Goal: Information Seeking & Learning: Learn about a topic

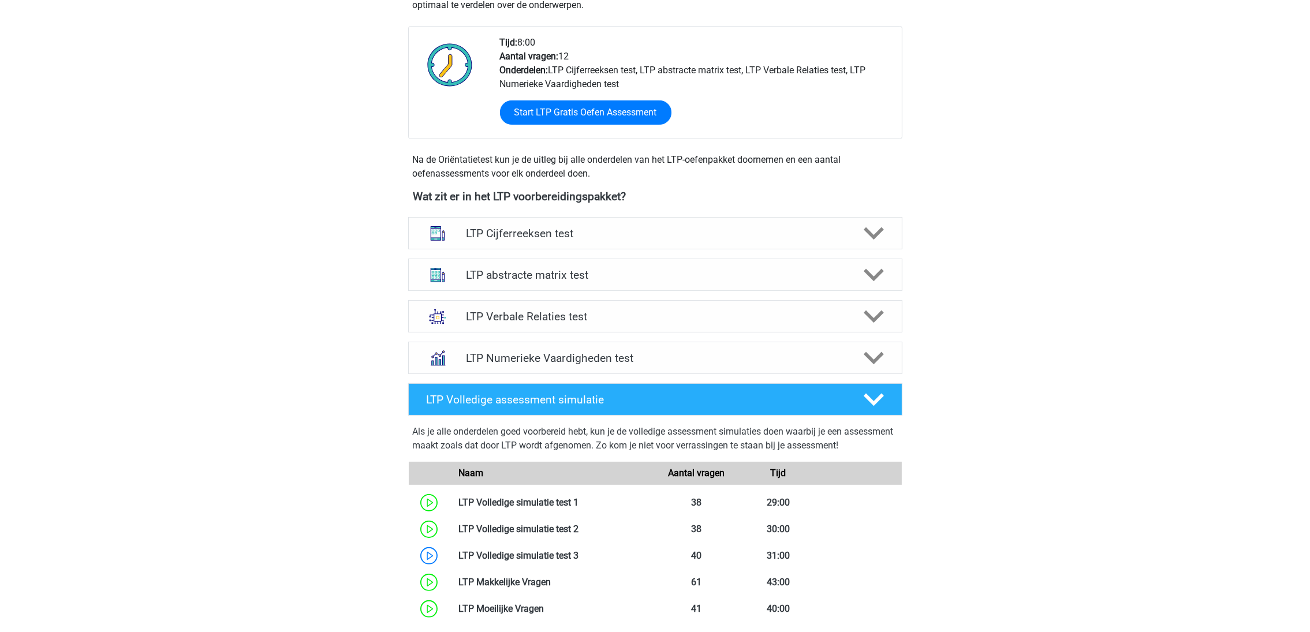
scroll to position [233, 0]
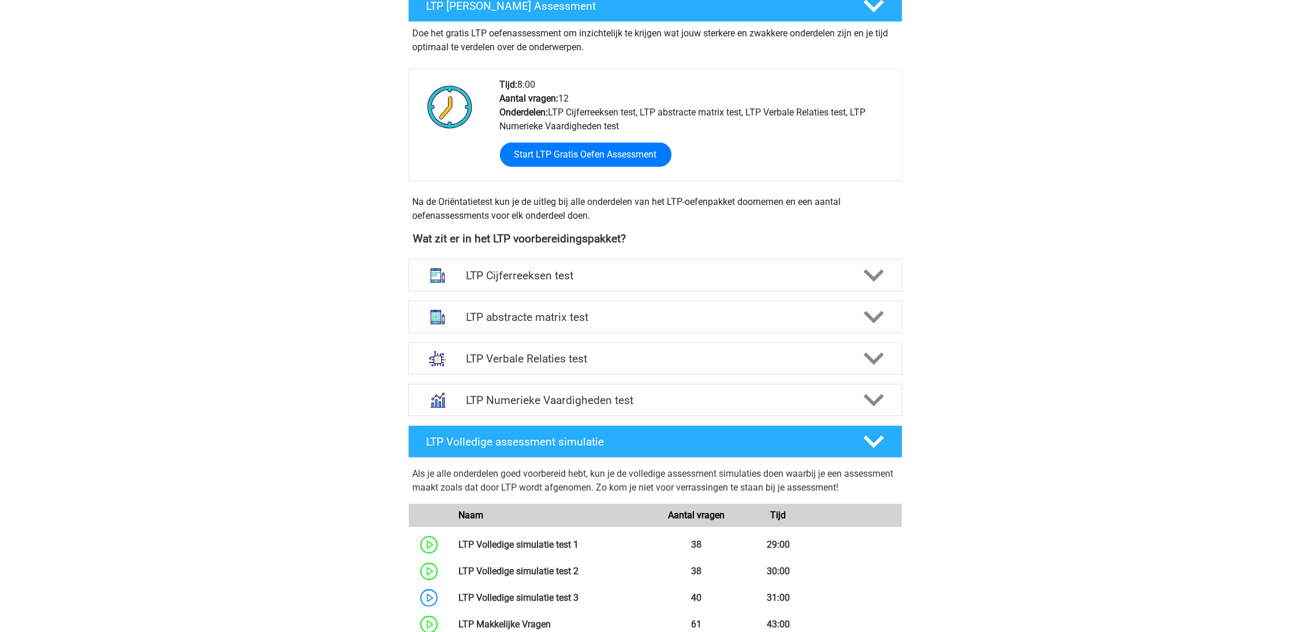
click at [528, 402] on h4 "LTP Numerieke Vaardigheden test" at bounding box center [655, 400] width 378 height 13
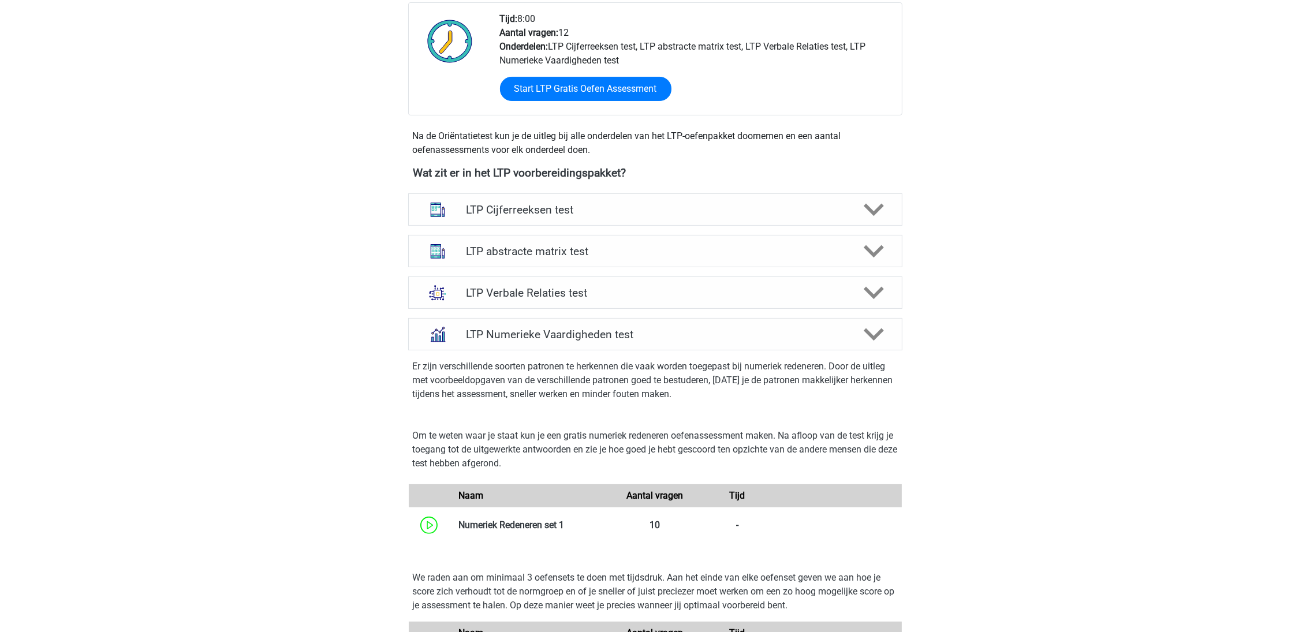
scroll to position [407, 0]
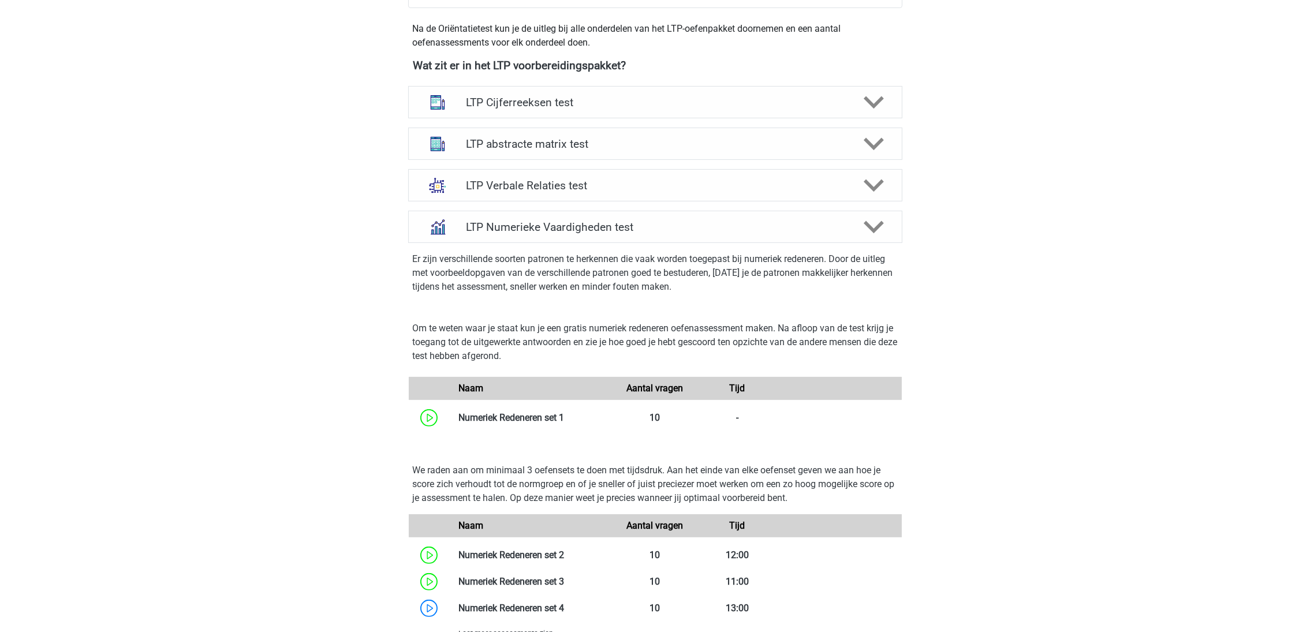
click at [564, 417] on link at bounding box center [564, 417] width 0 height 11
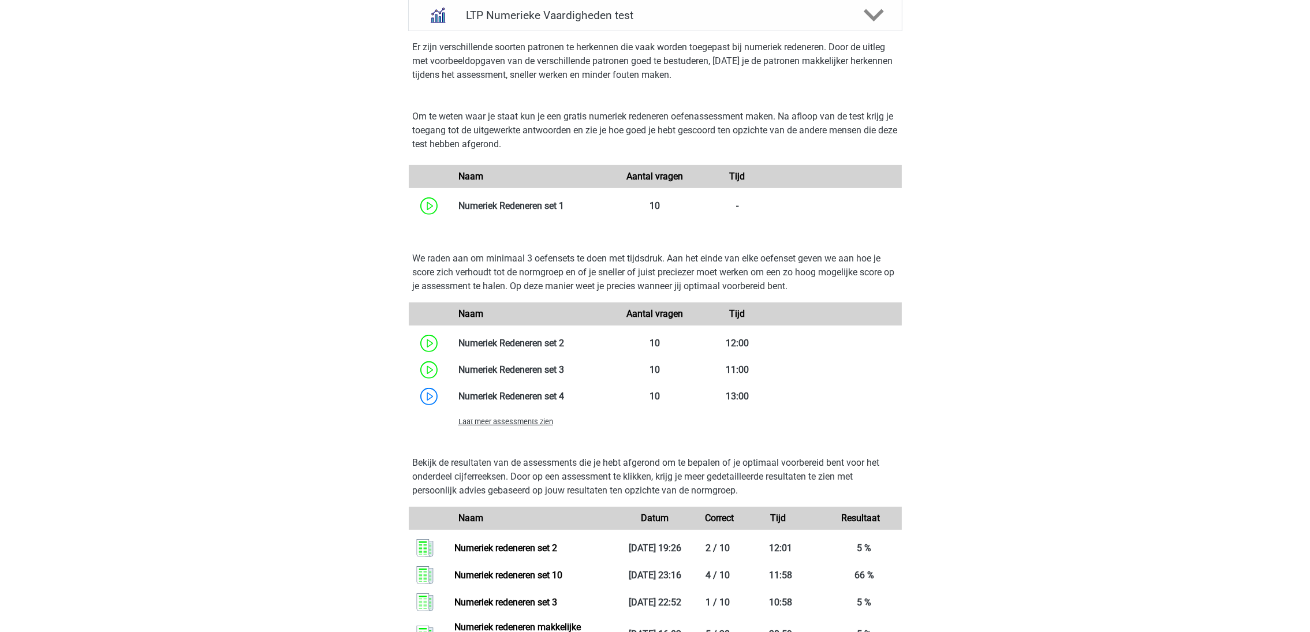
scroll to position [666, 0]
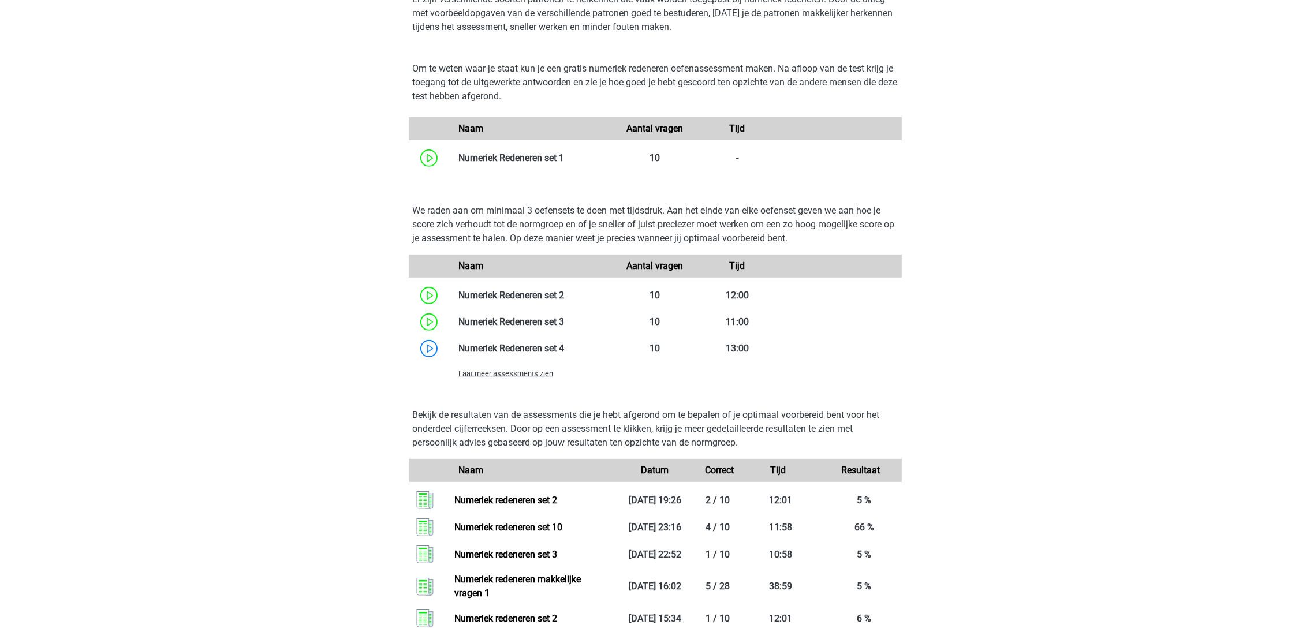
click at [564, 344] on link at bounding box center [564, 348] width 0 height 11
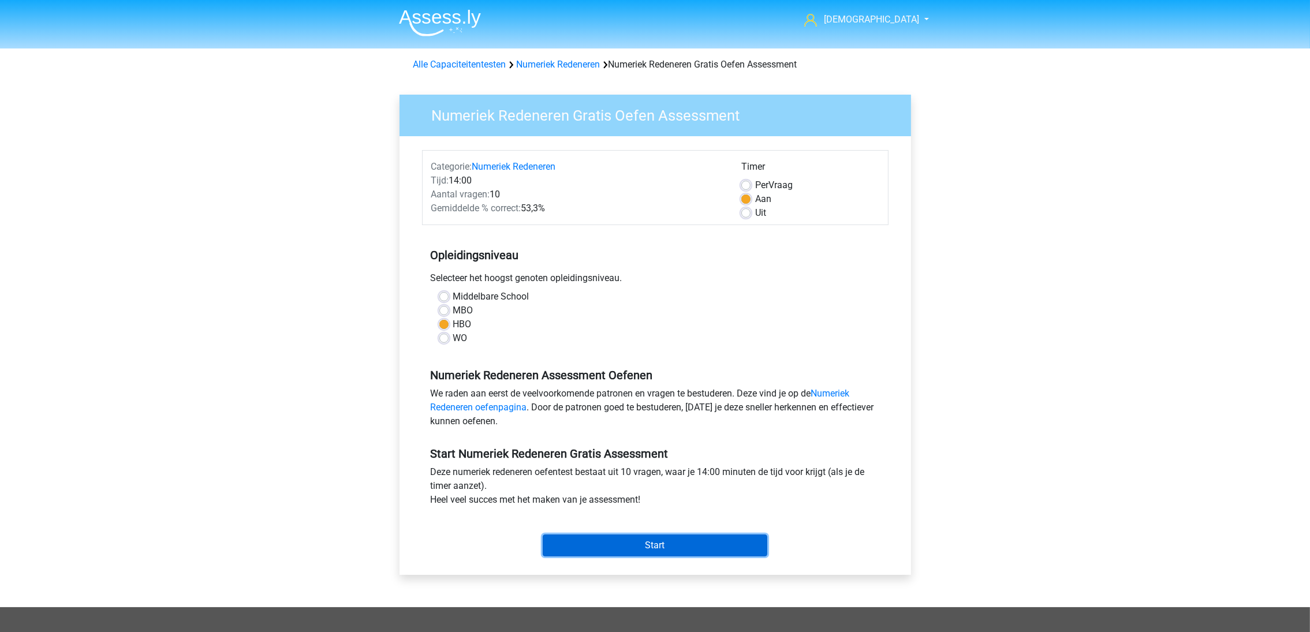
click at [633, 537] on input "Start" at bounding box center [655, 546] width 225 height 22
click at [651, 550] on input "Start" at bounding box center [655, 546] width 225 height 22
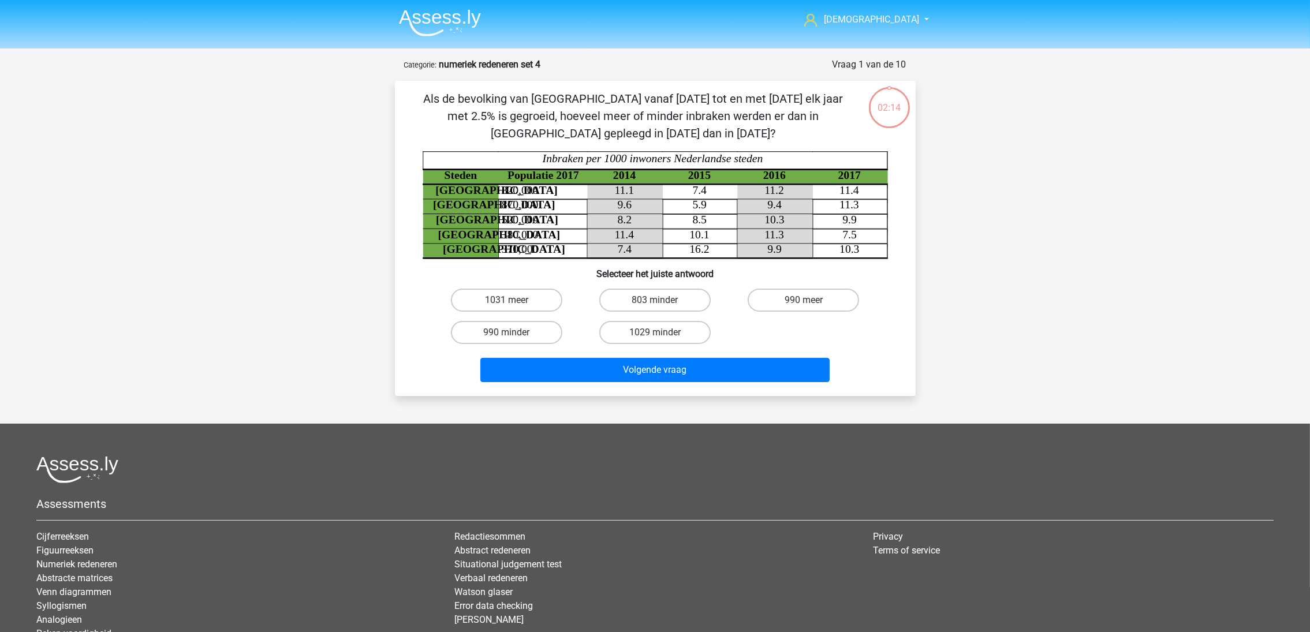
click at [690, 342] on div "1029 minder" at bounding box center [655, 332] width 148 height 32
drag, startPoint x: 690, startPoint y: 342, endPoint x: 673, endPoint y: 329, distance: 21.4
click at [673, 329] on label "1029 minder" at bounding box center [654, 332] width 111 height 23
click at [662, 333] on input "1029 minder" at bounding box center [659, 337] width 8 height 8
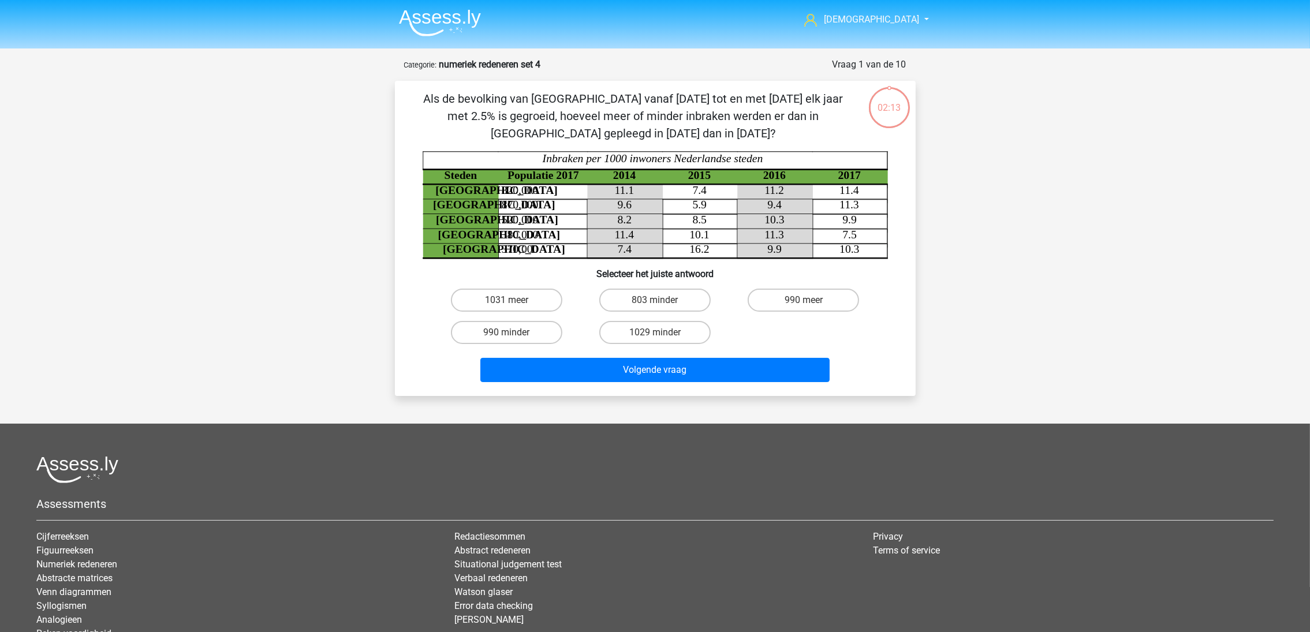
radio input "true"
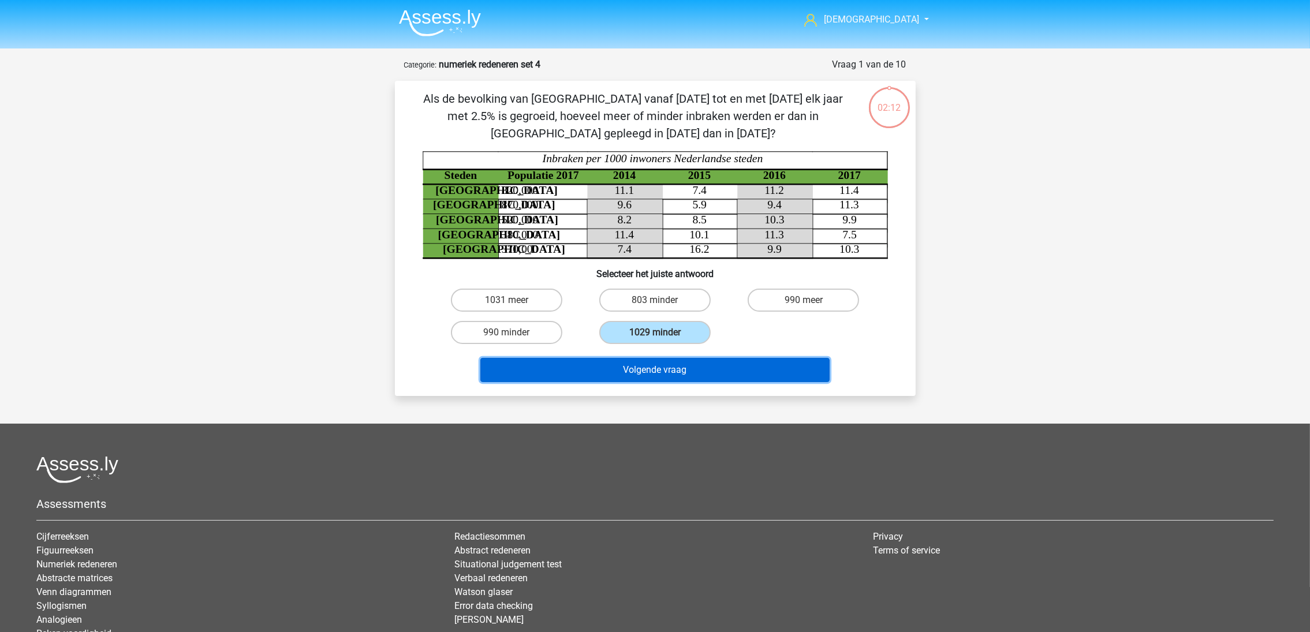
click at [658, 365] on button "Volgende vraag" at bounding box center [654, 370] width 349 height 24
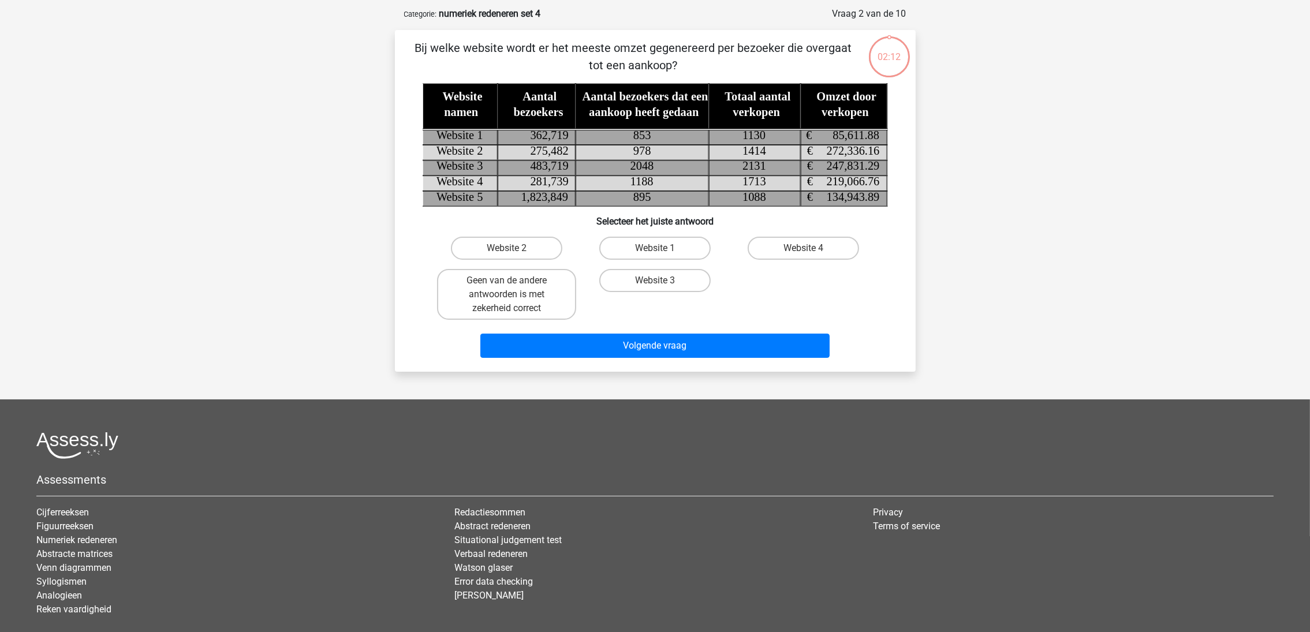
scroll to position [57, 0]
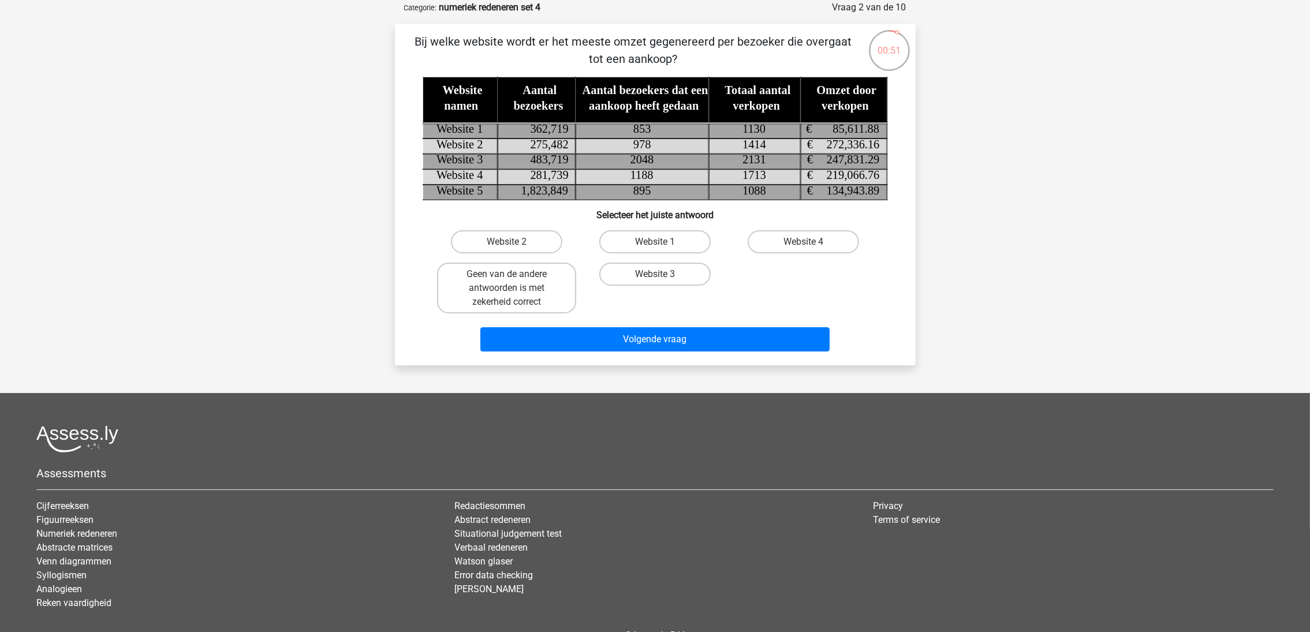
click at [653, 238] on label "Website 1" at bounding box center [654, 241] width 111 height 23
click at [655, 242] on input "Website 1" at bounding box center [659, 246] width 8 height 8
radio input "true"
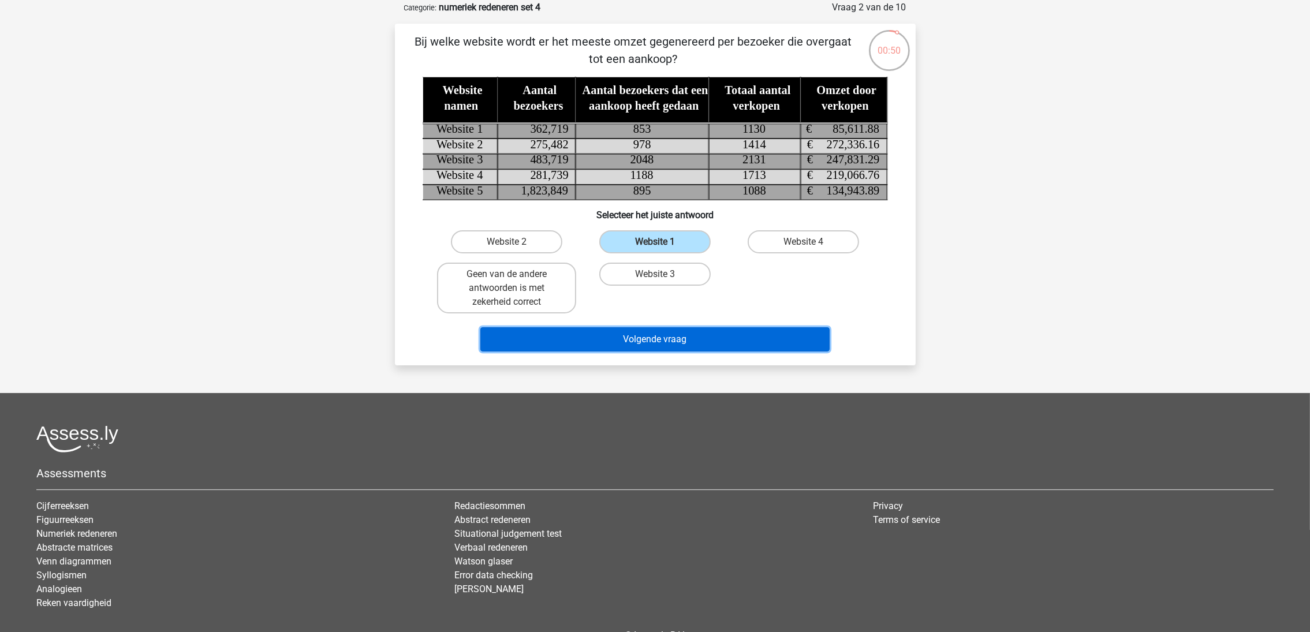
click at [697, 346] on button "Volgende vraag" at bounding box center [654, 339] width 349 height 24
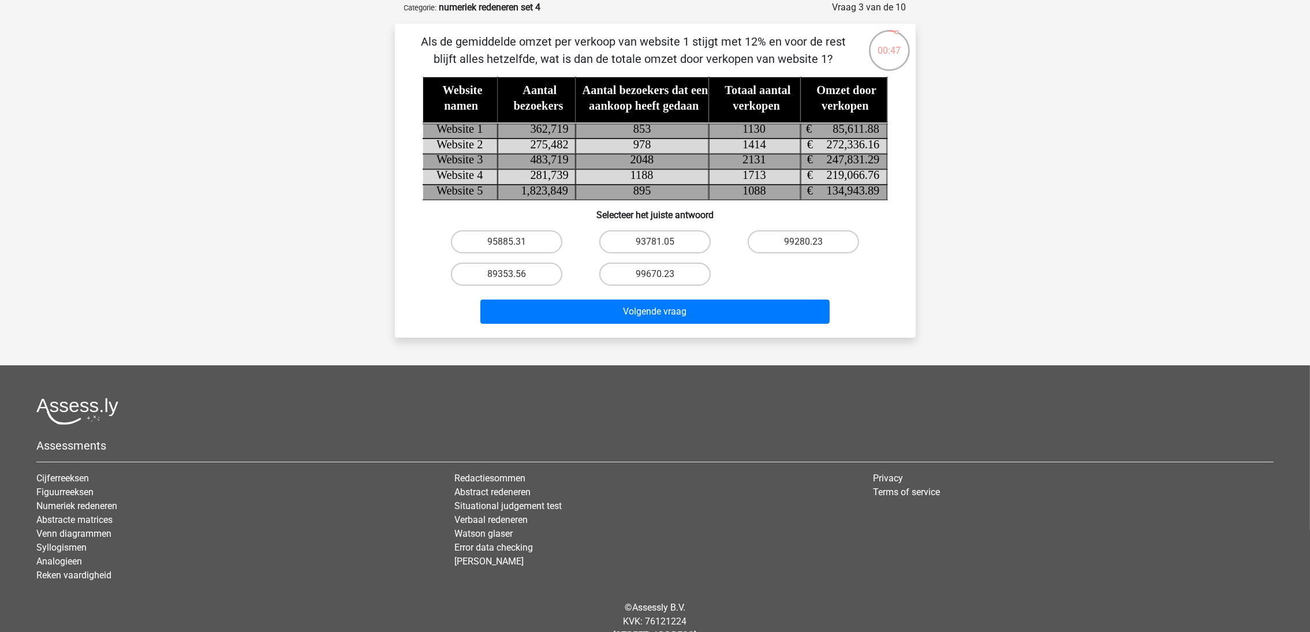
click at [621, 277] on label "99670.23" at bounding box center [654, 274] width 111 height 23
click at [655, 277] on input "99670.23" at bounding box center [659, 278] width 8 height 8
radio input "true"
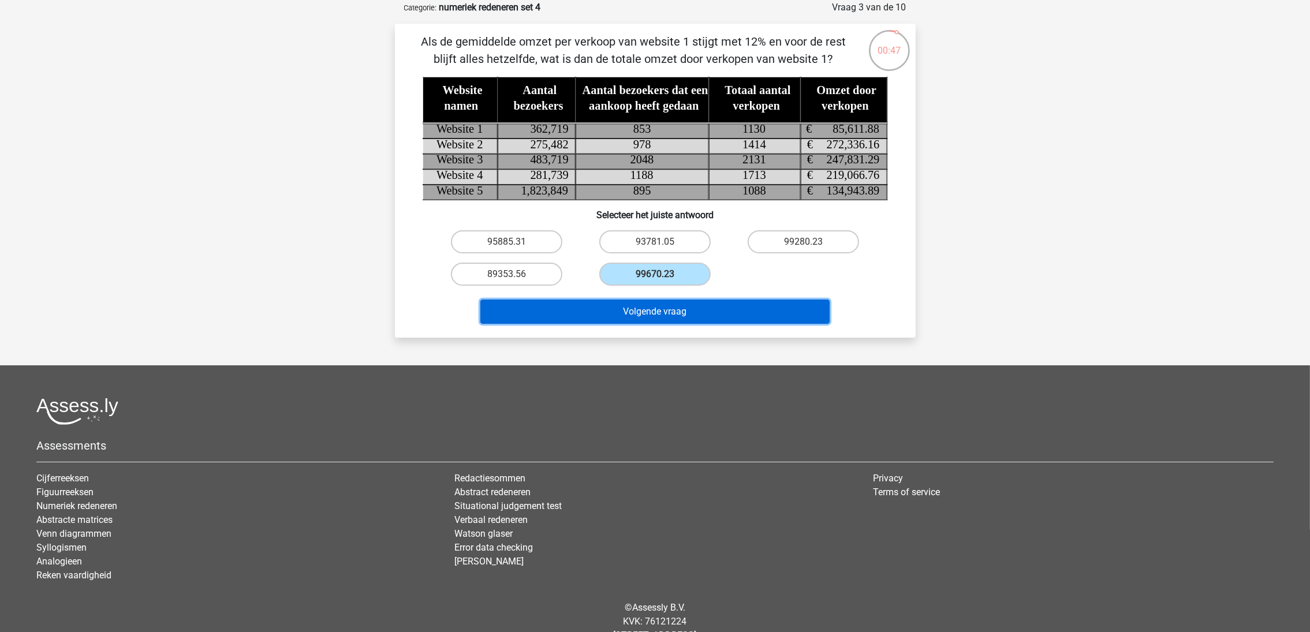
click at [621, 301] on button "Volgende vraag" at bounding box center [654, 312] width 349 height 24
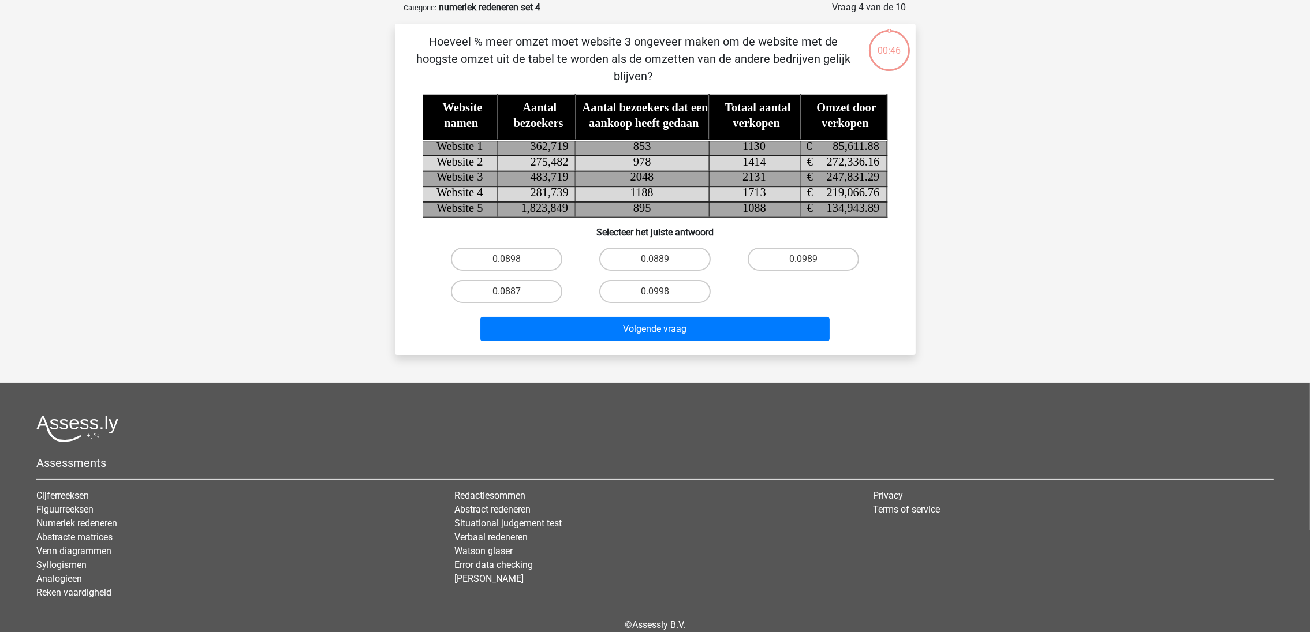
click at [636, 267] on label "0.0889" at bounding box center [654, 259] width 111 height 23
click at [655, 267] on input "0.0889" at bounding box center [659, 263] width 8 height 8
radio input "true"
click at [640, 311] on div "Volgende vraag" at bounding box center [655, 327] width 484 height 38
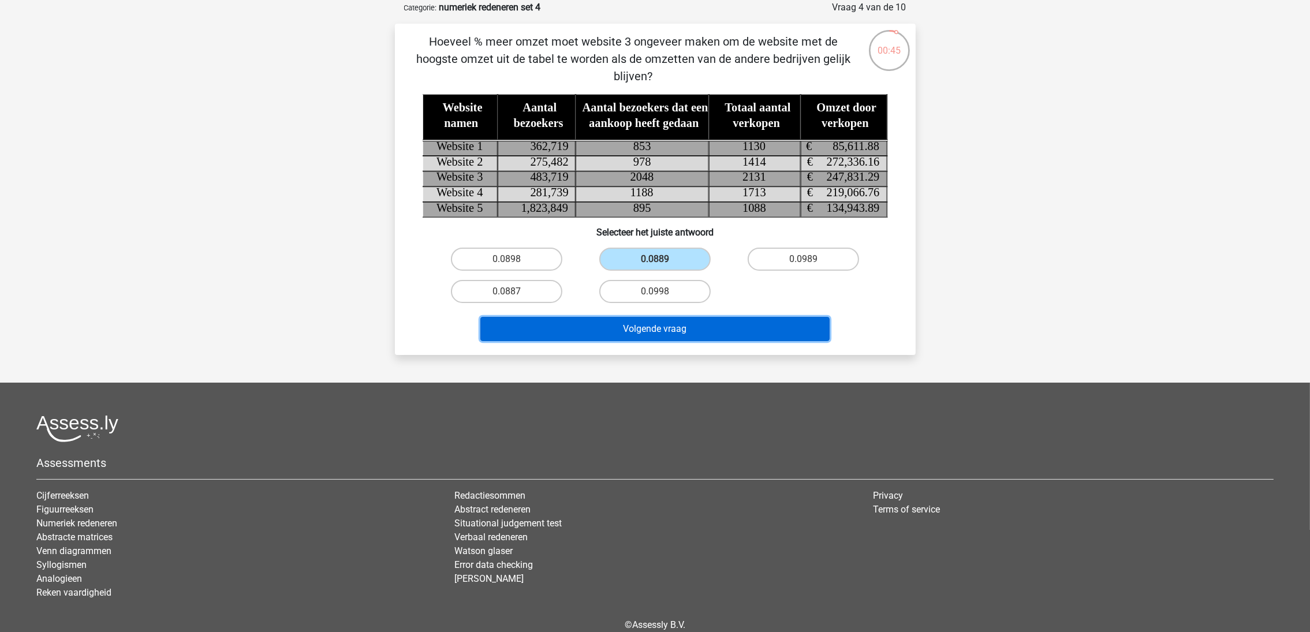
click at [640, 337] on button "Volgende vraag" at bounding box center [654, 329] width 349 height 24
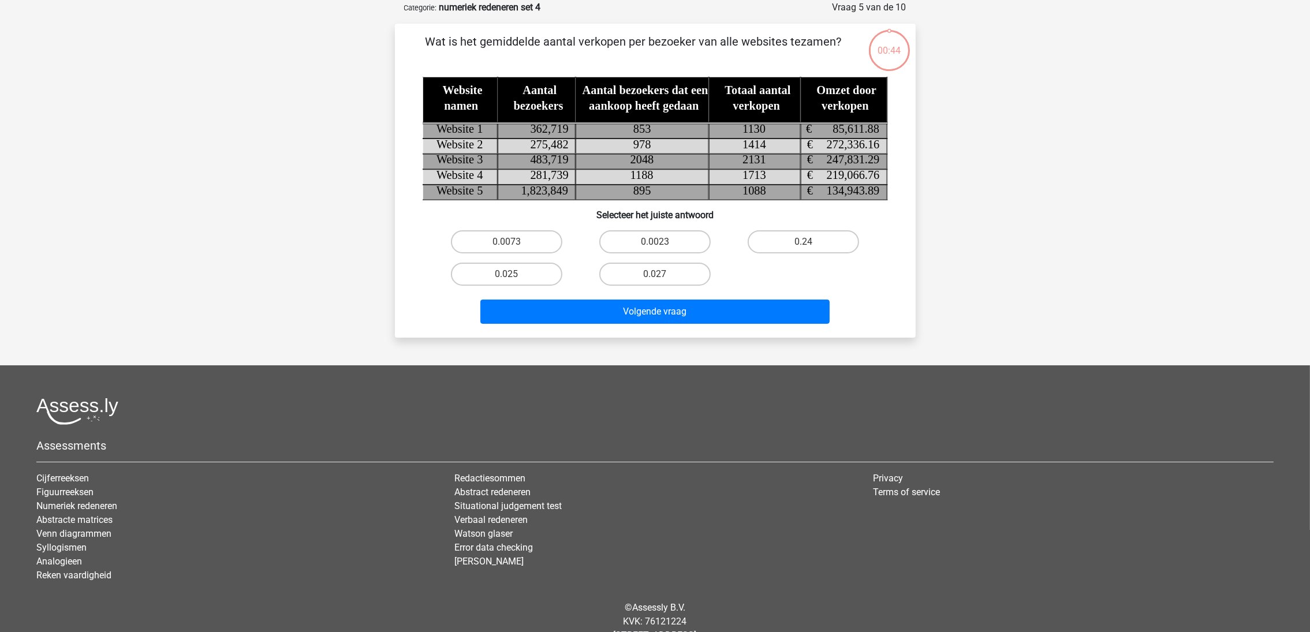
click at [650, 269] on label "0.027" at bounding box center [654, 274] width 111 height 23
click at [655, 274] on input "0.027" at bounding box center [659, 278] width 8 height 8
radio input "true"
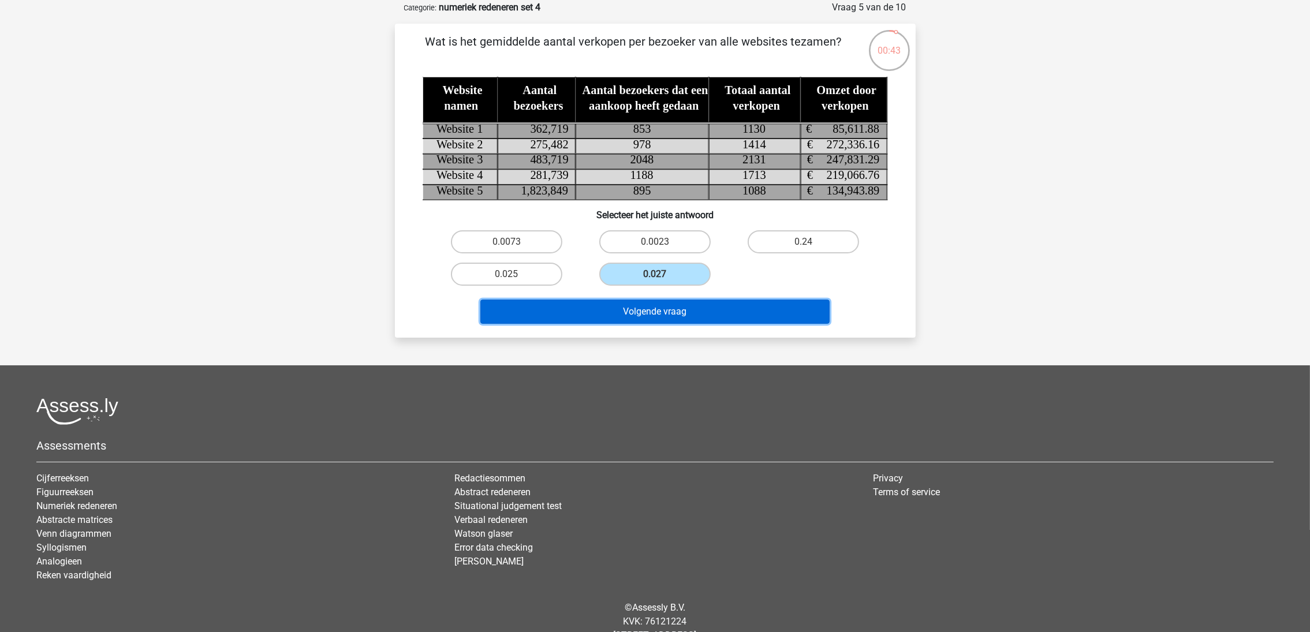
click at [646, 311] on button "Volgende vraag" at bounding box center [654, 312] width 349 height 24
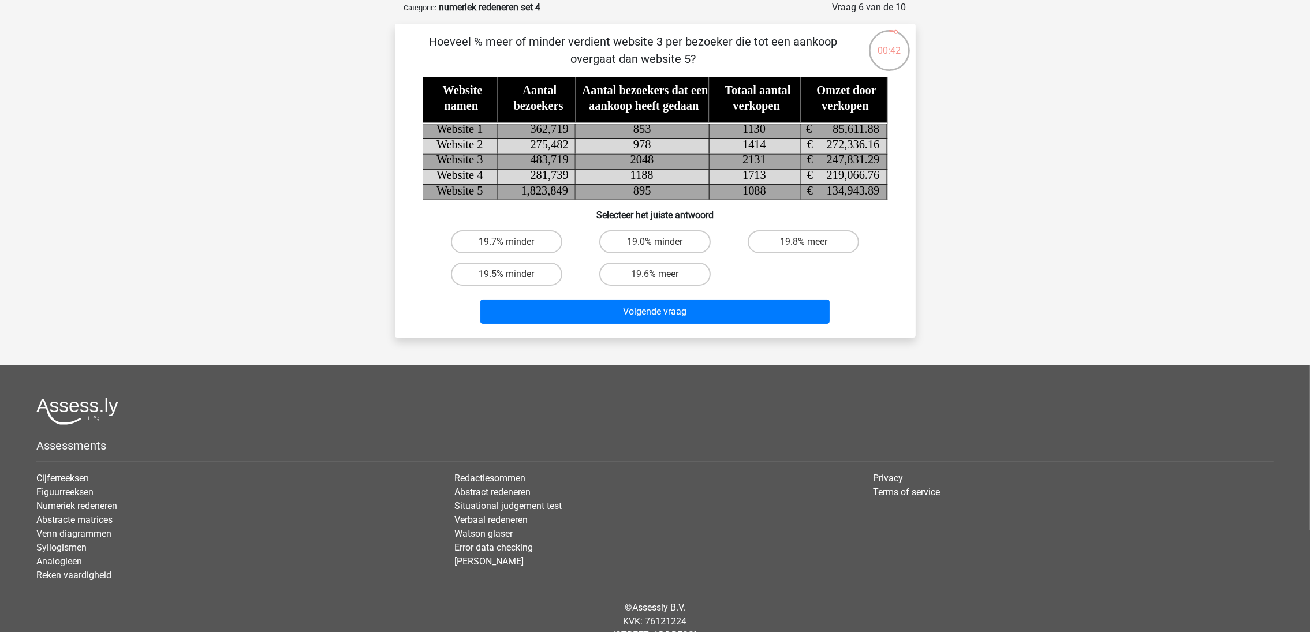
click at [643, 279] on label "19.6% meer" at bounding box center [654, 274] width 111 height 23
click at [655, 279] on input "19.6% meer" at bounding box center [659, 278] width 8 height 8
radio input "true"
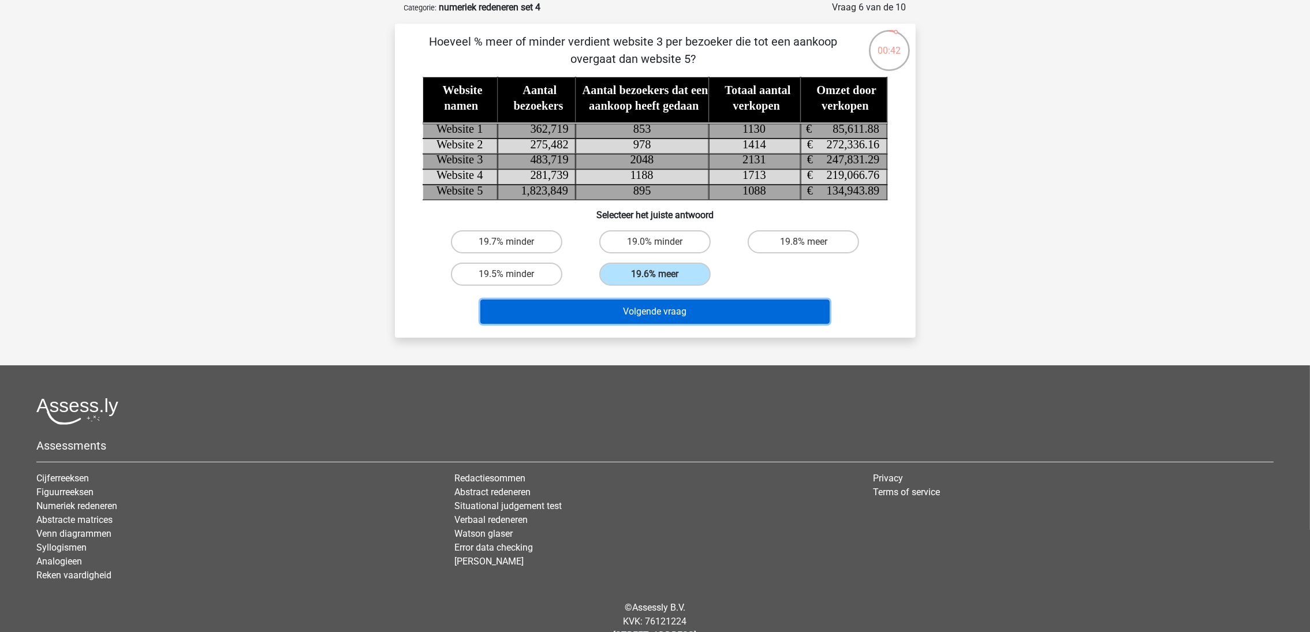
click at [643, 308] on button "Volgende vraag" at bounding box center [654, 312] width 349 height 24
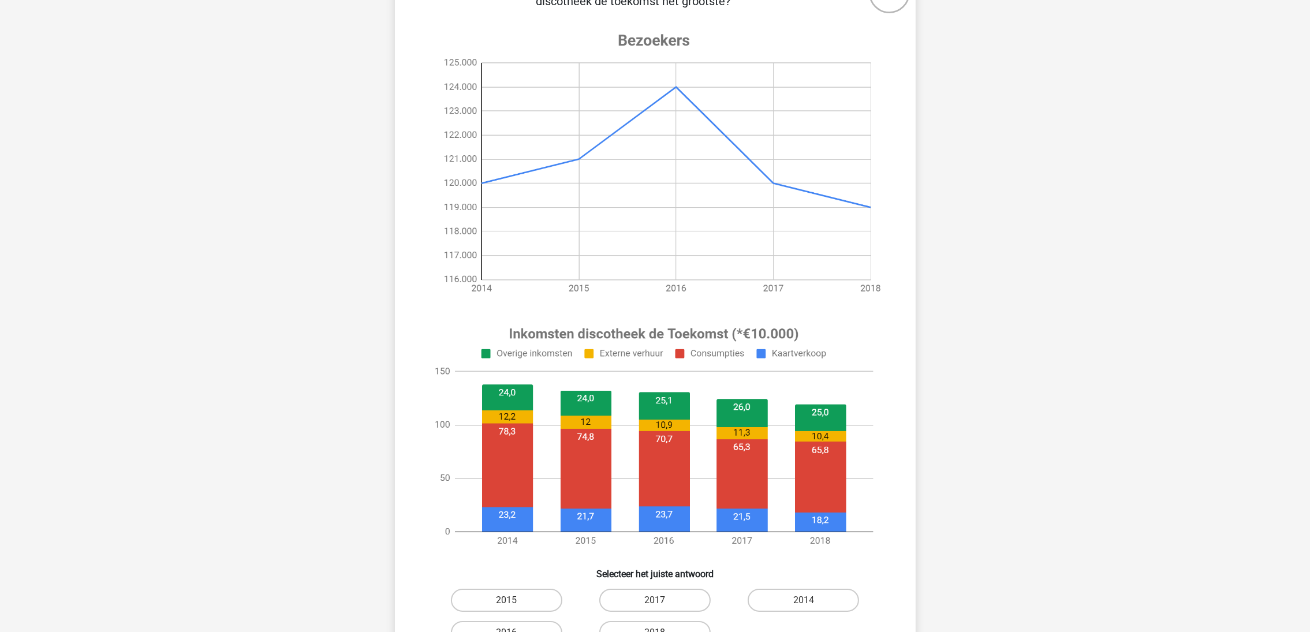
scroll to position [144, 0]
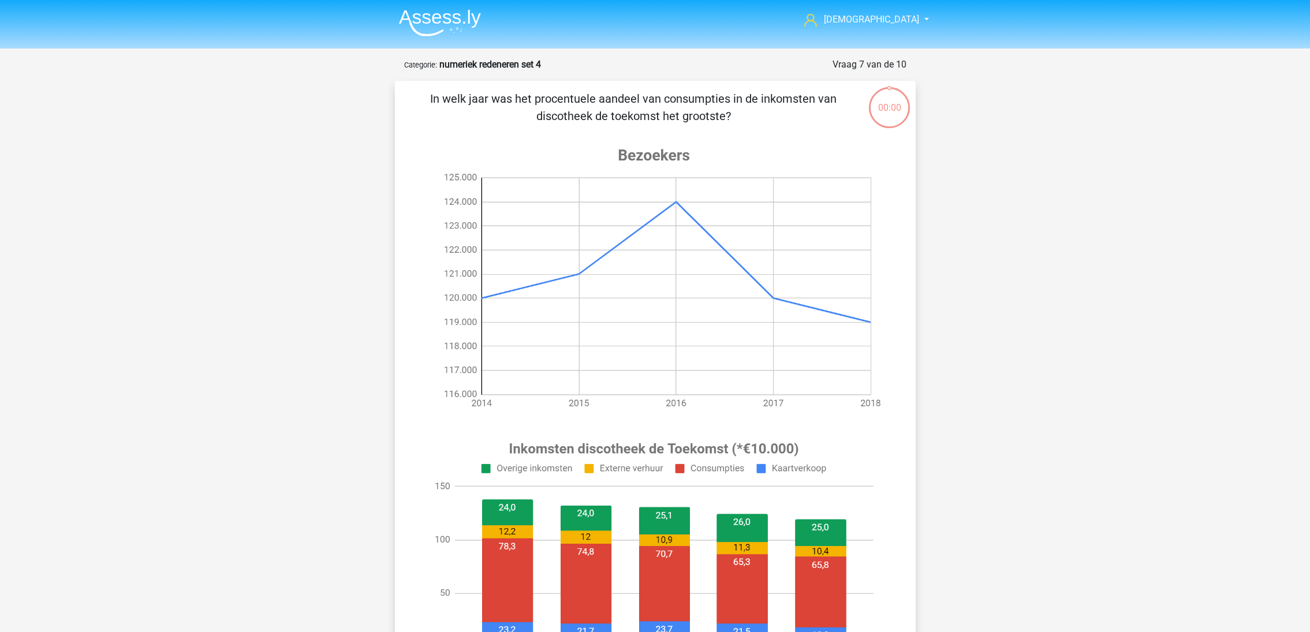
scroll to position [144, 0]
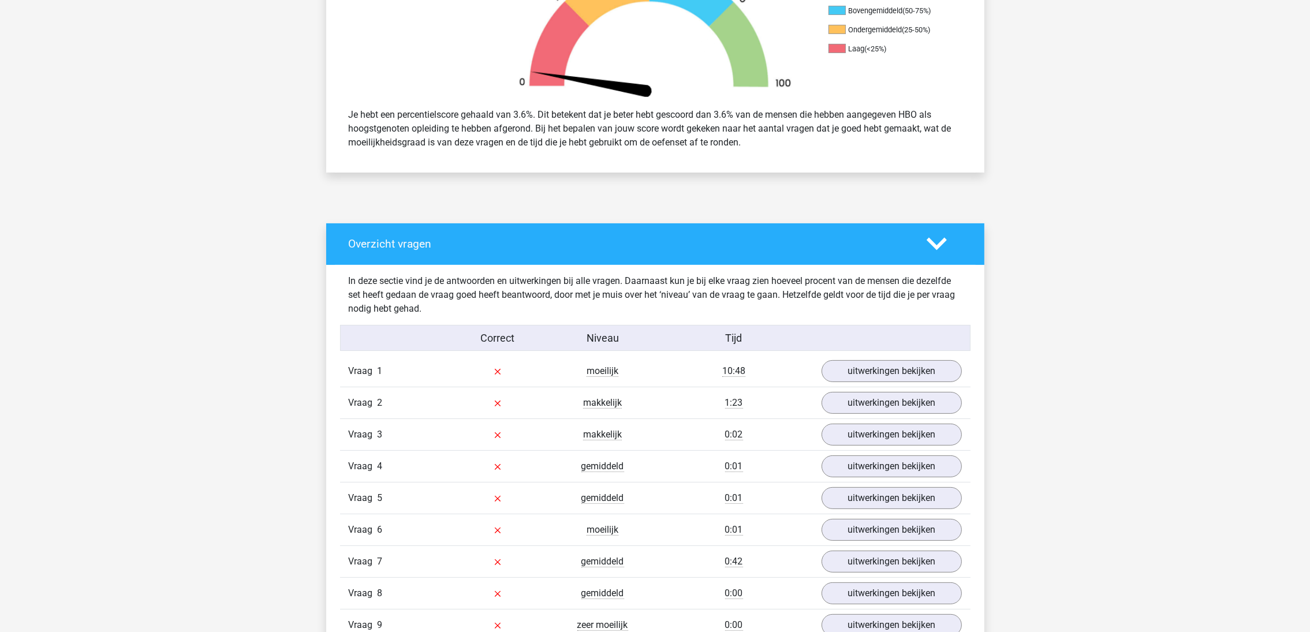
scroll to position [519, 0]
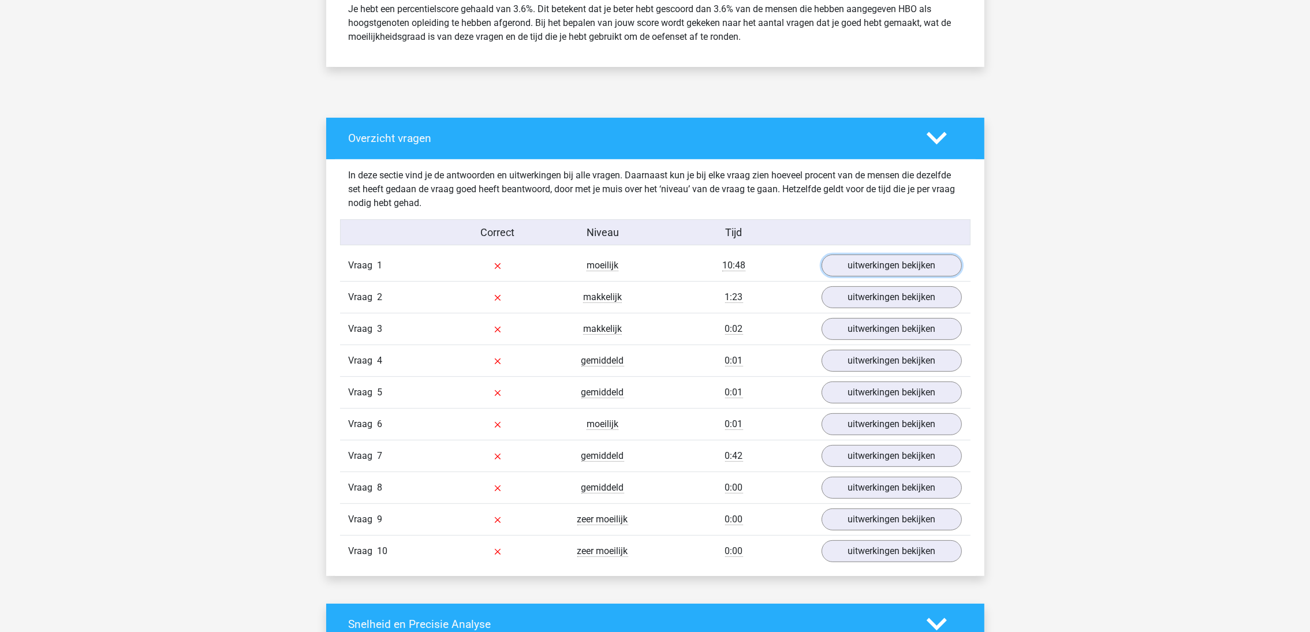
click at [885, 263] on link "uitwerkingen bekijken" at bounding box center [892, 266] width 140 height 22
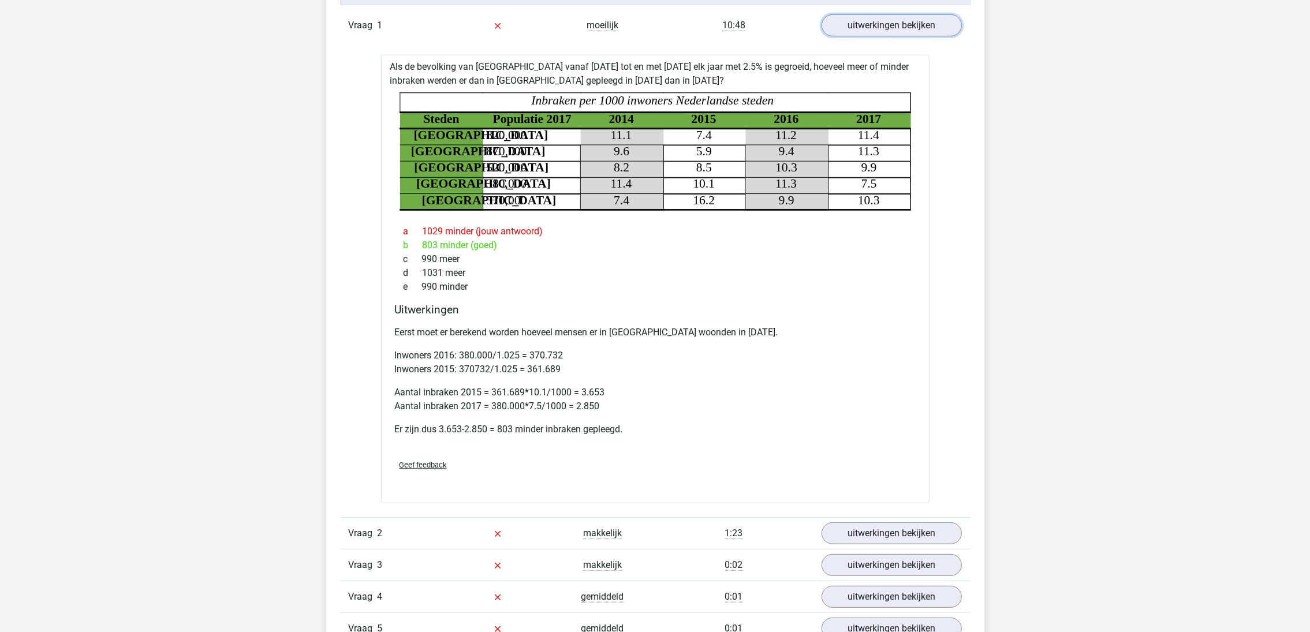
scroll to position [866, 0]
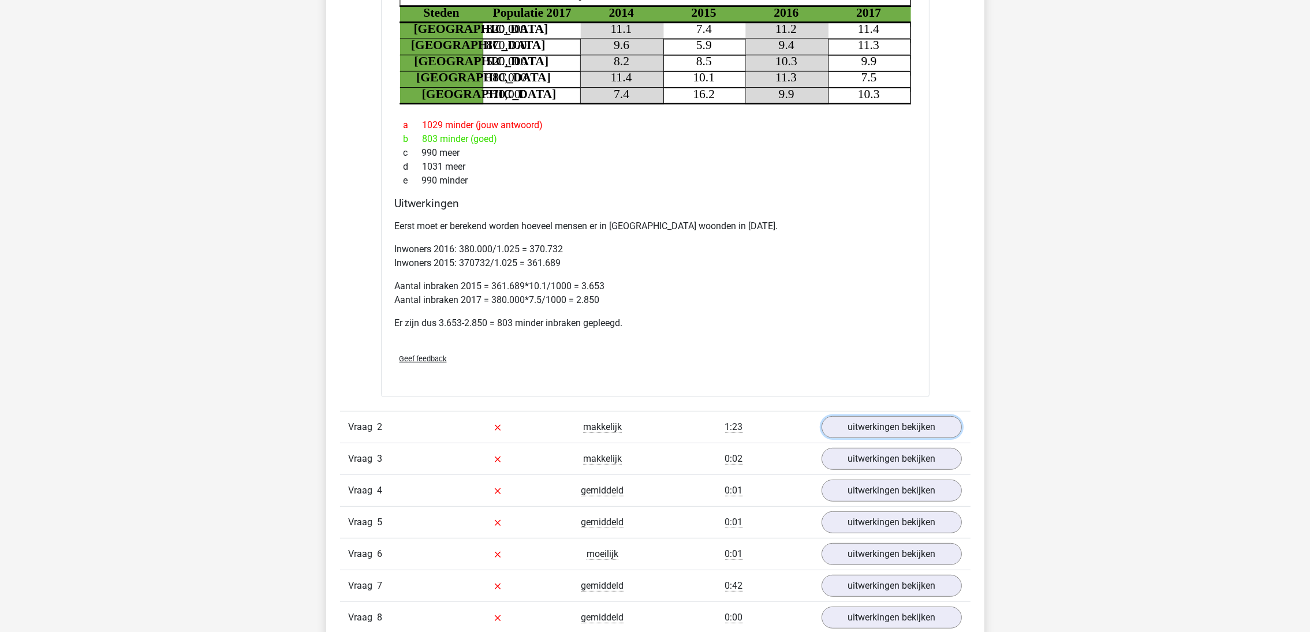
click at [863, 430] on link "uitwerkingen bekijken" at bounding box center [892, 427] width 140 height 22
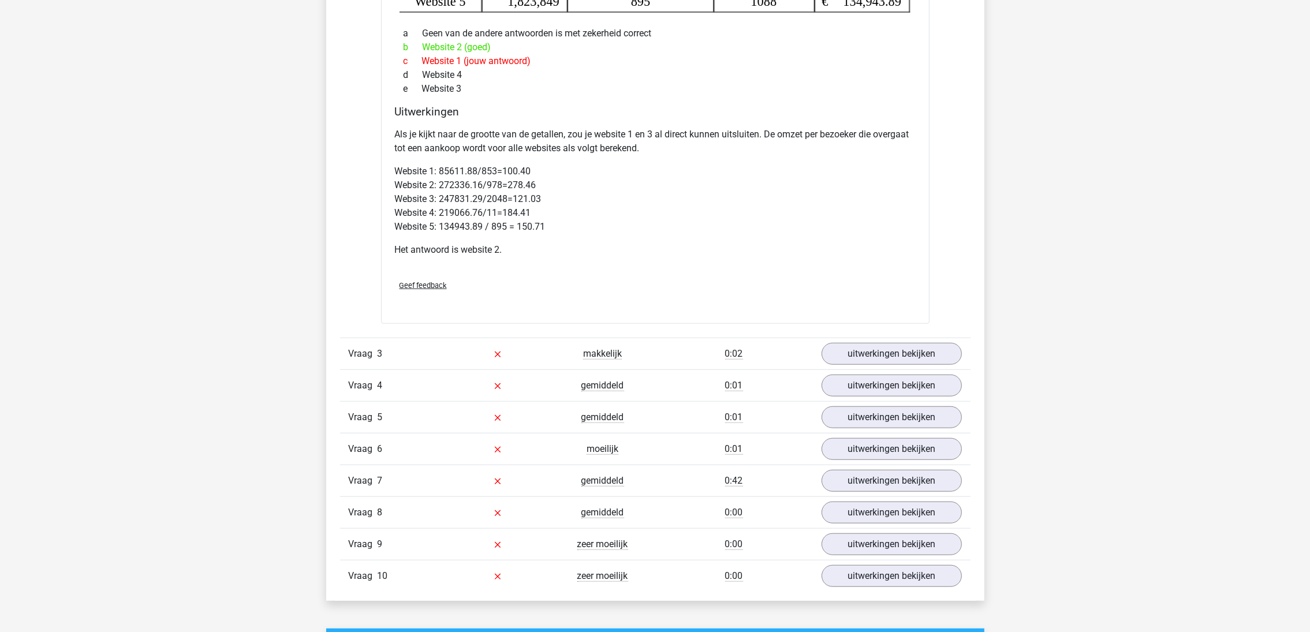
scroll to position [1473, 0]
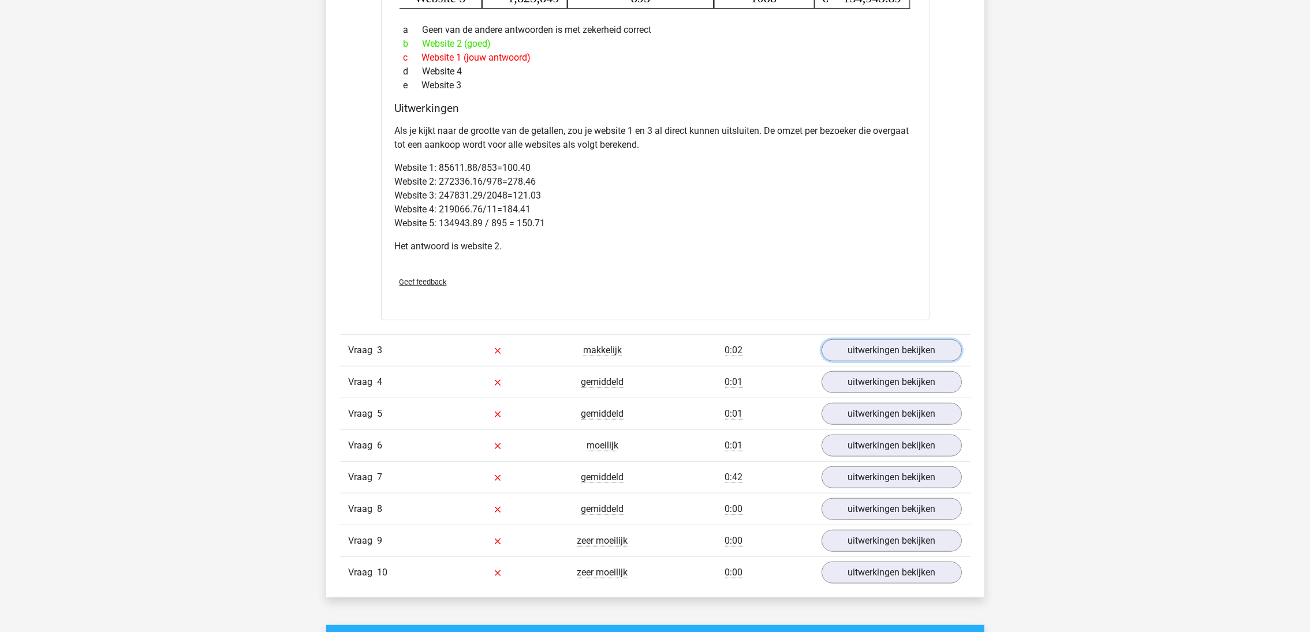
click at [875, 346] on link "uitwerkingen bekijken" at bounding box center [892, 351] width 140 height 22
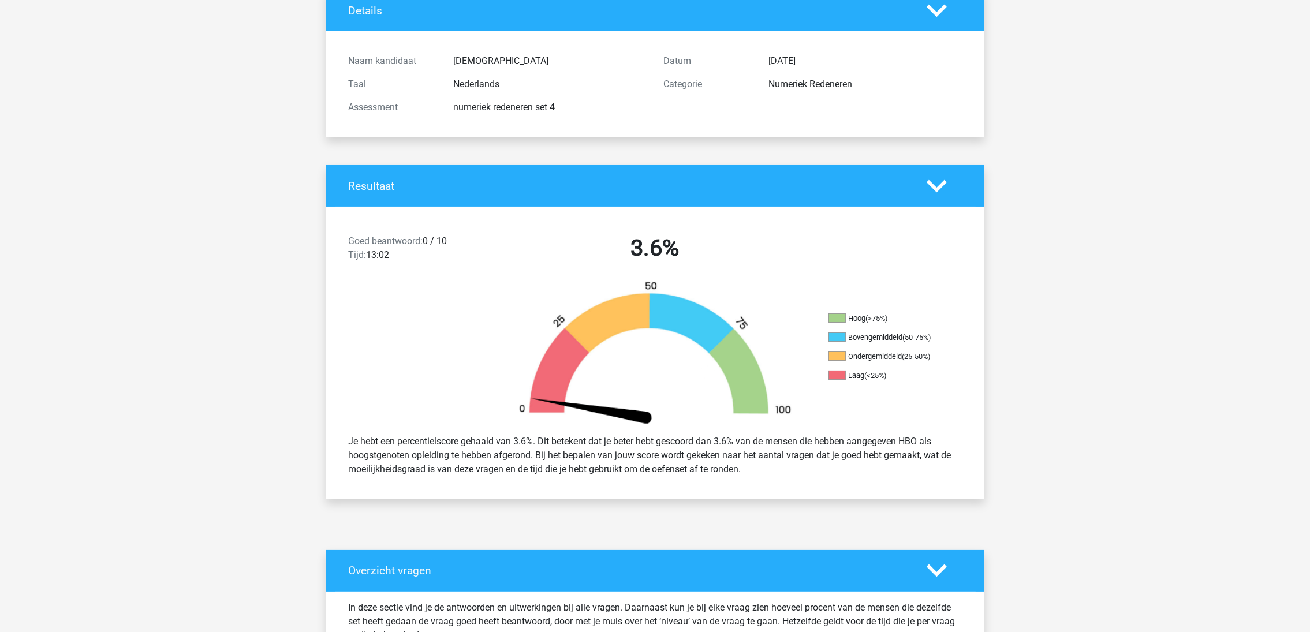
scroll to position [0, 0]
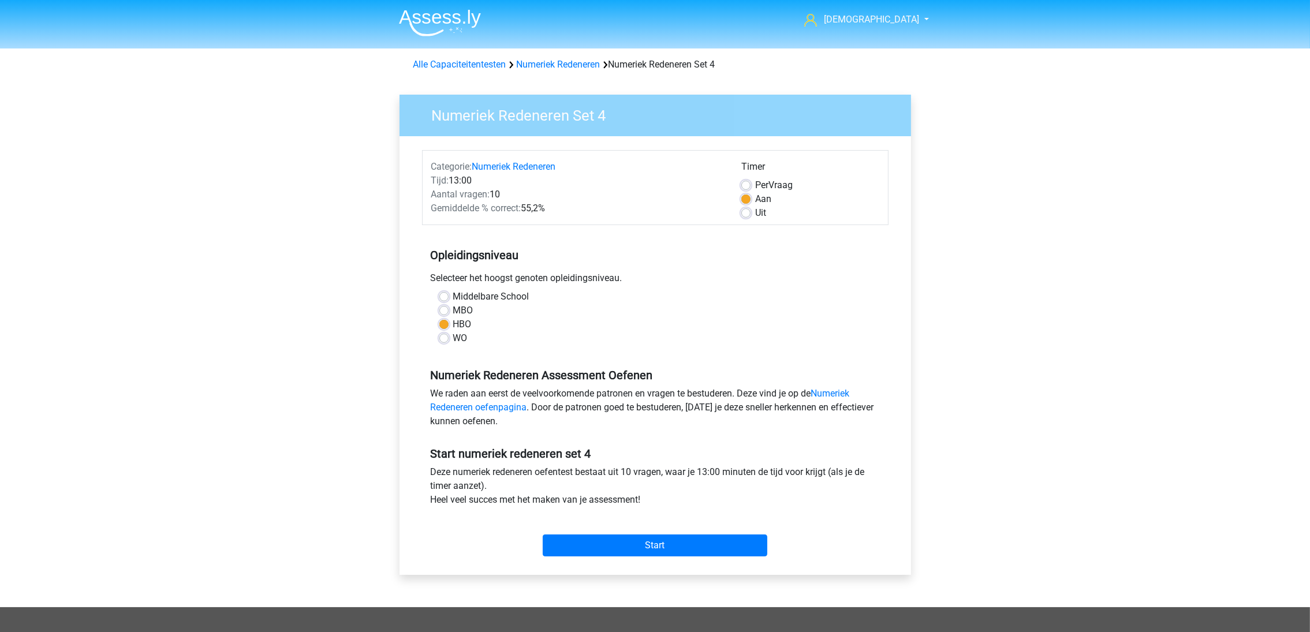
click at [479, 65] on link "Alle Capaciteitentesten" at bounding box center [459, 64] width 93 height 11
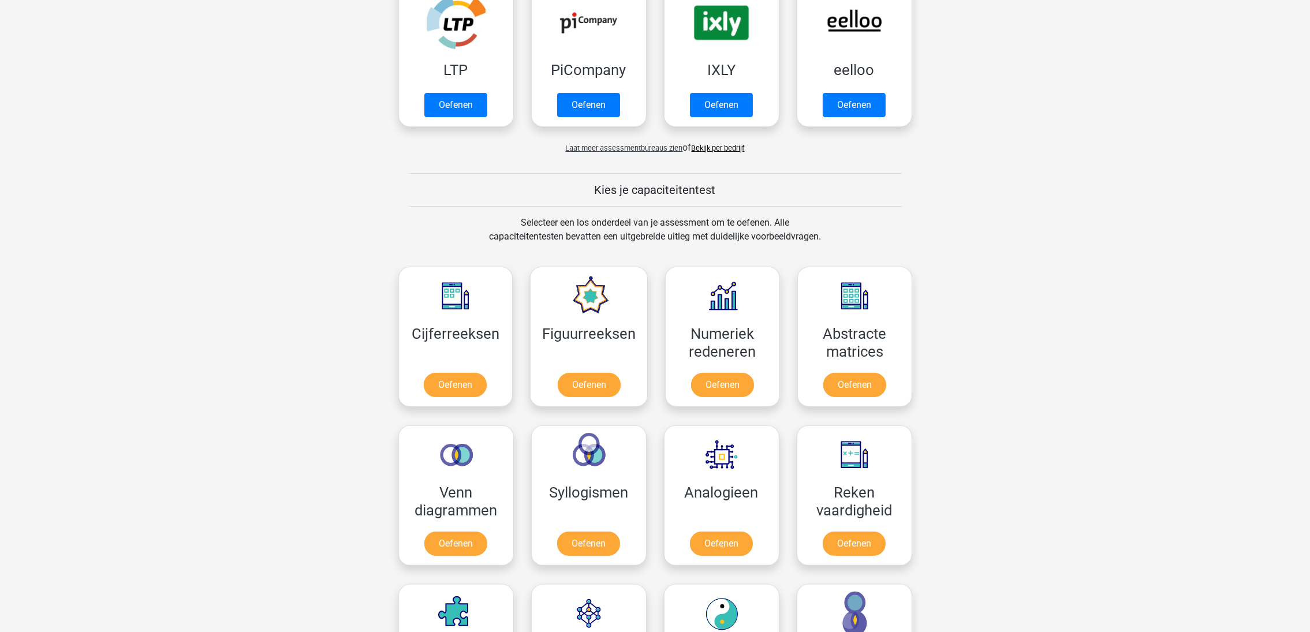
scroll to position [231, 0]
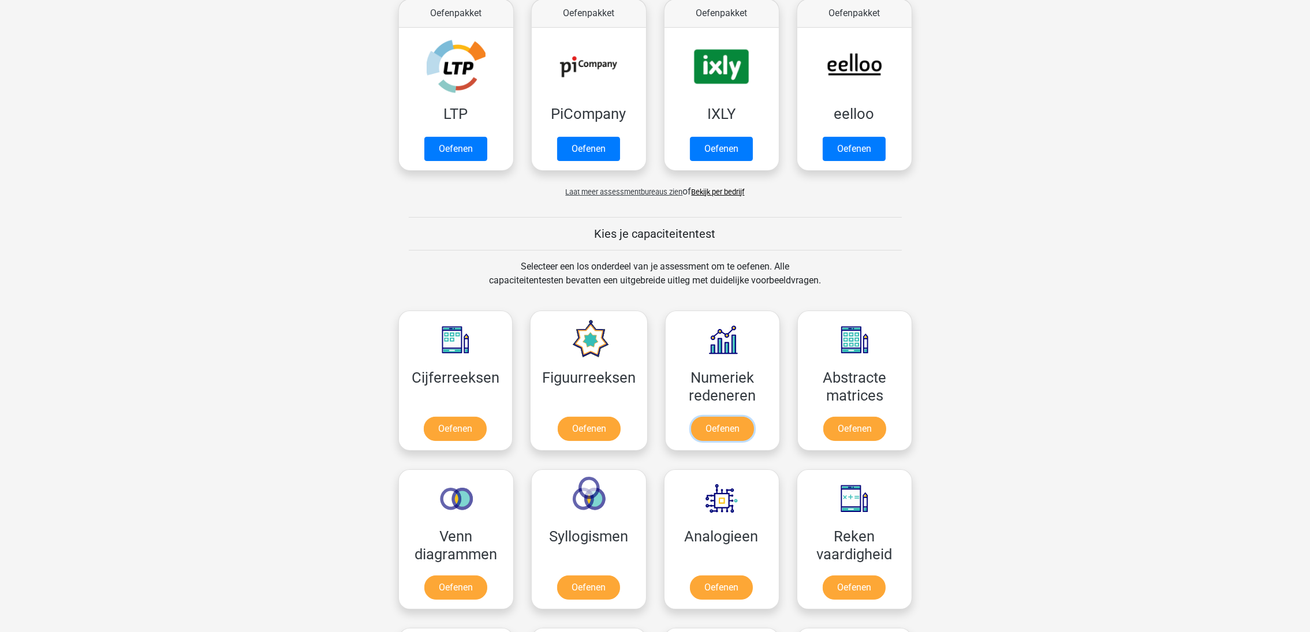
click at [715, 433] on link "Oefenen" at bounding box center [722, 429] width 63 height 24
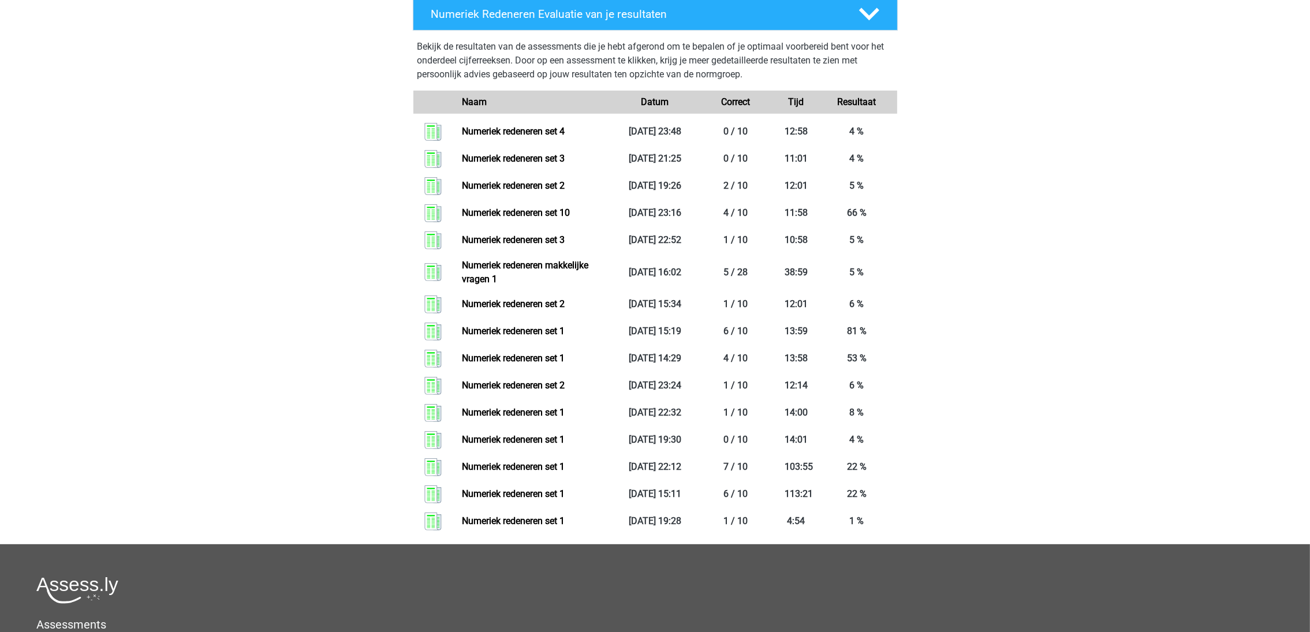
scroll to position [606, 0]
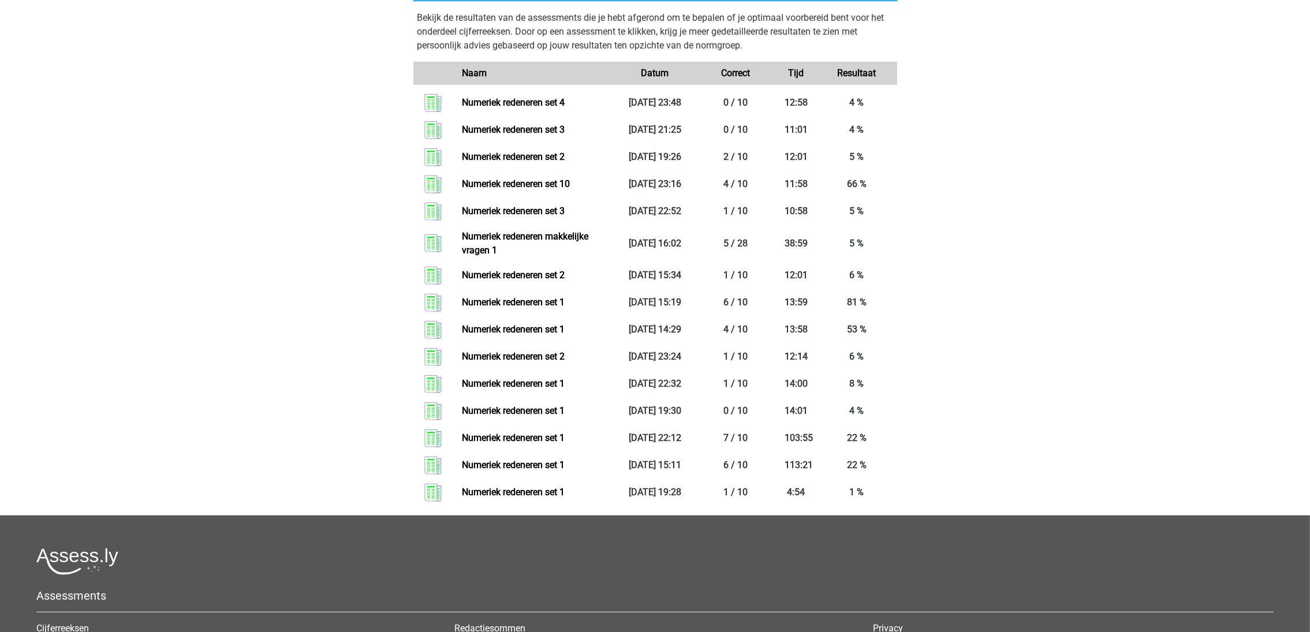
click at [509, 487] on link "Numeriek redeneren set 1" at bounding box center [513, 492] width 103 height 11
click at [497, 351] on link "Numeriek redeneren set 2" at bounding box center [513, 356] width 103 height 11
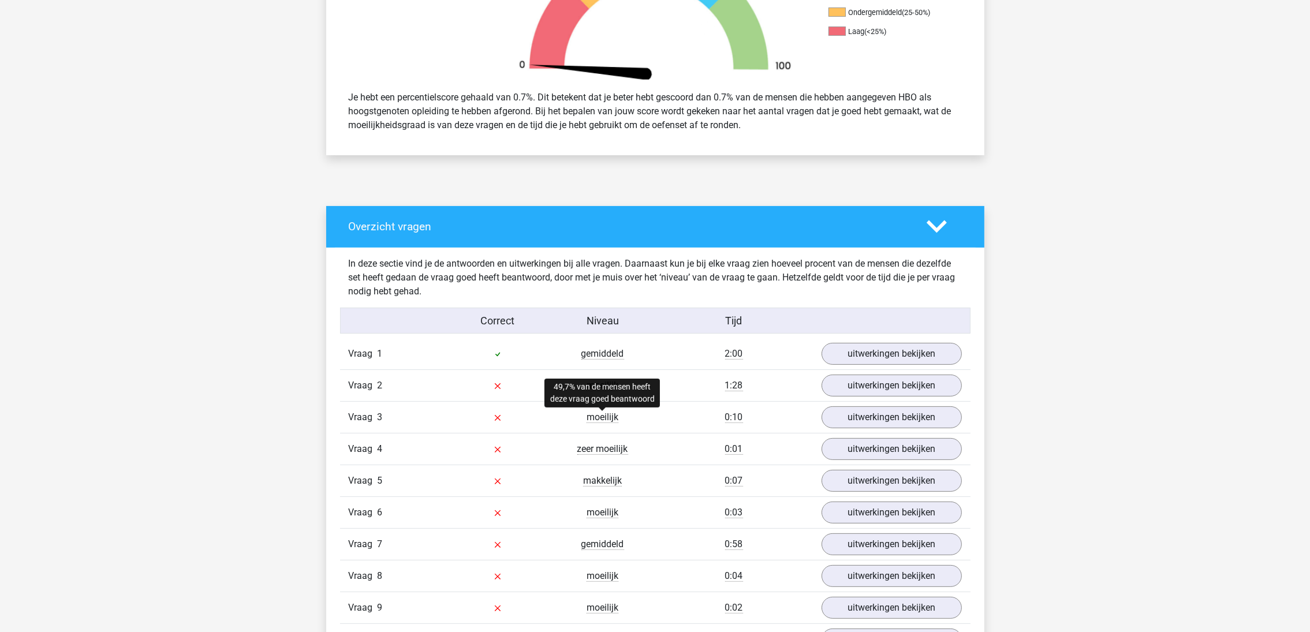
scroll to position [433, 0]
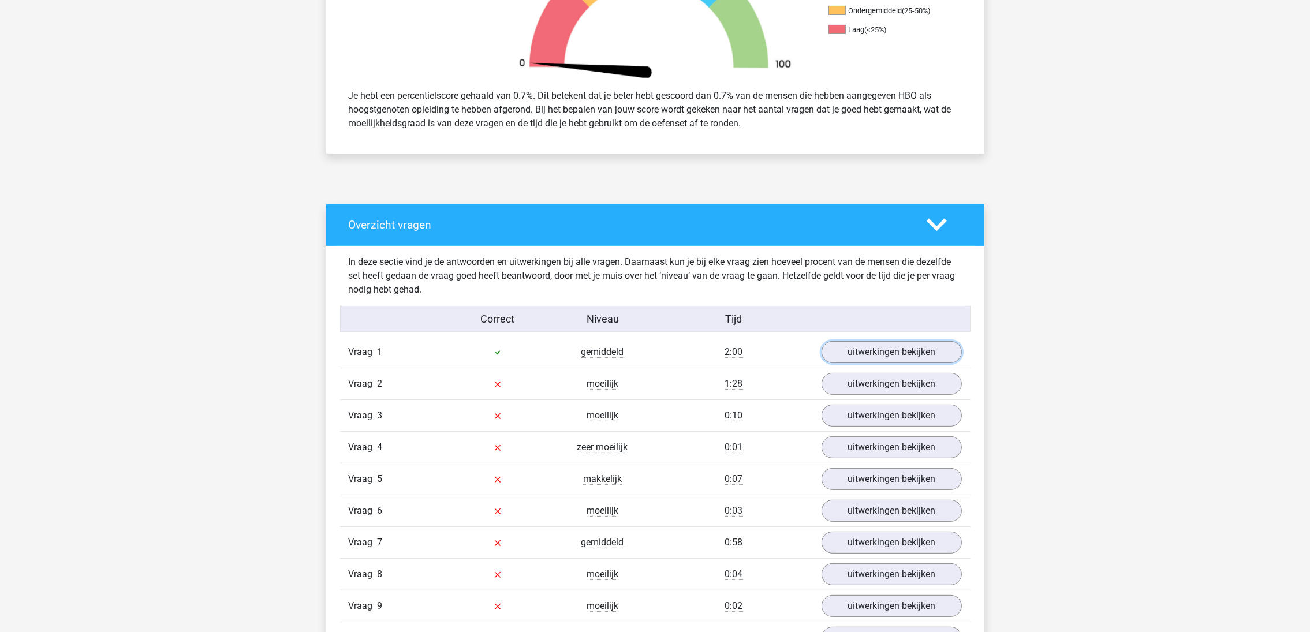
click at [884, 349] on link "uitwerkingen bekijken" at bounding box center [892, 352] width 140 height 22
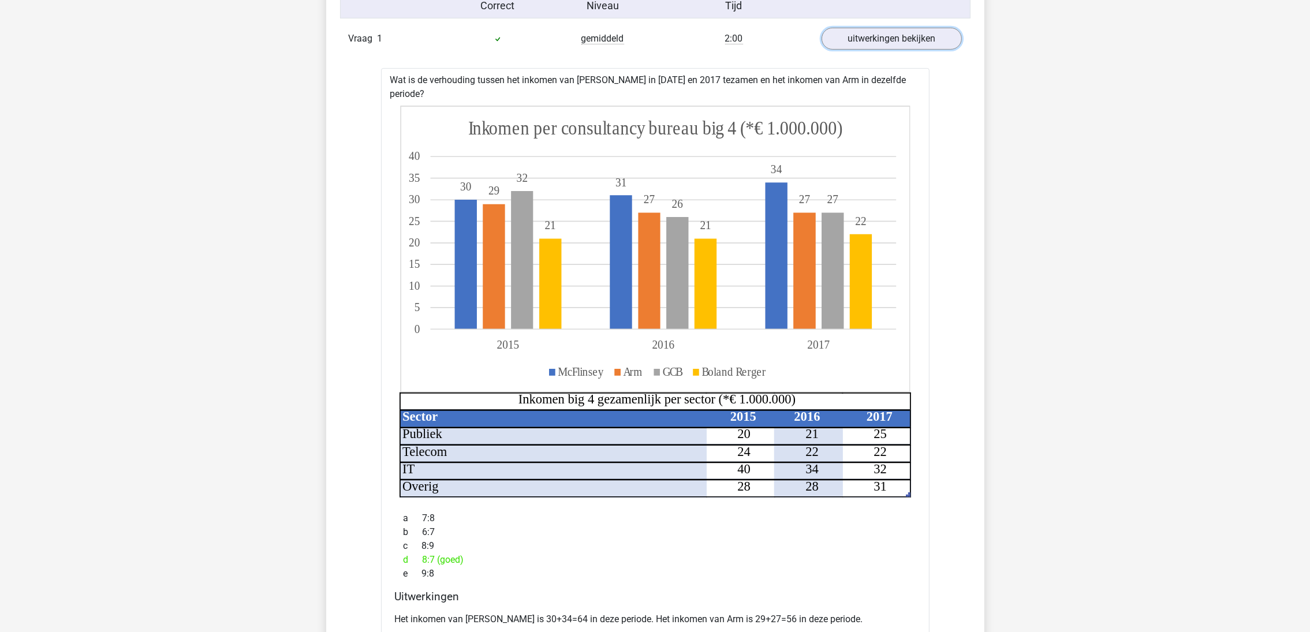
scroll to position [779, 0]
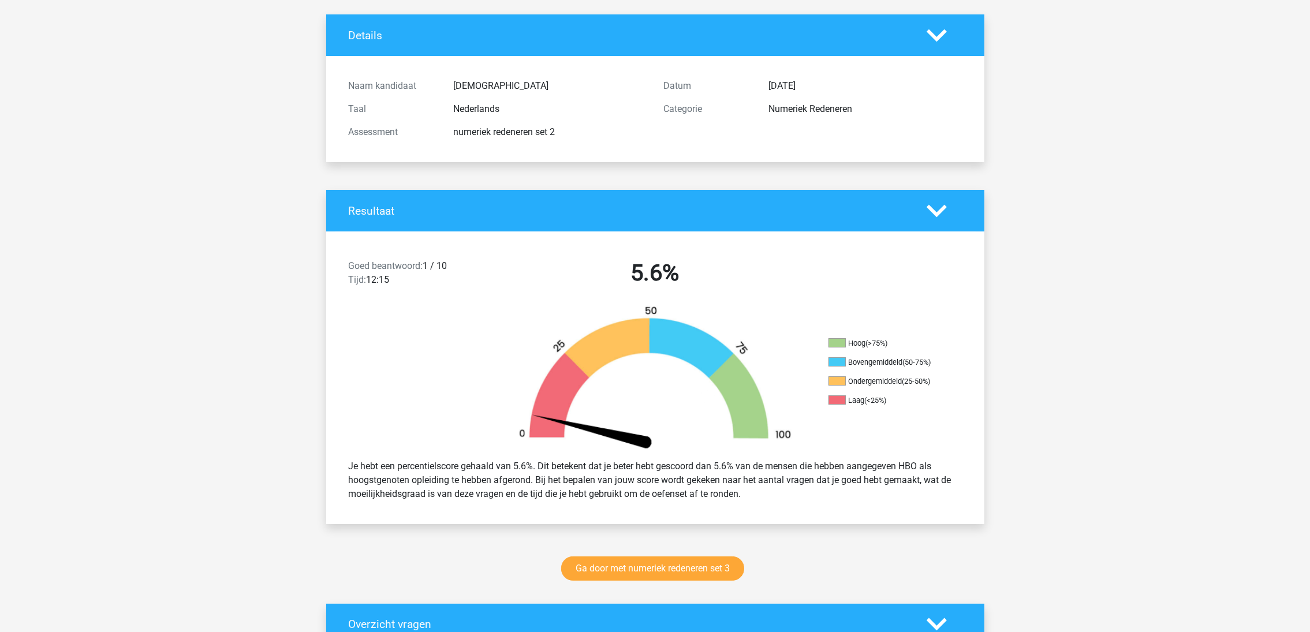
scroll to position [346, 0]
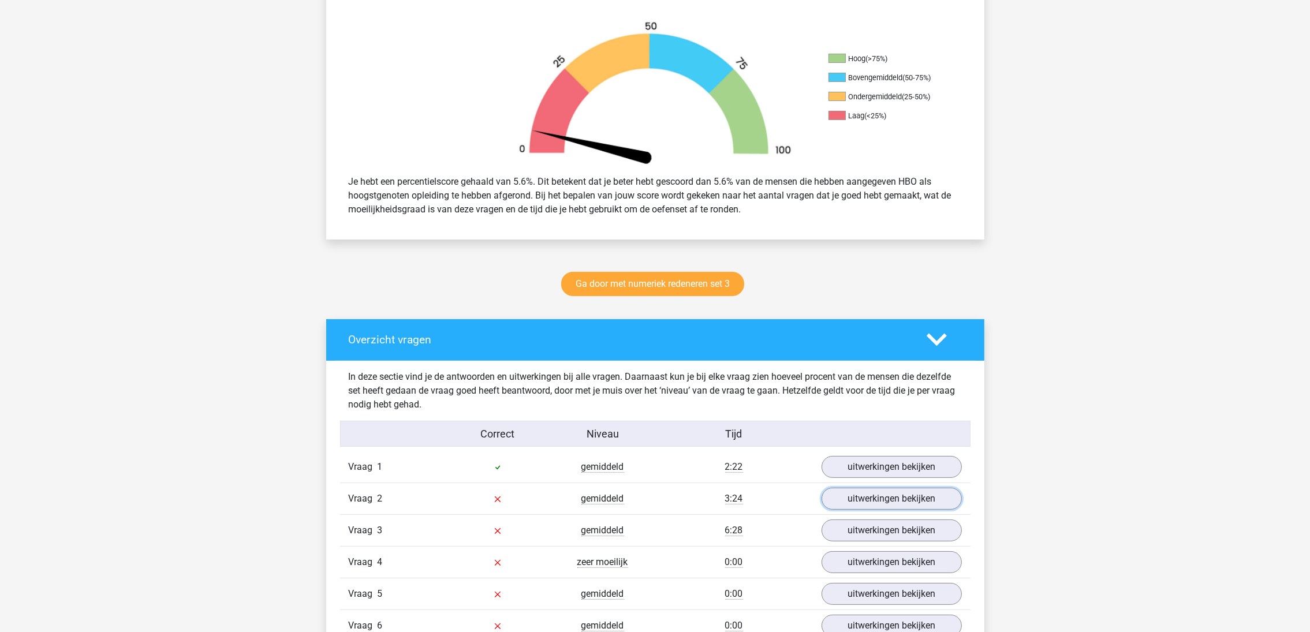
click at [860, 509] on link "uitwerkingen bekijken" at bounding box center [892, 499] width 140 height 22
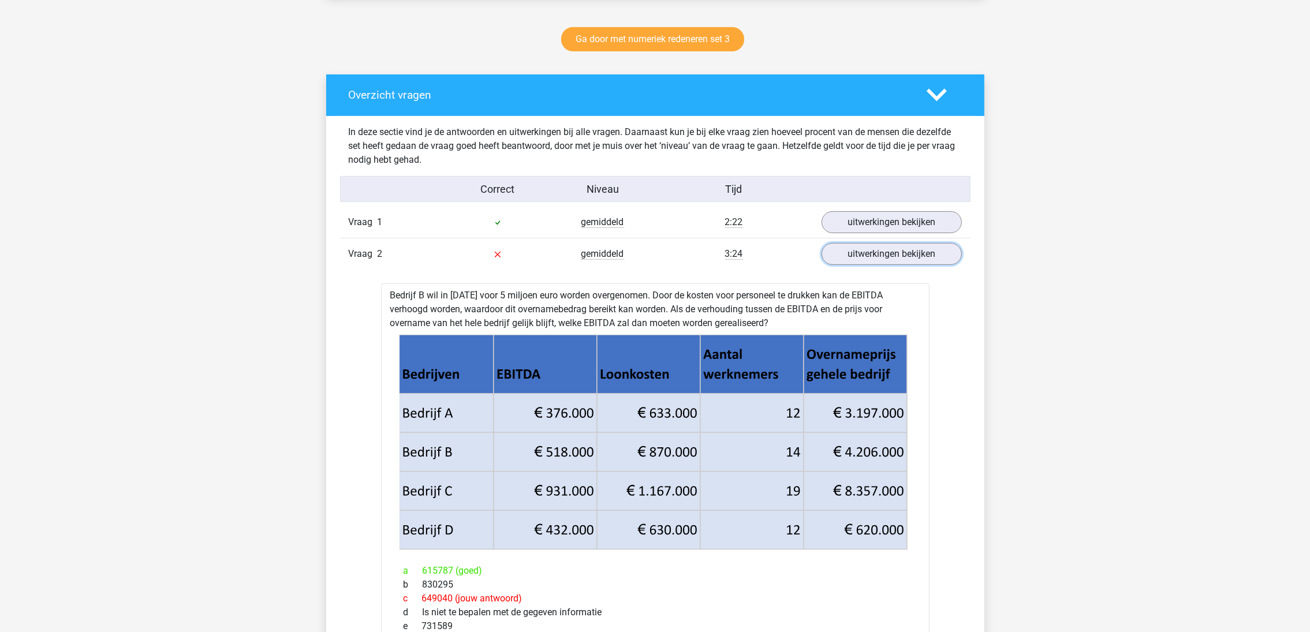
scroll to position [606, 0]
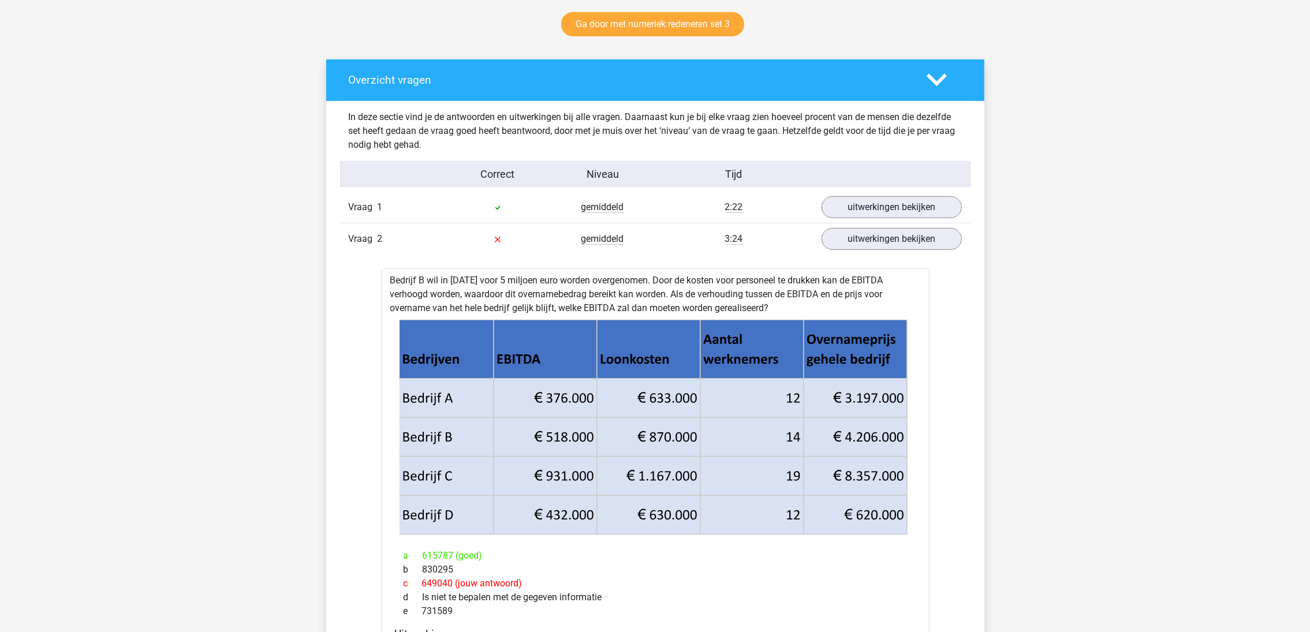
click at [387, 77] on h4 "Overzicht vragen" at bounding box center [629, 79] width 561 height 13
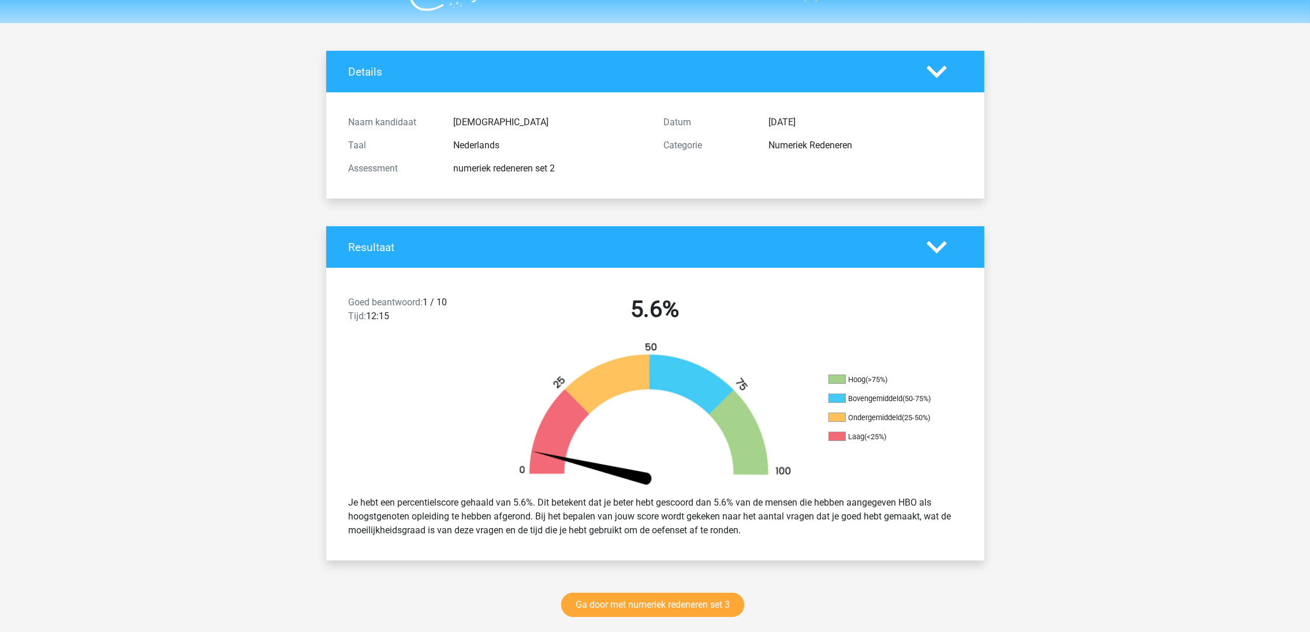
scroll to position [0, 0]
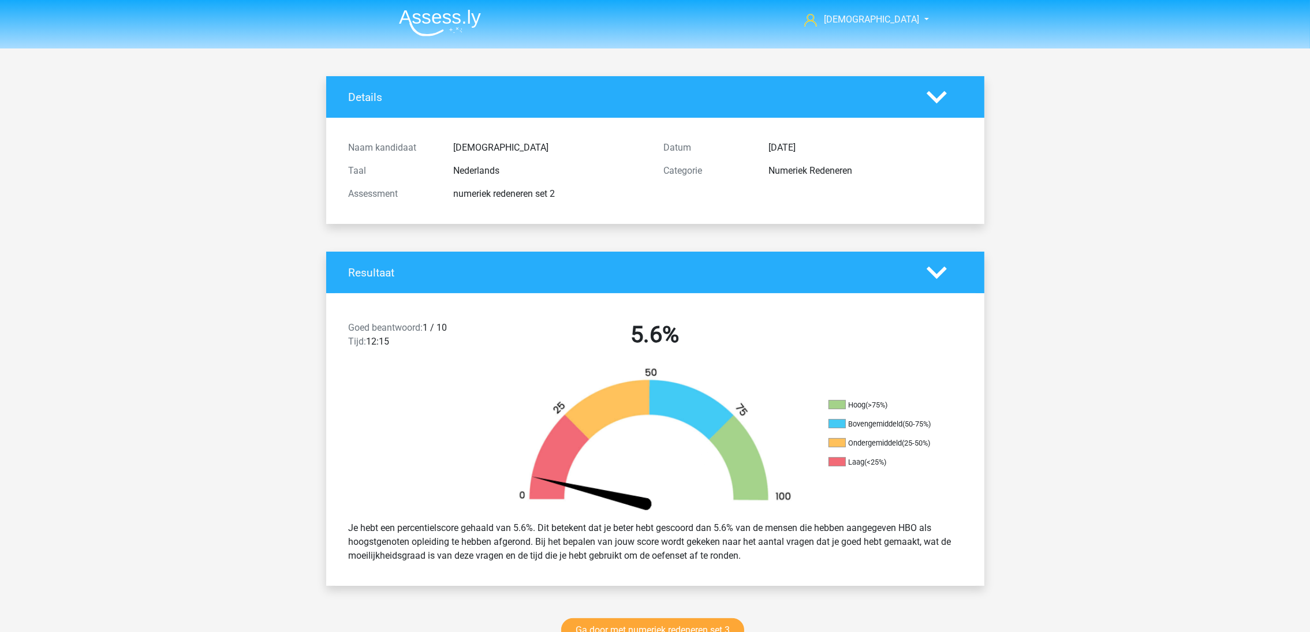
drag, startPoint x: 441, startPoint y: 42, endPoint x: 438, endPoint y: 17, distance: 25.6
click at [441, 41] on header "turkn turkancitak@gmail.com" at bounding box center [655, 24] width 1310 height 49
click at [438, 17] on img at bounding box center [440, 22] width 82 height 27
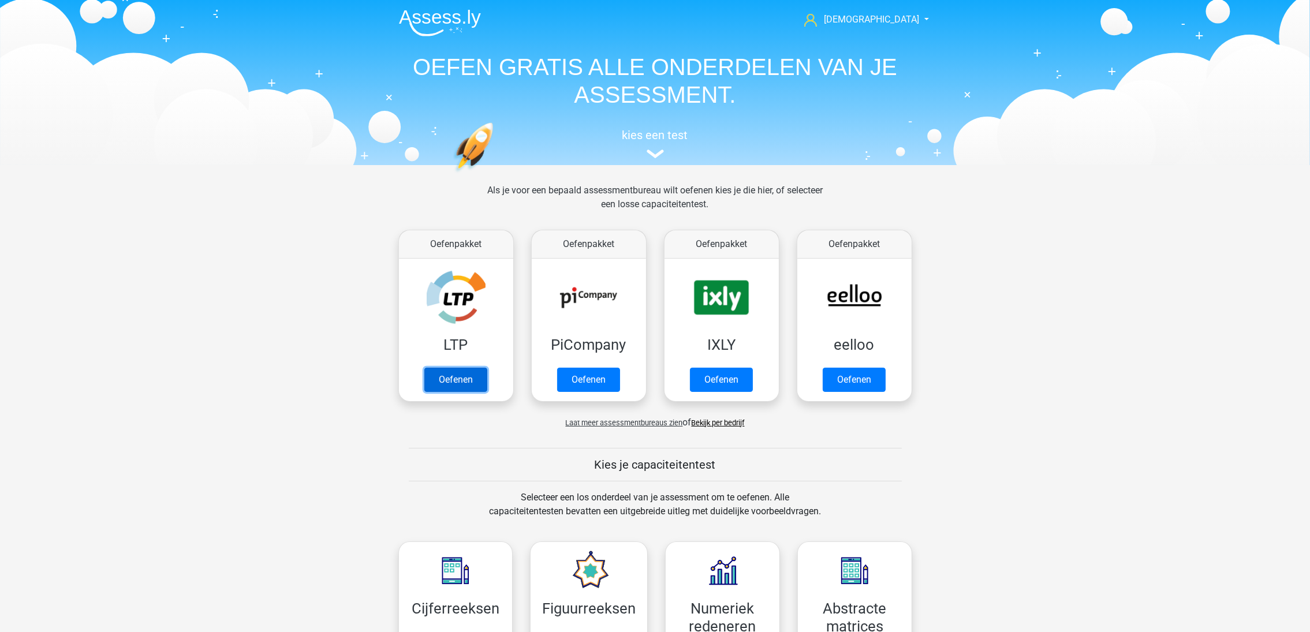
click at [466, 377] on link "Oefenen" at bounding box center [455, 380] width 63 height 24
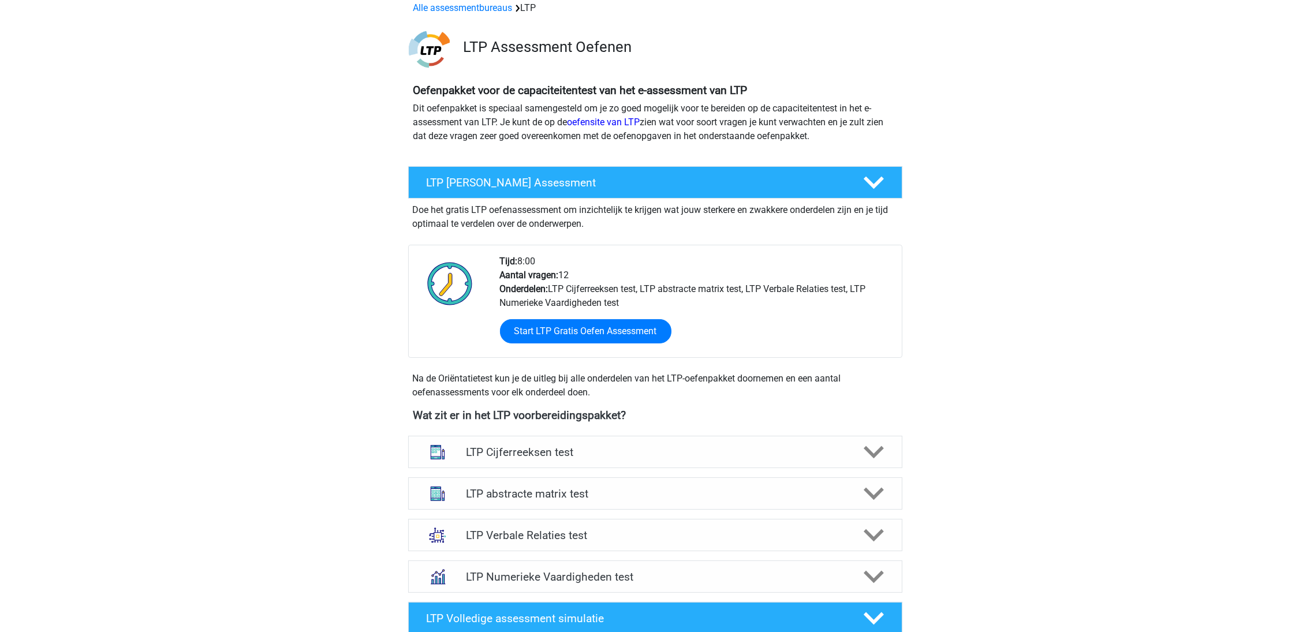
scroll to position [87, 0]
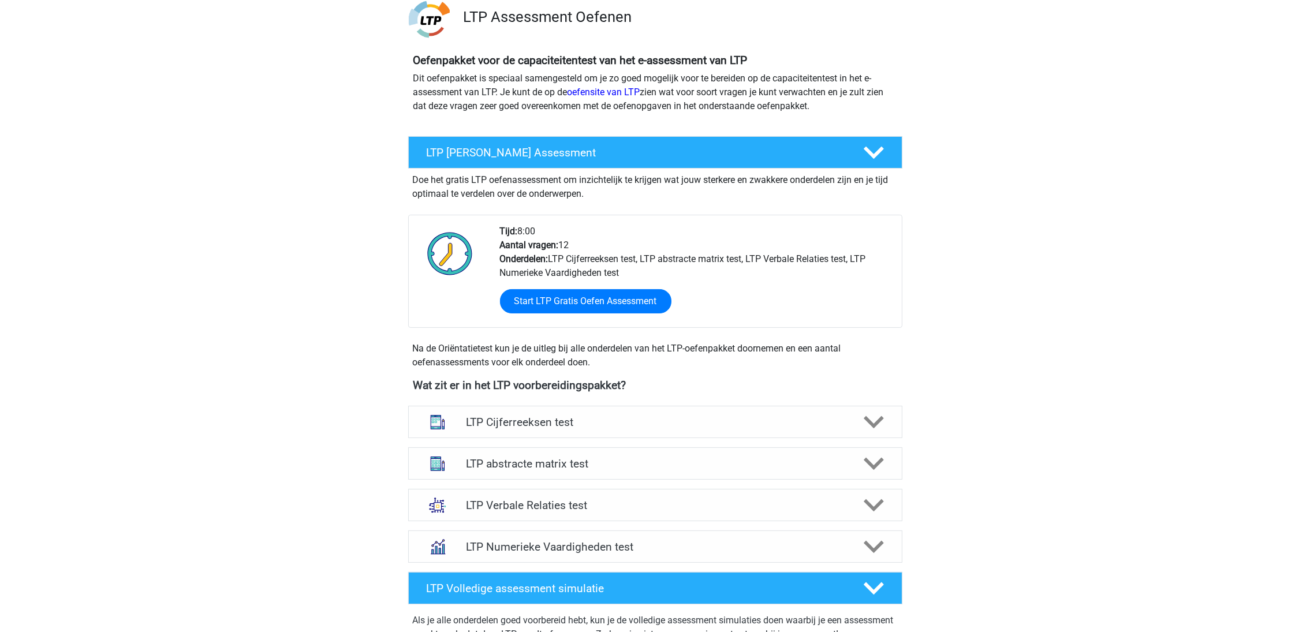
click at [548, 465] on h4 "LTP abstracte matrix test" at bounding box center [655, 463] width 378 height 13
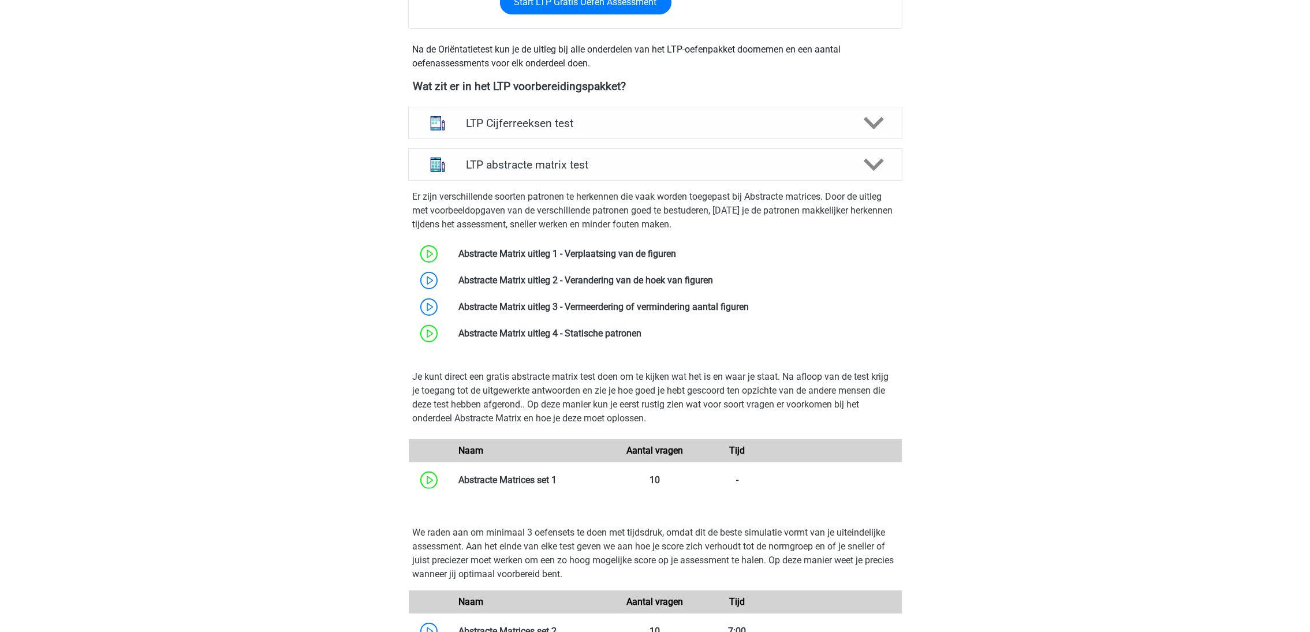
scroll to position [433, 0]
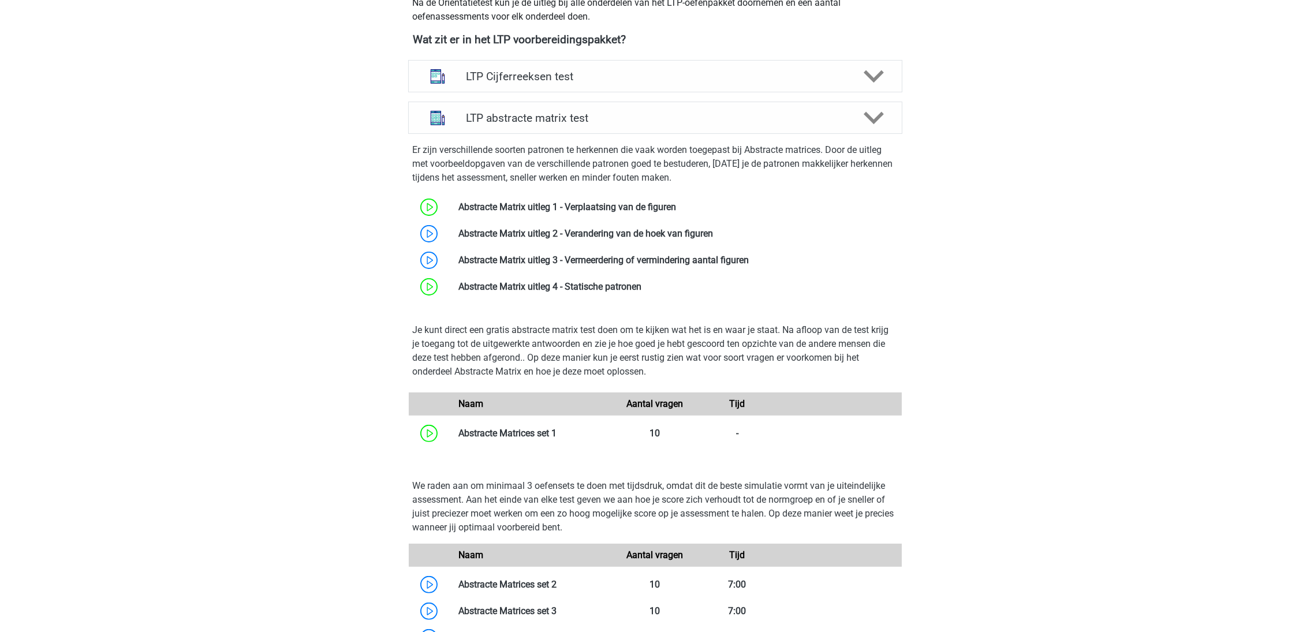
click at [557, 433] on link at bounding box center [557, 433] width 0 height 11
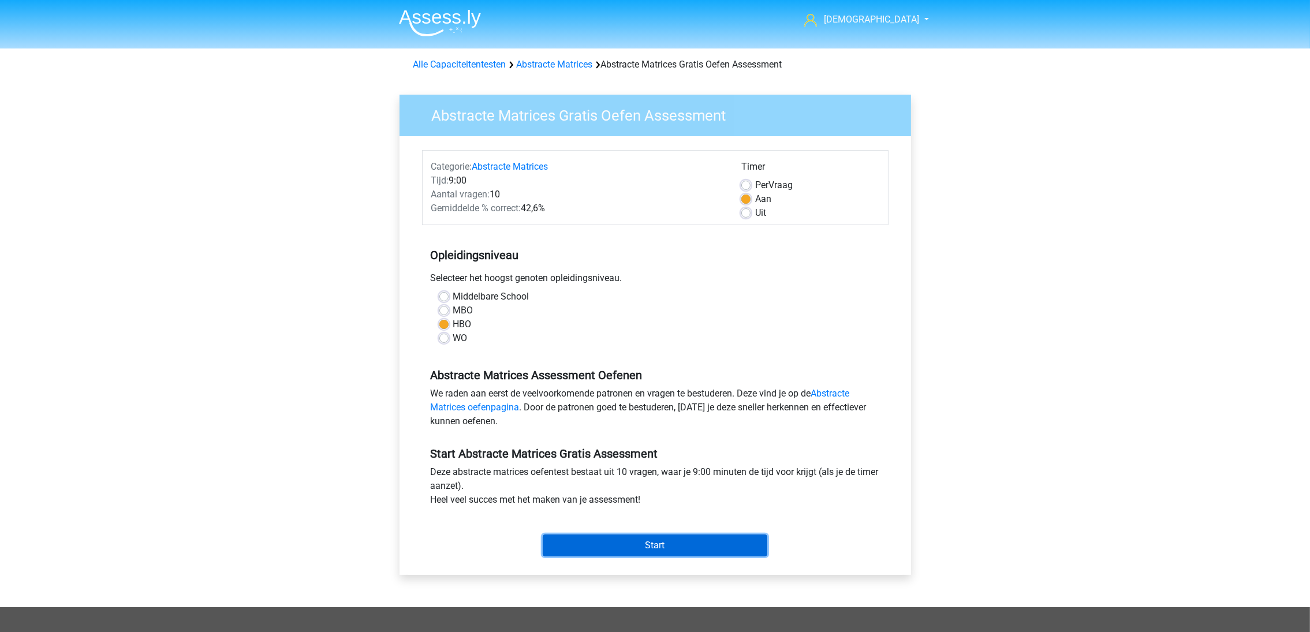
click at [609, 547] on input "Start" at bounding box center [655, 546] width 225 height 22
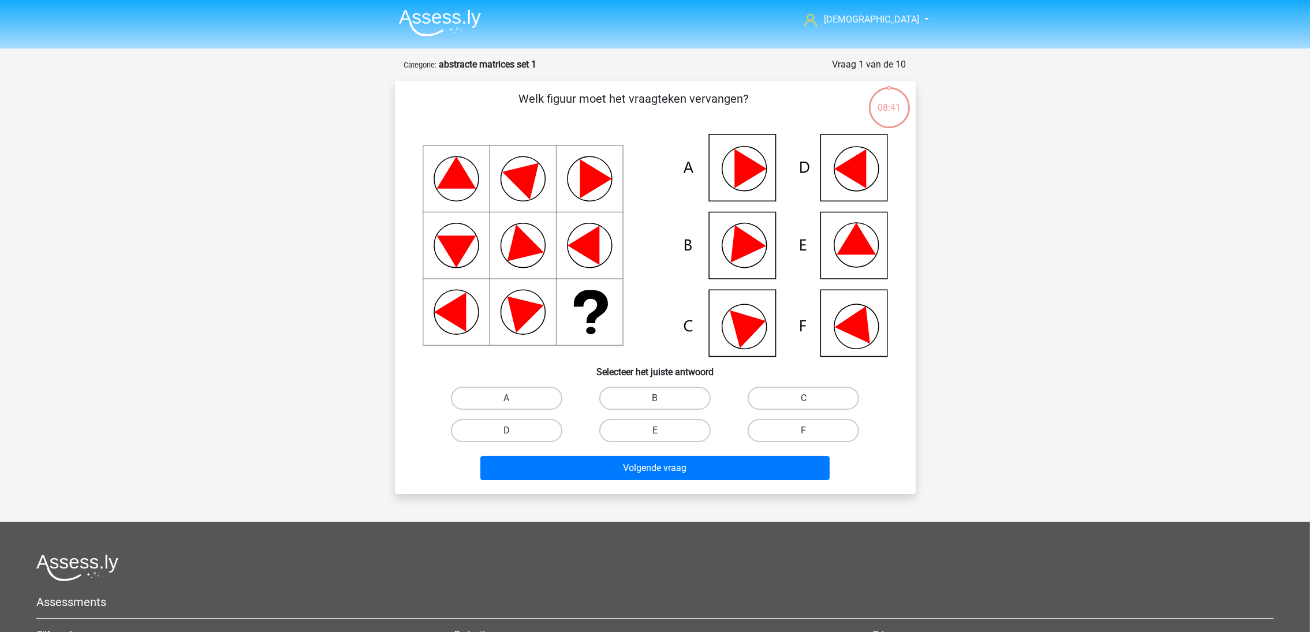
drag, startPoint x: 789, startPoint y: 427, endPoint x: 789, endPoint y: 436, distance: 8.7
click at [791, 427] on label "F" at bounding box center [803, 430] width 111 height 23
click at [804, 431] on input "F" at bounding box center [808, 435] width 8 height 8
radio input "true"
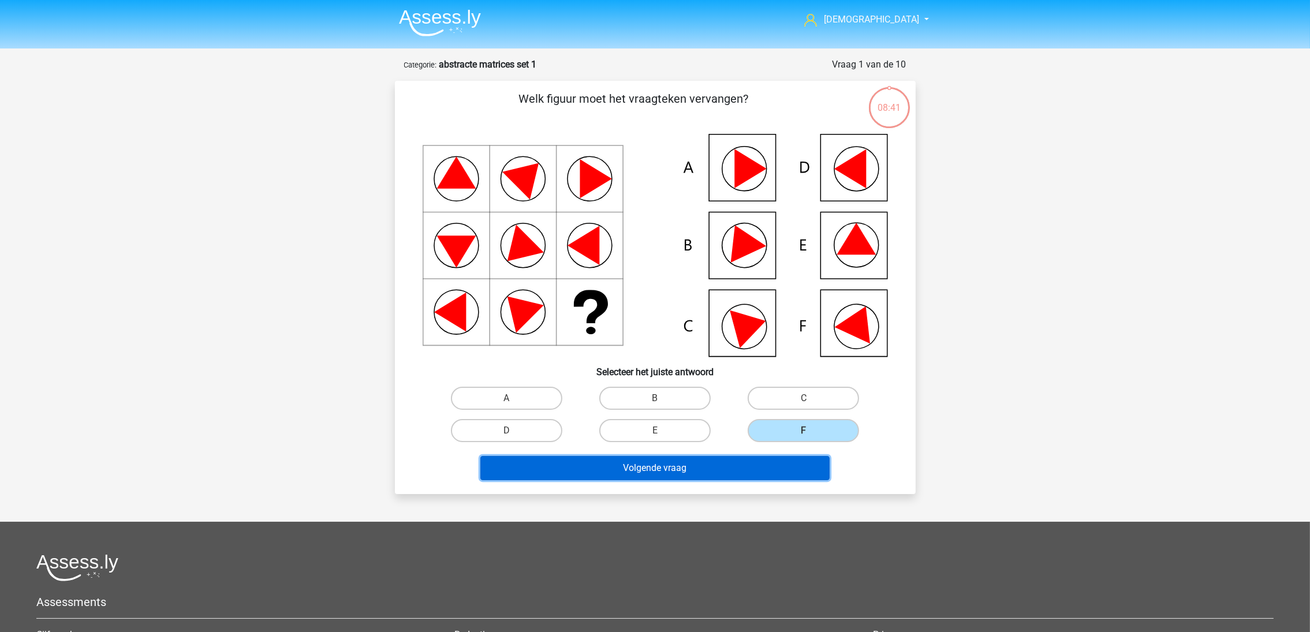
click at [739, 476] on button "Volgende vraag" at bounding box center [654, 468] width 349 height 24
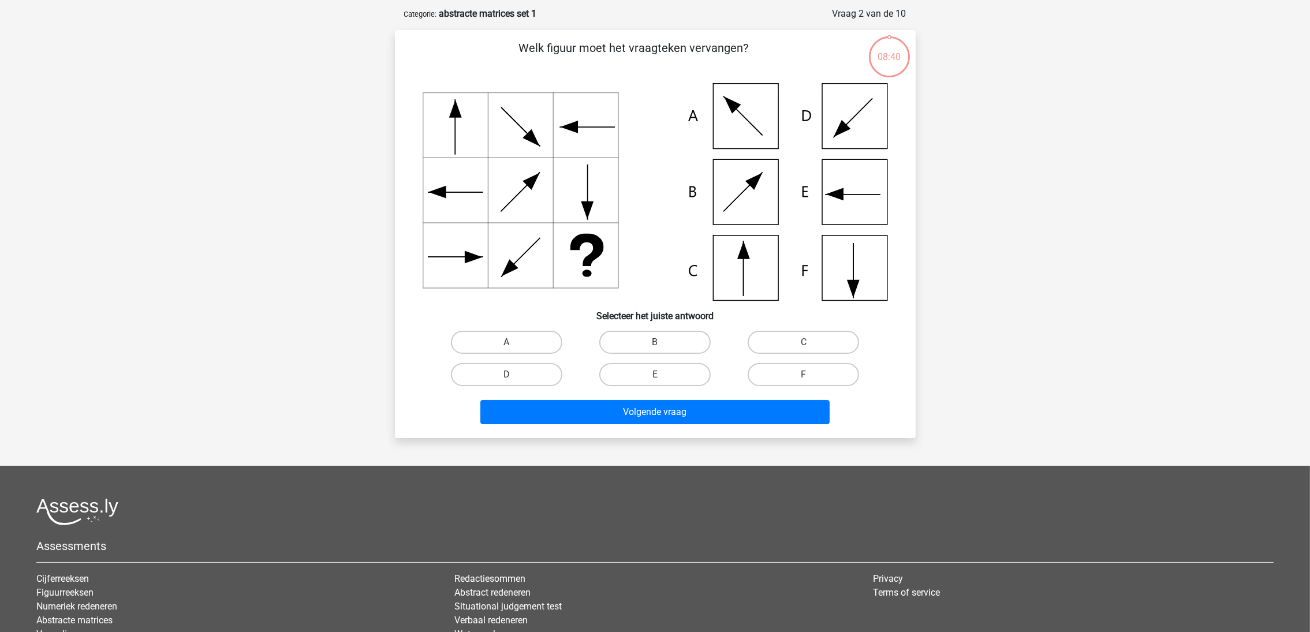
scroll to position [57, 0]
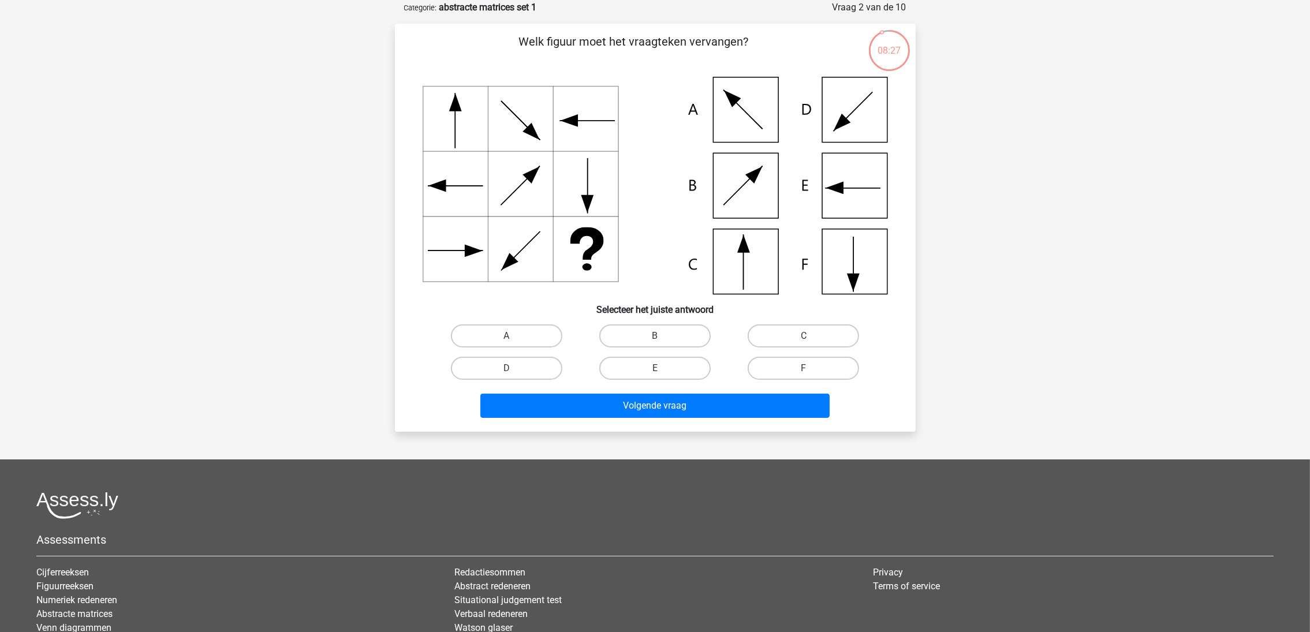
click at [763, 330] on label "C" at bounding box center [803, 336] width 111 height 23
click at [804, 336] on input "C" at bounding box center [808, 340] width 8 height 8
radio input "true"
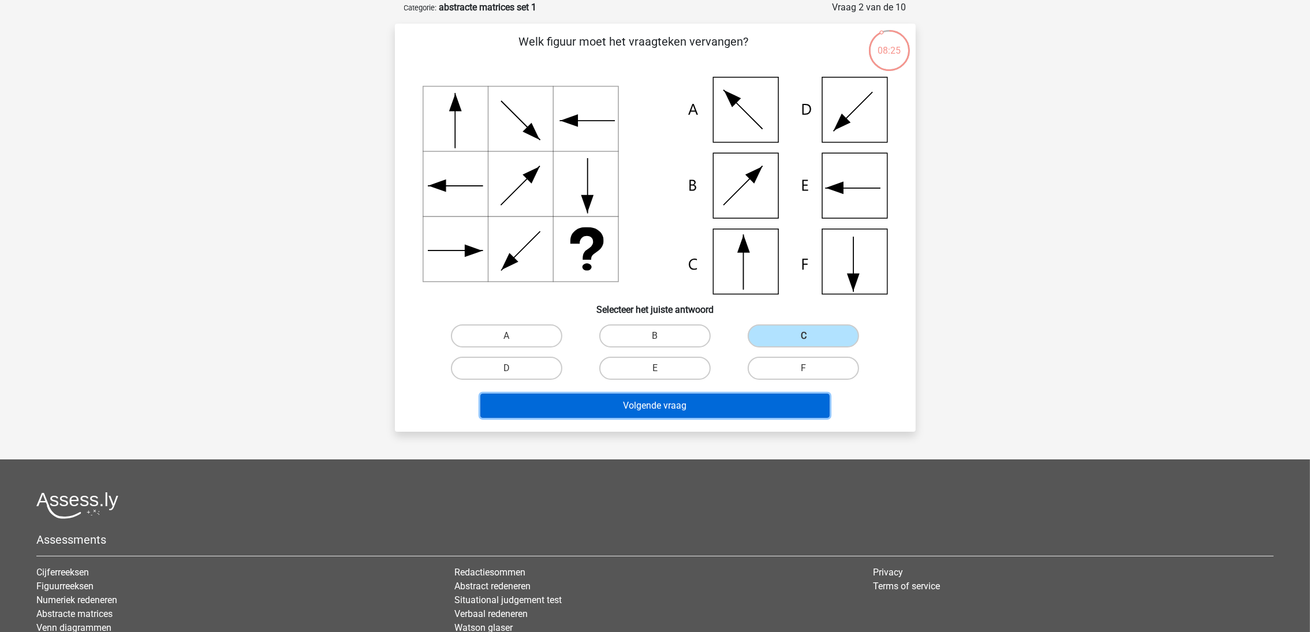
click at [723, 408] on button "Volgende vraag" at bounding box center [654, 406] width 349 height 24
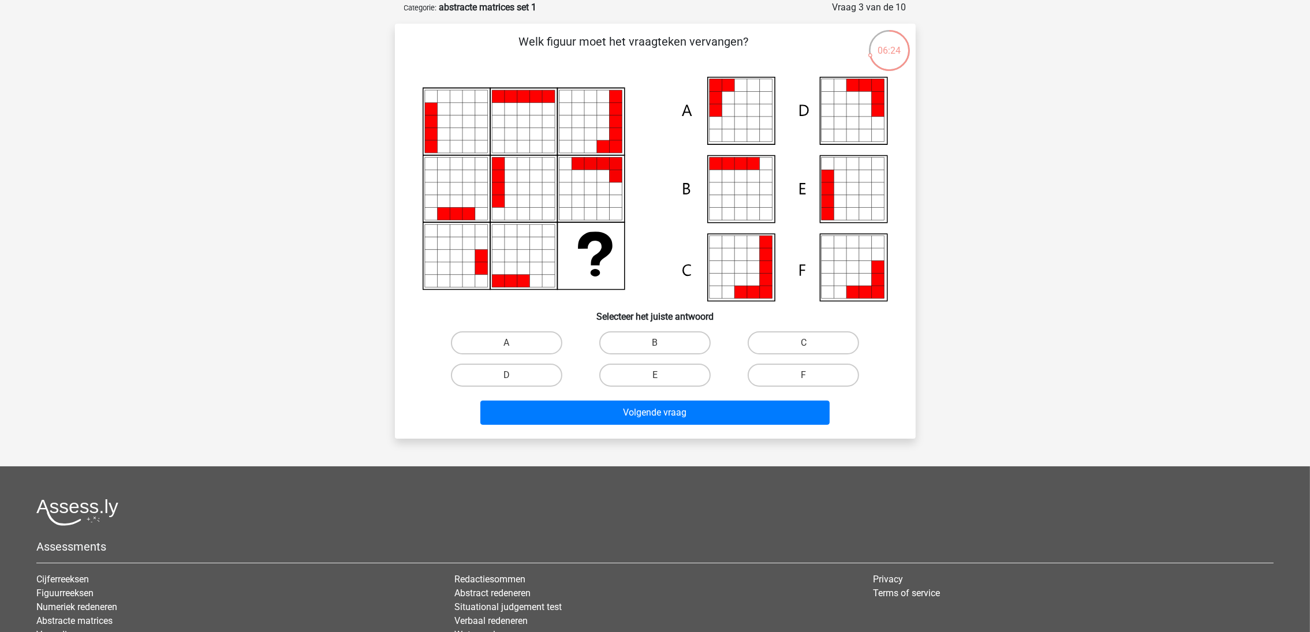
click at [647, 370] on label "E" at bounding box center [654, 375] width 111 height 23
click at [655, 375] on input "E" at bounding box center [659, 379] width 8 height 8
radio input "true"
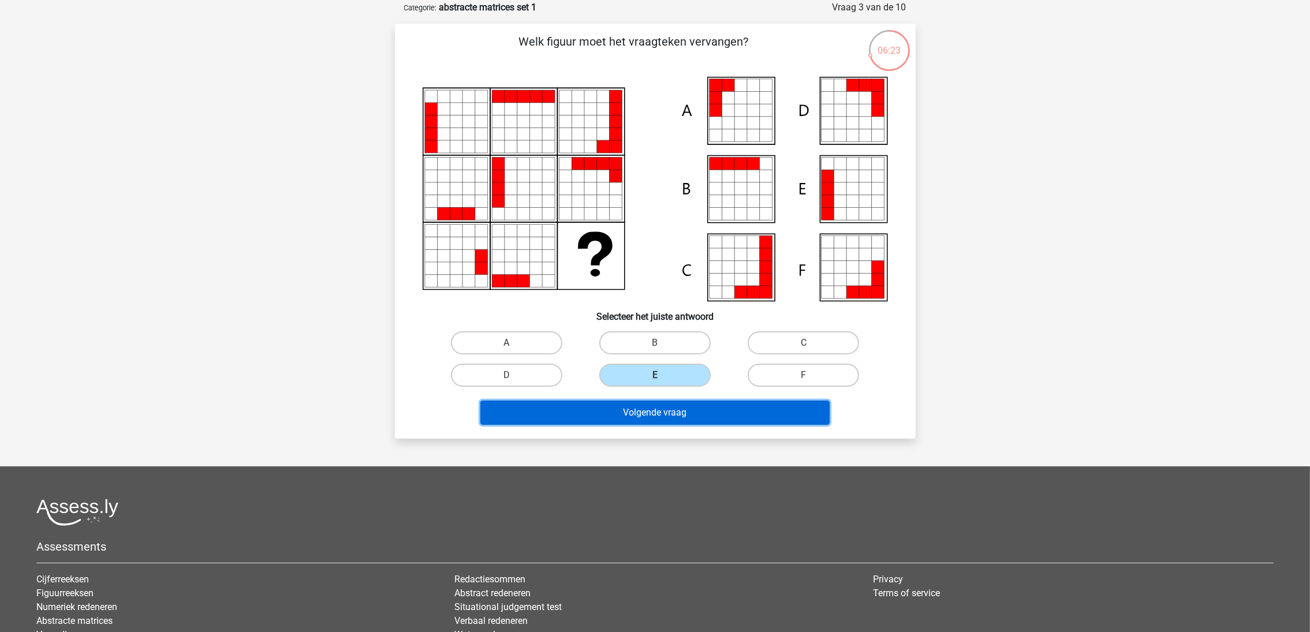
click at [666, 412] on button "Volgende vraag" at bounding box center [654, 413] width 349 height 24
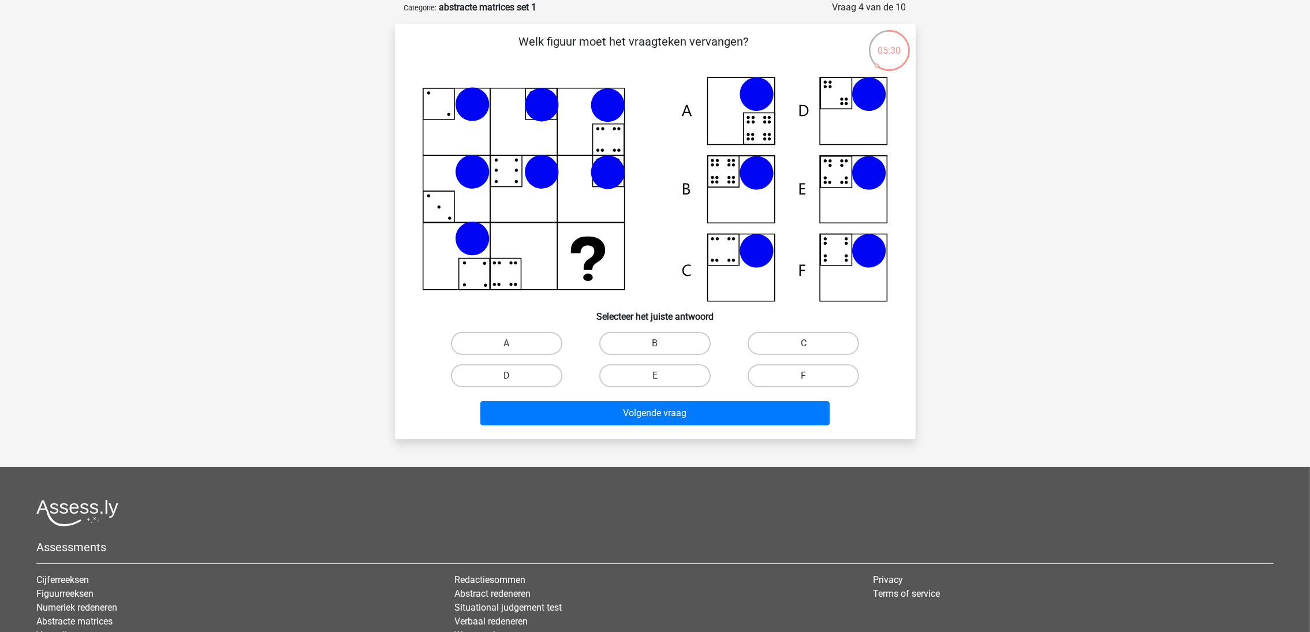
drag, startPoint x: 677, startPoint y: 340, endPoint x: 683, endPoint y: 351, distance: 12.9
click at [677, 340] on label "B" at bounding box center [654, 343] width 111 height 23
click at [662, 344] on input "B" at bounding box center [659, 348] width 8 height 8
radio input "true"
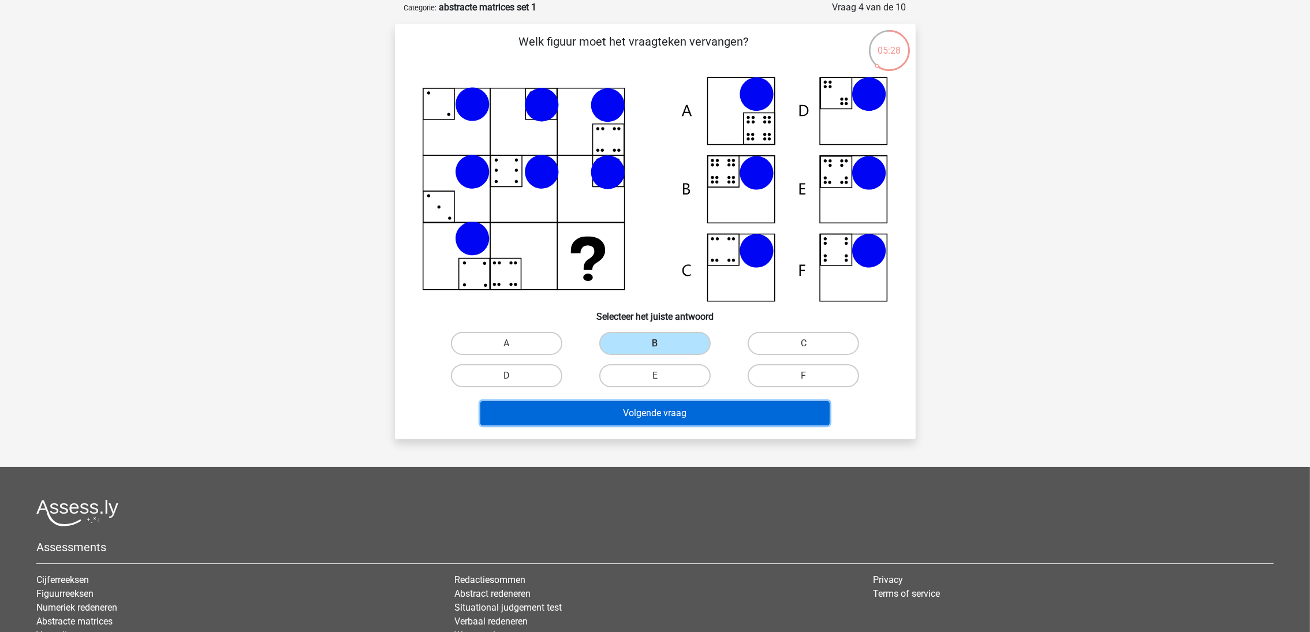
click at [698, 407] on button "Volgende vraag" at bounding box center [654, 413] width 349 height 24
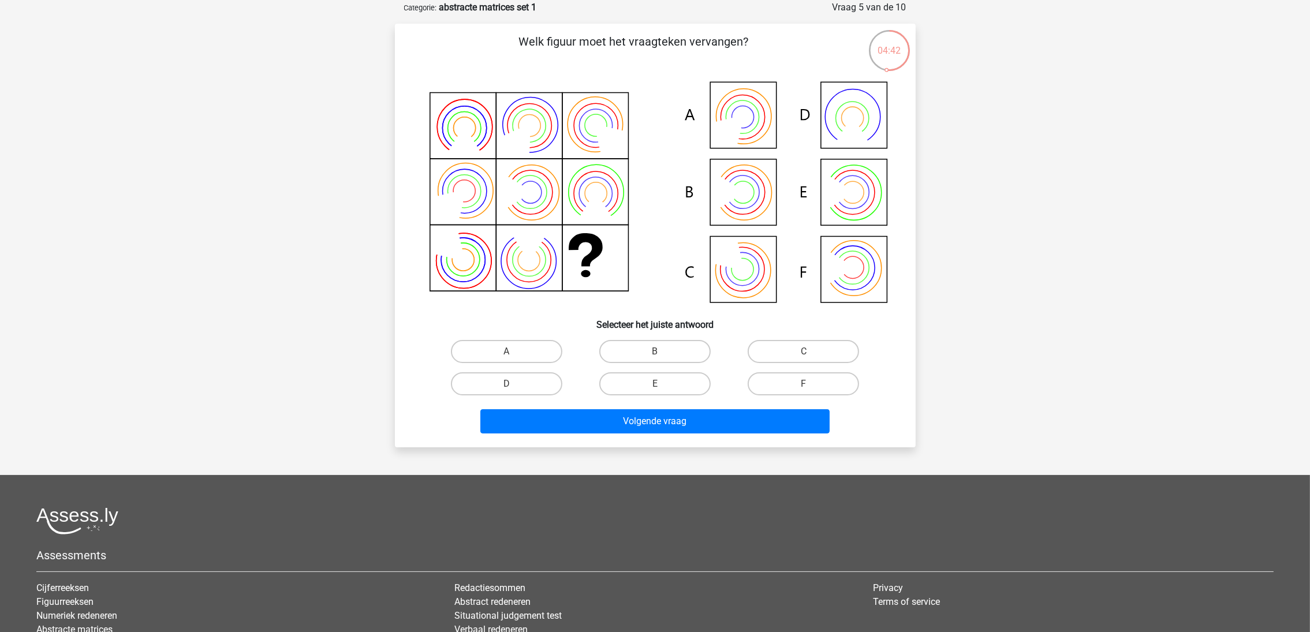
click at [675, 351] on label "B" at bounding box center [654, 351] width 111 height 23
click at [662, 352] on input "B" at bounding box center [659, 356] width 8 height 8
radio input "true"
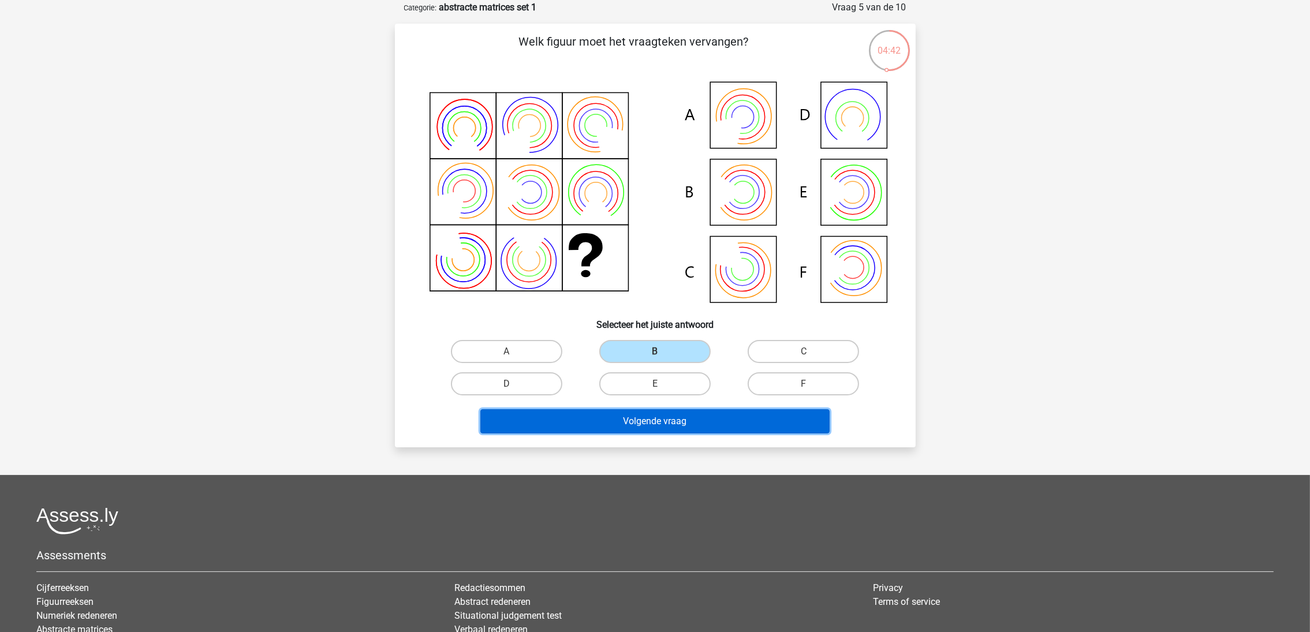
click at [668, 416] on button "Volgende vraag" at bounding box center [654, 421] width 349 height 24
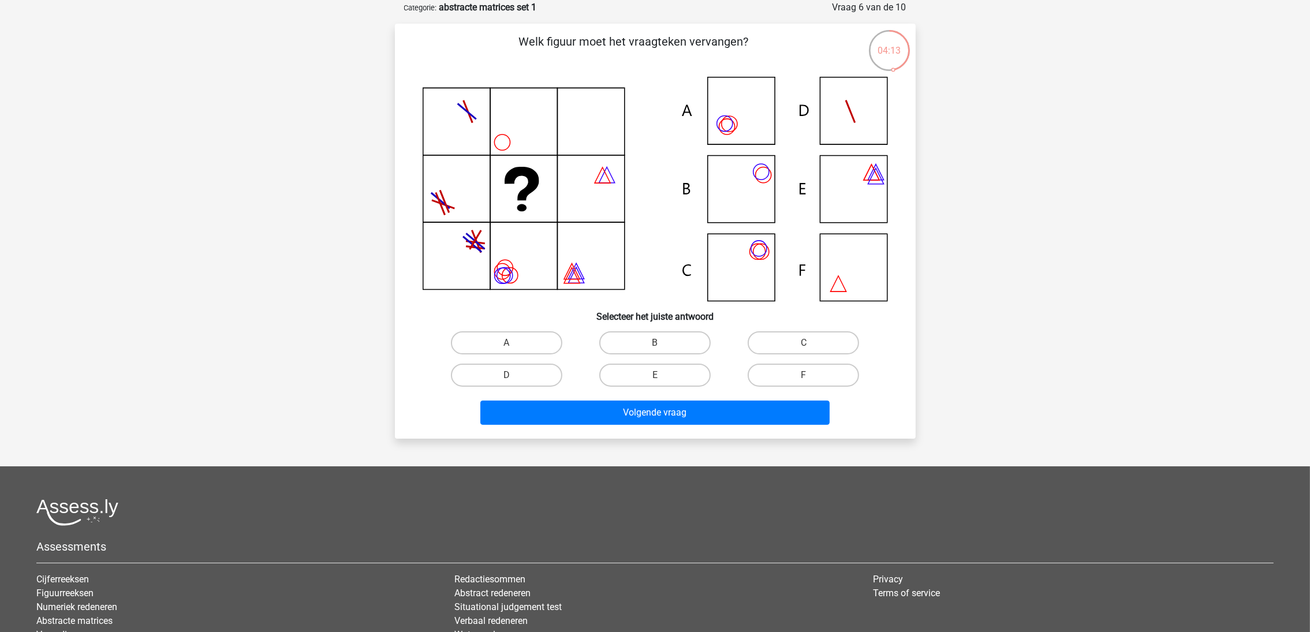
click at [509, 331] on label "A" at bounding box center [506, 342] width 111 height 23
click at [509, 343] on input "A" at bounding box center [510, 347] width 8 height 8
radio input "true"
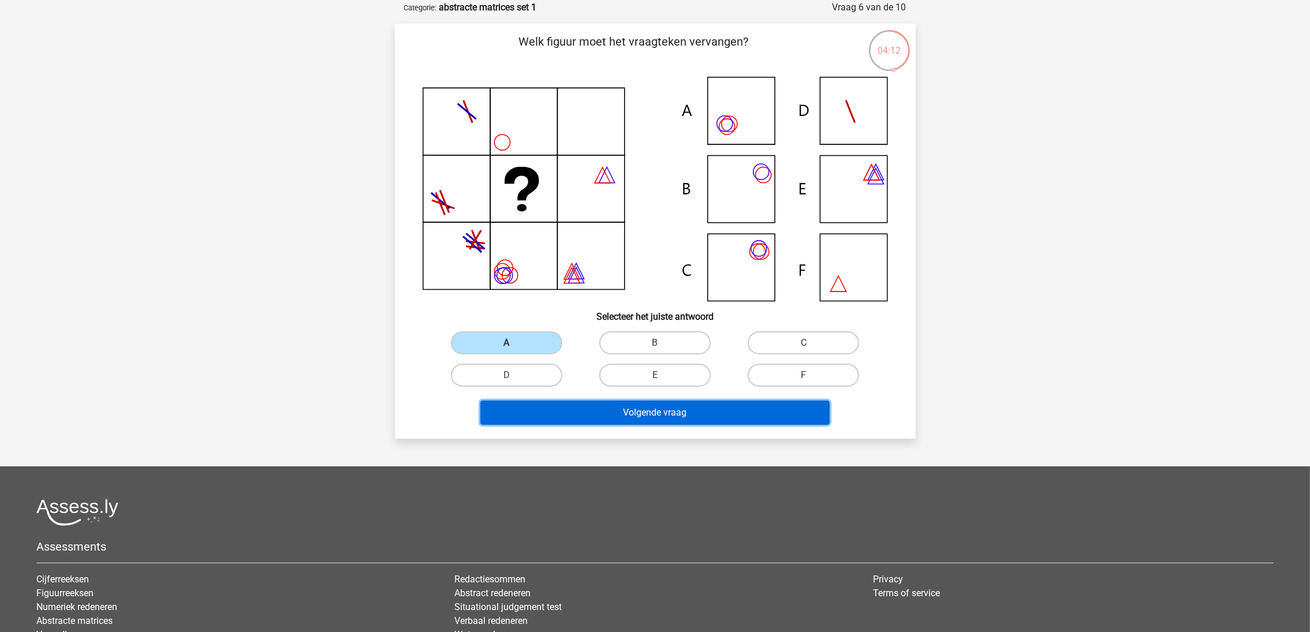
click at [633, 408] on button "Volgende vraag" at bounding box center [654, 413] width 349 height 24
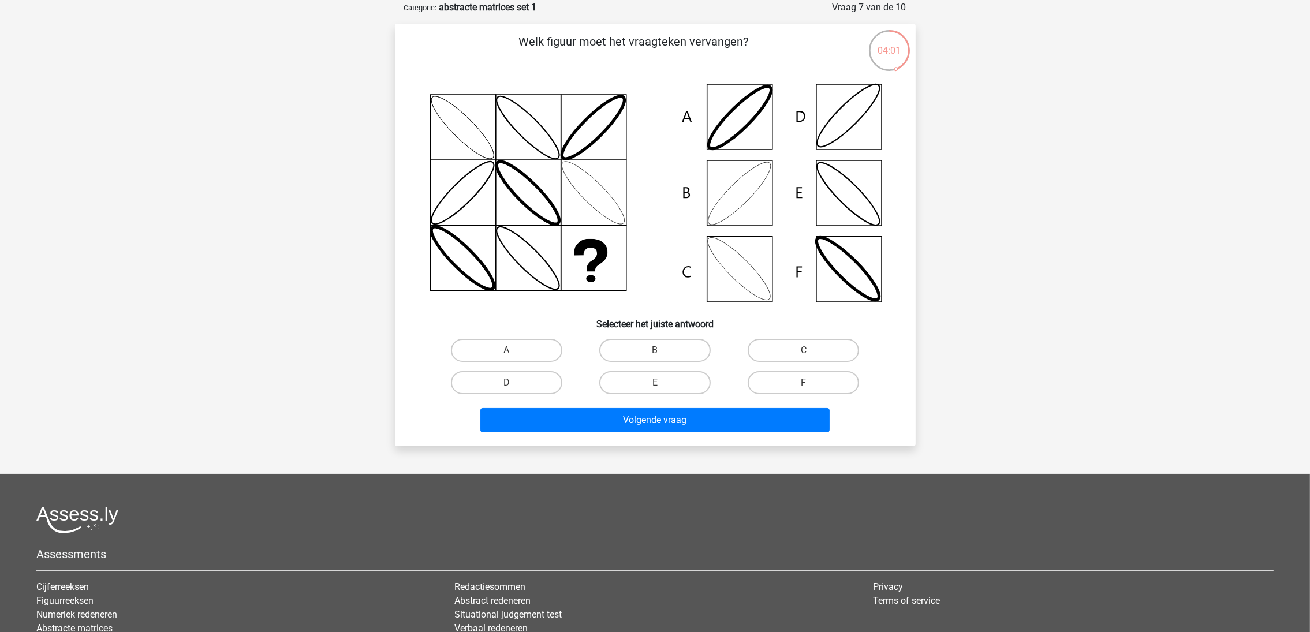
click at [668, 353] on label "B" at bounding box center [654, 350] width 111 height 23
click at [662, 353] on input "B" at bounding box center [659, 355] width 8 height 8
radio input "true"
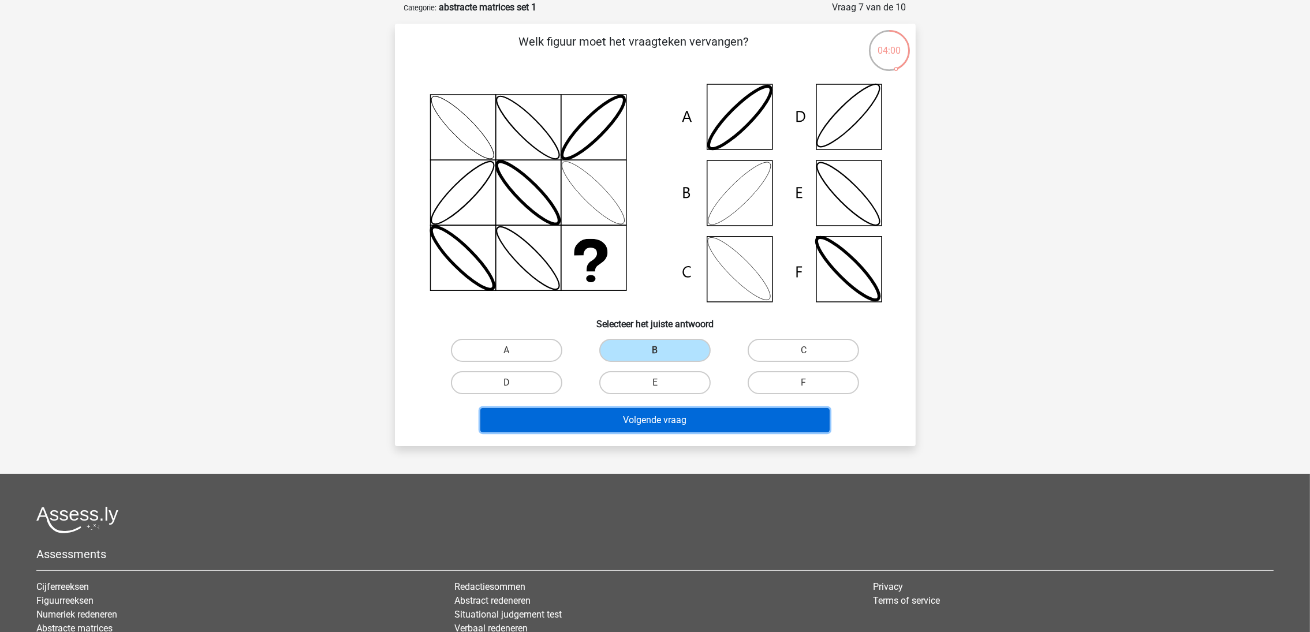
click at [680, 416] on button "Volgende vraag" at bounding box center [654, 420] width 349 height 24
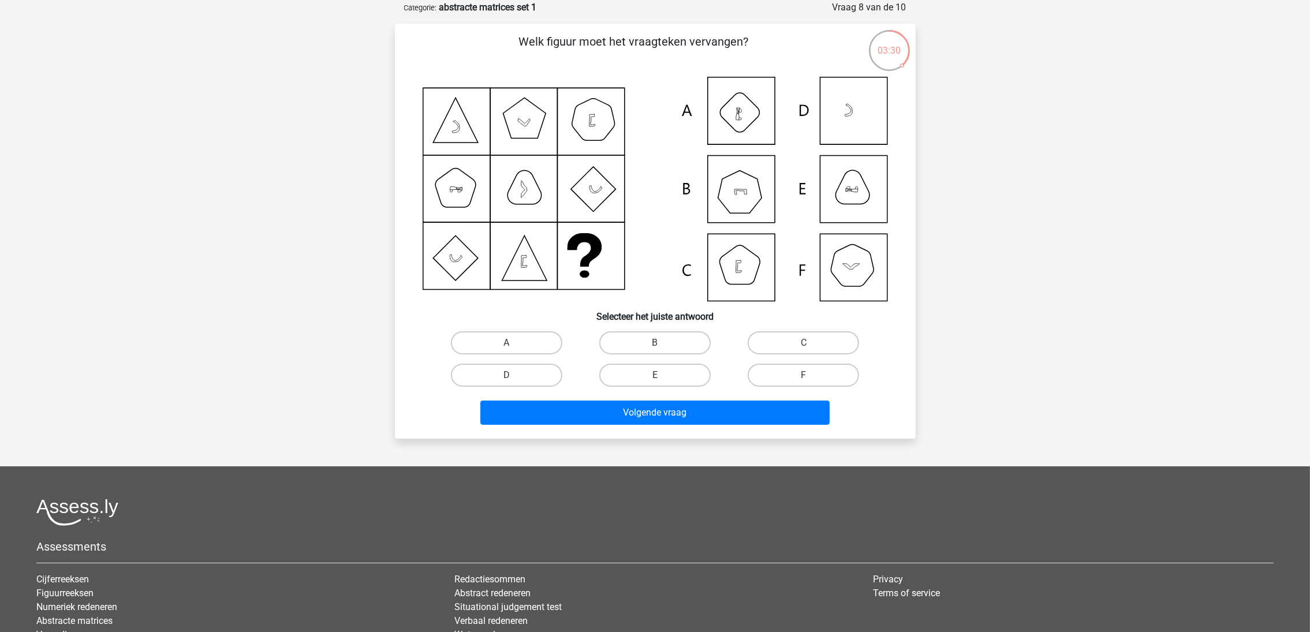
click at [785, 364] on label "F" at bounding box center [803, 375] width 111 height 23
click at [804, 375] on input "F" at bounding box center [808, 379] width 8 height 8
radio input "true"
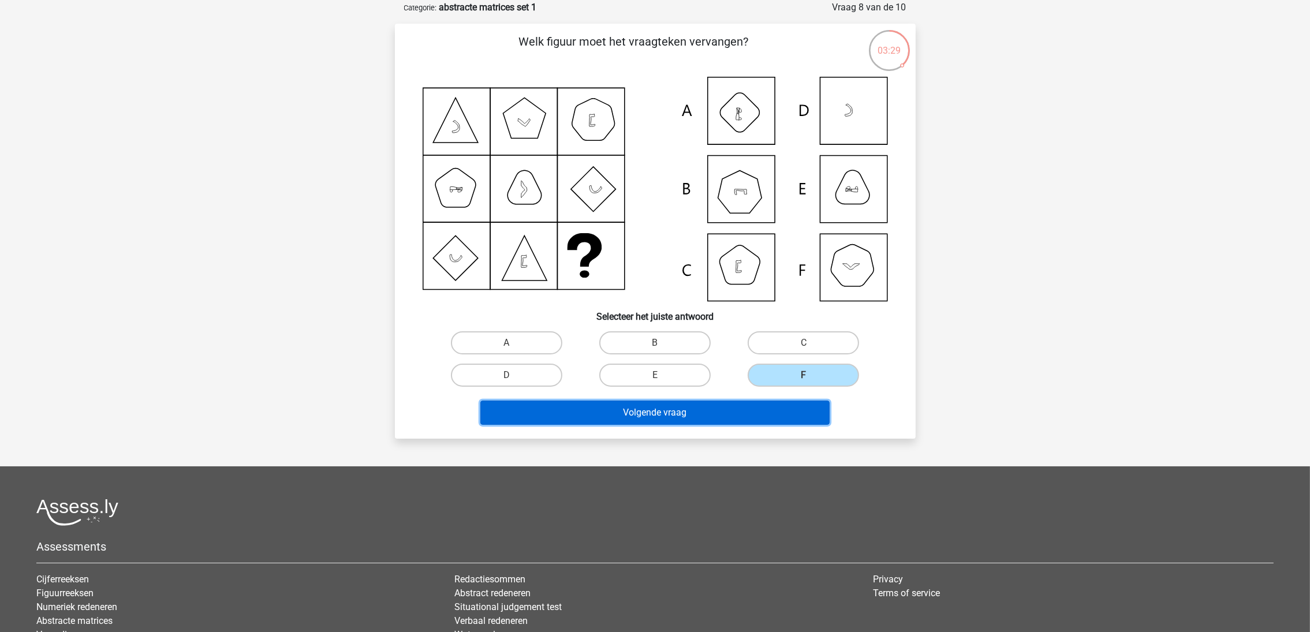
click at [780, 408] on button "Volgende vraag" at bounding box center [654, 413] width 349 height 24
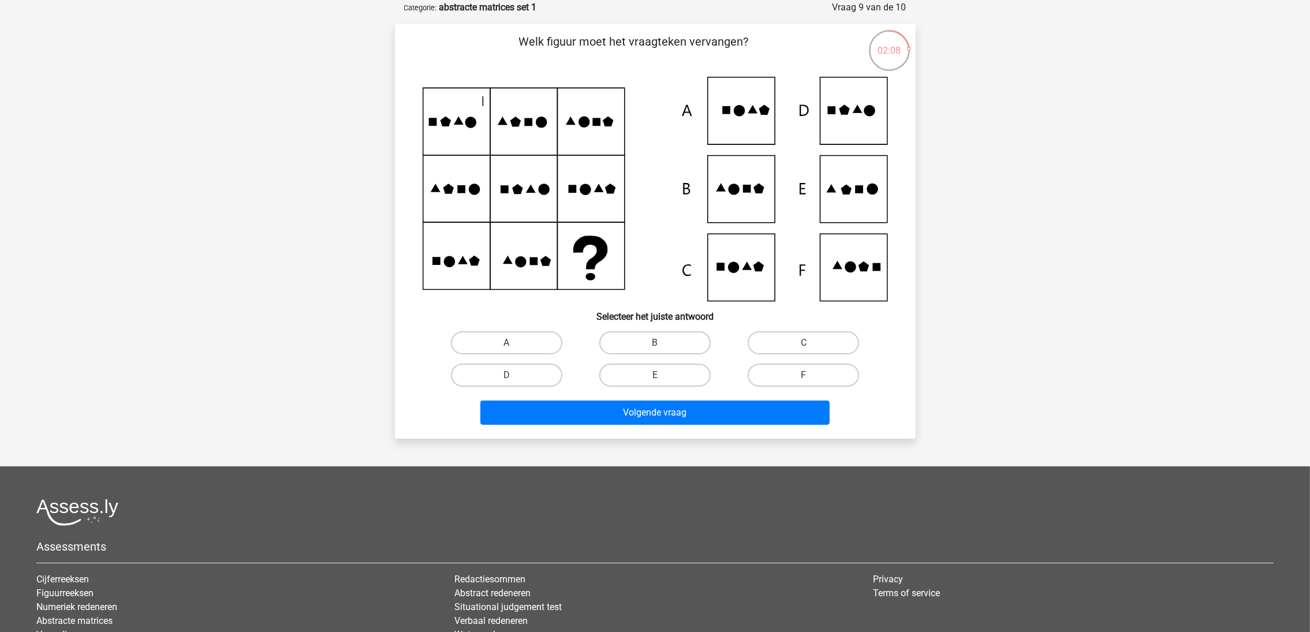
click at [636, 370] on label "E" at bounding box center [654, 375] width 111 height 23
click at [655, 375] on input "E" at bounding box center [659, 379] width 8 height 8
radio input "true"
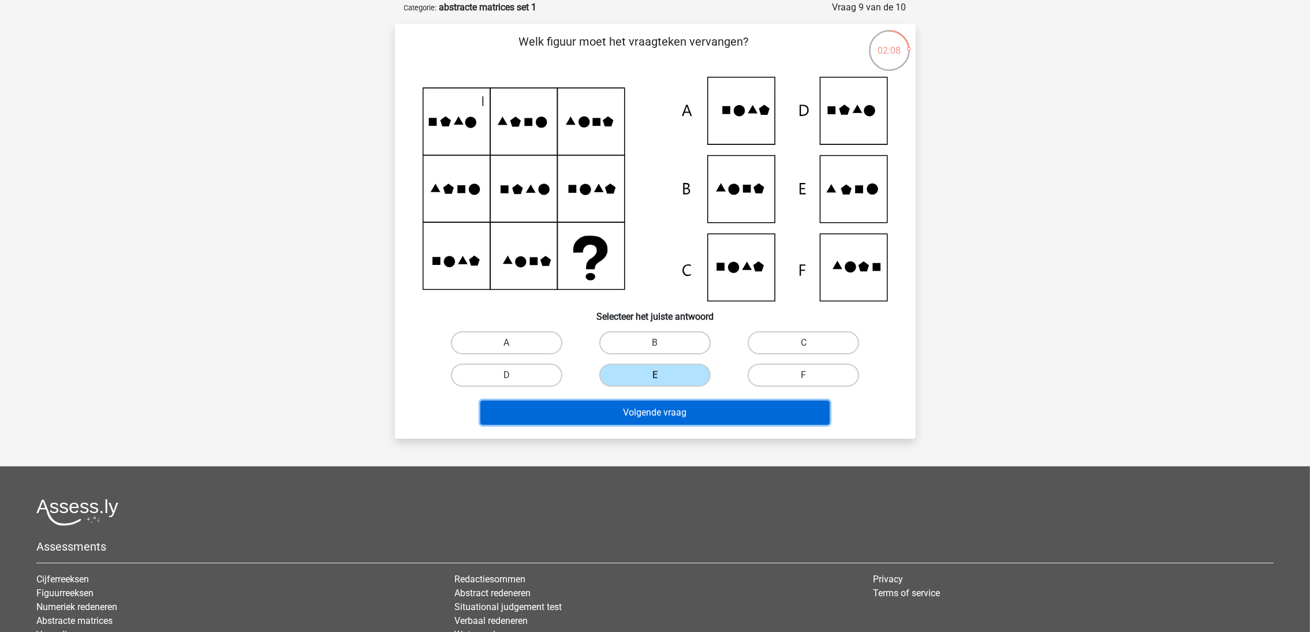
click at [668, 409] on button "Volgende vraag" at bounding box center [654, 413] width 349 height 24
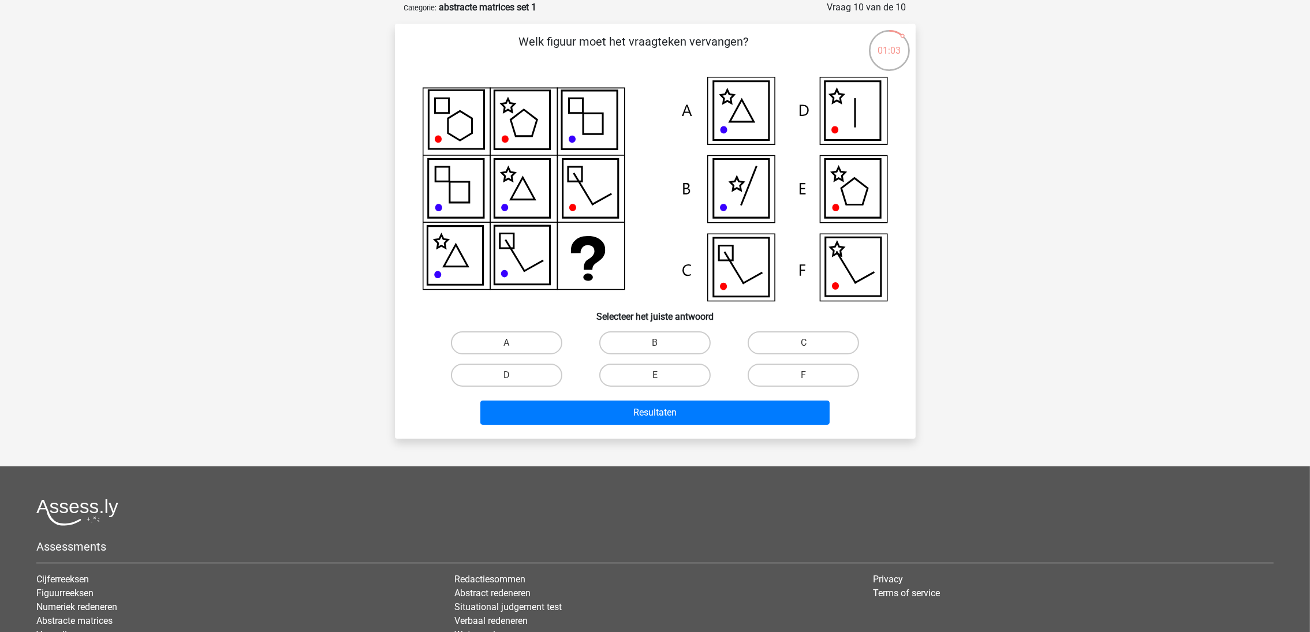
click at [522, 373] on label "D" at bounding box center [506, 375] width 111 height 23
click at [514, 375] on input "D" at bounding box center [510, 379] width 8 height 8
radio input "true"
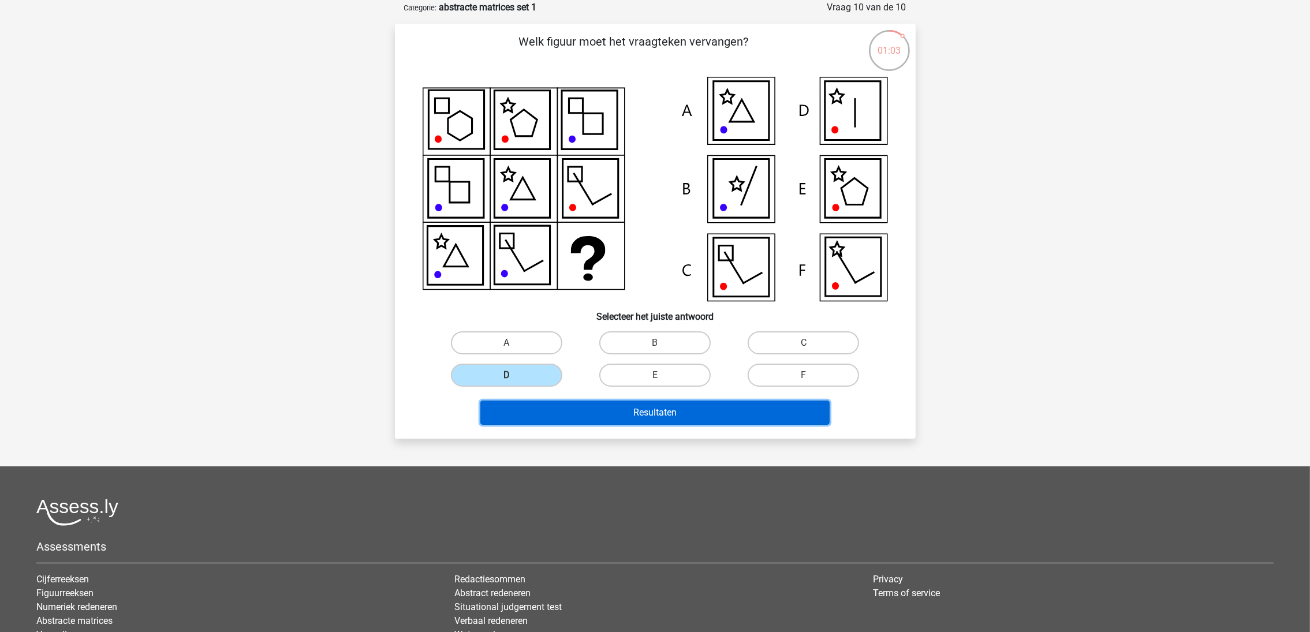
click at [597, 408] on button "Resultaten" at bounding box center [654, 413] width 349 height 24
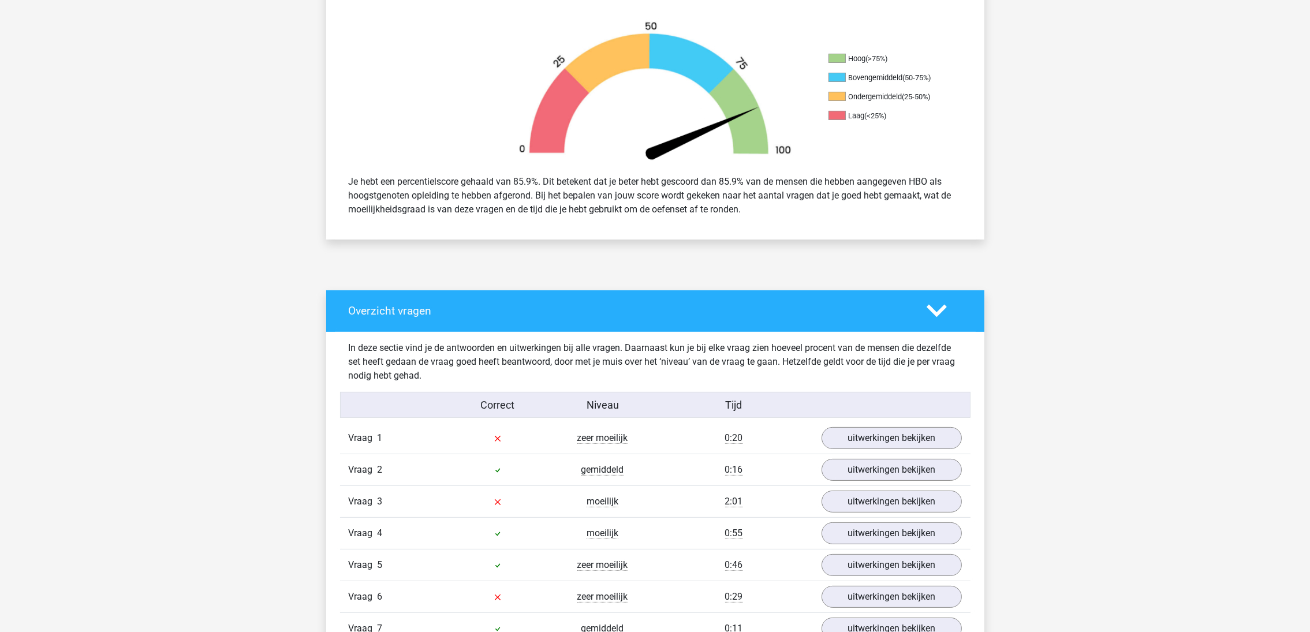
scroll to position [433, 0]
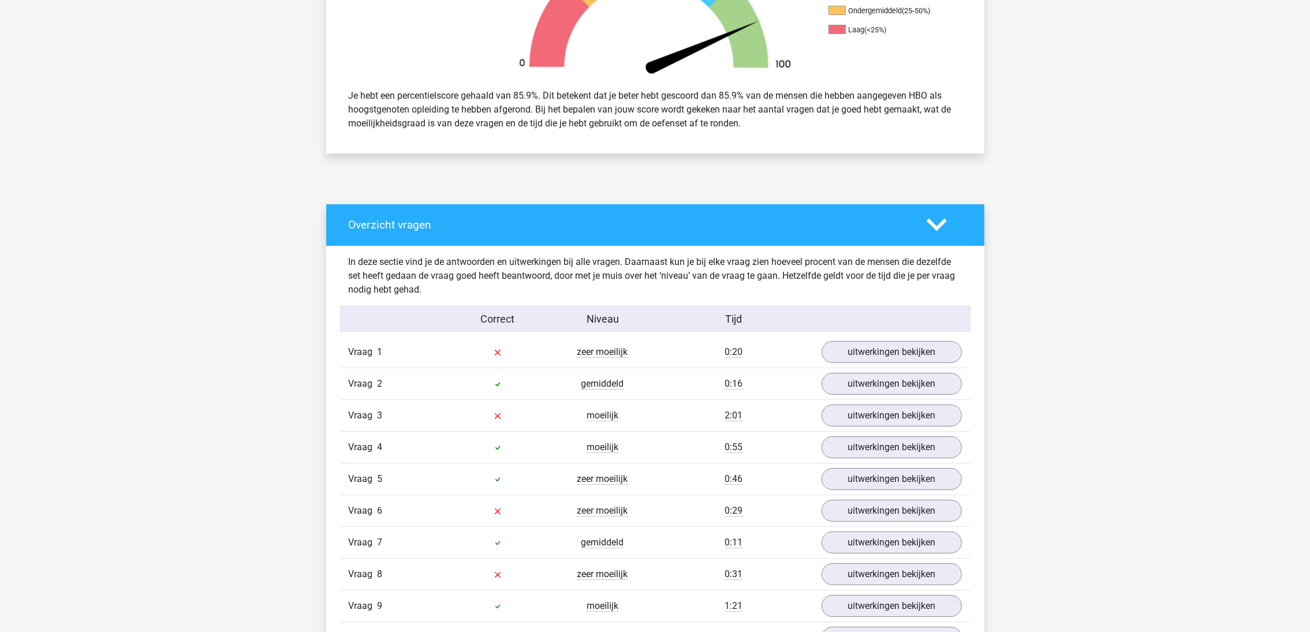
click at [859, 338] on div "Vraag 1 zeer moeilijk 0:20 uitwerkingen bekijken" at bounding box center [655, 352] width 631 height 31
click at [854, 361] on link "uitwerkingen bekijken" at bounding box center [892, 352] width 140 height 22
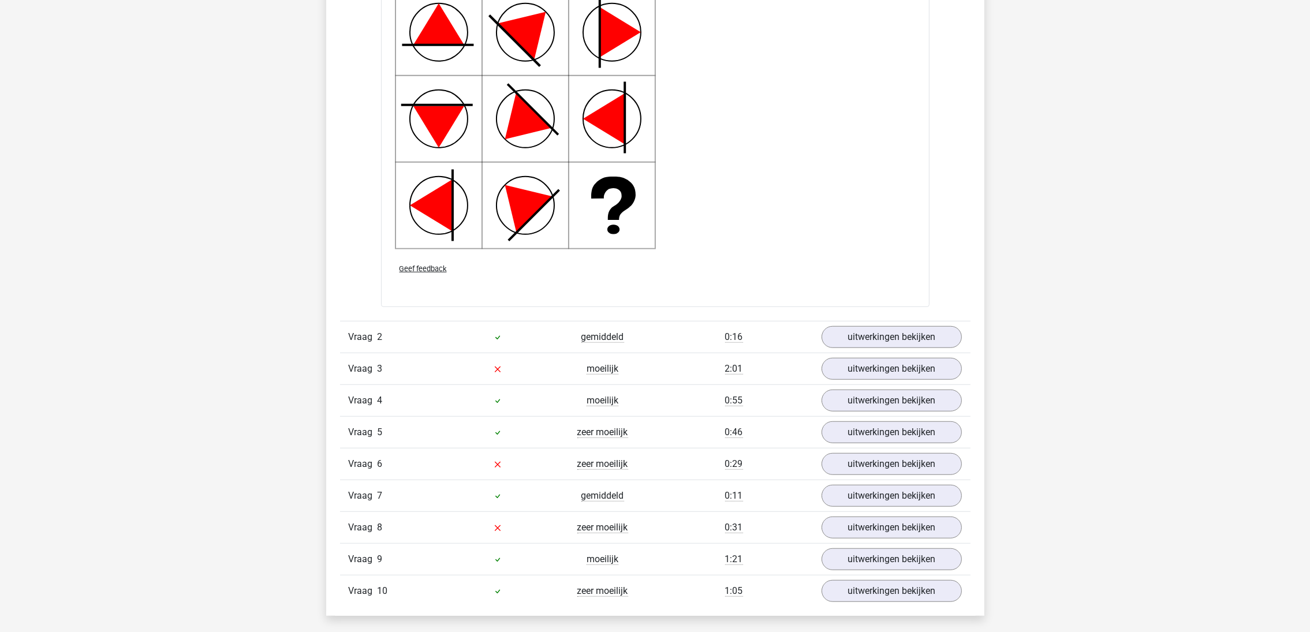
scroll to position [1299, 0]
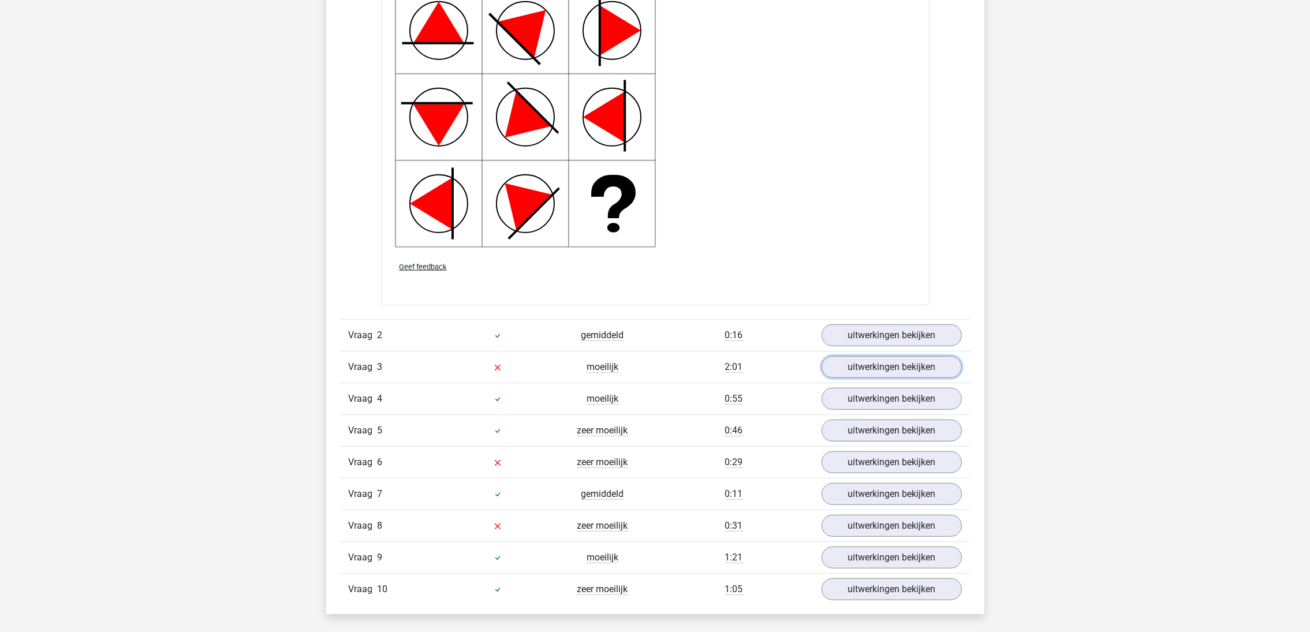
click at [867, 368] on link "uitwerkingen bekijken" at bounding box center [892, 367] width 140 height 22
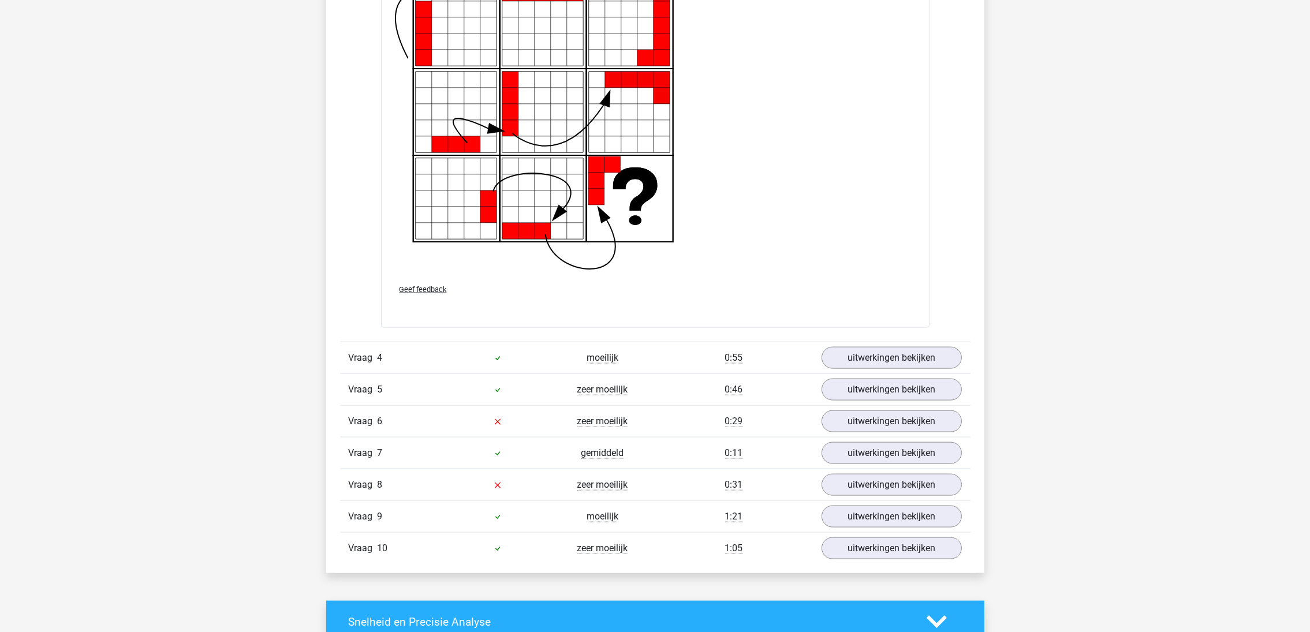
scroll to position [2338, 0]
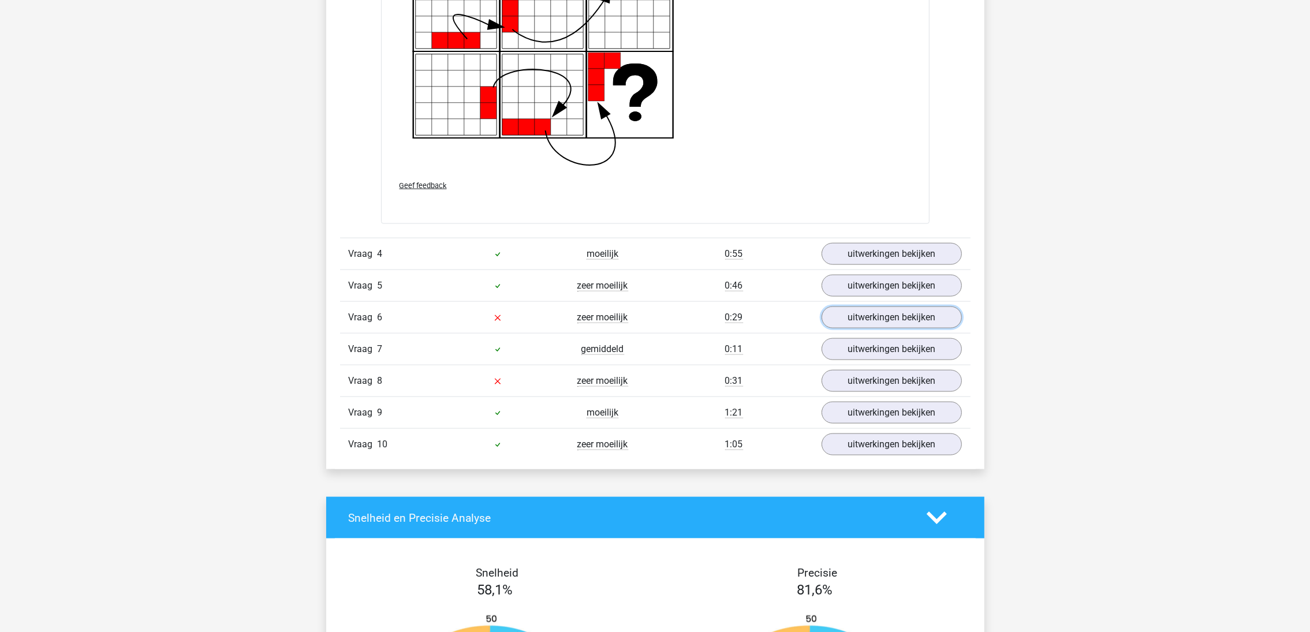
click at [861, 318] on link "uitwerkingen bekijken" at bounding box center [892, 318] width 140 height 22
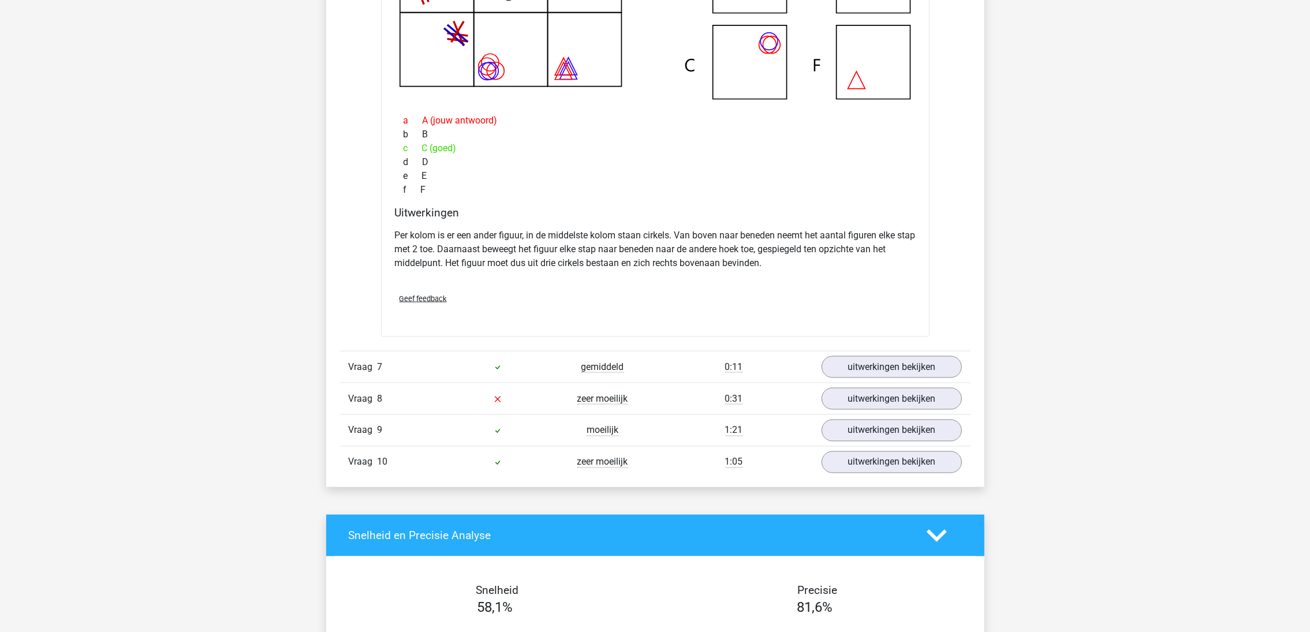
scroll to position [2858, 0]
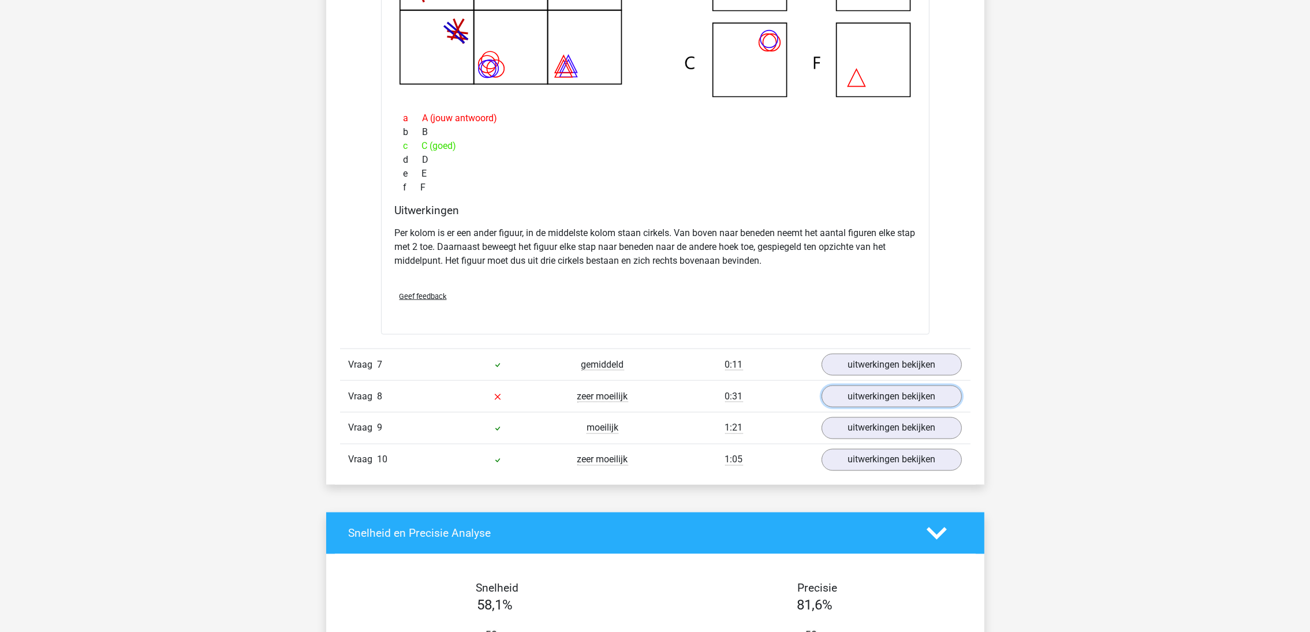
click at [879, 408] on link "uitwerkingen bekijken" at bounding box center [892, 397] width 140 height 22
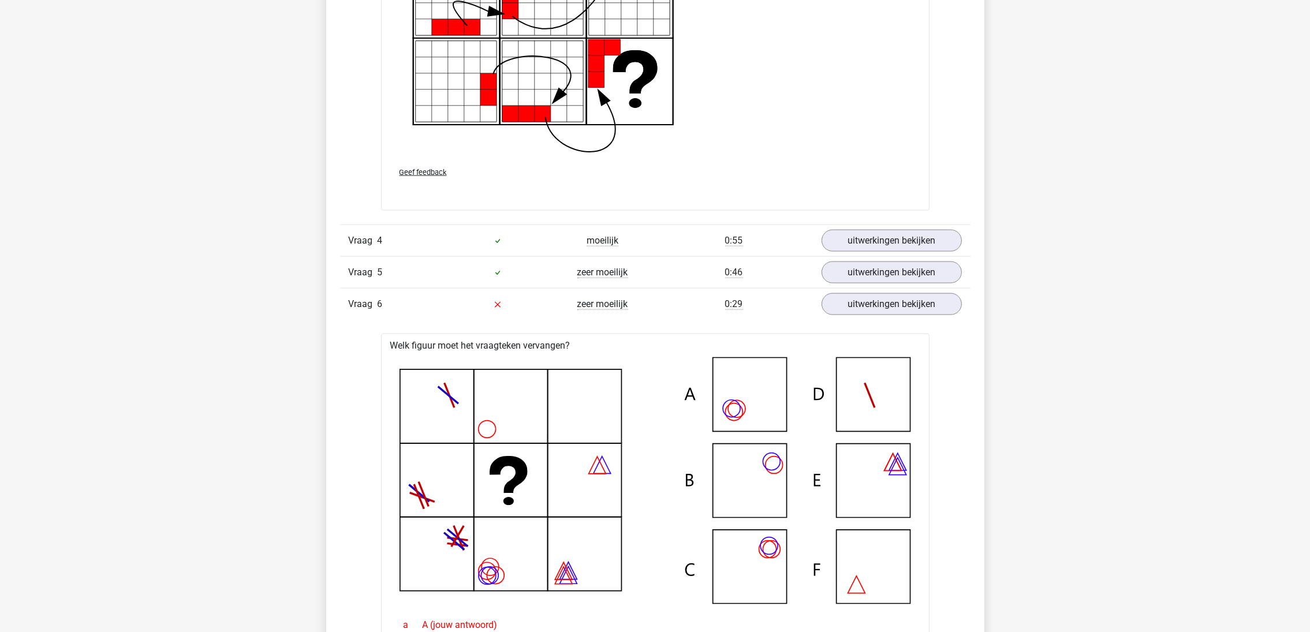
scroll to position [2338, 0]
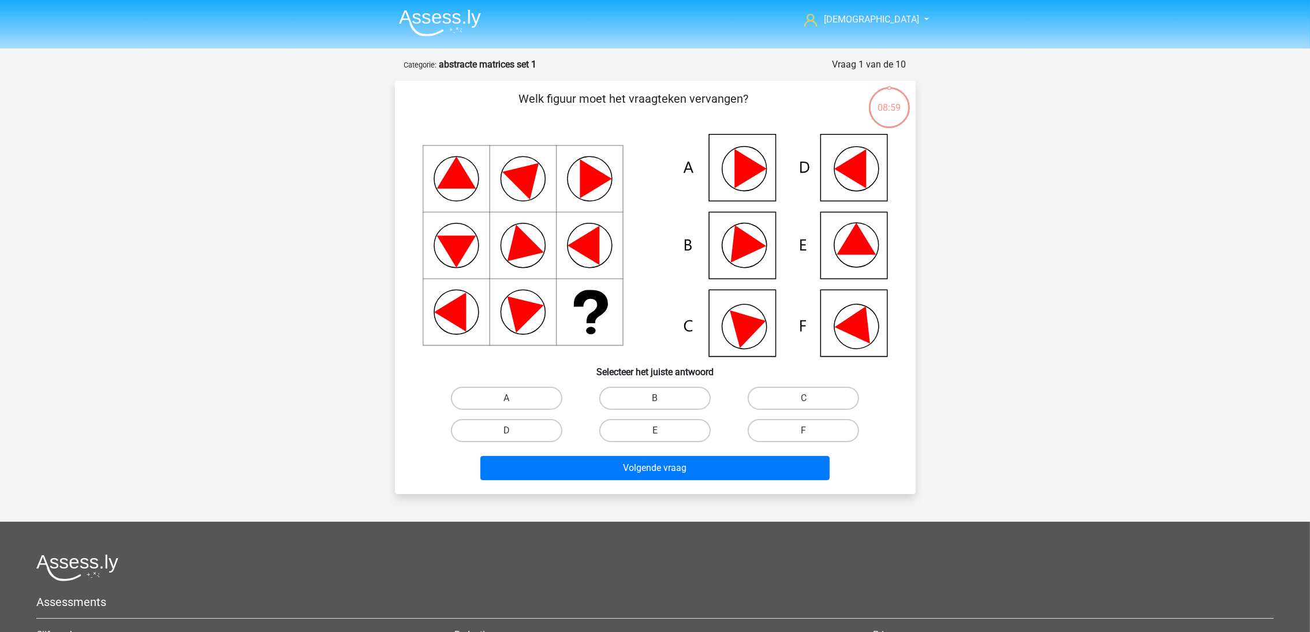
click at [448, 20] on img at bounding box center [440, 22] width 82 height 27
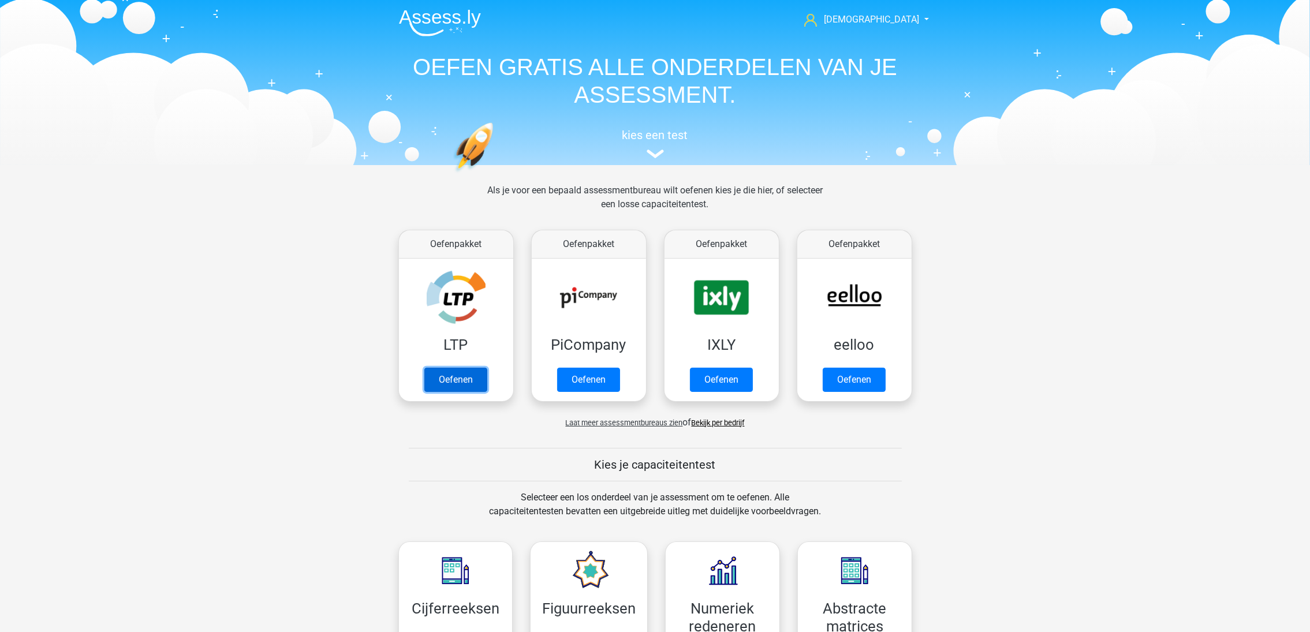
click at [457, 384] on link "Oefenen" at bounding box center [455, 380] width 63 height 24
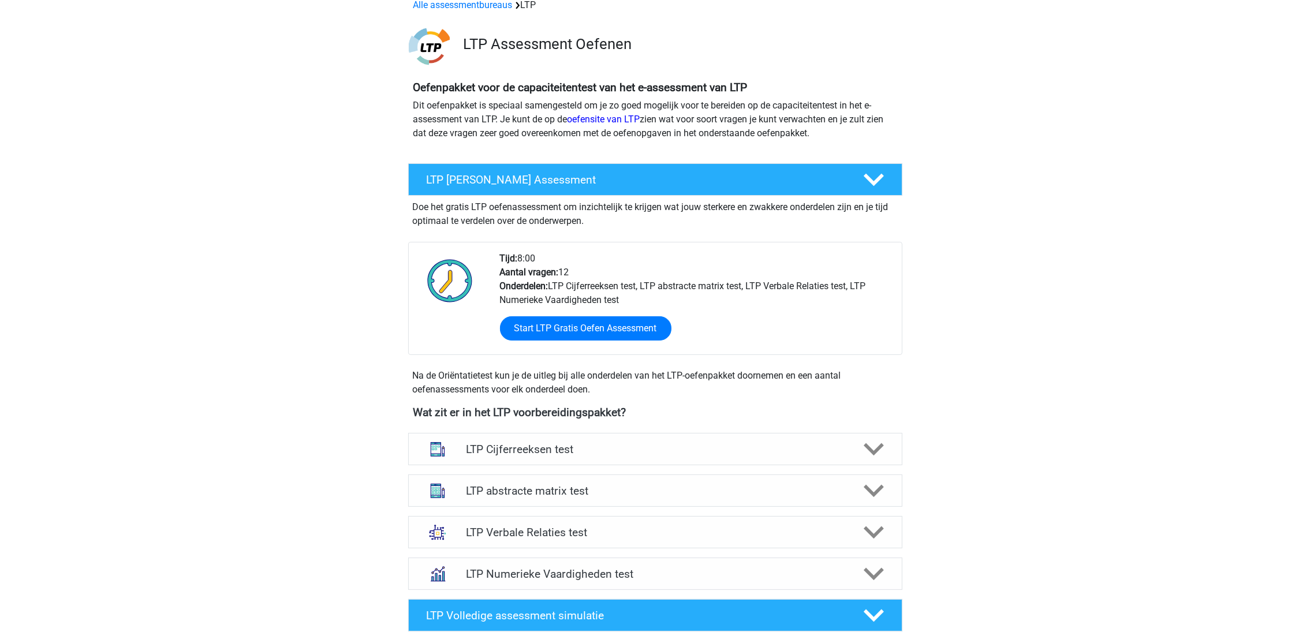
scroll to position [173, 0]
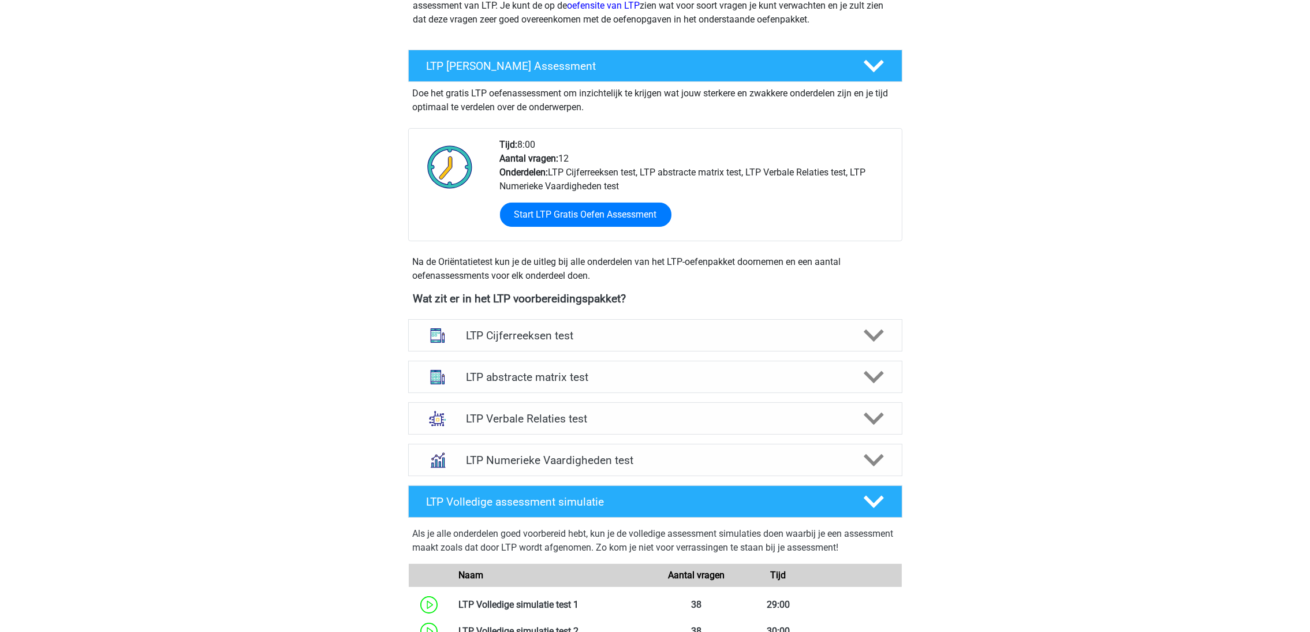
click at [565, 461] on h4 "LTP Numerieke Vaardigheden test" at bounding box center [655, 460] width 378 height 13
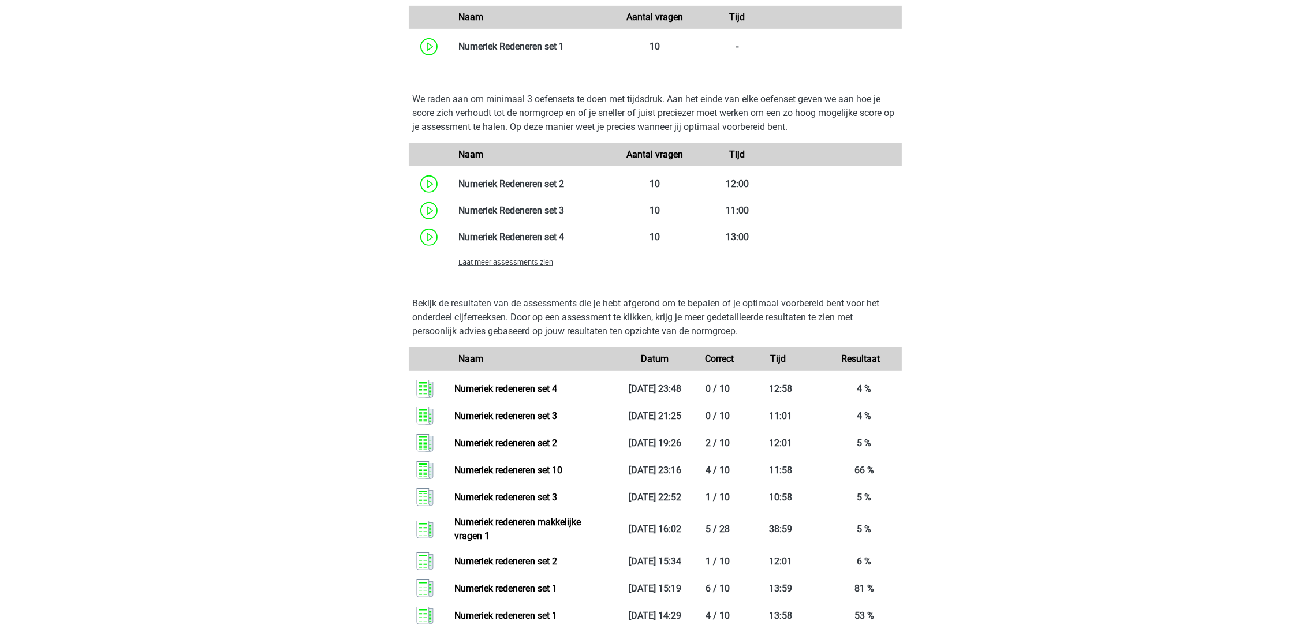
scroll to position [779, 0]
click at [524, 443] on link "Numeriek redeneren set 2" at bounding box center [505, 442] width 103 height 11
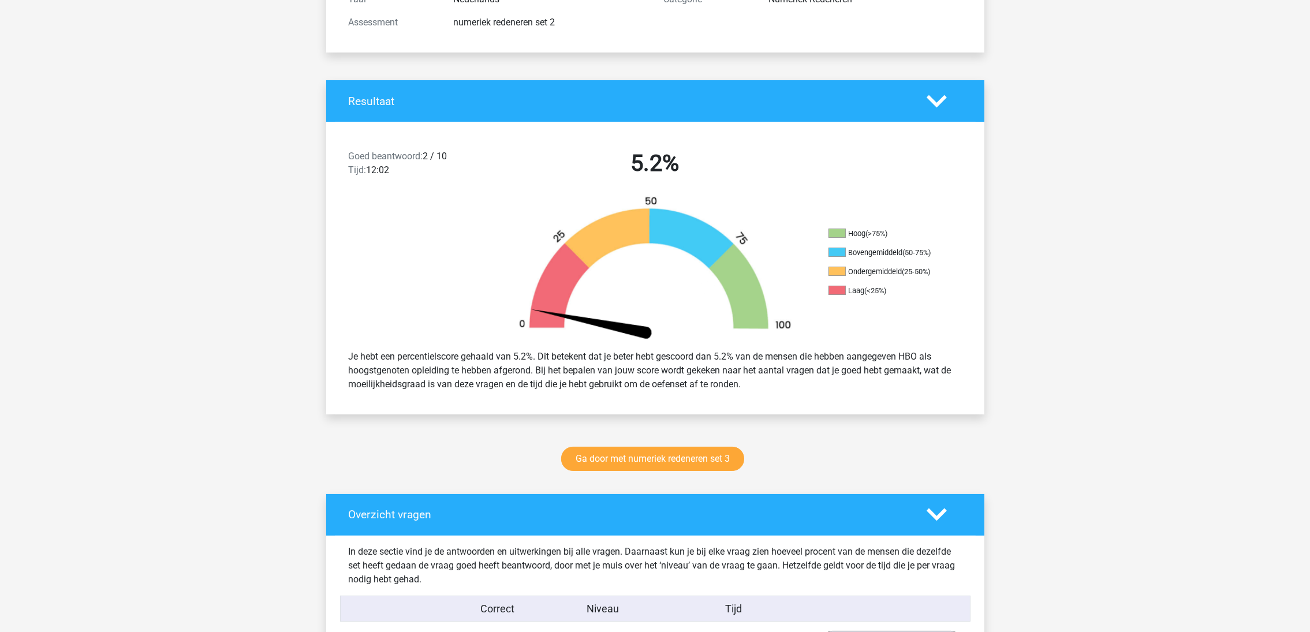
scroll to position [173, 0]
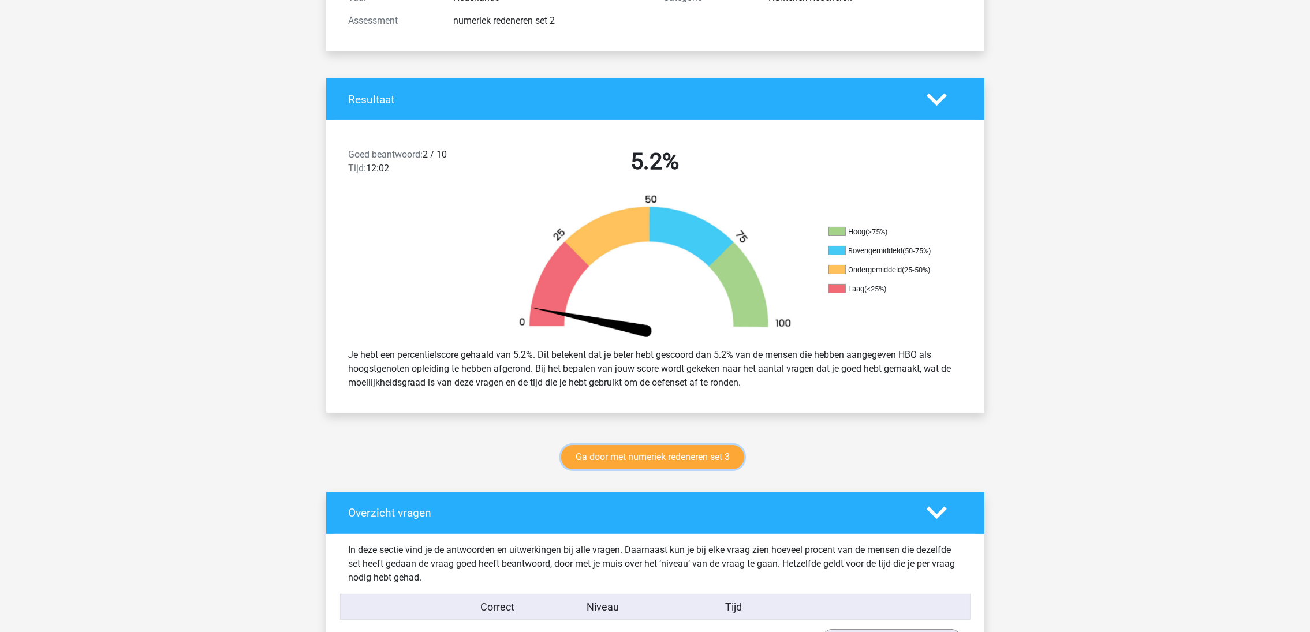
click at [643, 450] on link "Ga door met numeriek redeneren set 3" at bounding box center [652, 457] width 183 height 24
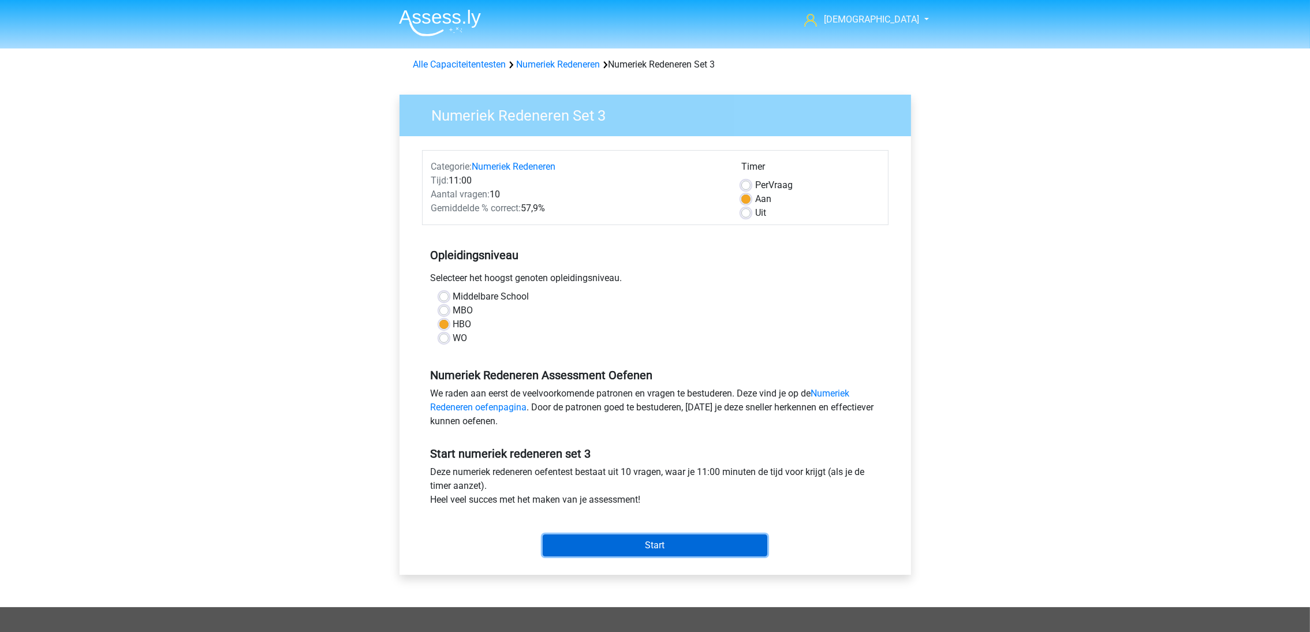
click at [666, 540] on input "Start" at bounding box center [655, 546] width 225 height 22
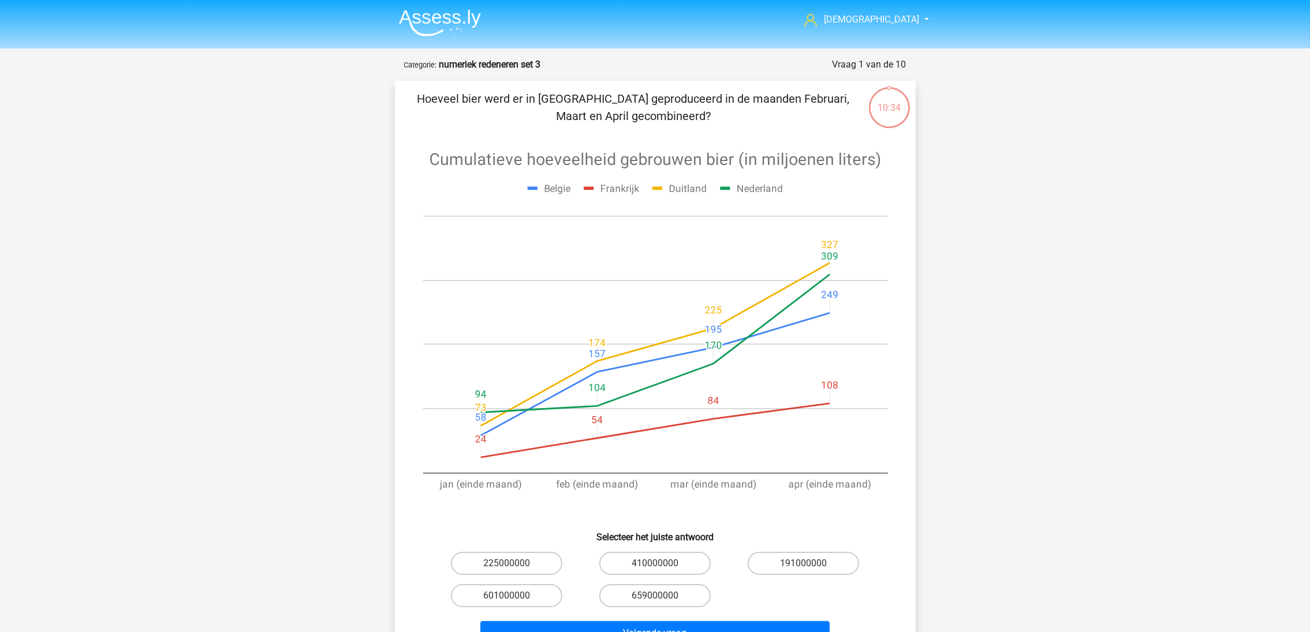
click at [642, 589] on label "659000000" at bounding box center [654, 595] width 111 height 23
click at [655, 596] on input "659000000" at bounding box center [659, 600] width 8 height 8
radio input "true"
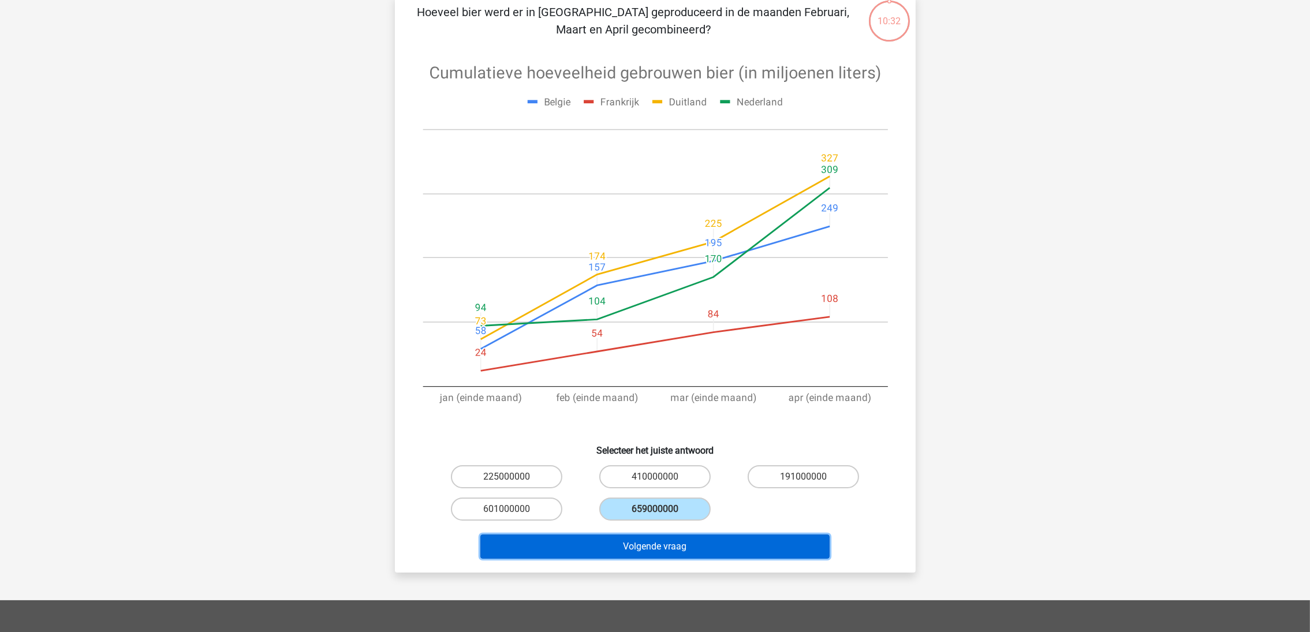
click at [642, 549] on button "Volgende vraag" at bounding box center [654, 547] width 349 height 24
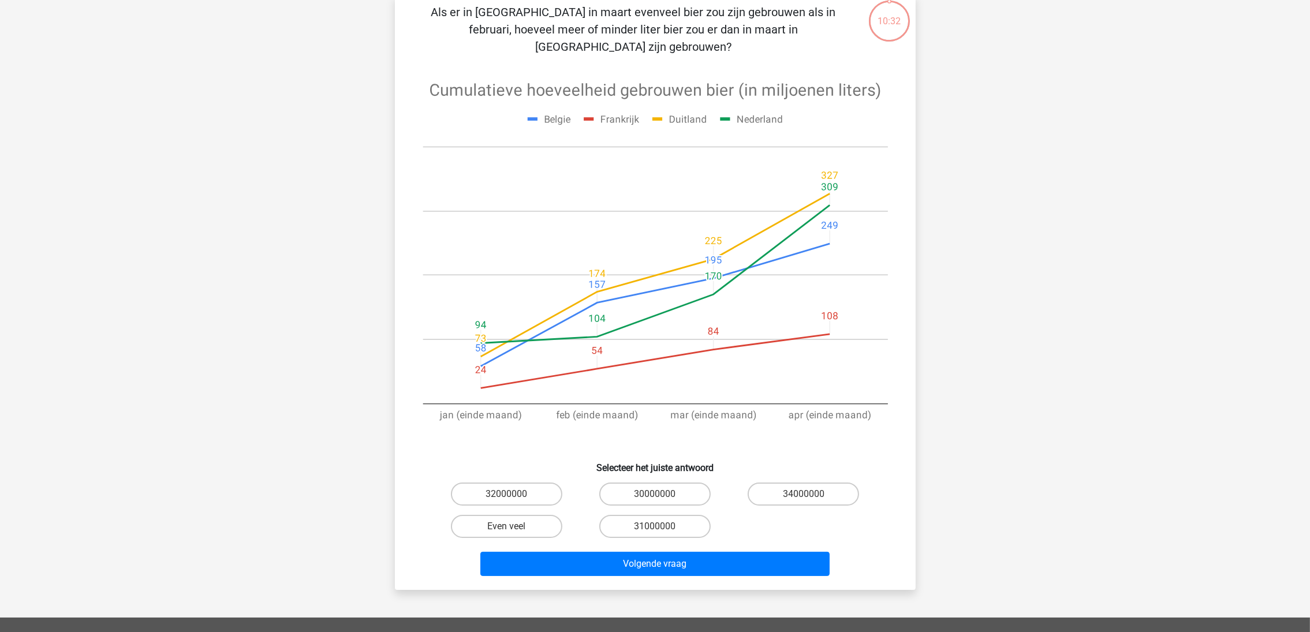
scroll to position [57, 0]
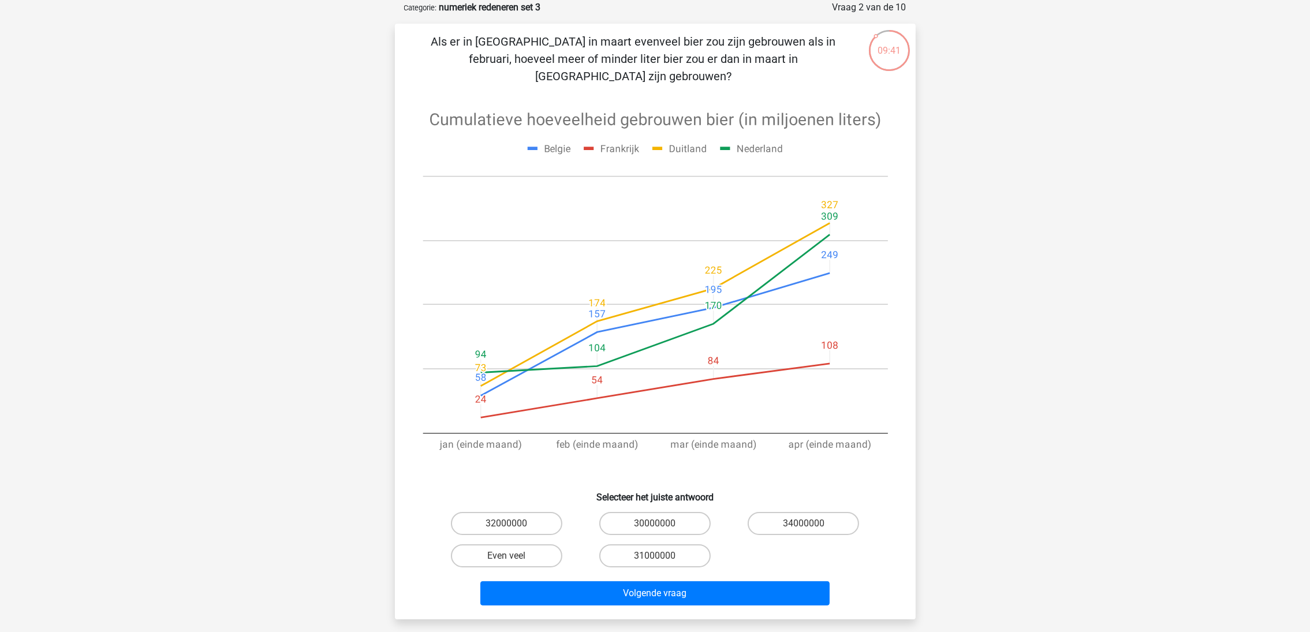
drag, startPoint x: 527, startPoint y: 533, endPoint x: 550, endPoint y: 553, distance: 30.3
click at [527, 545] on label "Even veel" at bounding box center [506, 556] width 111 height 23
click at [514, 556] on input "Even veel" at bounding box center [510, 560] width 8 height 8
radio input "true"
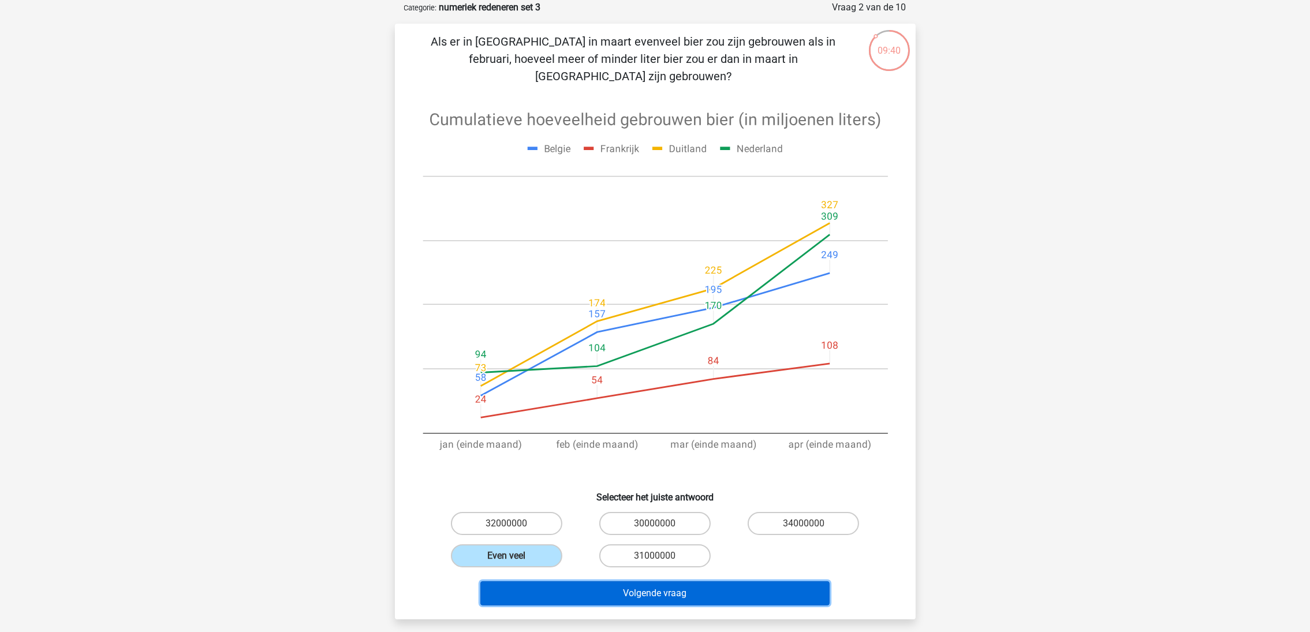
click at [583, 582] on button "Volgende vraag" at bounding box center [654, 594] width 349 height 24
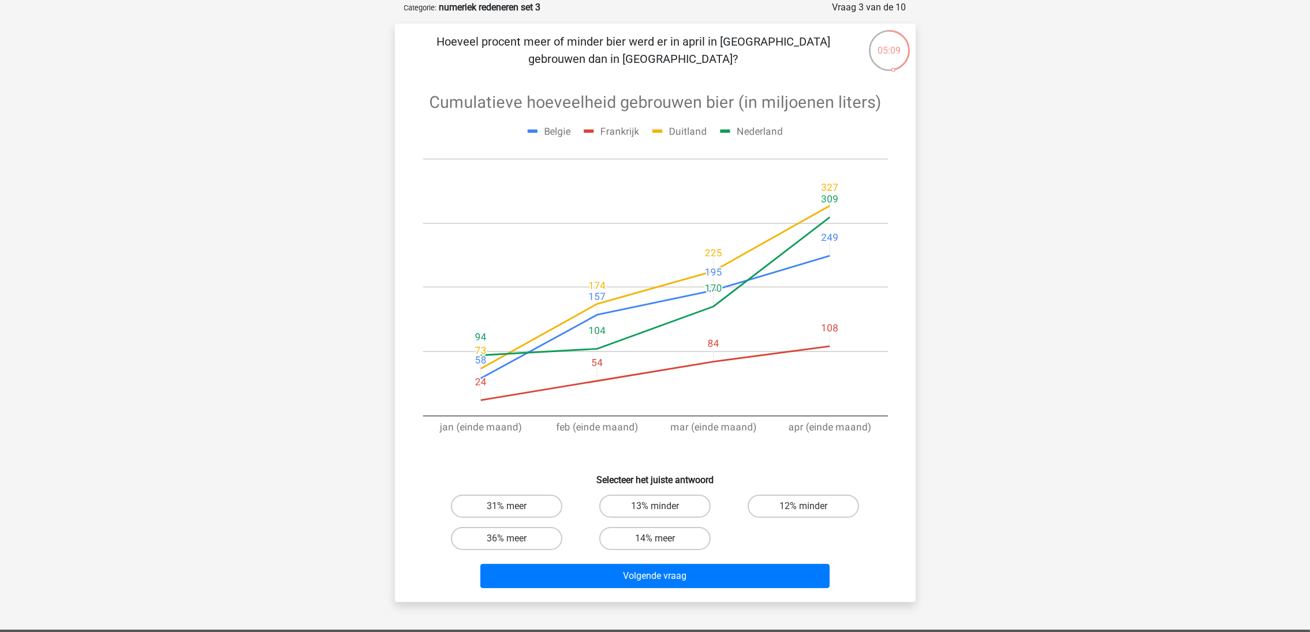
click at [770, 503] on label "12% minder" at bounding box center [803, 506] width 111 height 23
click at [804, 506] on input "12% minder" at bounding box center [808, 510] width 8 height 8
radio input "true"
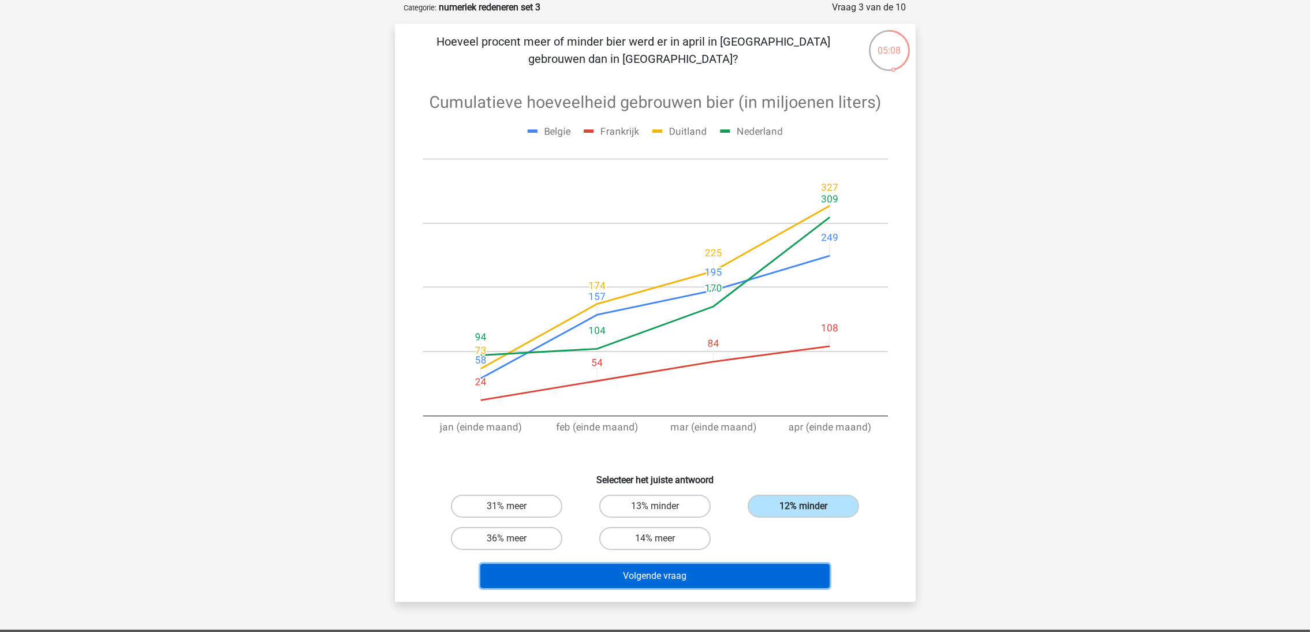
click at [726, 575] on button "Volgende vraag" at bounding box center [654, 576] width 349 height 24
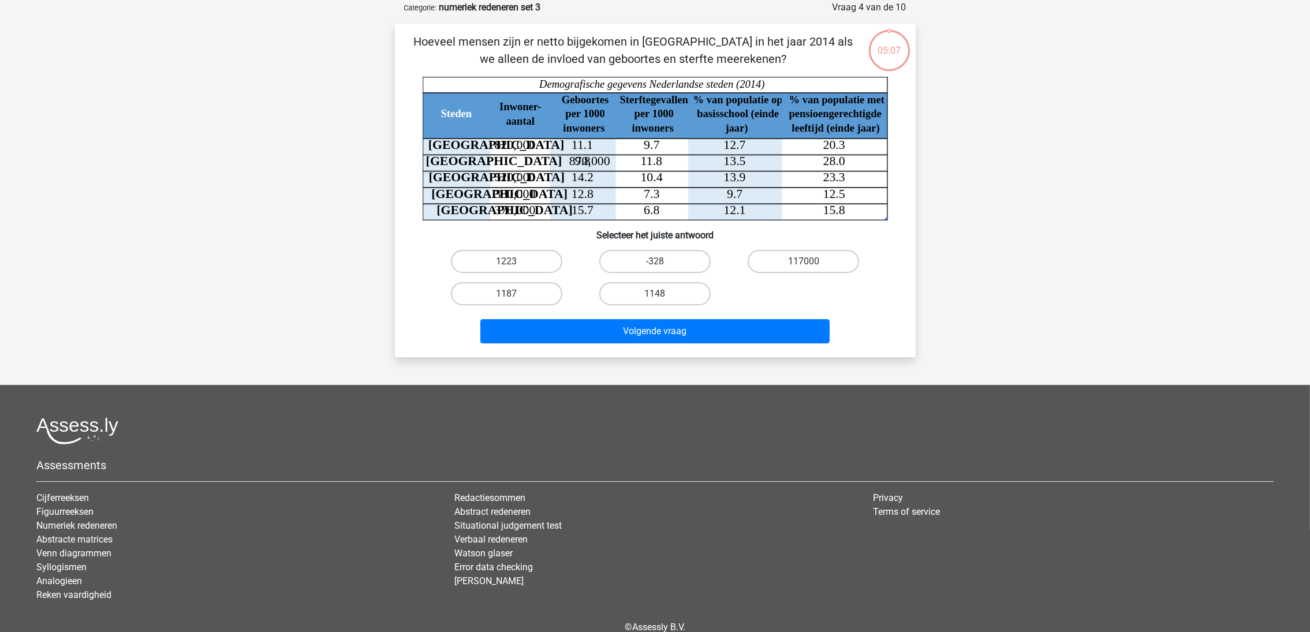
scroll to position [0, 0]
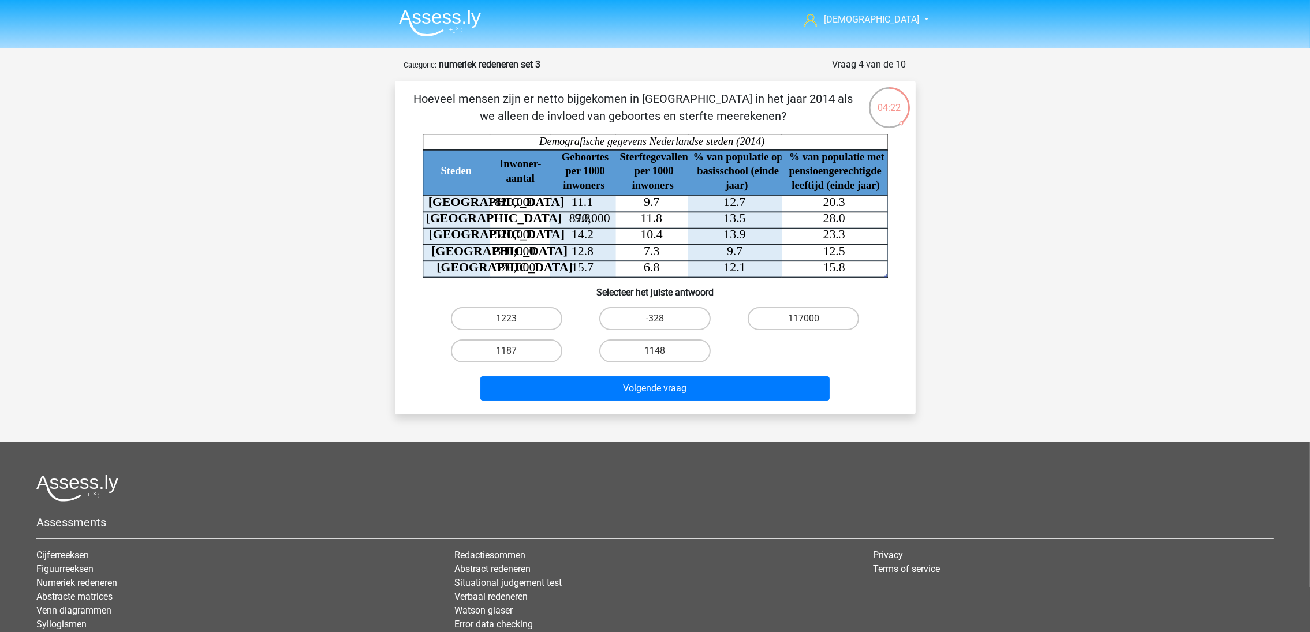
click at [694, 348] on label "1148" at bounding box center [654, 351] width 111 height 23
click at [662, 351] on input "1148" at bounding box center [659, 355] width 8 height 8
radio input "true"
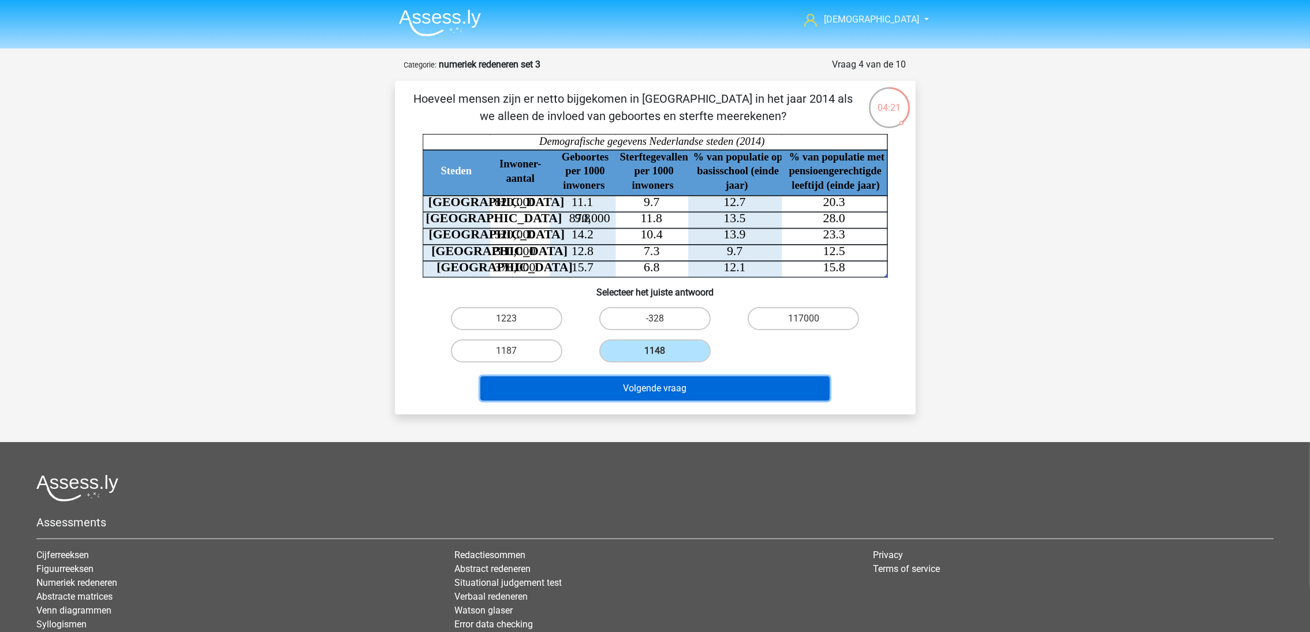
click at [694, 381] on button "Volgende vraag" at bounding box center [654, 389] width 349 height 24
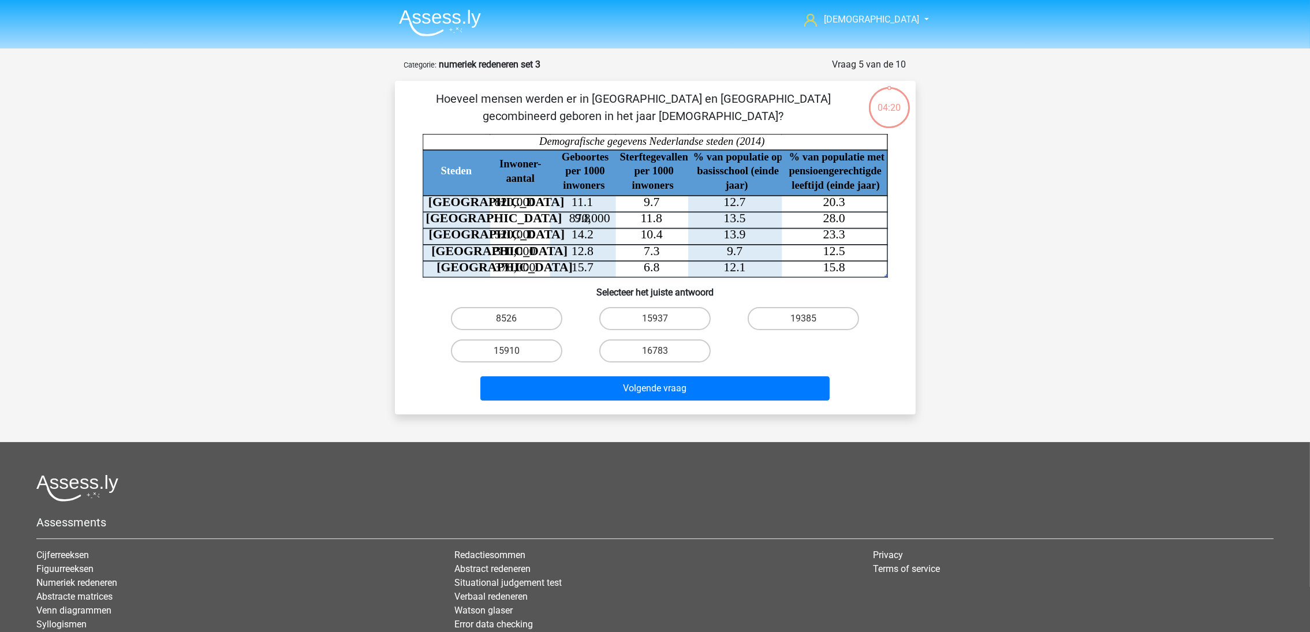
scroll to position [57, 0]
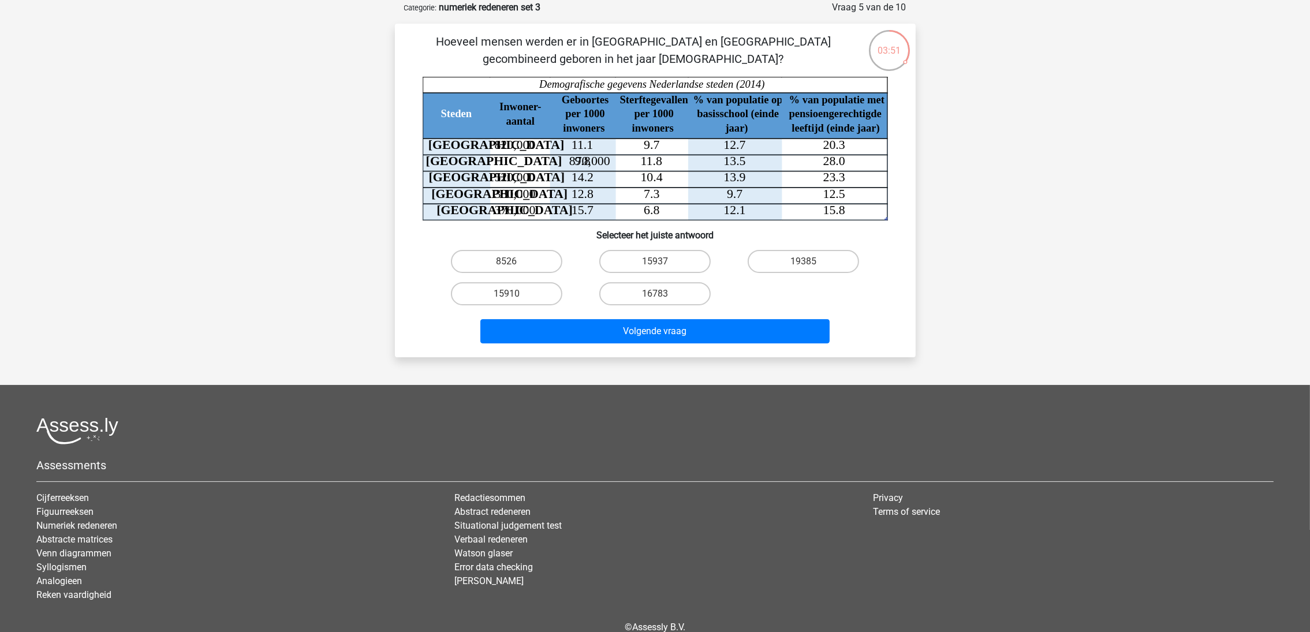
click at [530, 299] on label "15910" at bounding box center [506, 293] width 111 height 23
click at [514, 299] on input "15910" at bounding box center [510, 298] width 8 height 8
radio input "true"
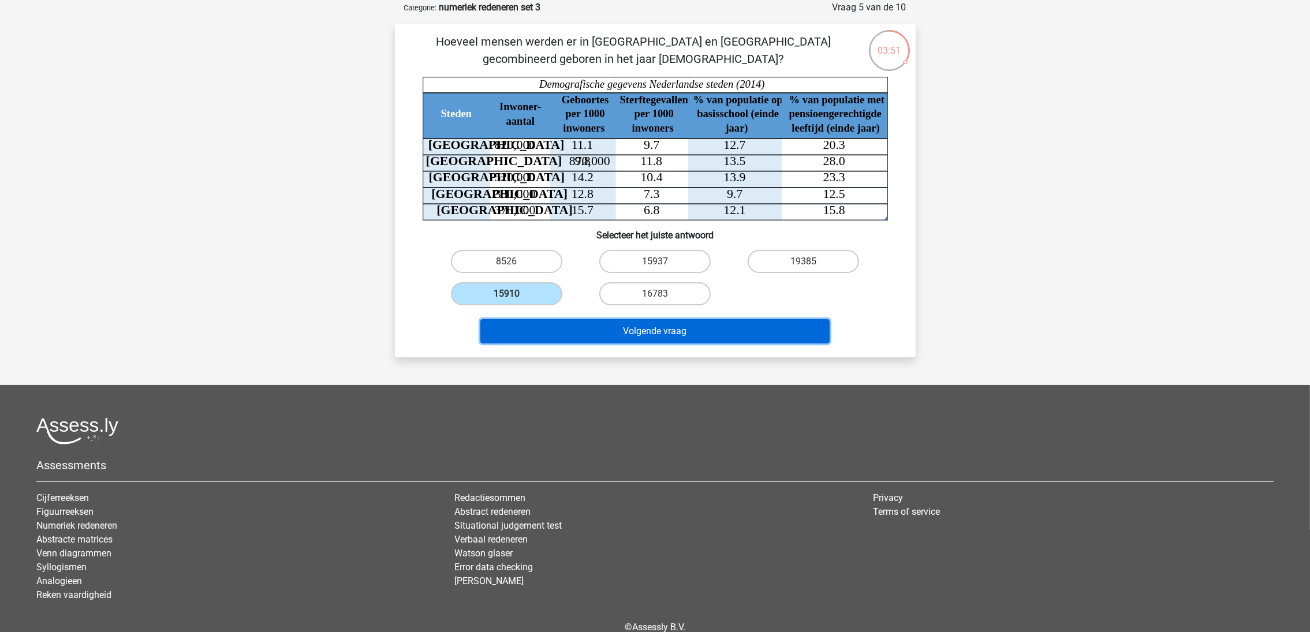
click at [590, 329] on button "Volgende vraag" at bounding box center [654, 331] width 349 height 24
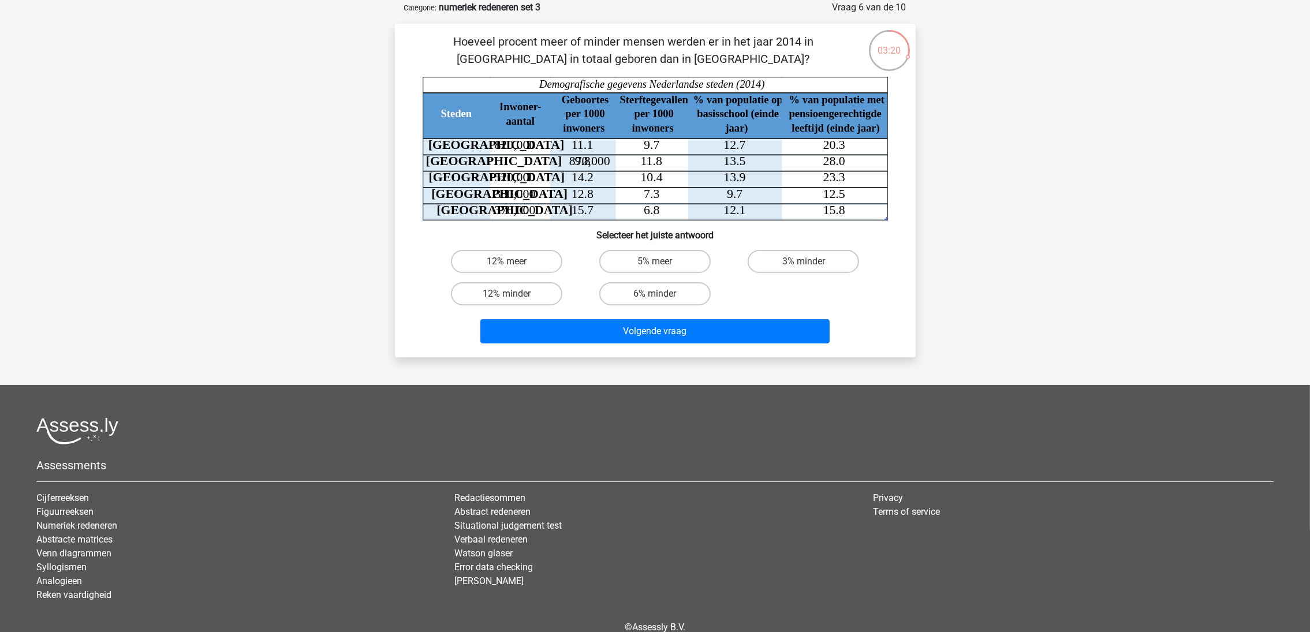
click at [642, 282] on label "6% minder" at bounding box center [654, 293] width 111 height 23
click at [655, 294] on input "6% minder" at bounding box center [659, 298] width 8 height 8
radio input "true"
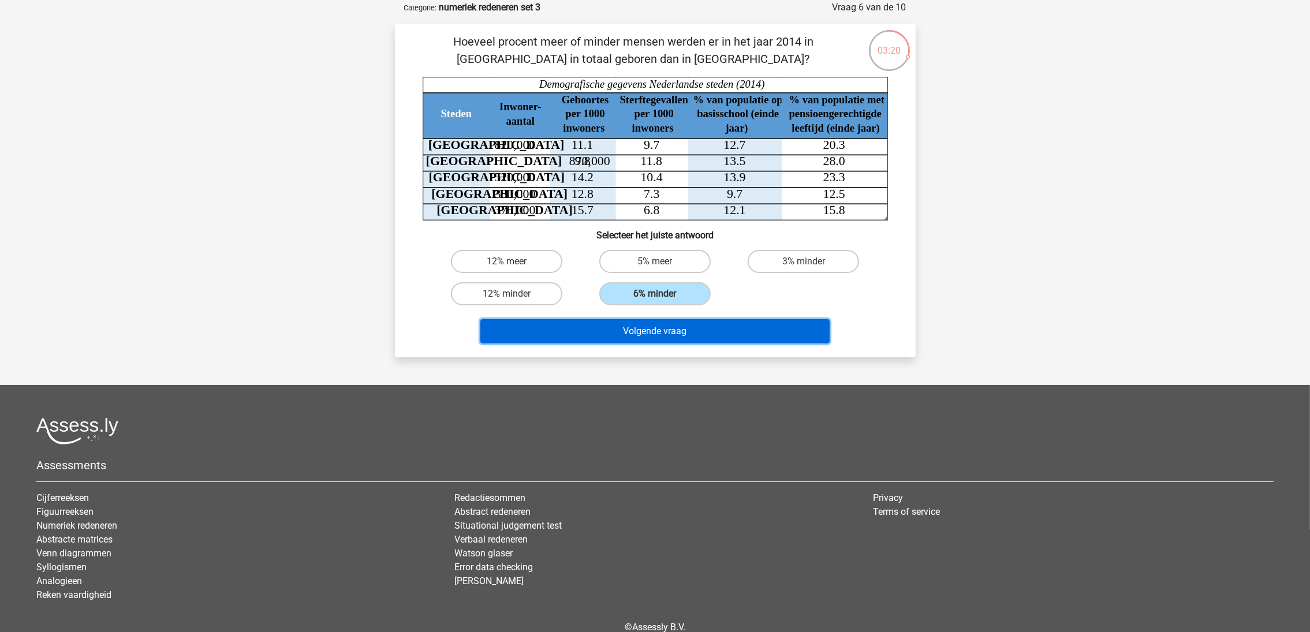
click at [660, 329] on button "Volgende vraag" at bounding box center [654, 331] width 349 height 24
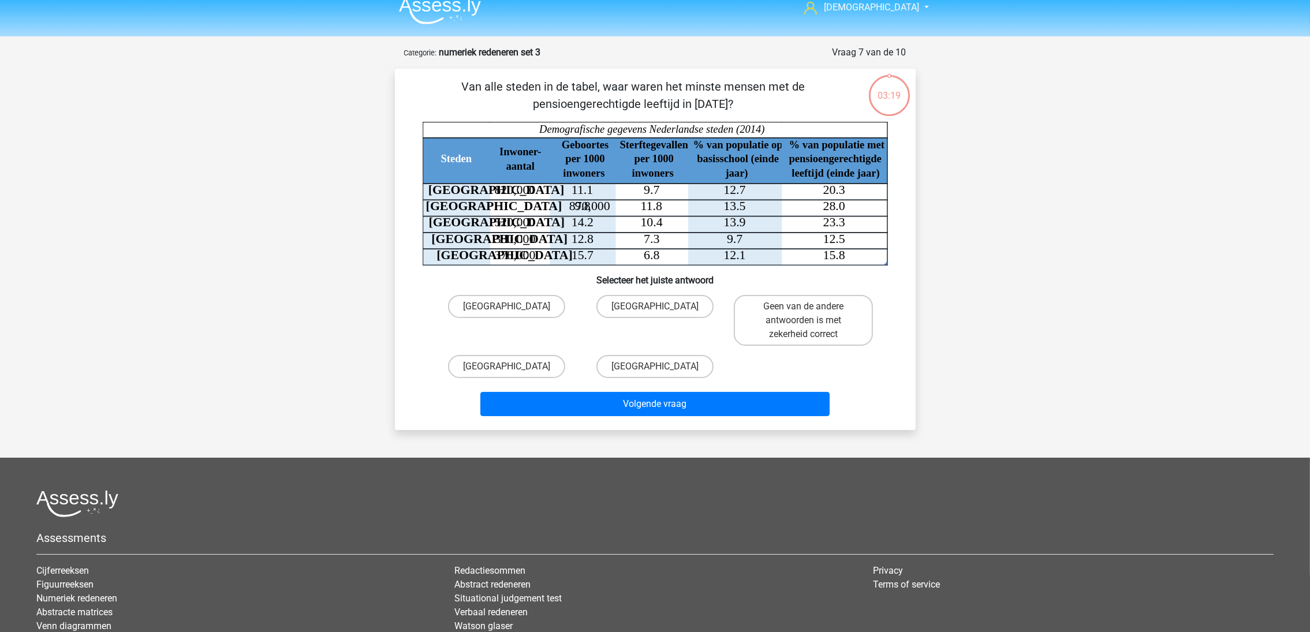
scroll to position [0, 0]
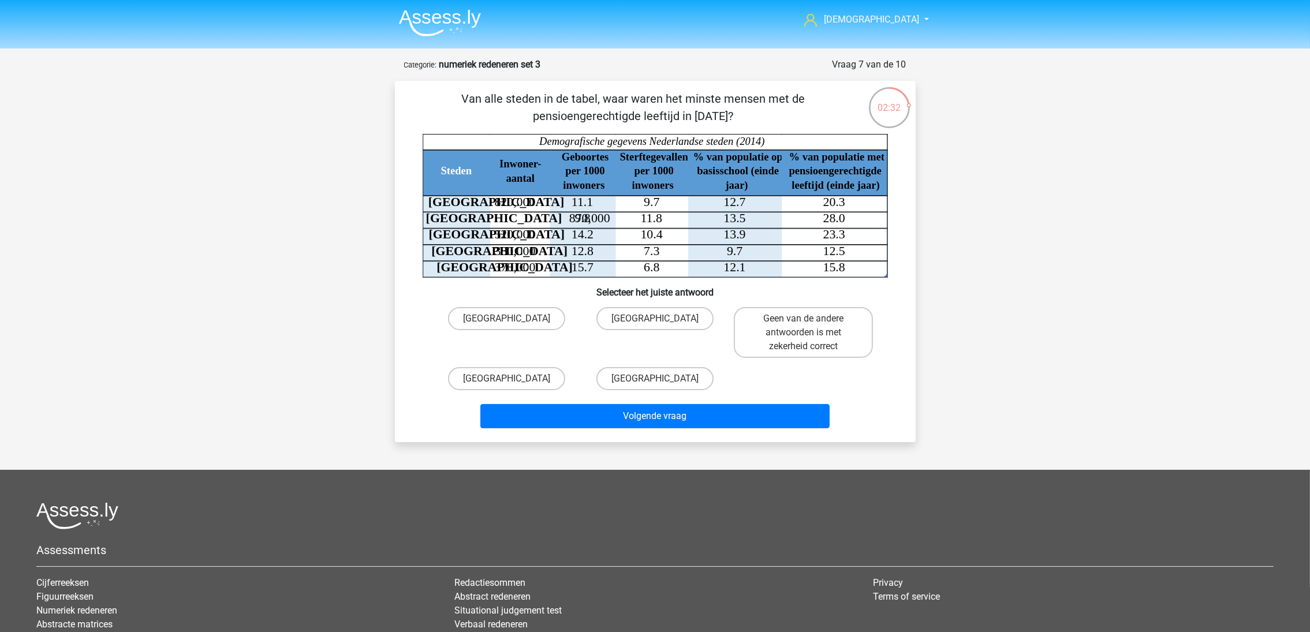
click at [644, 379] on label "Den Haag" at bounding box center [655, 378] width 117 height 23
click at [655, 379] on input "Den Haag" at bounding box center [659, 383] width 8 height 8
radio input "true"
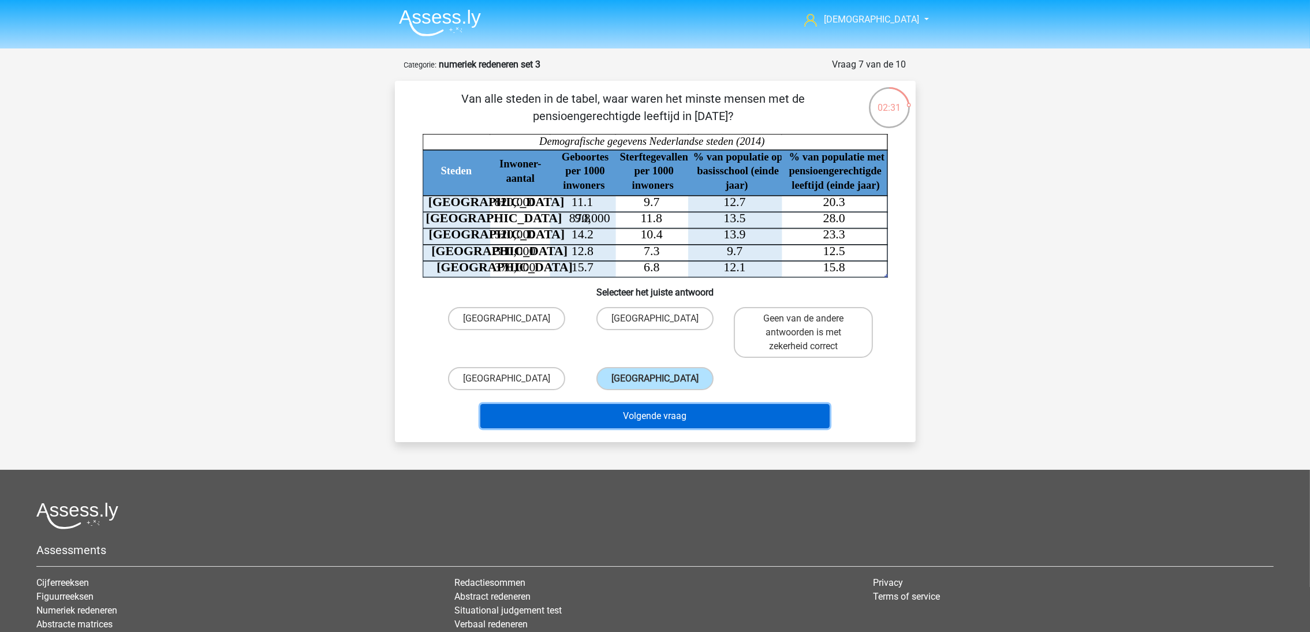
click at [650, 408] on button "Volgende vraag" at bounding box center [654, 416] width 349 height 24
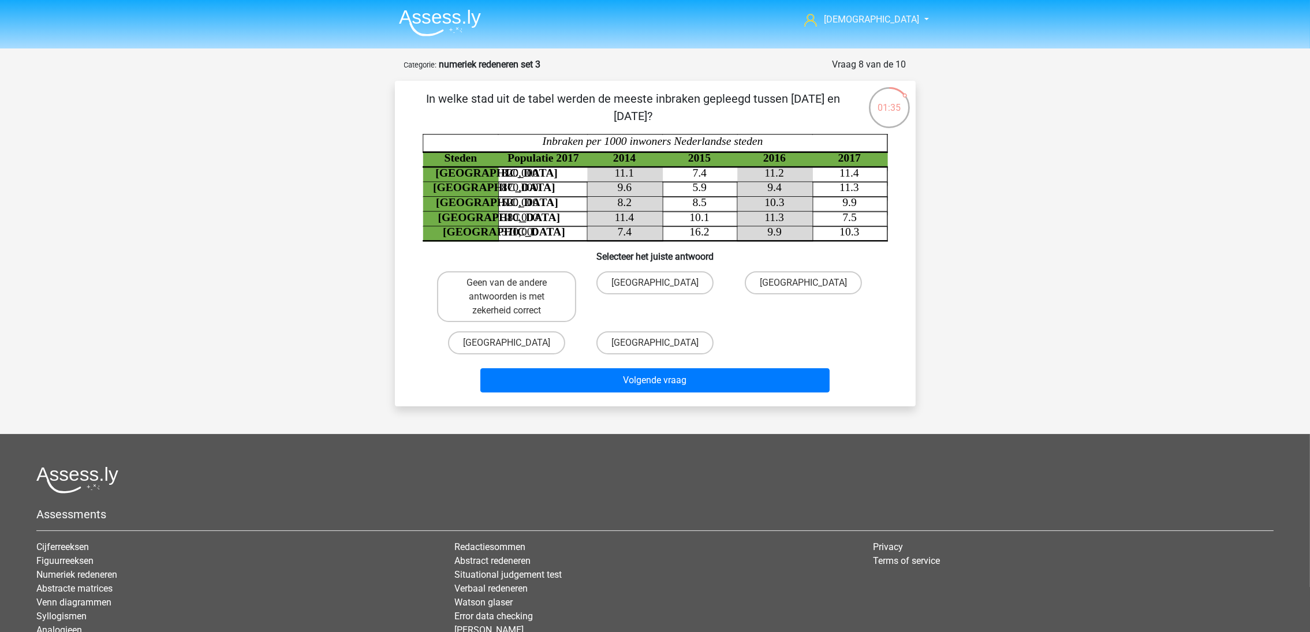
click at [806, 278] on label "Rotterdam" at bounding box center [803, 282] width 117 height 23
click at [806, 283] on input "Rotterdam" at bounding box center [808, 287] width 8 height 8
radio input "true"
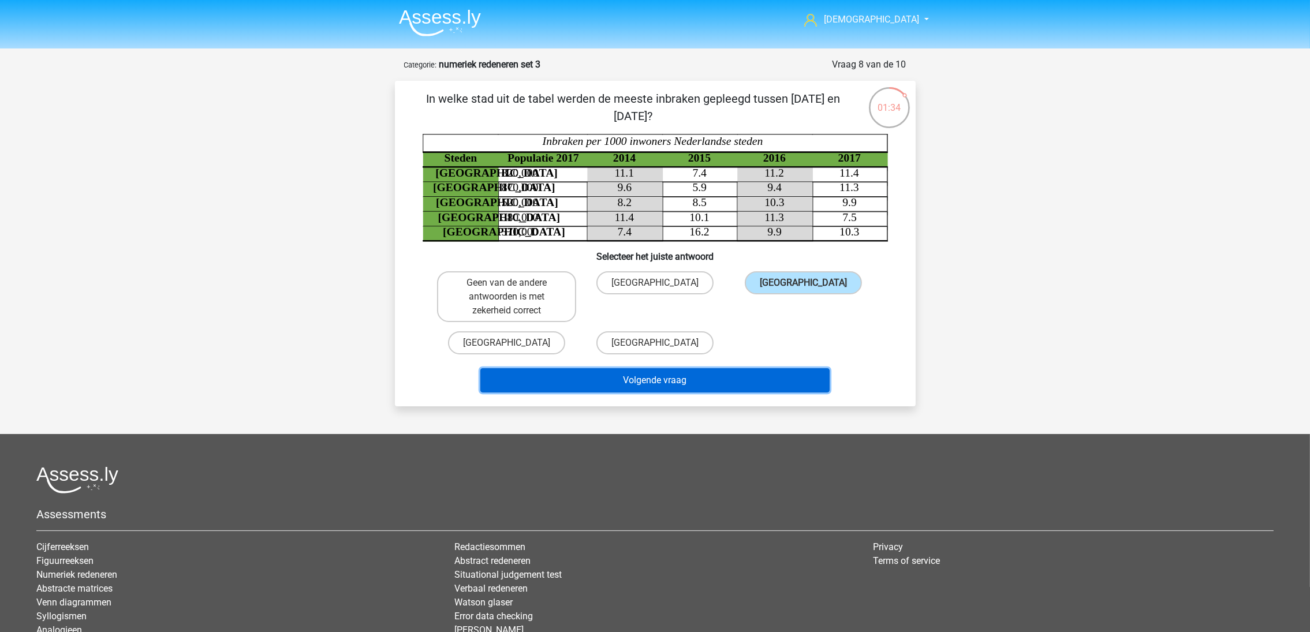
click at [761, 379] on button "Volgende vraag" at bounding box center [654, 380] width 349 height 24
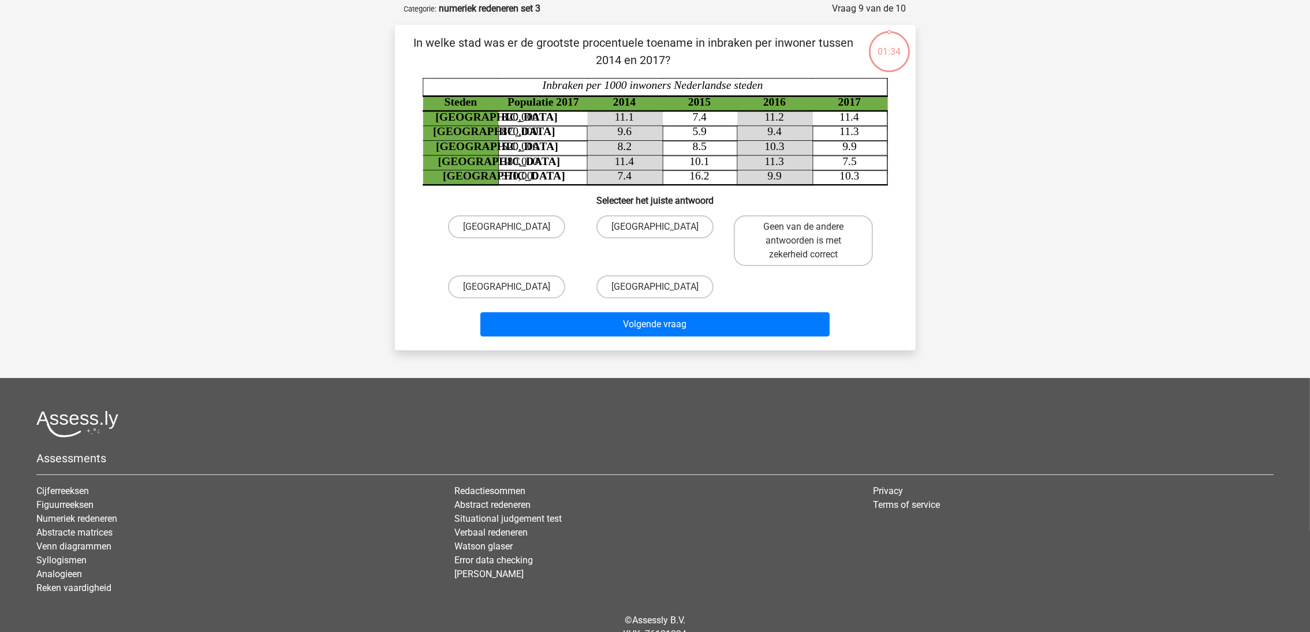
scroll to position [57, 0]
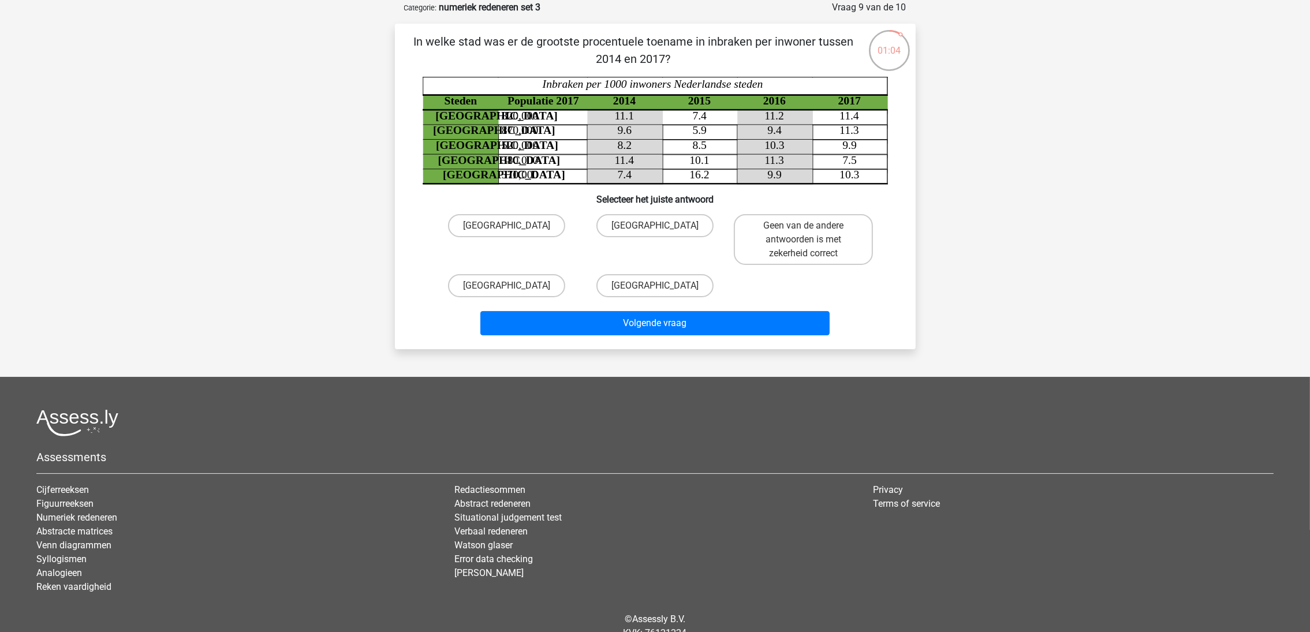
click at [540, 282] on label "Utrecht" at bounding box center [506, 285] width 117 height 23
click at [514, 286] on input "Utrecht" at bounding box center [510, 290] width 8 height 8
radio input "true"
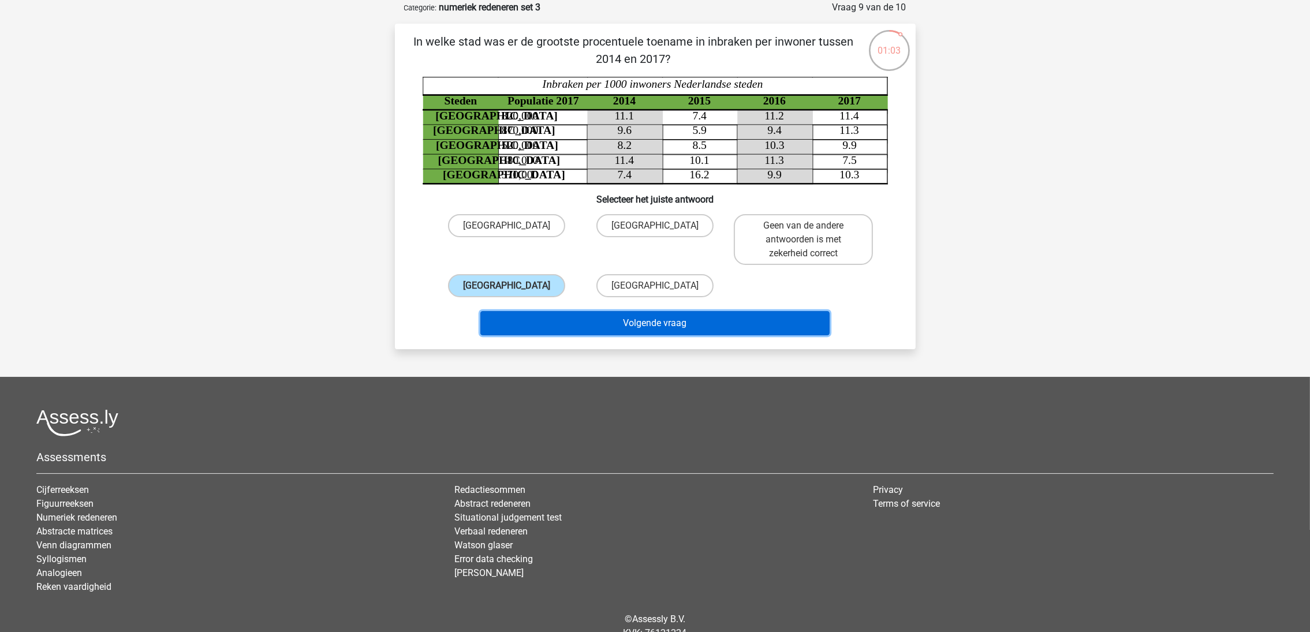
click at [608, 320] on button "Volgende vraag" at bounding box center [654, 323] width 349 height 24
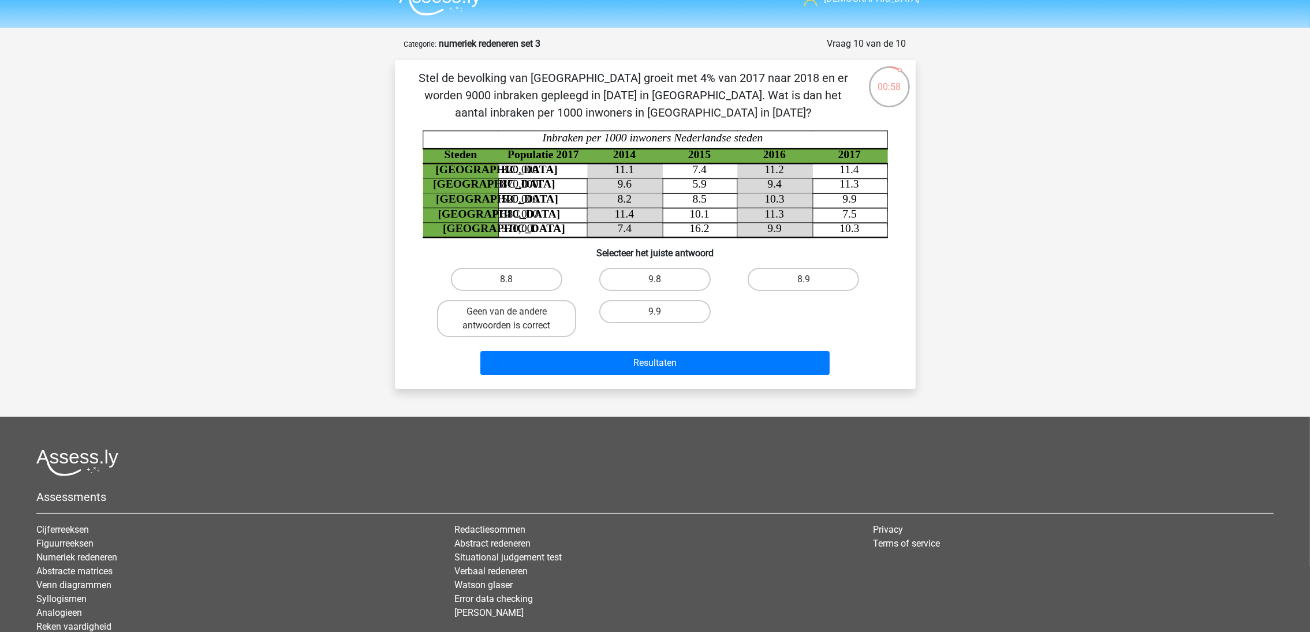
scroll to position [0, 0]
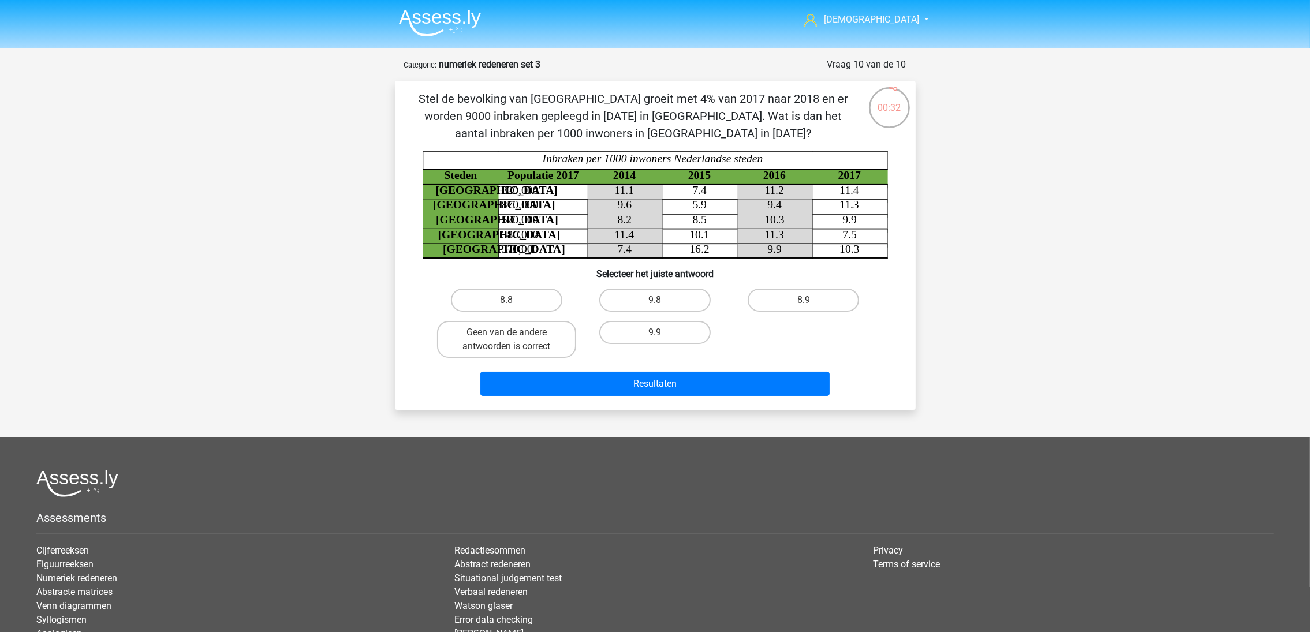
click at [685, 323] on label "9.9" at bounding box center [654, 332] width 111 height 23
click at [662, 333] on input "9.9" at bounding box center [659, 337] width 8 height 8
radio input "true"
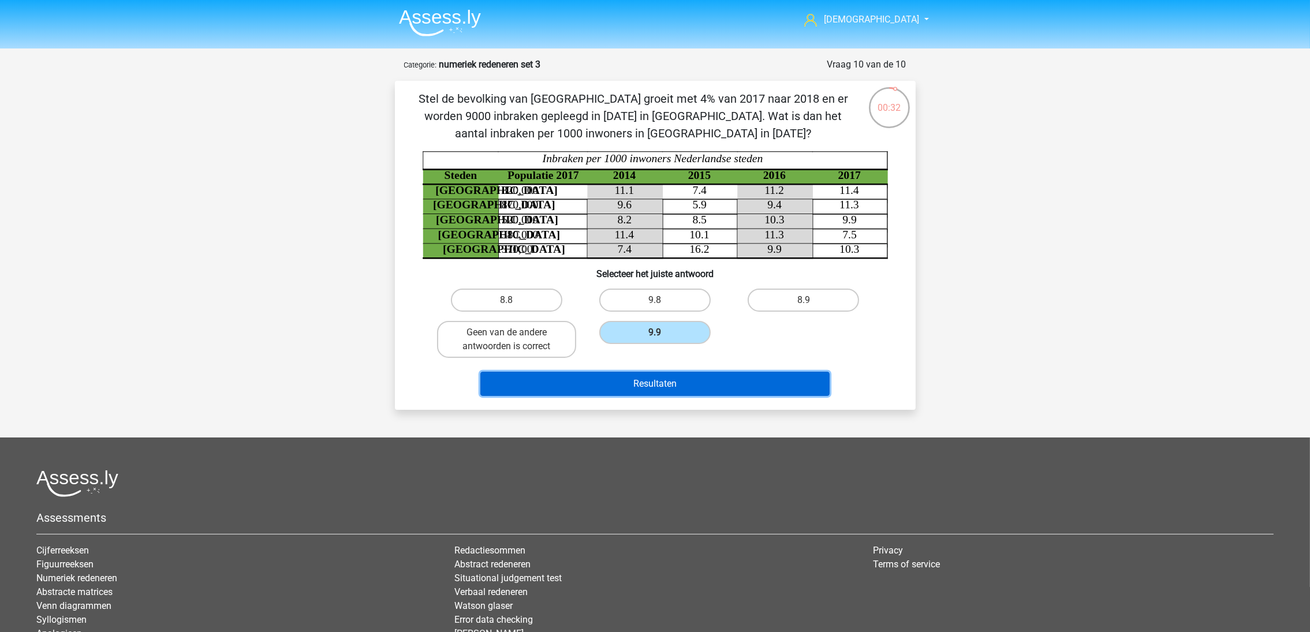
click at [699, 380] on button "Resultaten" at bounding box center [654, 384] width 349 height 24
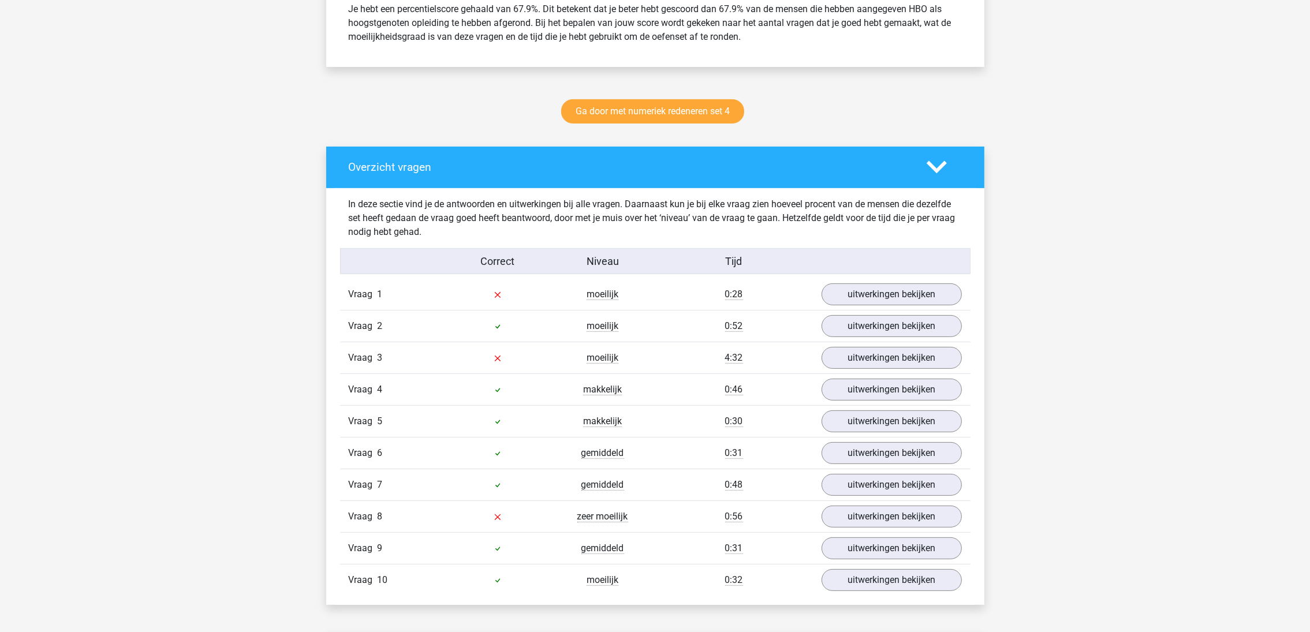
scroll to position [606, 0]
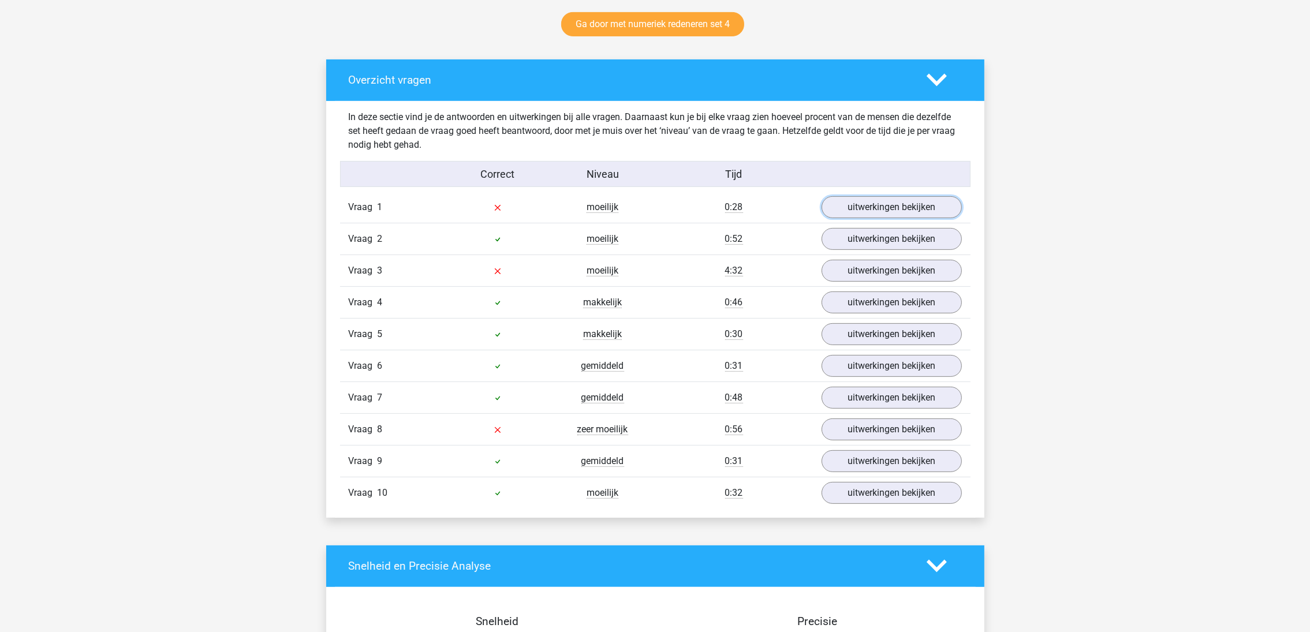
click at [896, 202] on link "uitwerkingen bekijken" at bounding box center [892, 207] width 140 height 22
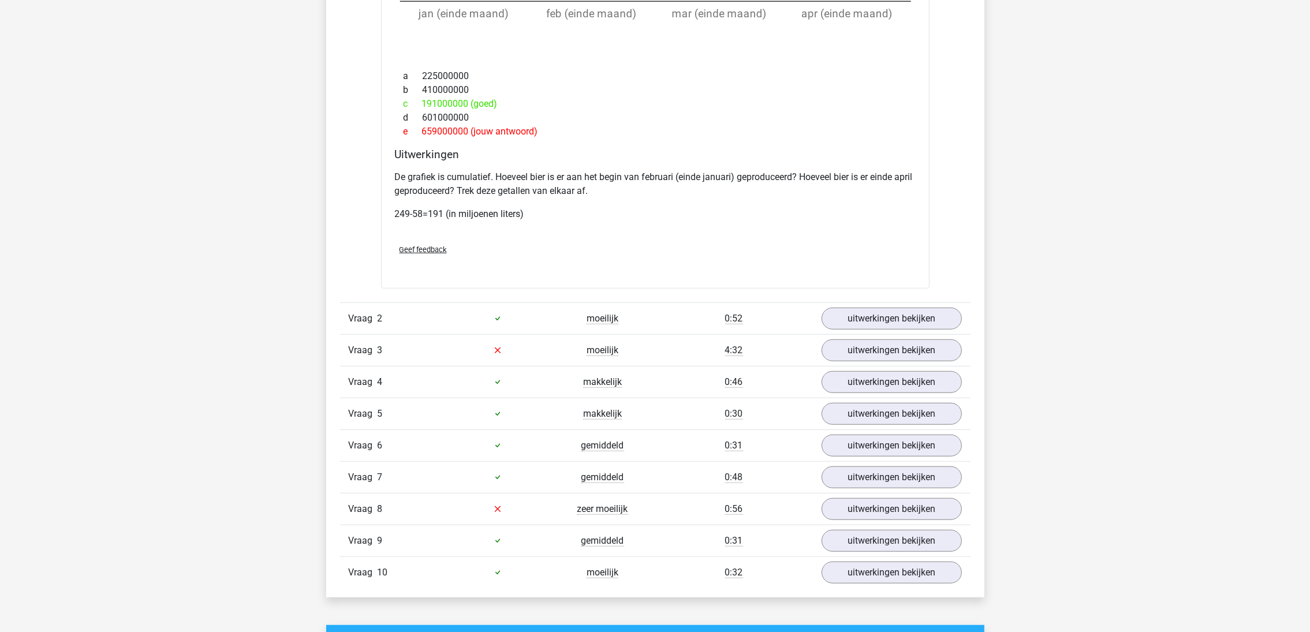
scroll to position [1299, 0]
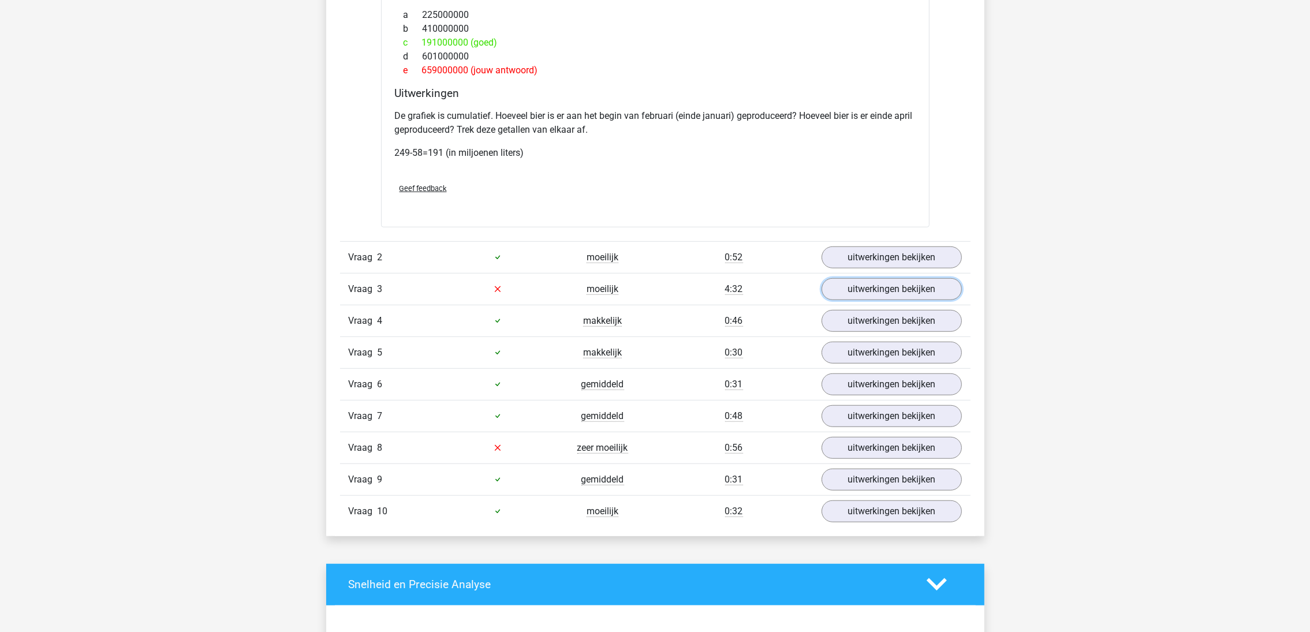
click at [884, 288] on link "uitwerkingen bekijken" at bounding box center [892, 289] width 140 height 22
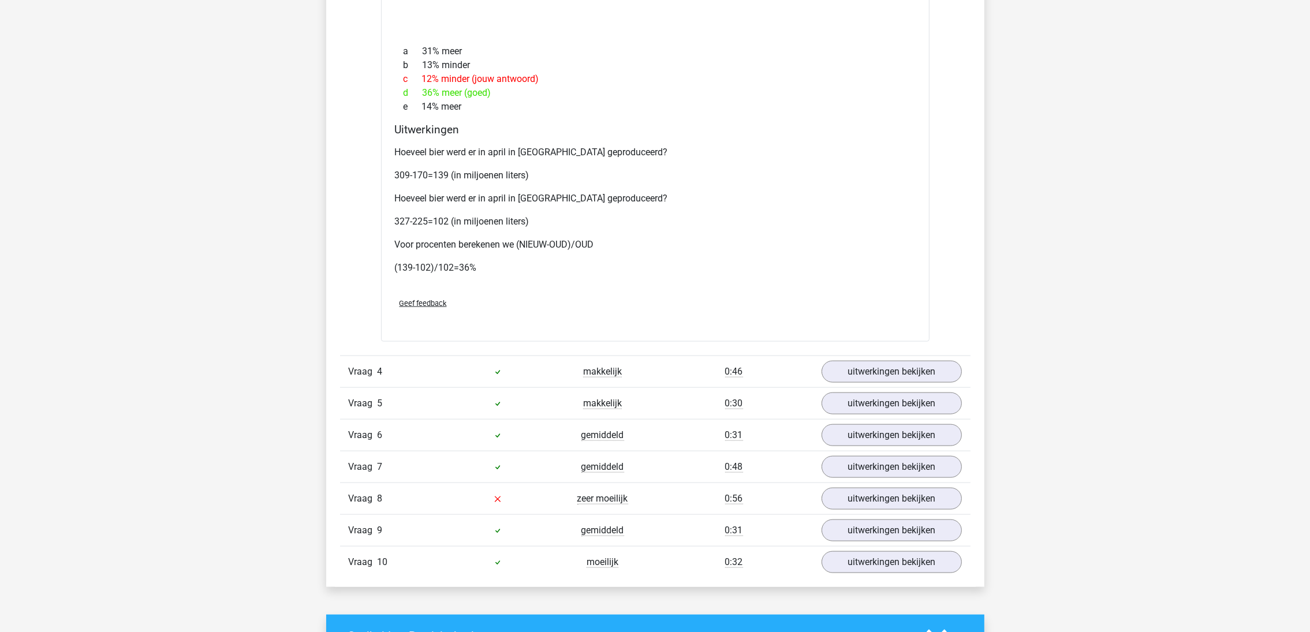
scroll to position [2078, 0]
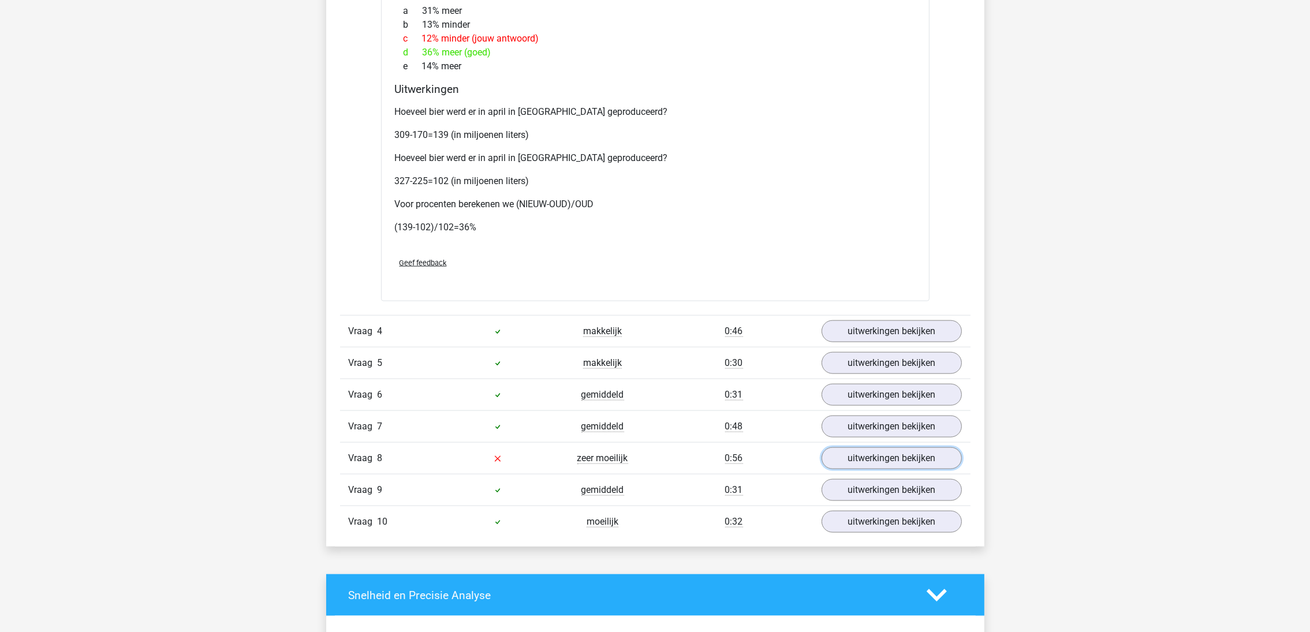
click at [911, 469] on link "uitwerkingen bekijken" at bounding box center [892, 459] width 140 height 22
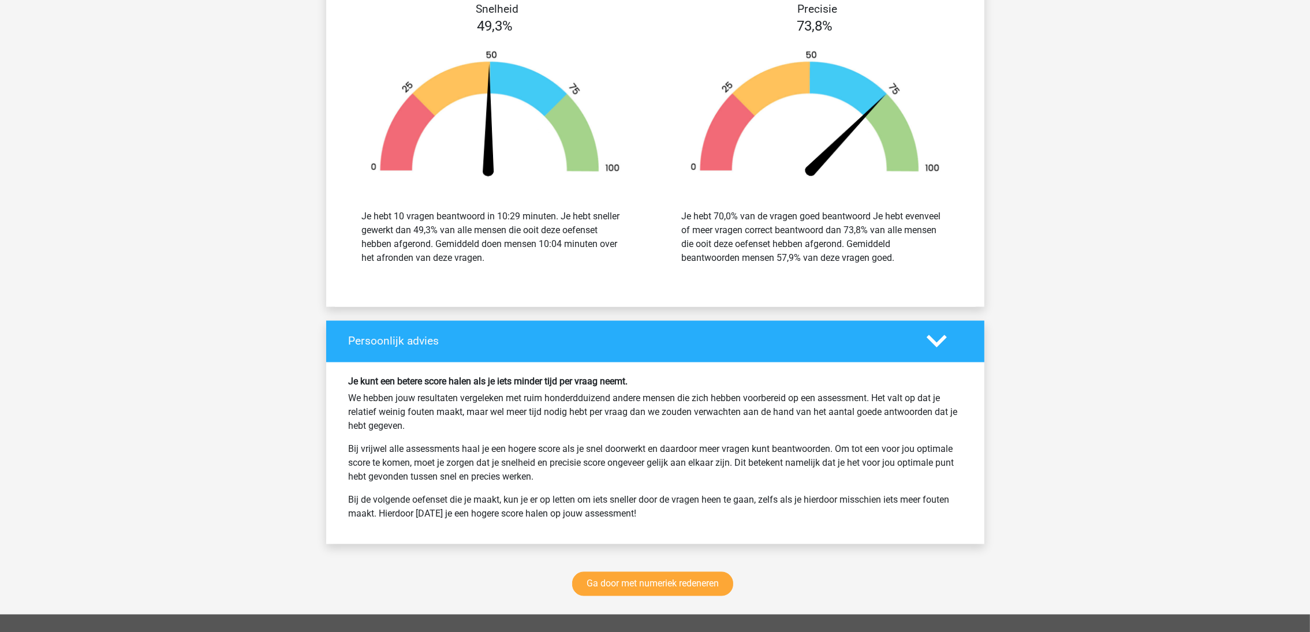
scroll to position [3118, 0]
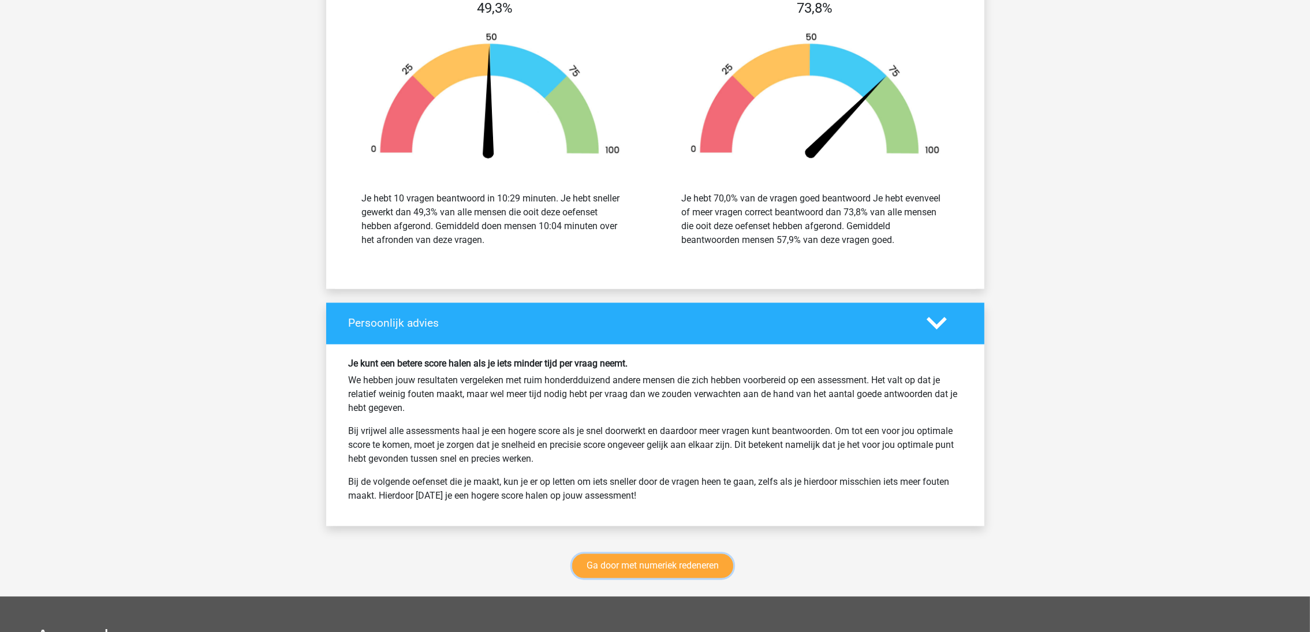
click at [643, 562] on link "Ga door met numeriek redeneren" at bounding box center [652, 566] width 161 height 24
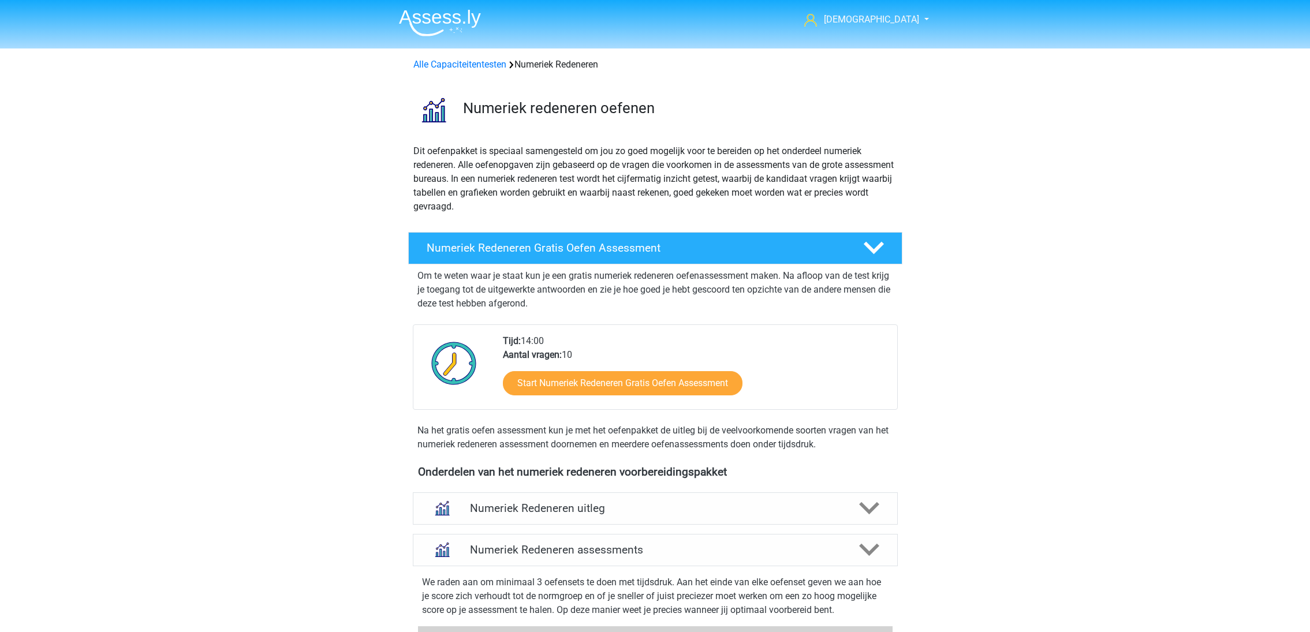
scroll to position [529, 0]
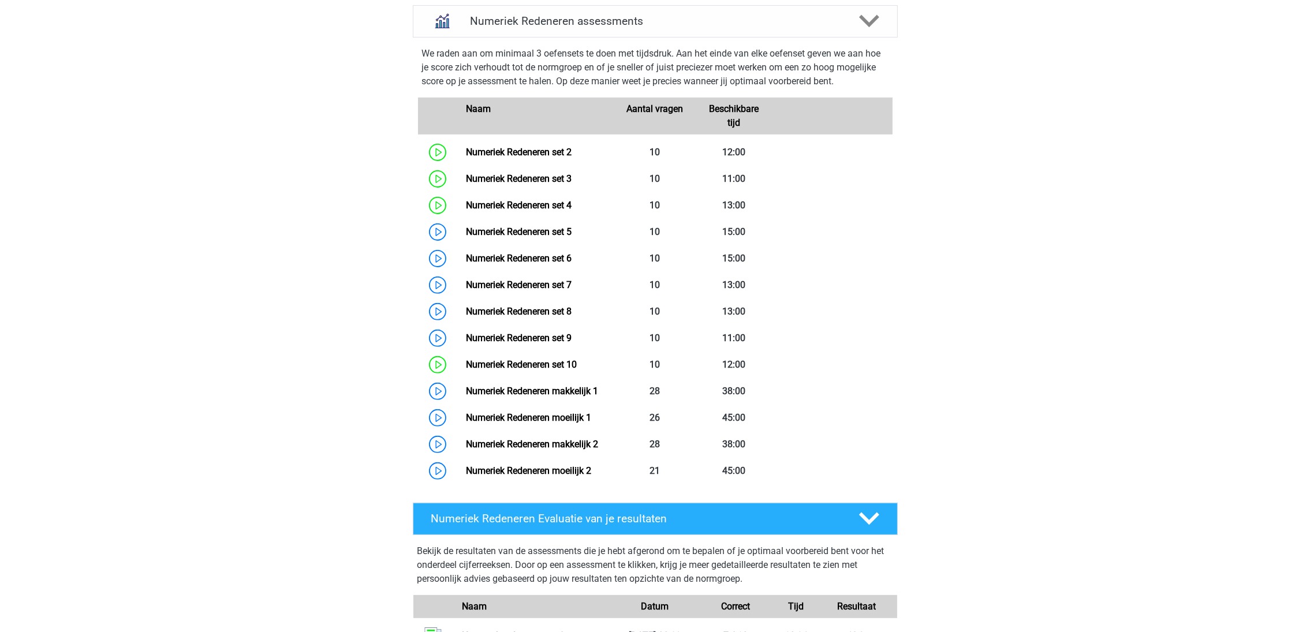
click at [500, 285] on link "Numeriek Redeneren set 7" at bounding box center [519, 284] width 106 height 11
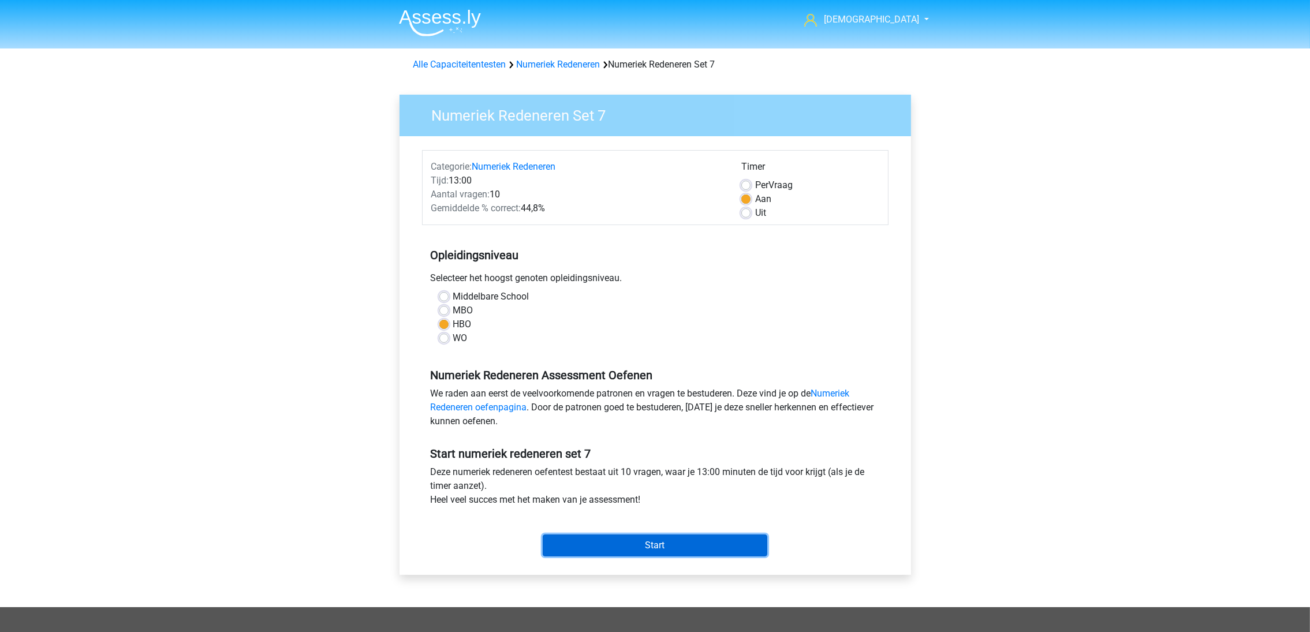
click at [636, 547] on input "Start" at bounding box center [655, 546] width 225 height 22
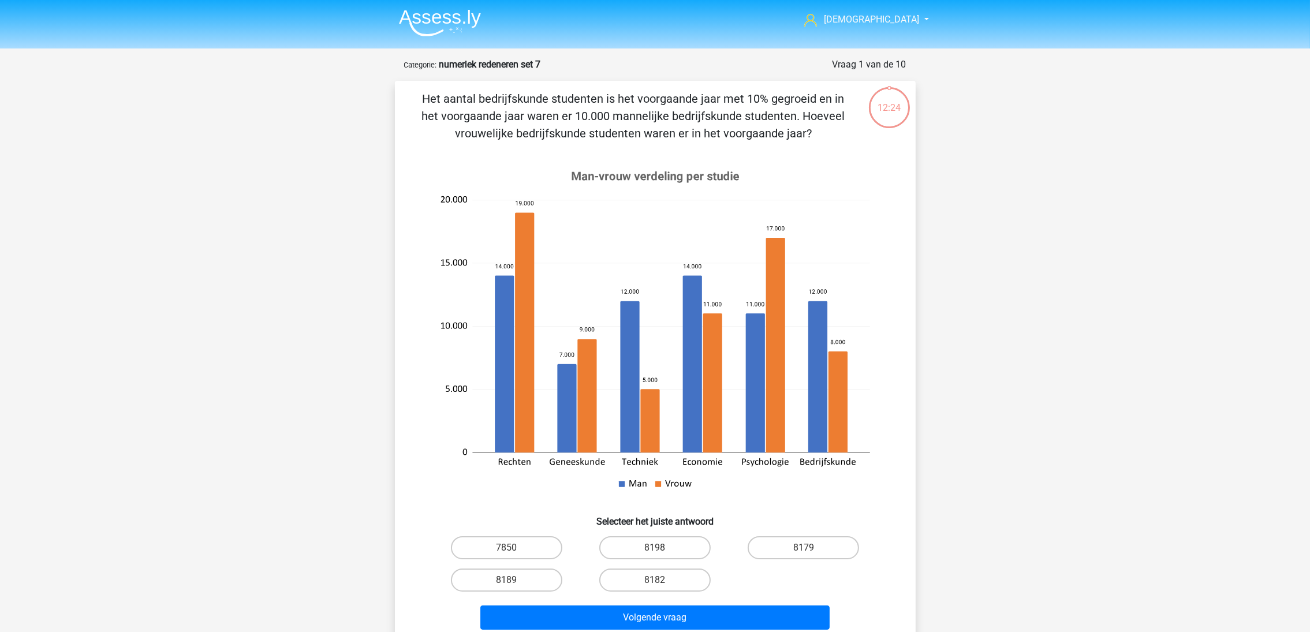
click at [1139, 261] on div "turkn turkancitak@gmail.com Nederlands English" at bounding box center [655, 488] width 1310 height 977
click at [742, 627] on button "Volgende vraag" at bounding box center [654, 618] width 349 height 24
click at [667, 574] on label "8182" at bounding box center [654, 580] width 111 height 23
click at [662, 580] on input "8182" at bounding box center [659, 584] width 8 height 8
radio input "true"
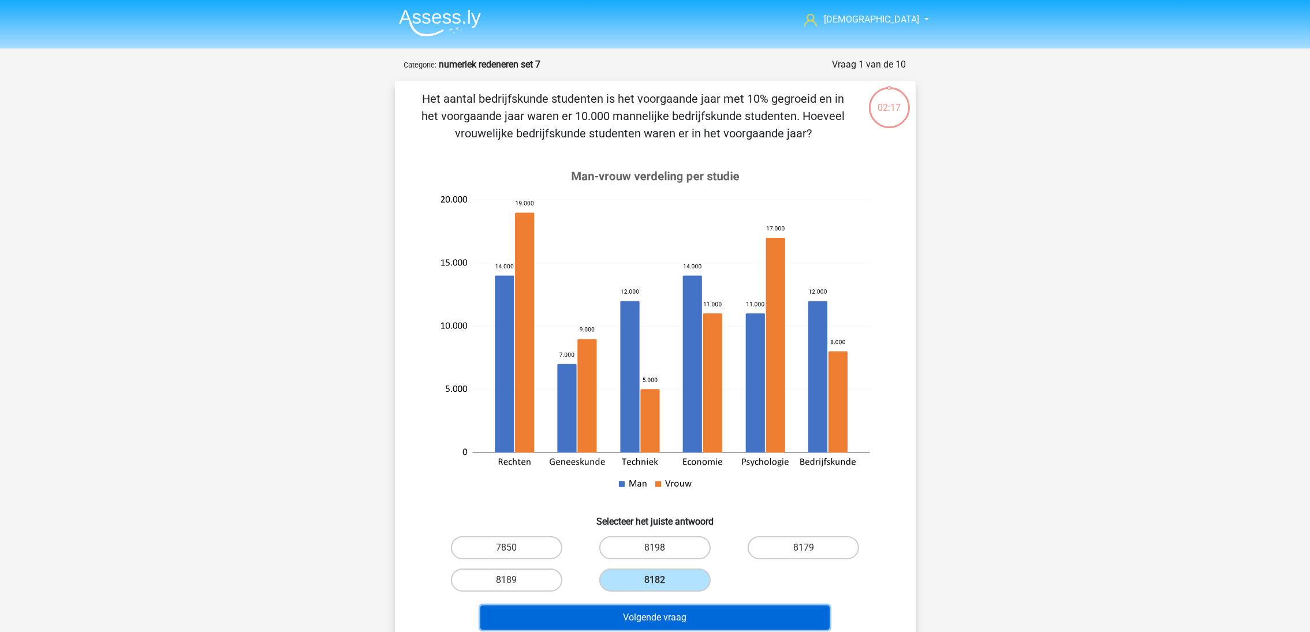
click at [681, 617] on button "Volgende vraag" at bounding box center [654, 618] width 349 height 24
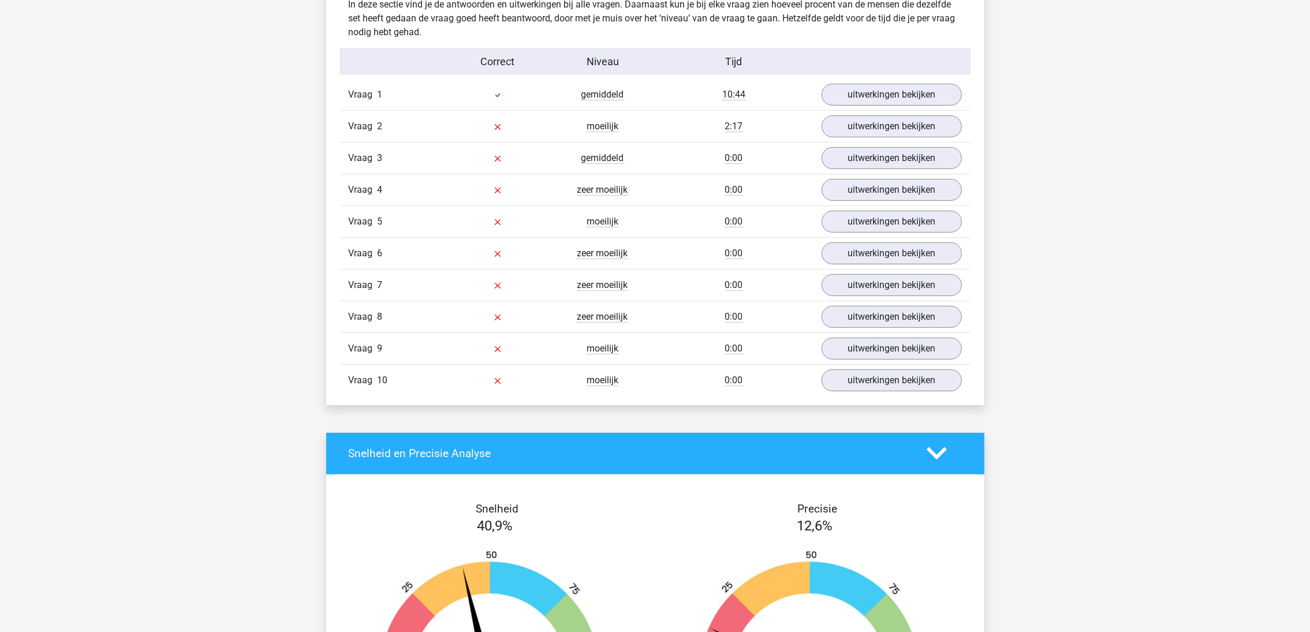
scroll to position [779, 0]
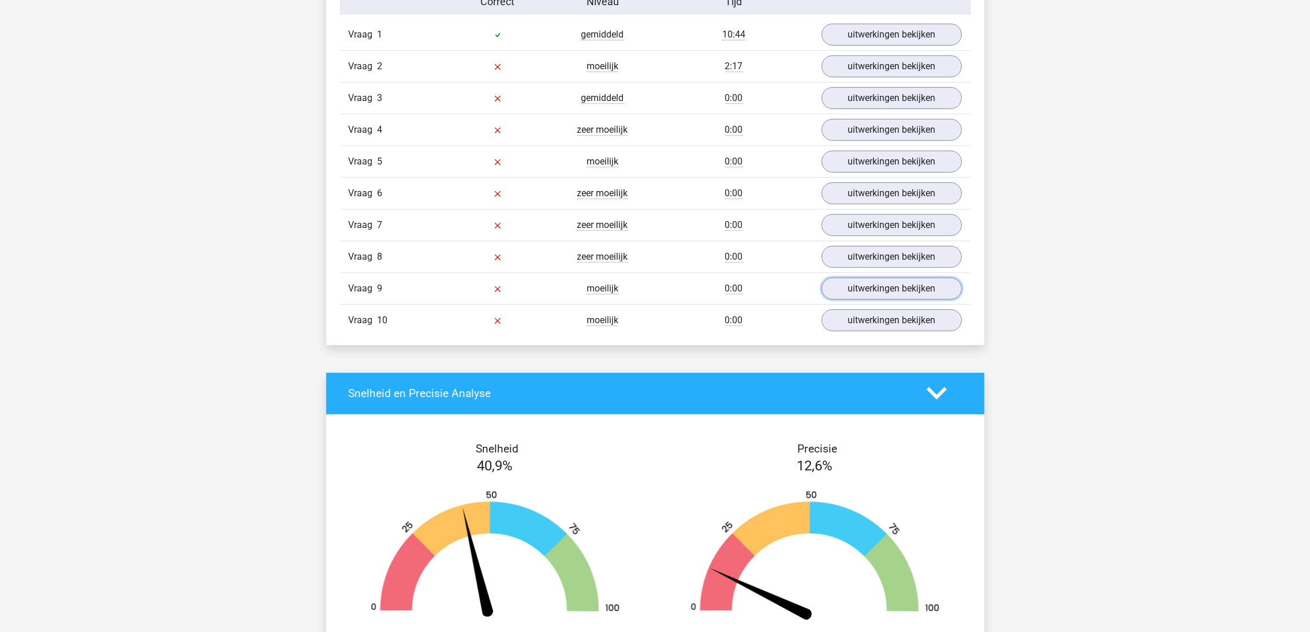
click at [920, 294] on link "uitwerkingen bekijken" at bounding box center [892, 289] width 140 height 22
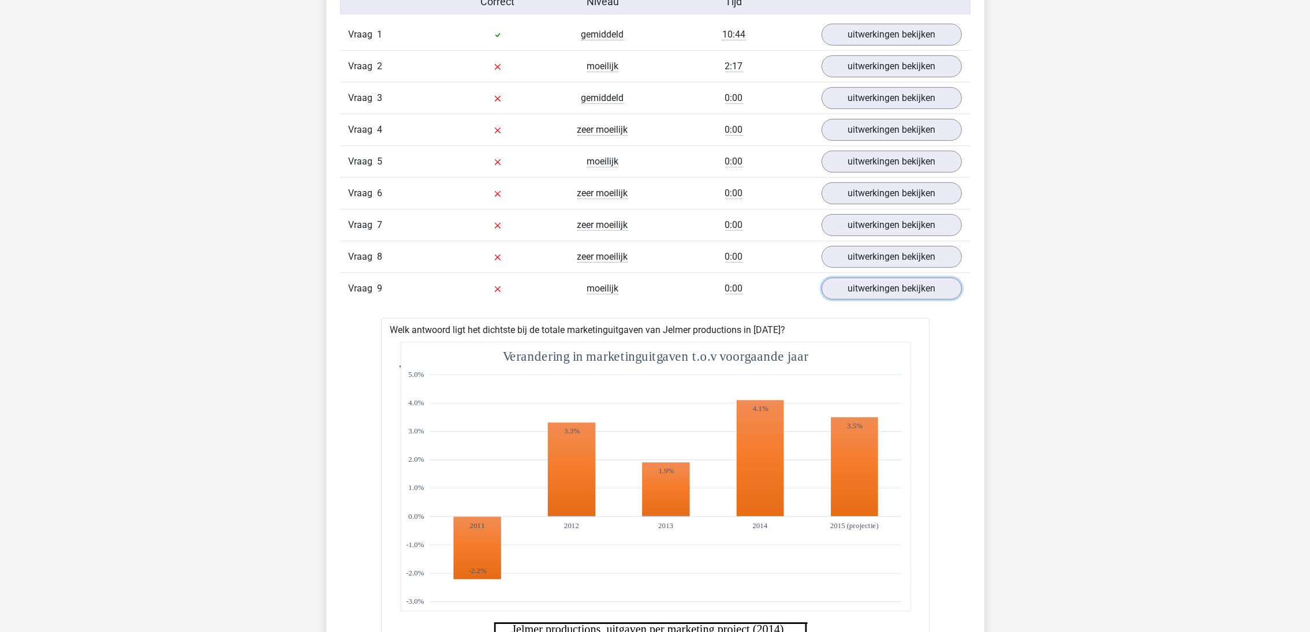
scroll to position [433, 0]
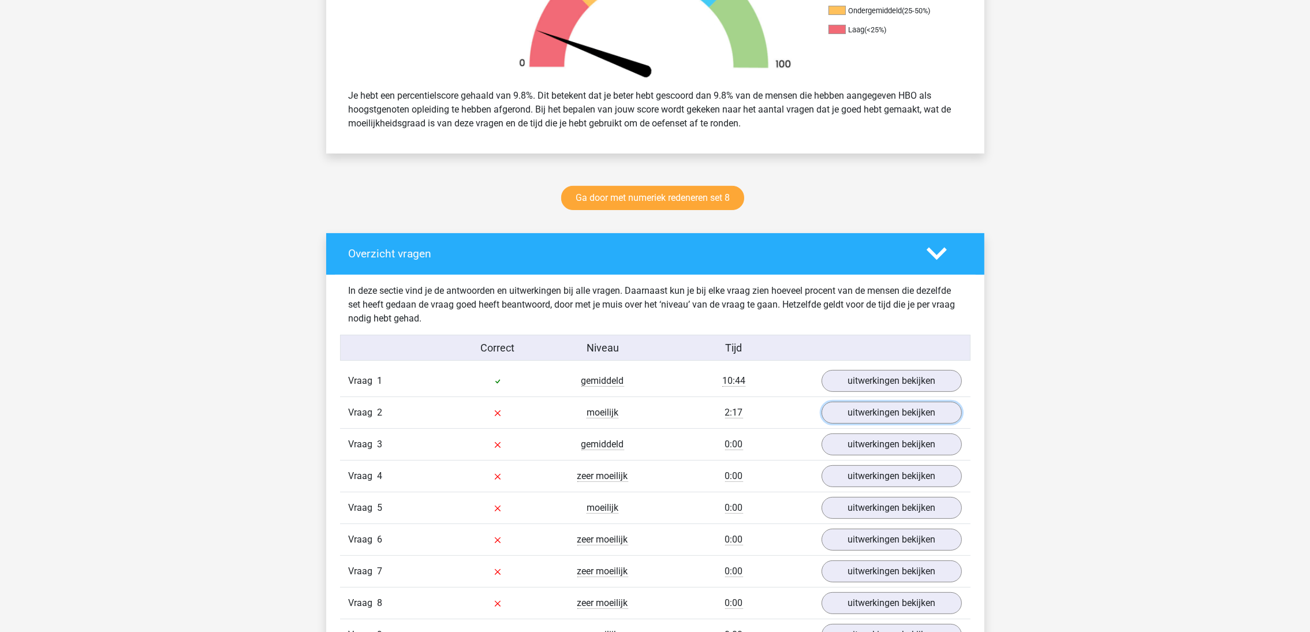
click at [920, 420] on link "uitwerkingen bekijken" at bounding box center [892, 413] width 140 height 22
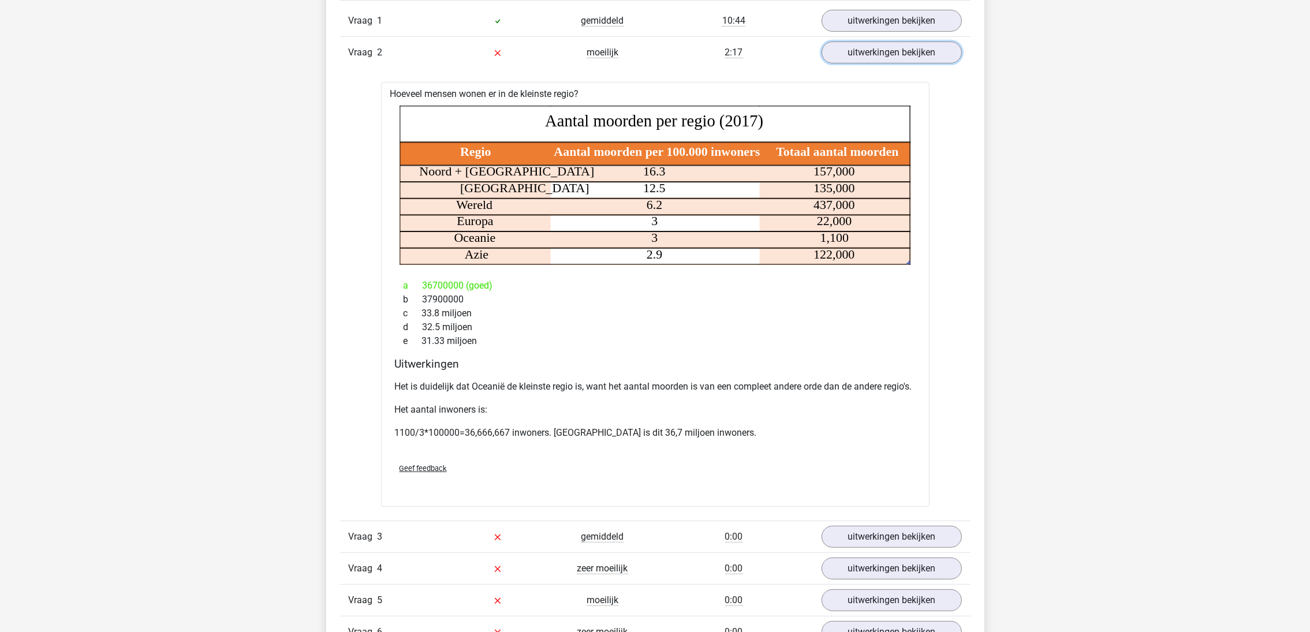
scroll to position [952, 0]
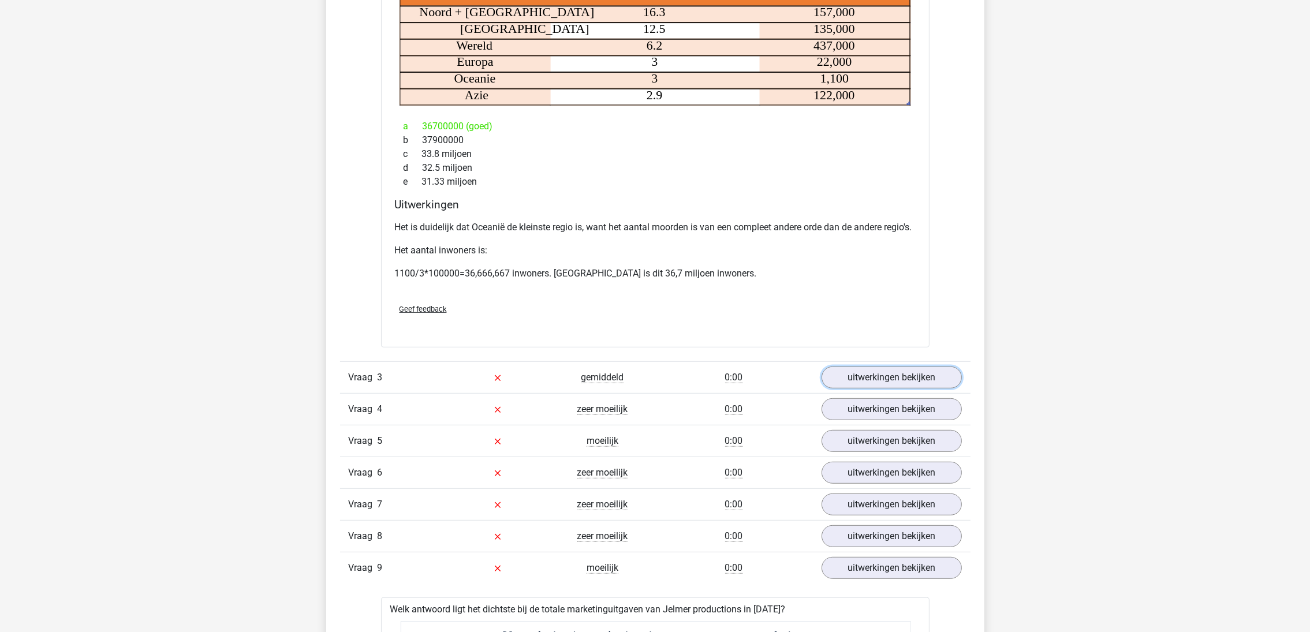
click at [886, 389] on link "uitwerkingen bekijken" at bounding box center [892, 378] width 140 height 22
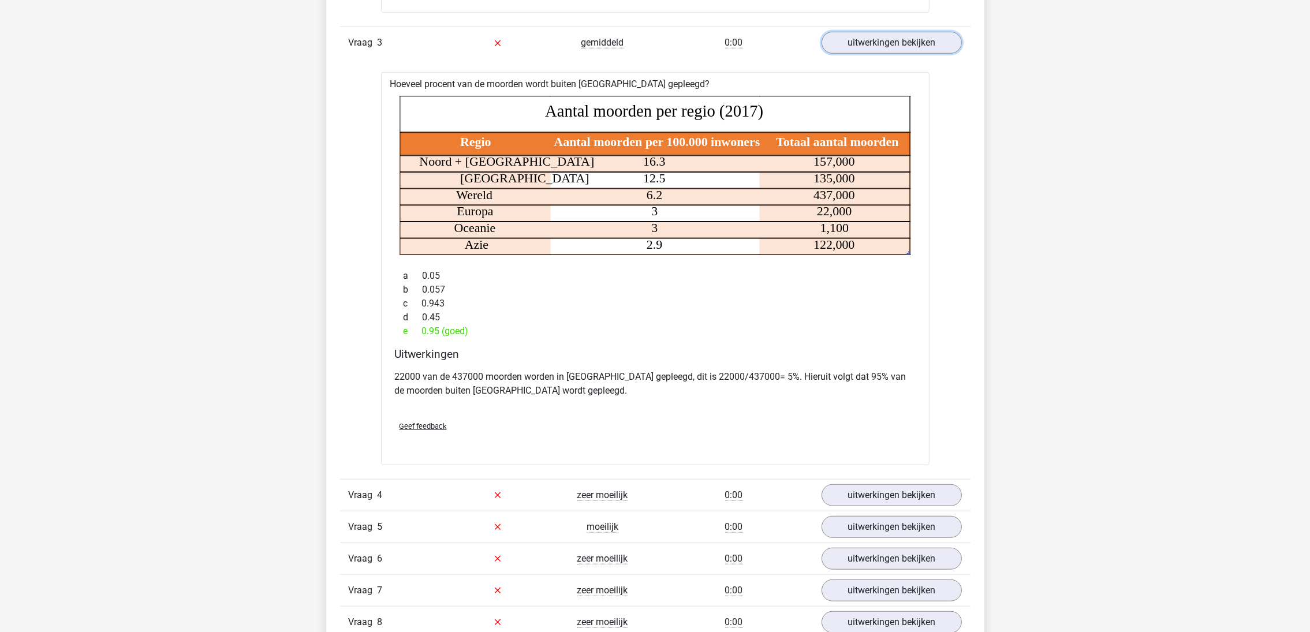
scroll to position [1386, 0]
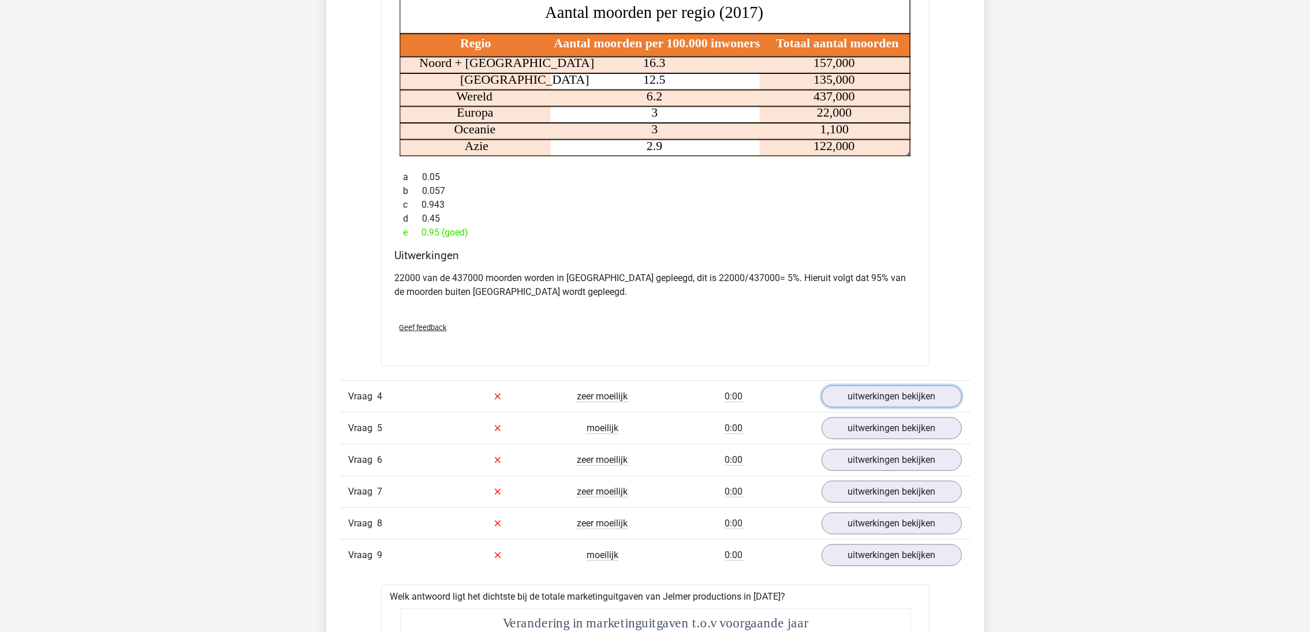
click at [893, 408] on link "uitwerkingen bekijken" at bounding box center [892, 397] width 140 height 22
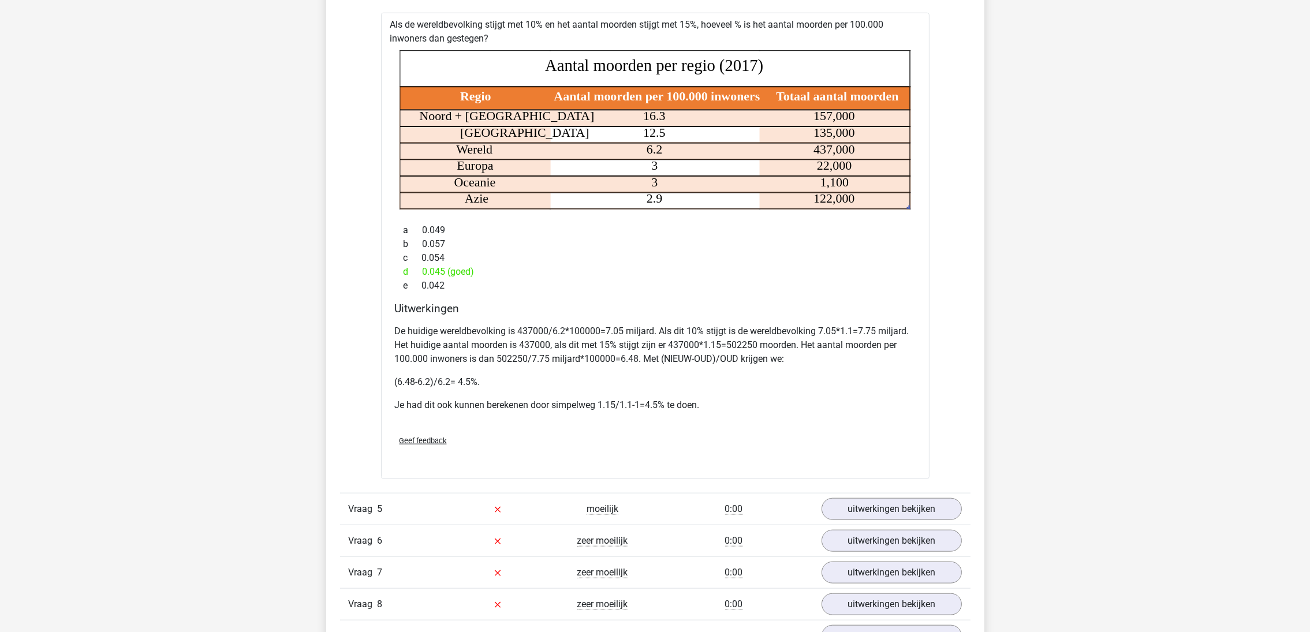
scroll to position [1905, 0]
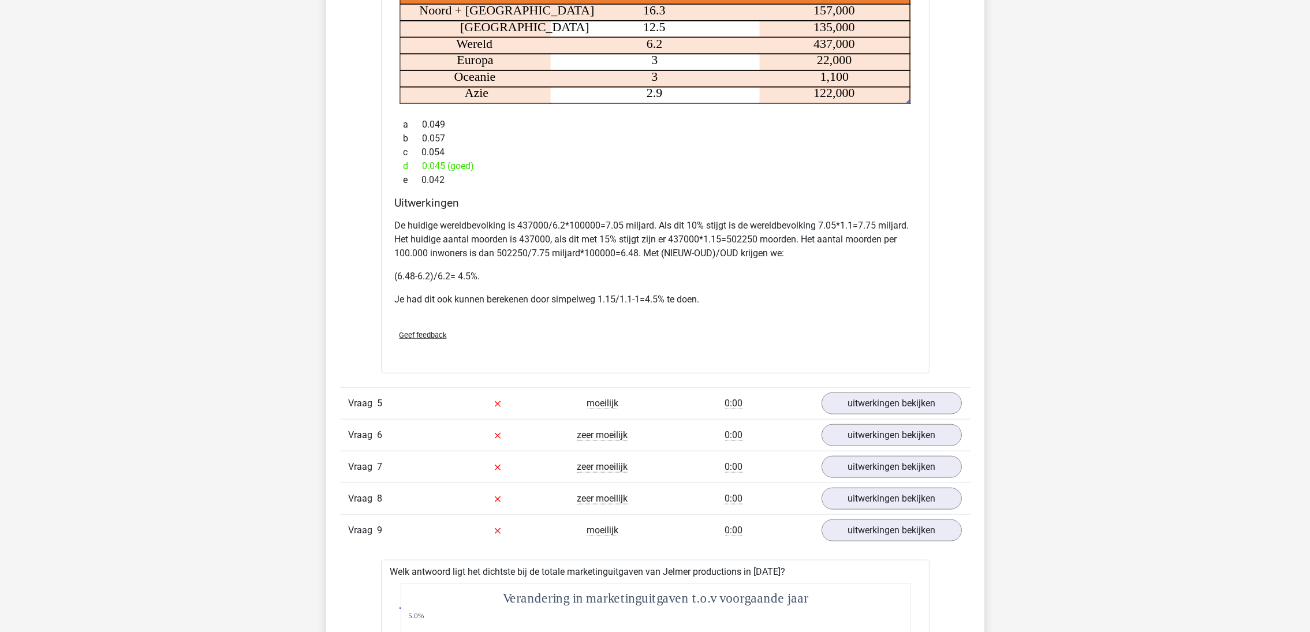
click at [896, 419] on div "Vraag 5 moeilijk 0:00 uitwerkingen bekijken" at bounding box center [655, 403] width 631 height 32
click at [889, 415] on link "uitwerkingen bekijken" at bounding box center [892, 404] width 140 height 22
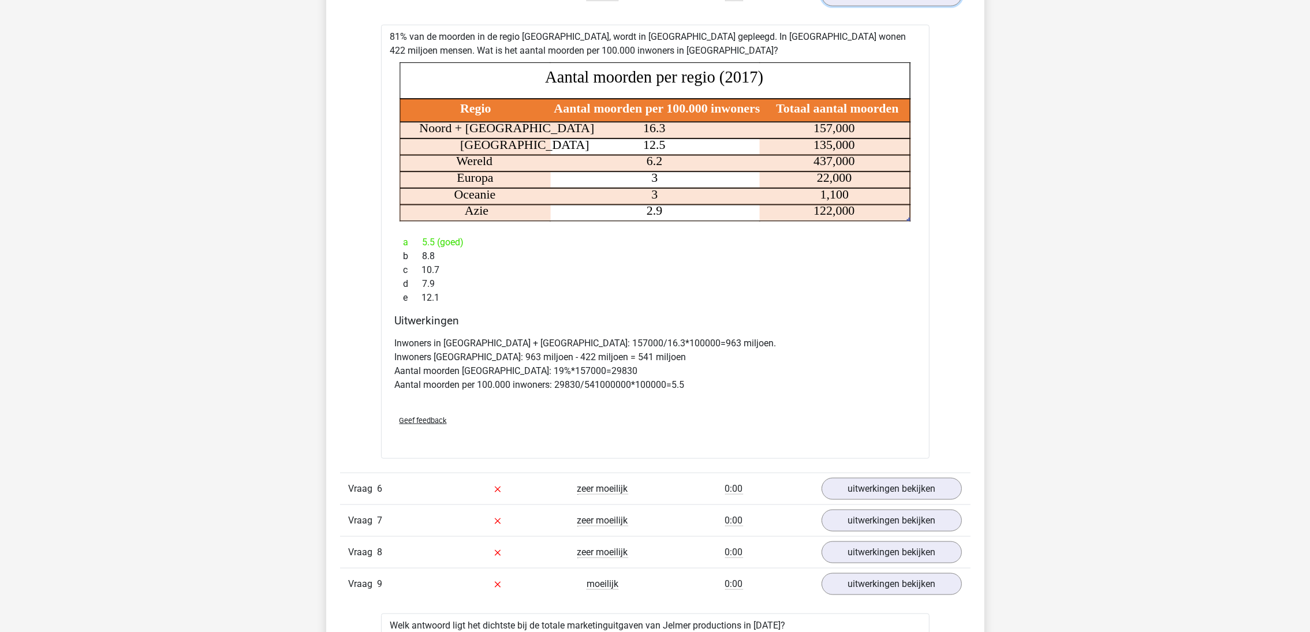
scroll to position [2425, 0]
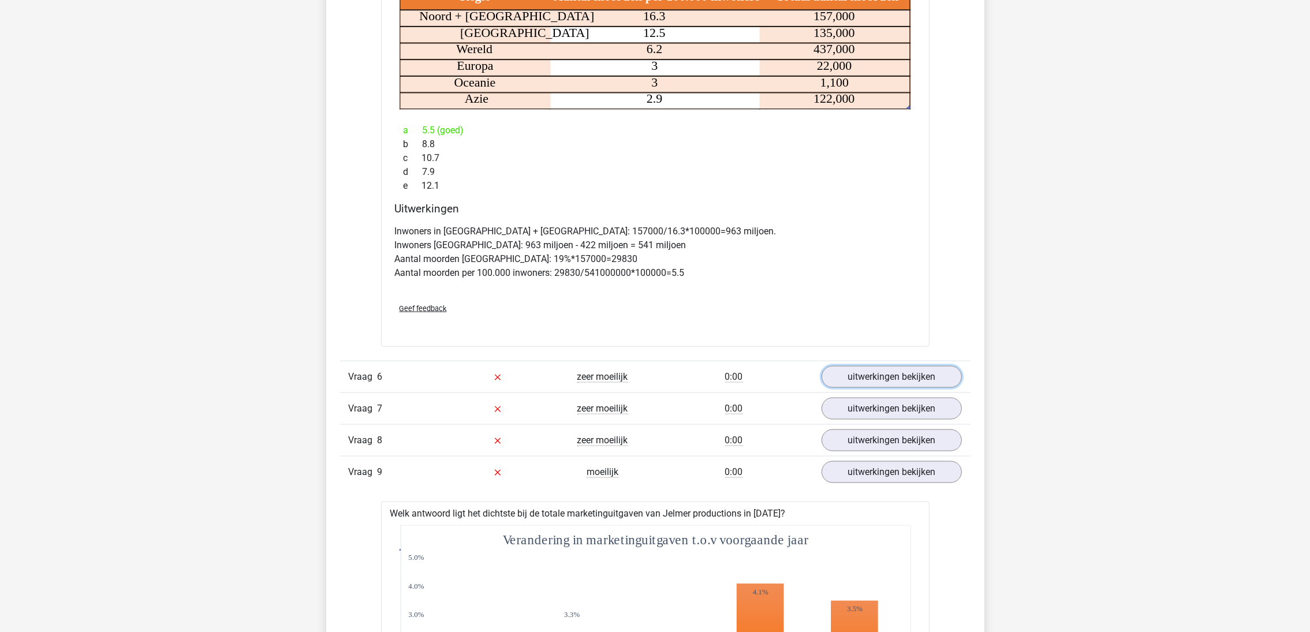
click at [899, 388] on link "uitwerkingen bekijken" at bounding box center [892, 377] width 140 height 22
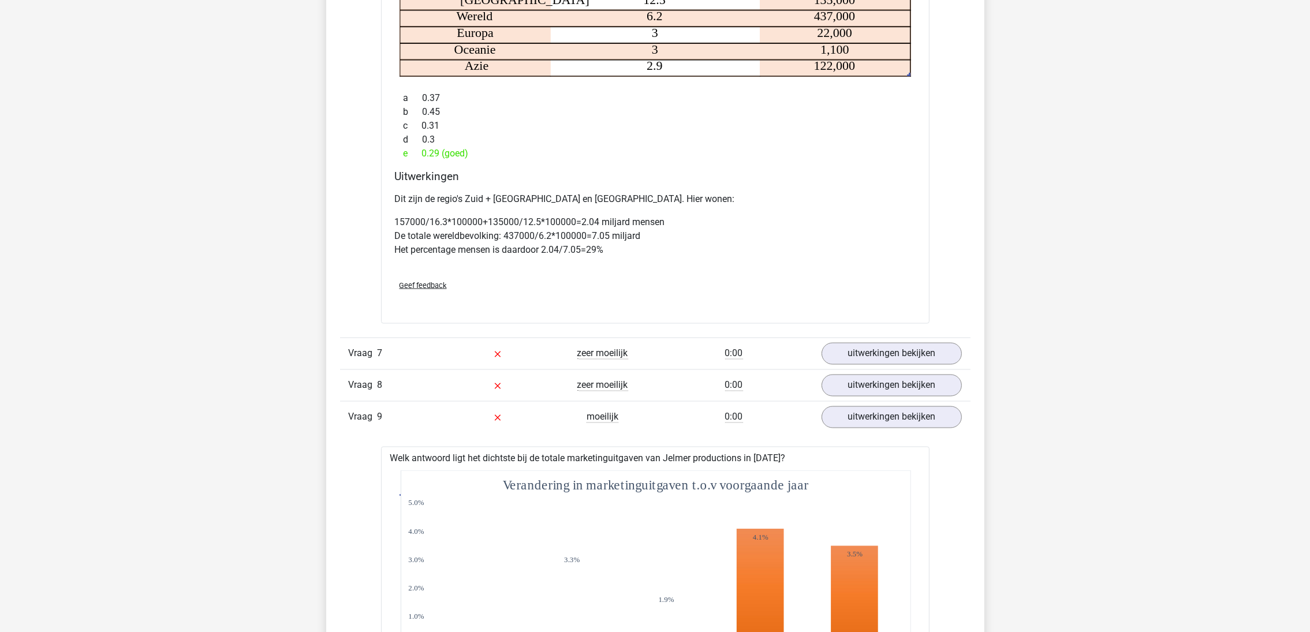
scroll to position [2945, 0]
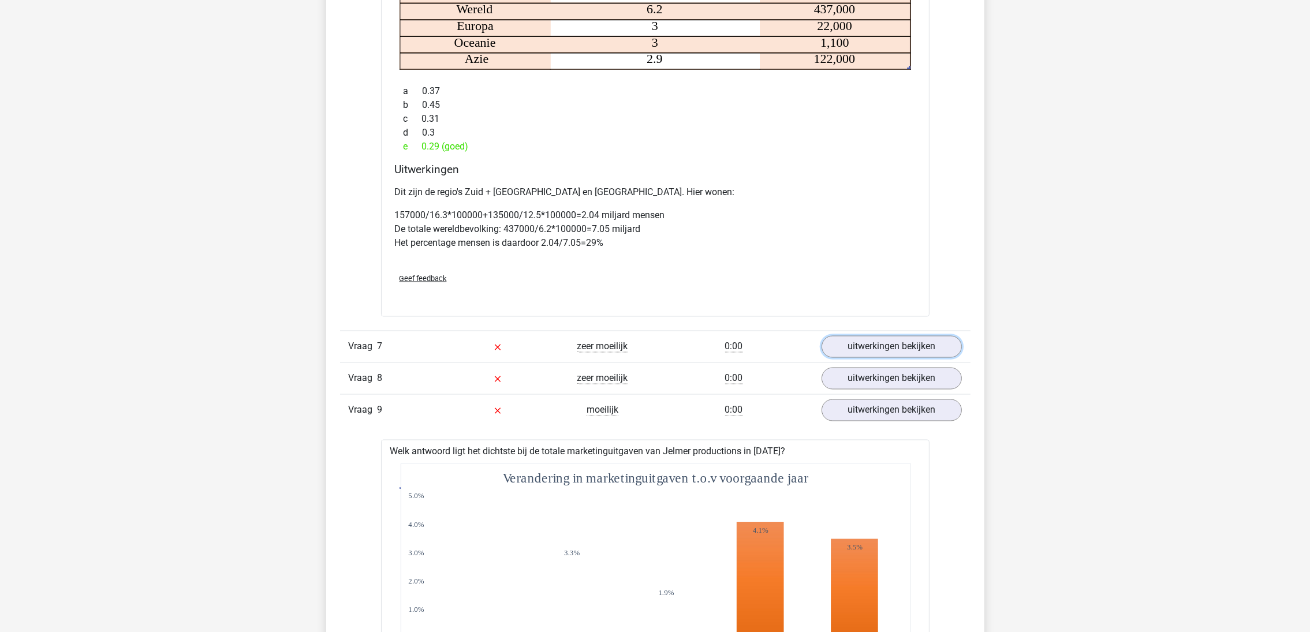
click at [873, 358] on link "uitwerkingen bekijken" at bounding box center [892, 347] width 140 height 22
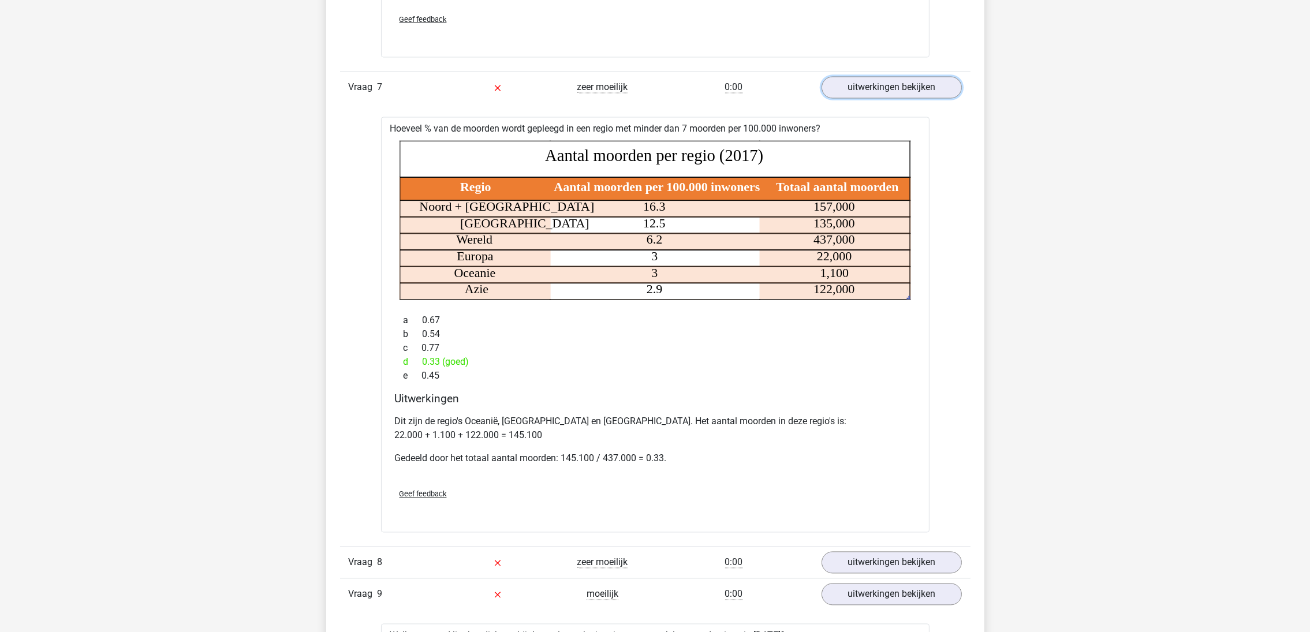
scroll to position [3378, 0]
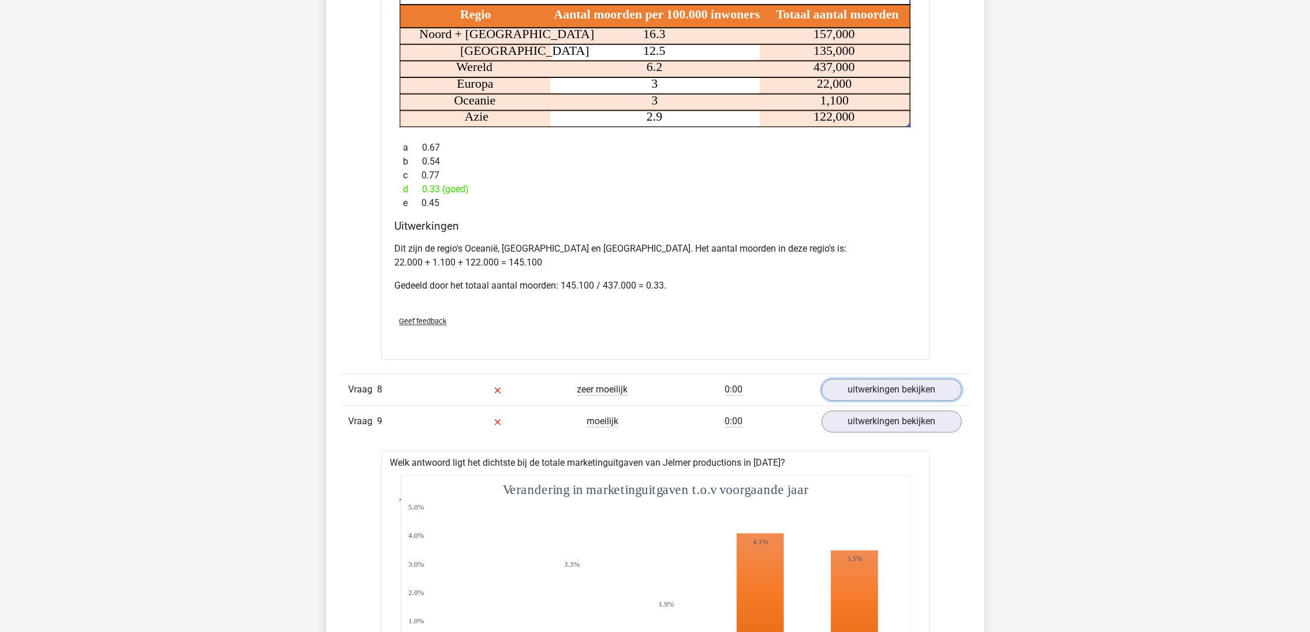
click at [883, 401] on link "uitwerkingen bekijken" at bounding box center [892, 390] width 140 height 22
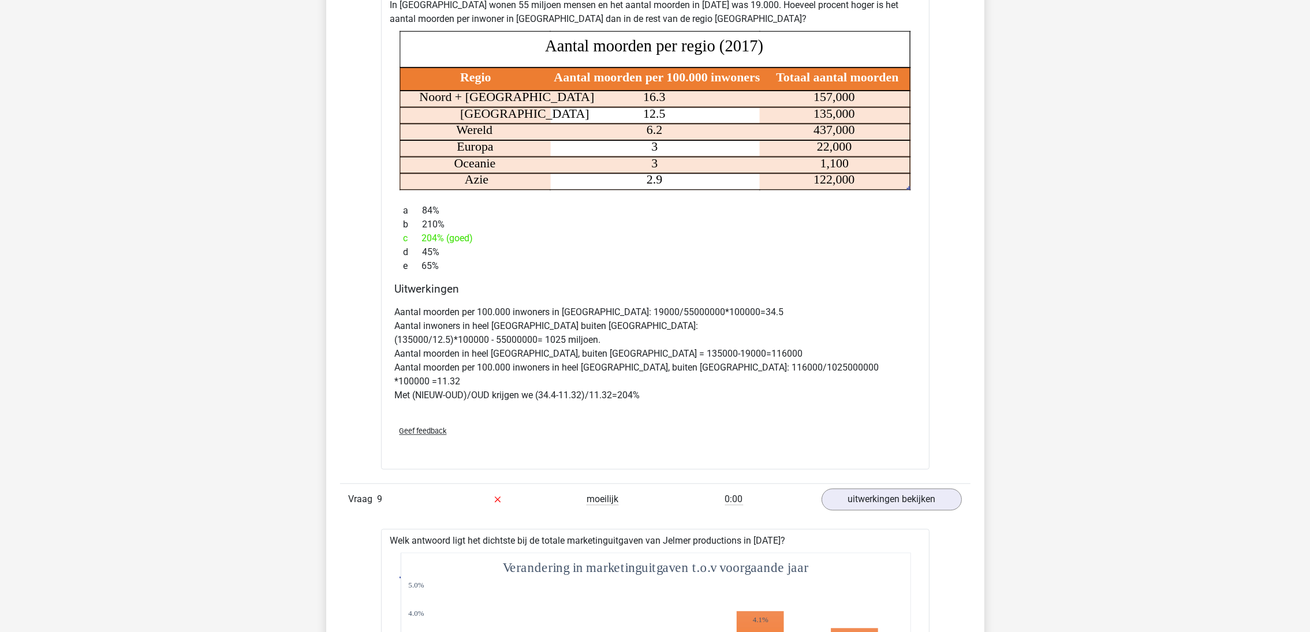
scroll to position [3811, 0]
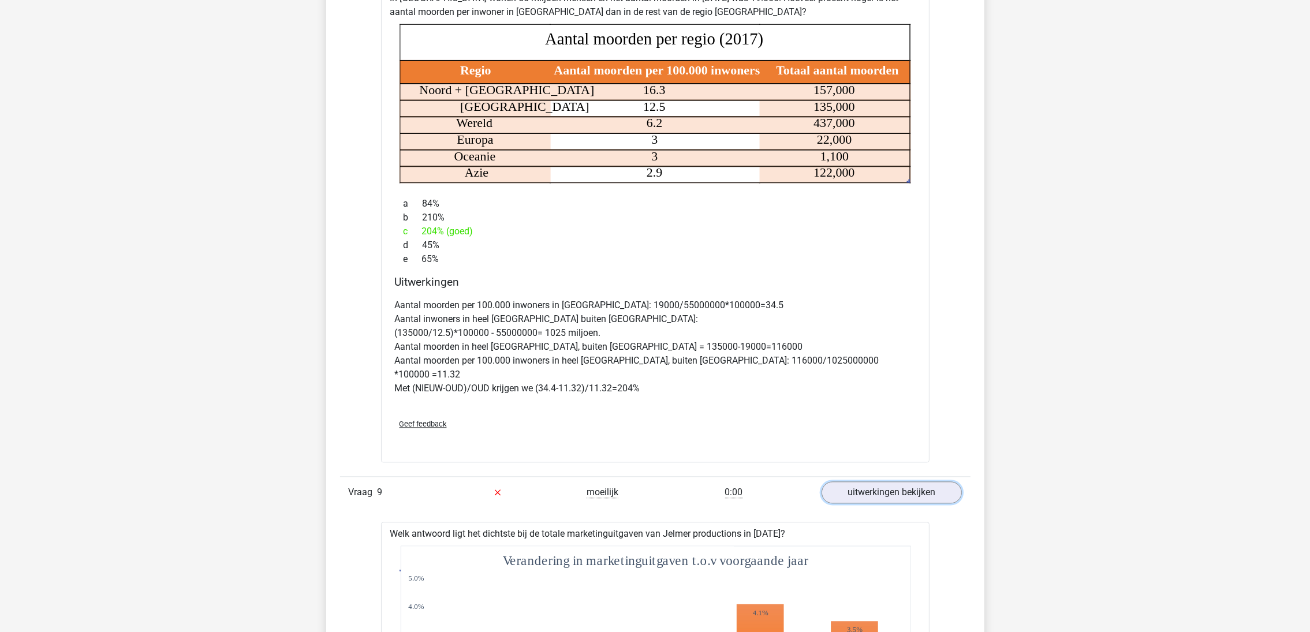
click at [913, 495] on link "uitwerkingen bekijken" at bounding box center [892, 493] width 140 height 22
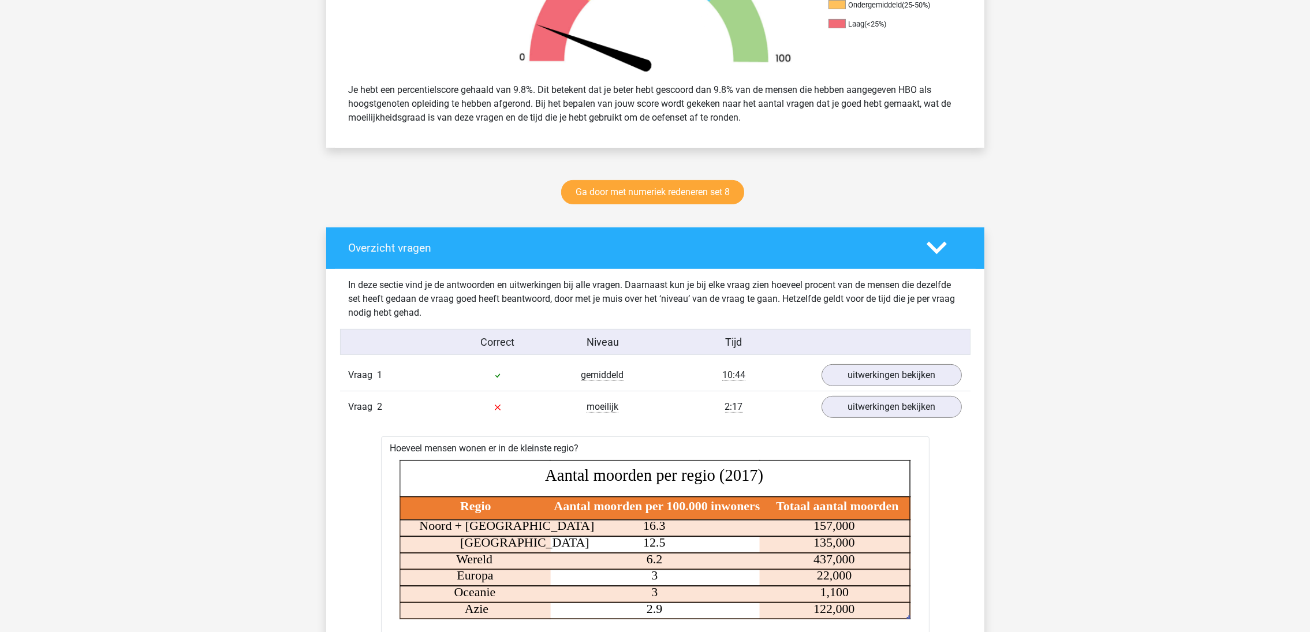
scroll to position [433, 0]
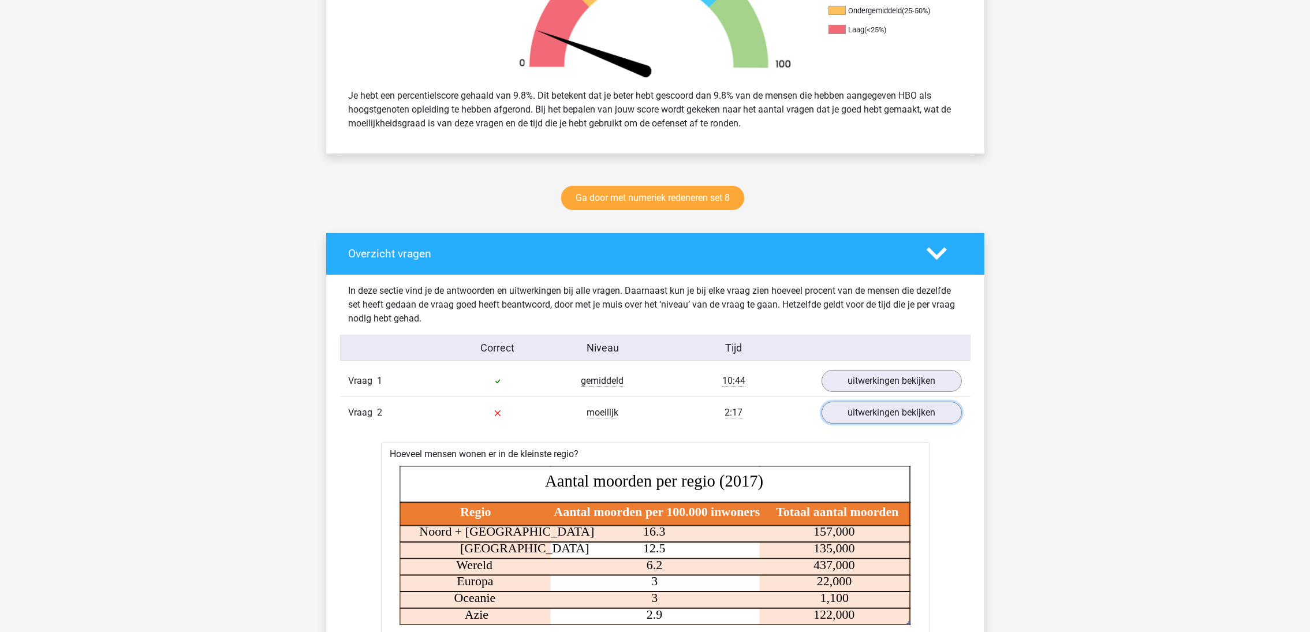
click at [905, 419] on link "uitwerkingen bekijken" at bounding box center [892, 413] width 140 height 22
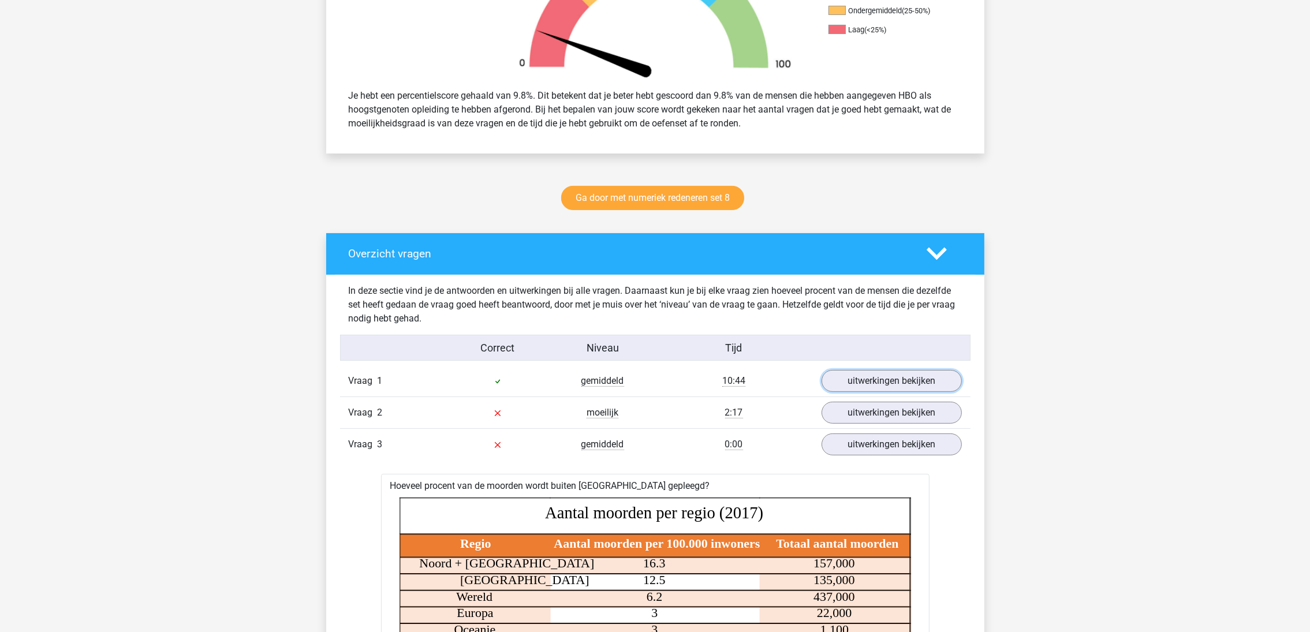
click at [896, 379] on link "uitwerkingen bekijken" at bounding box center [892, 381] width 140 height 22
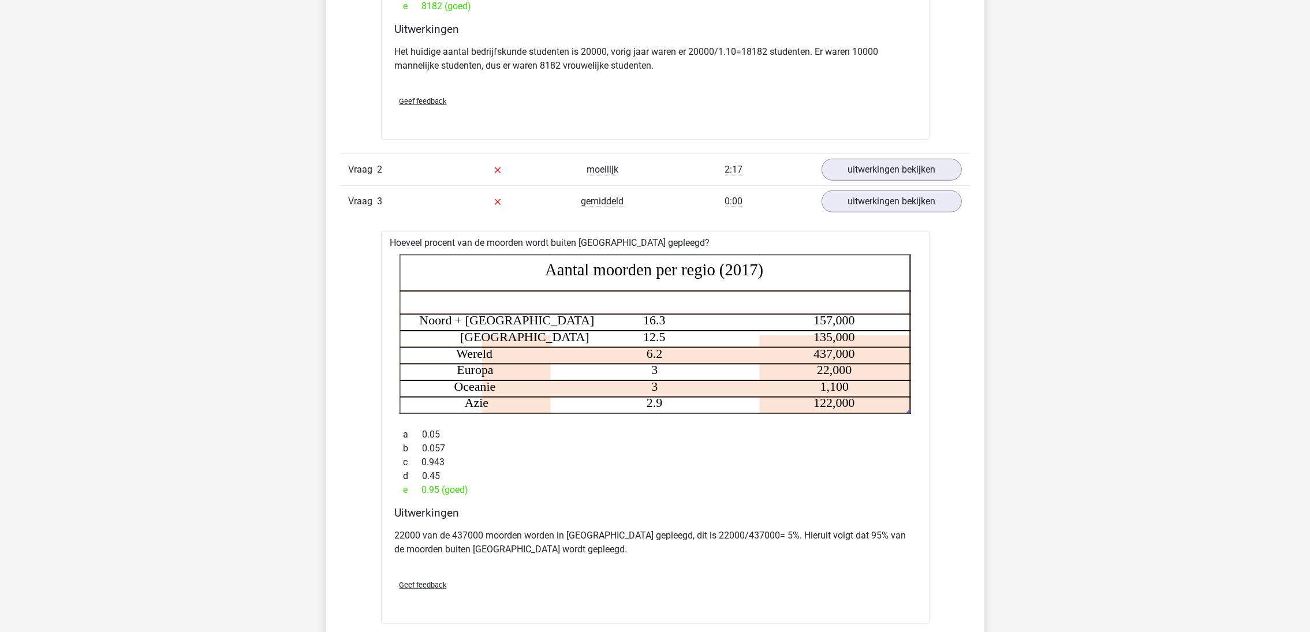
scroll to position [1125, 0]
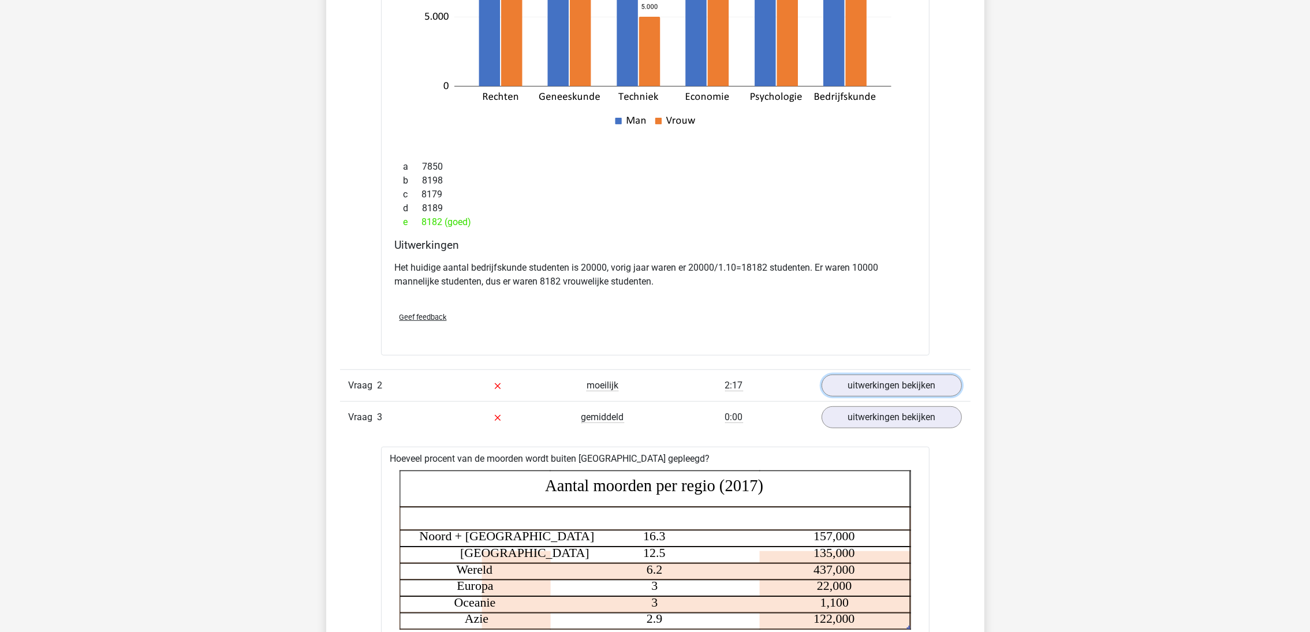
click at [876, 392] on link "uitwerkingen bekijken" at bounding box center [892, 386] width 140 height 22
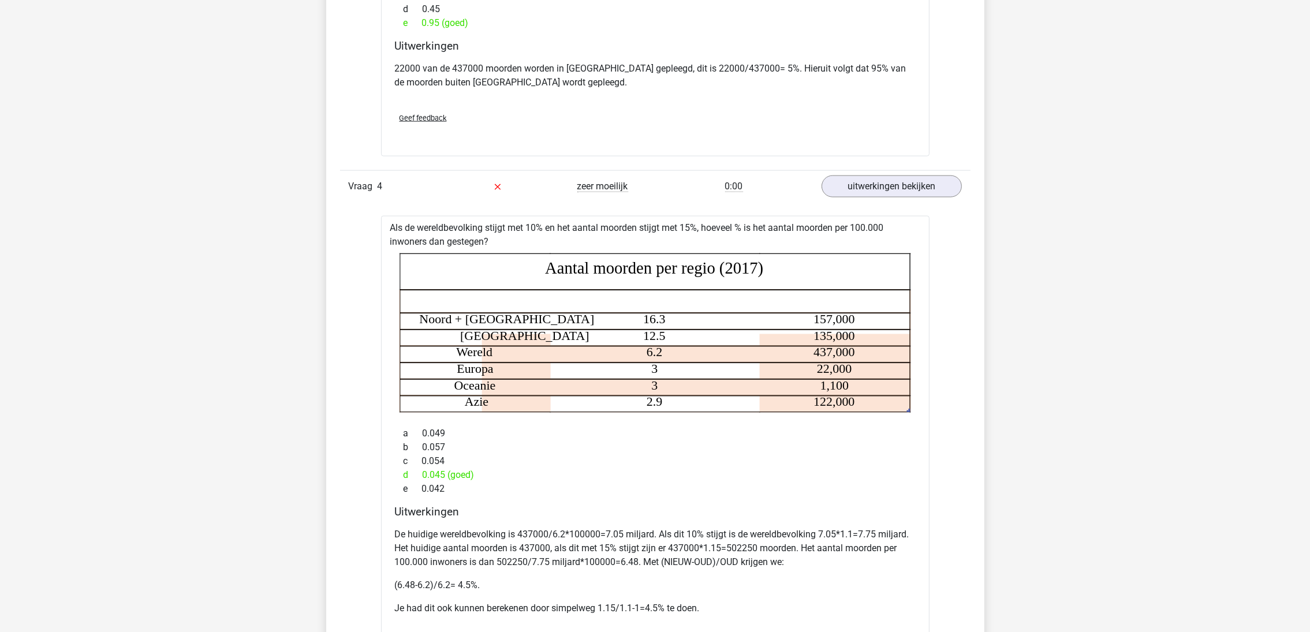
scroll to position [2338, 0]
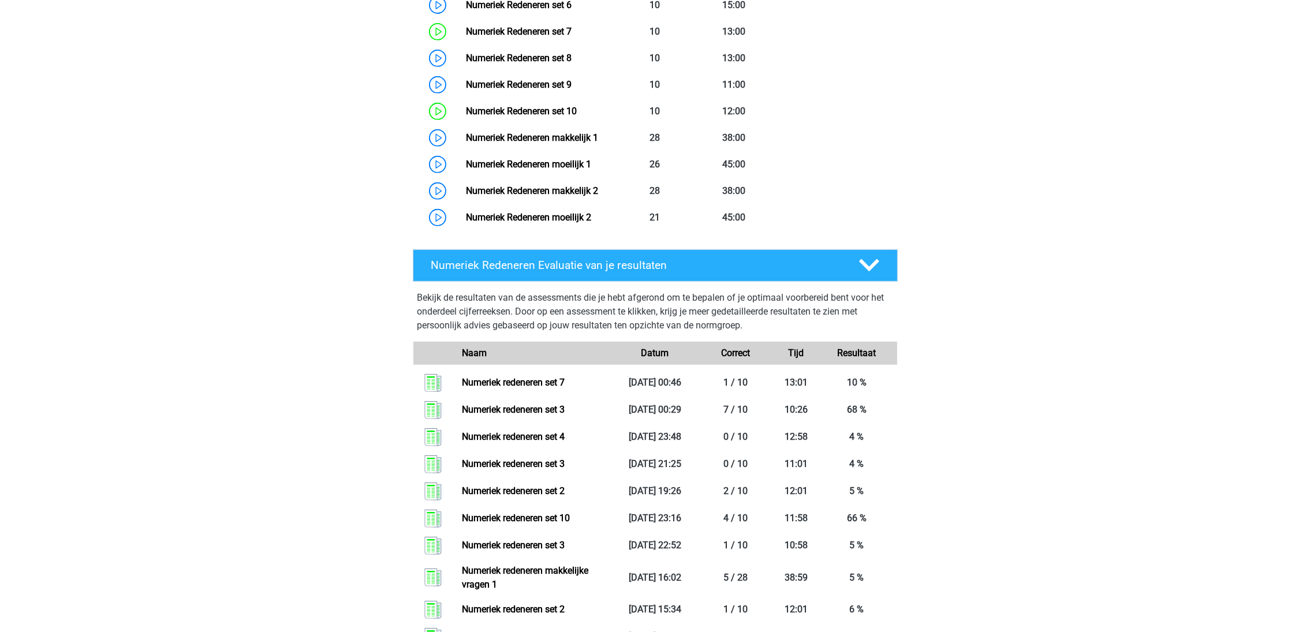
scroll to position [789, 0]
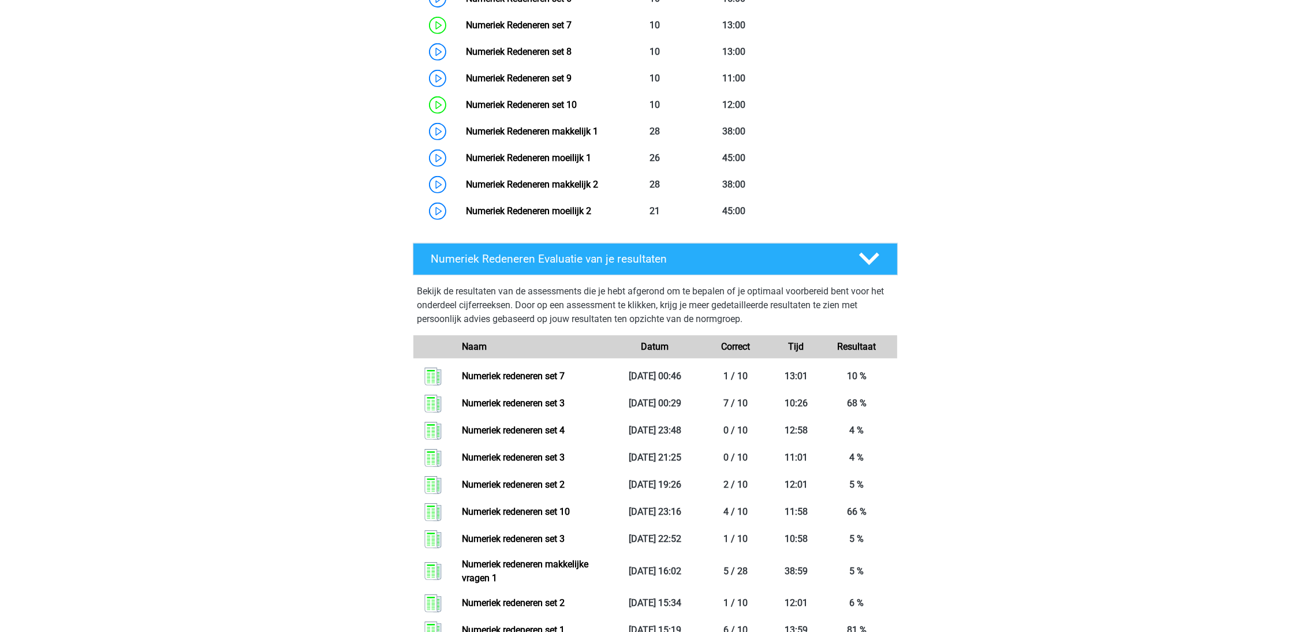
click at [521, 206] on link "Numeriek Redeneren moeilijk 2" at bounding box center [528, 211] width 125 height 11
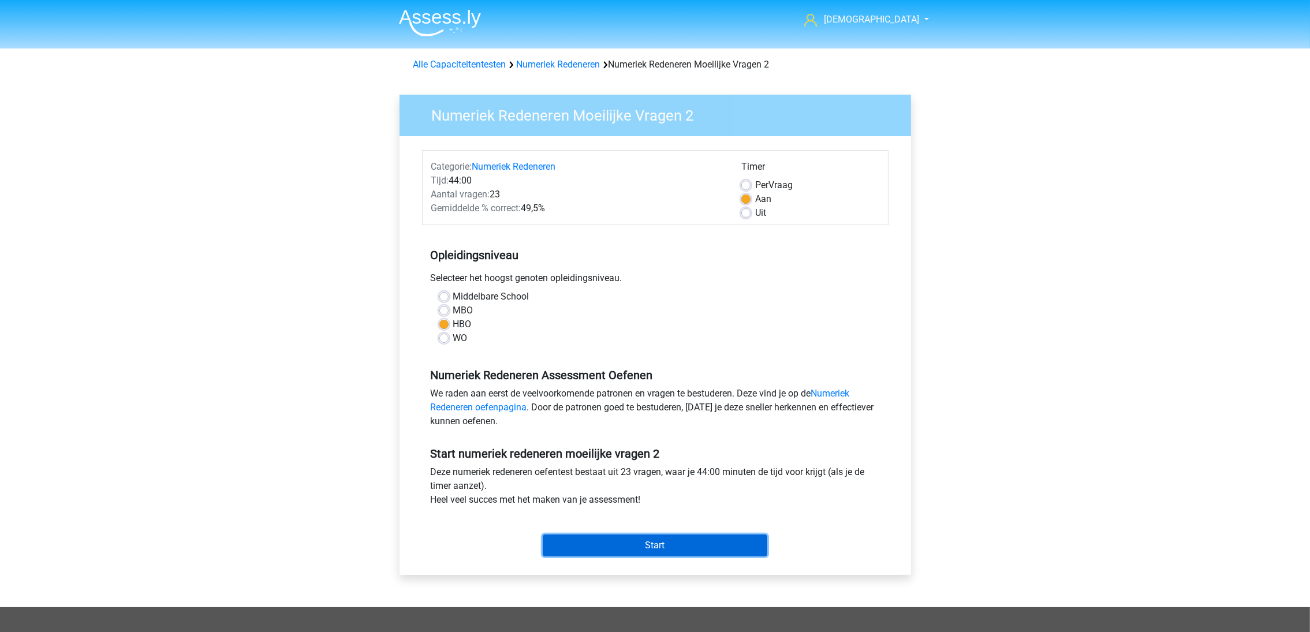
click at [625, 543] on input "Start" at bounding box center [655, 546] width 225 height 22
click at [755, 181] on label "Per Vraag" at bounding box center [774, 185] width 38 height 14
click at [747, 181] on input "Per Vraag" at bounding box center [745, 184] width 9 height 12
radio input "true"
click at [692, 545] on input "Start" at bounding box center [655, 546] width 225 height 22
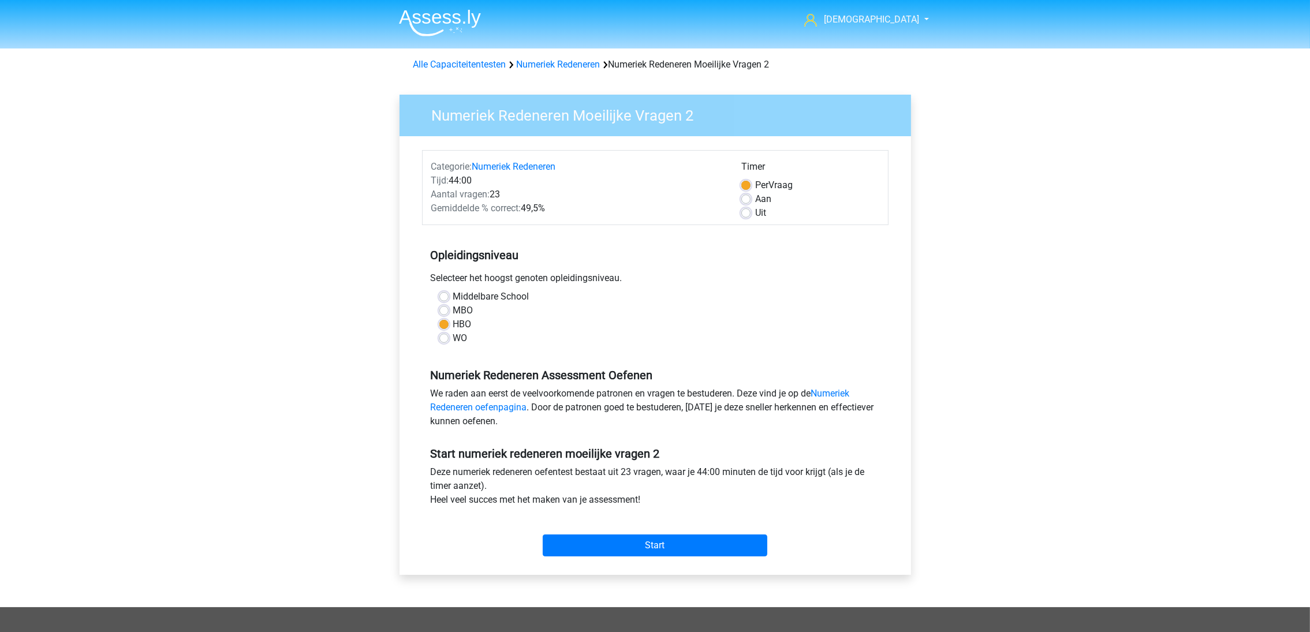
click at [569, 66] on link "Numeriek Redeneren" at bounding box center [559, 64] width 84 height 11
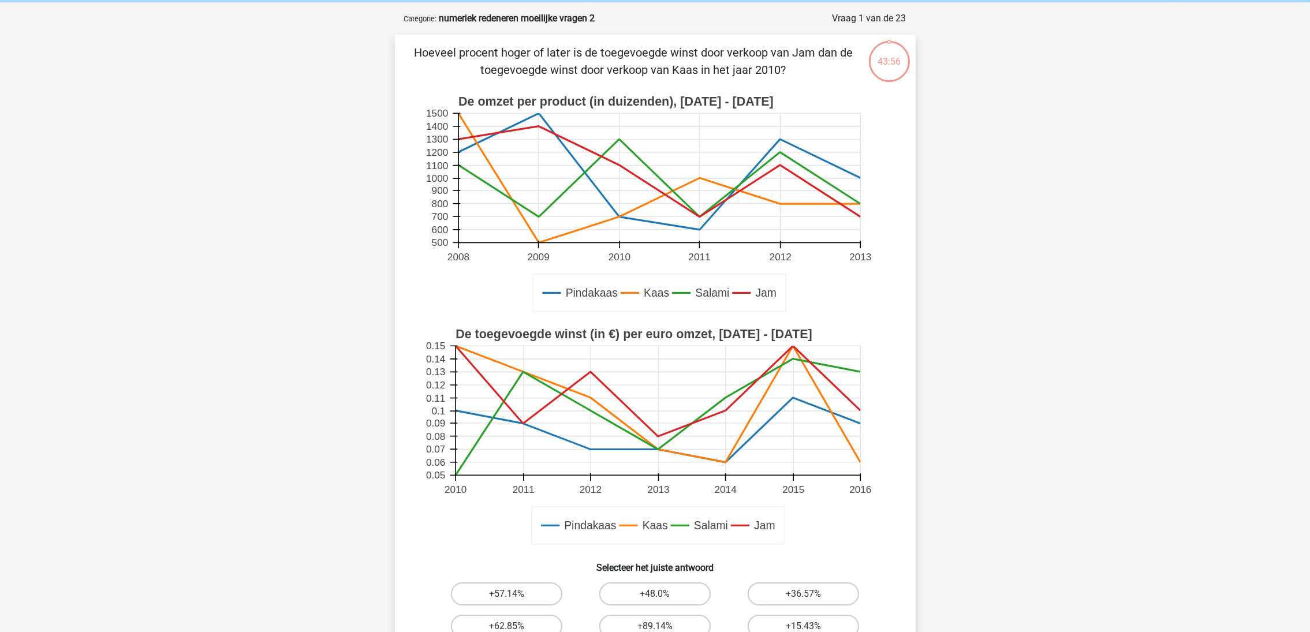
scroll to position [87, 0]
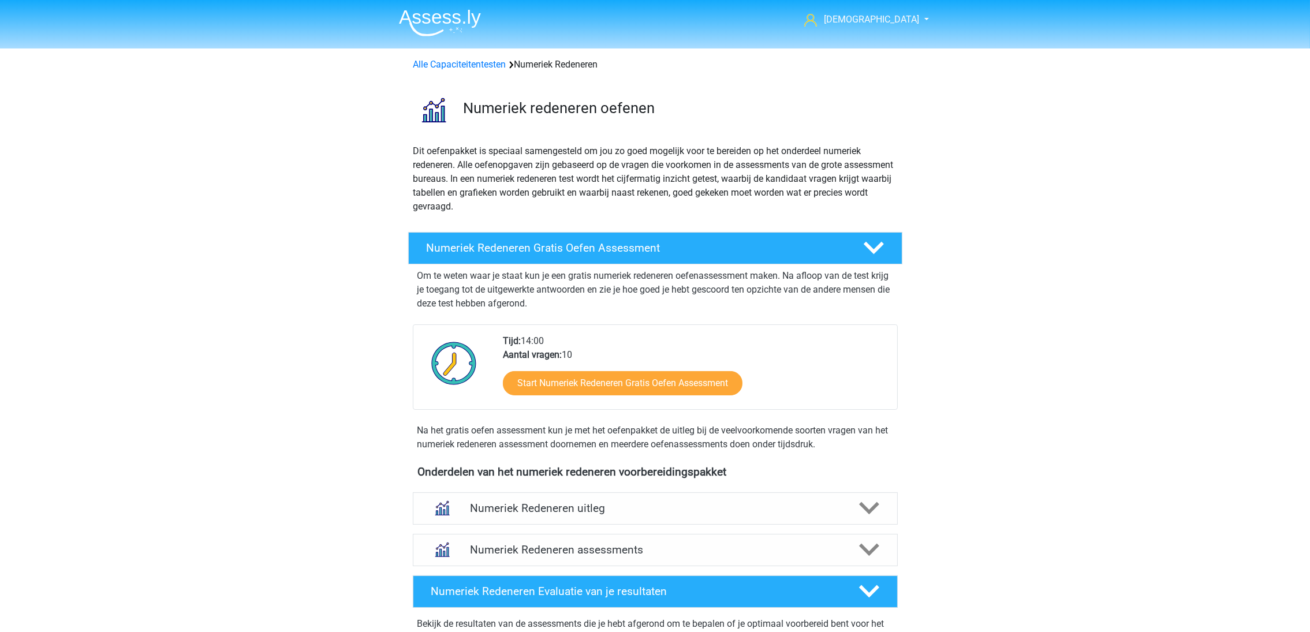
click at [467, 66] on link "Alle Capaciteitentesten" at bounding box center [459, 64] width 93 height 11
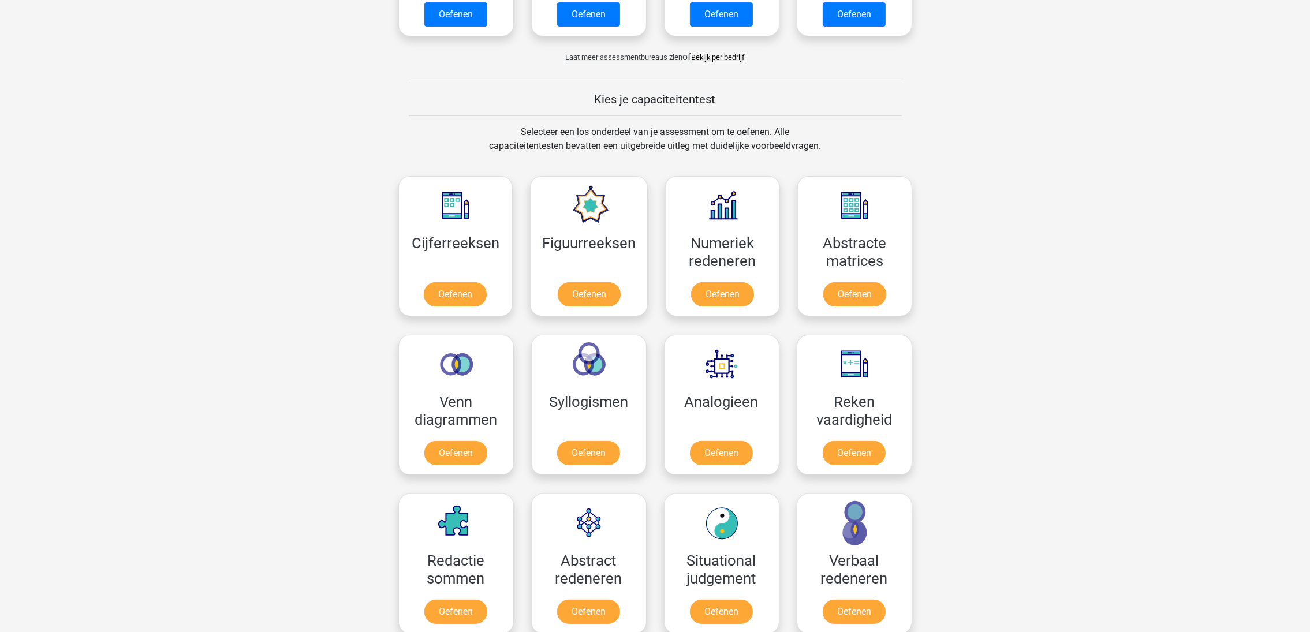
scroll to position [144, 0]
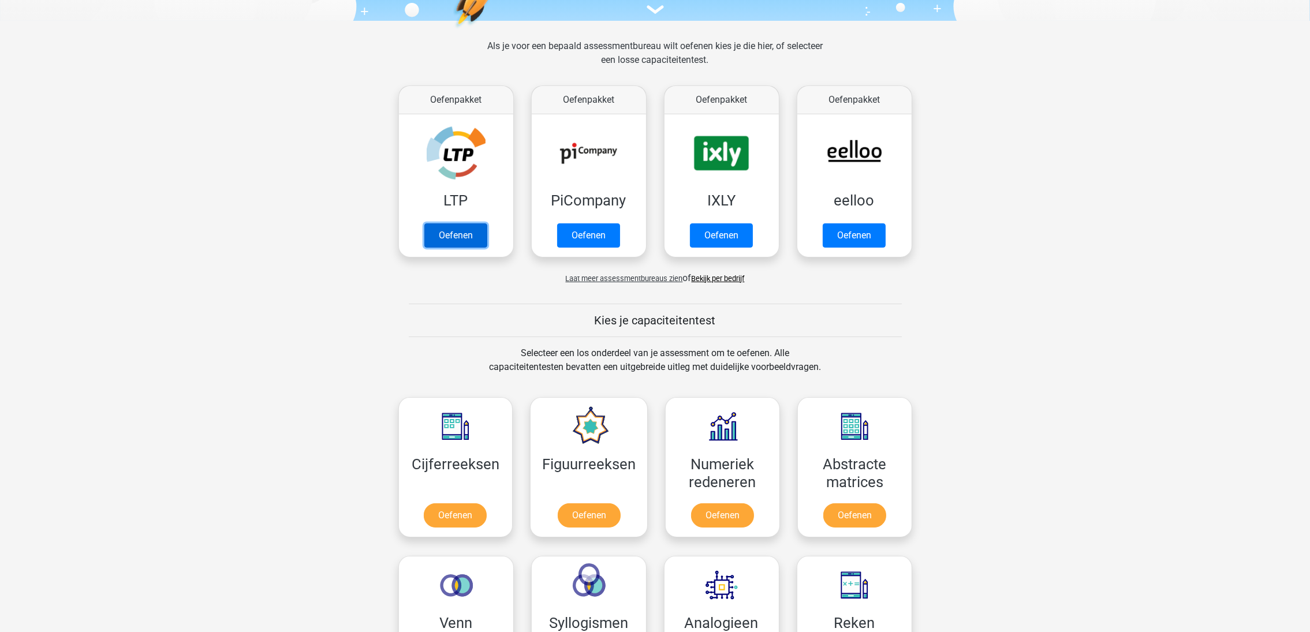
click at [456, 226] on link "Oefenen" at bounding box center [455, 235] width 63 height 24
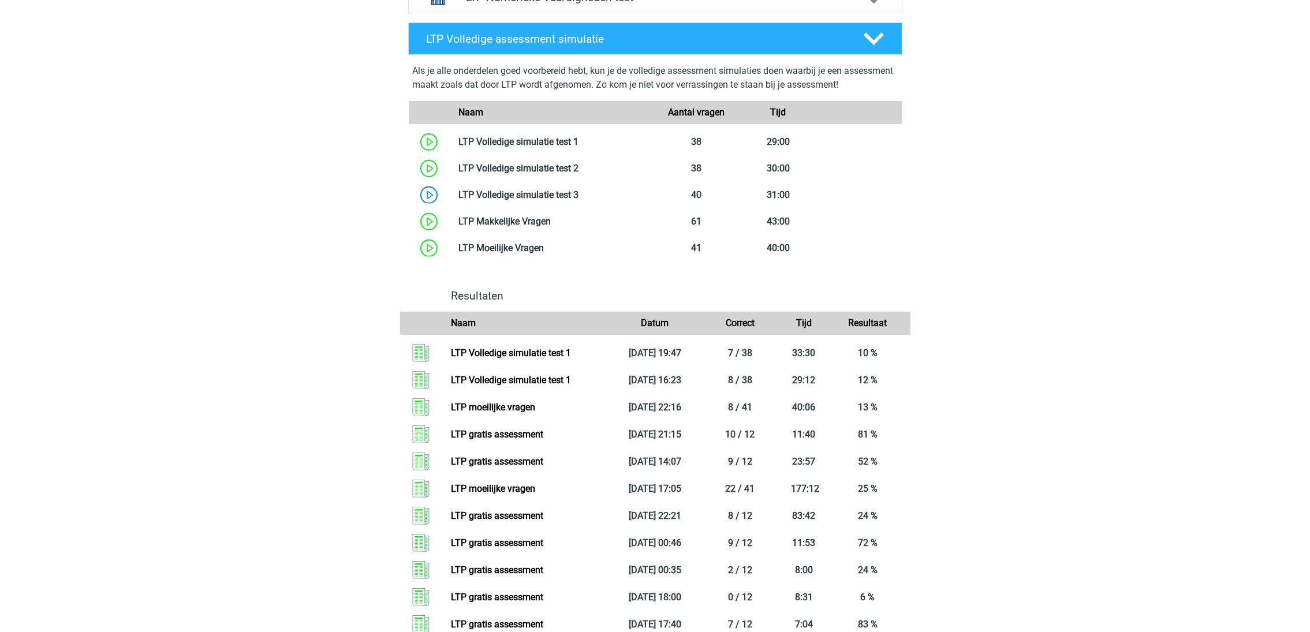
scroll to position [606, 0]
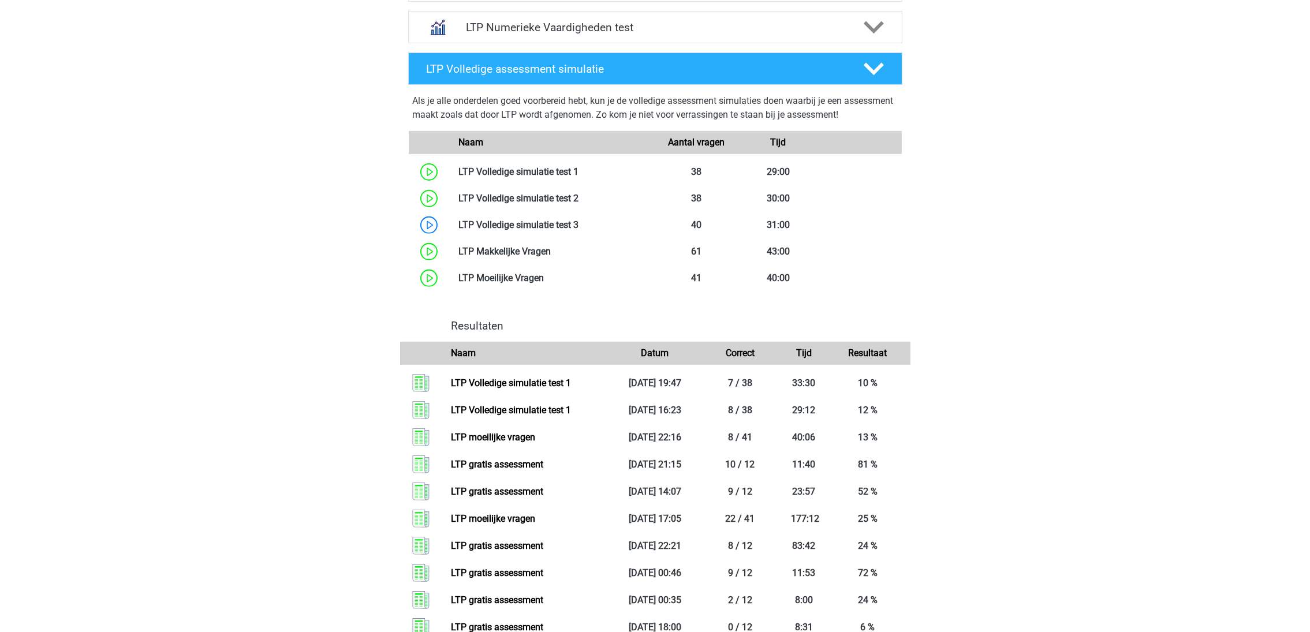
click at [544, 283] on link at bounding box center [544, 278] width 0 height 11
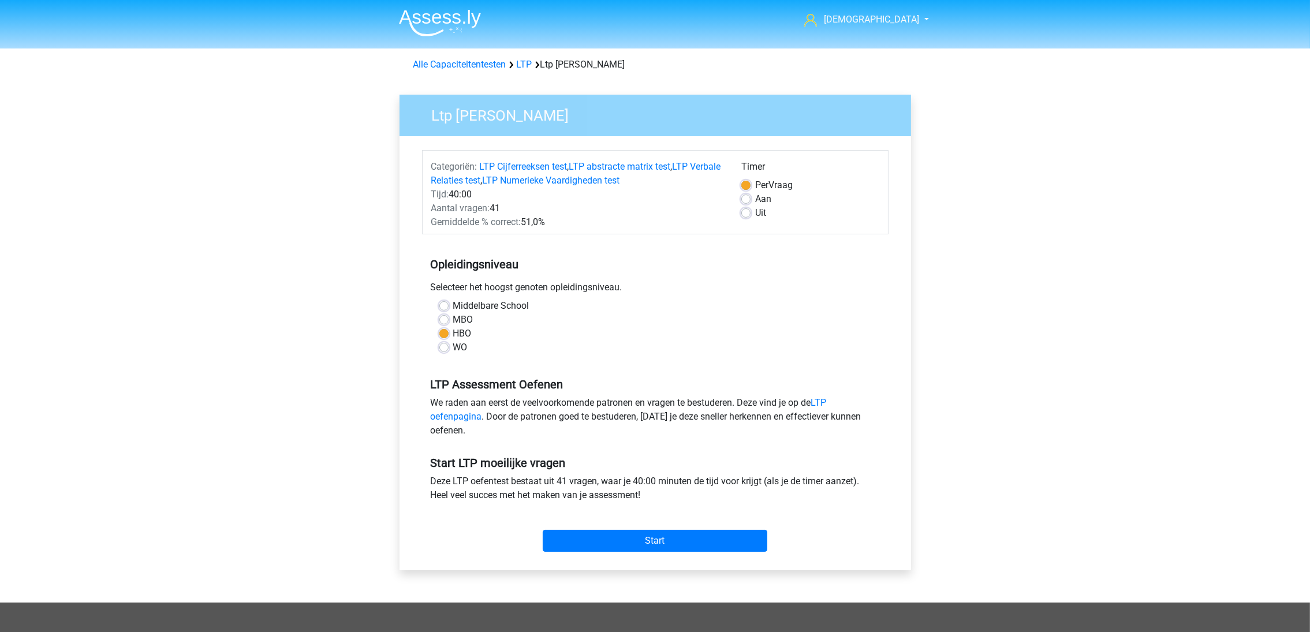
click at [594, 178] on link "LTP Numerieke Vaardigheden test" at bounding box center [551, 180] width 137 height 11
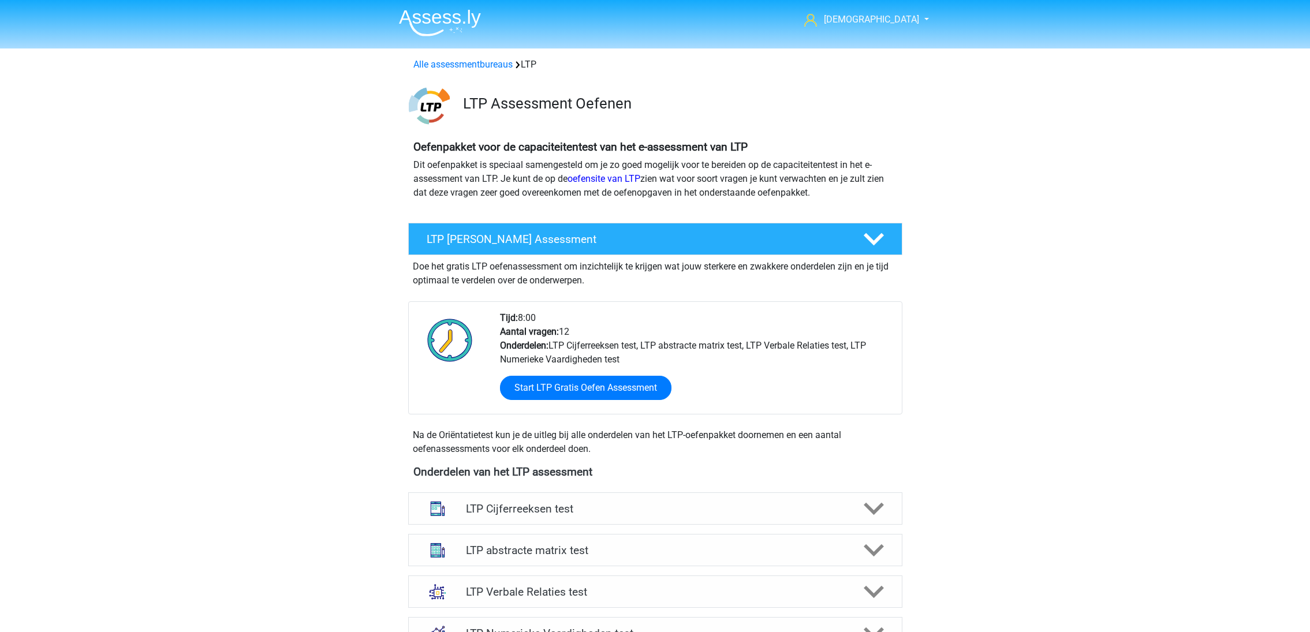
scroll to position [613, 0]
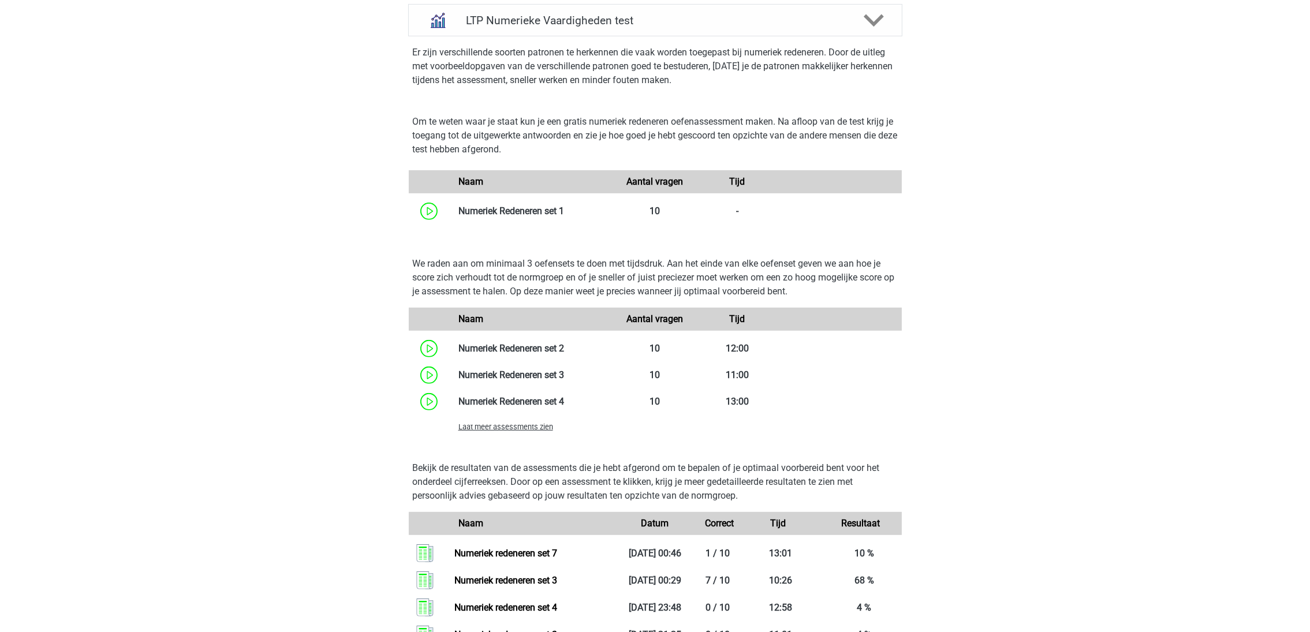
click at [514, 430] on span "Laat meer assessments zien" at bounding box center [506, 427] width 95 height 9
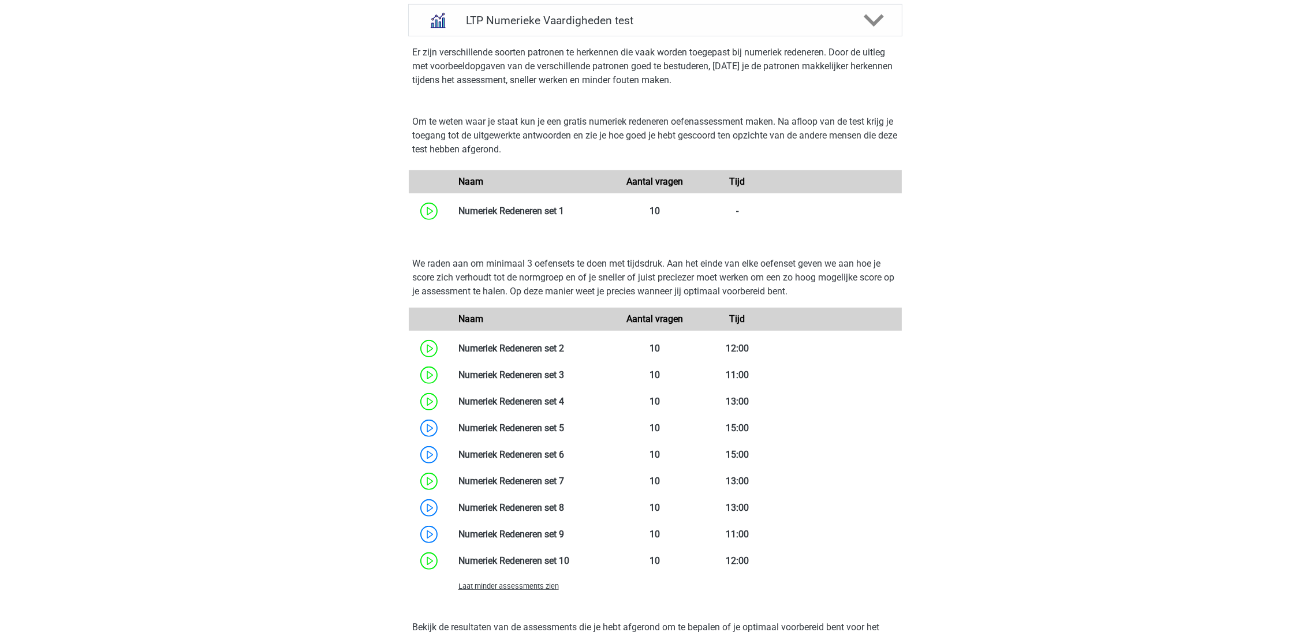
click at [564, 476] on link at bounding box center [564, 481] width 0 height 11
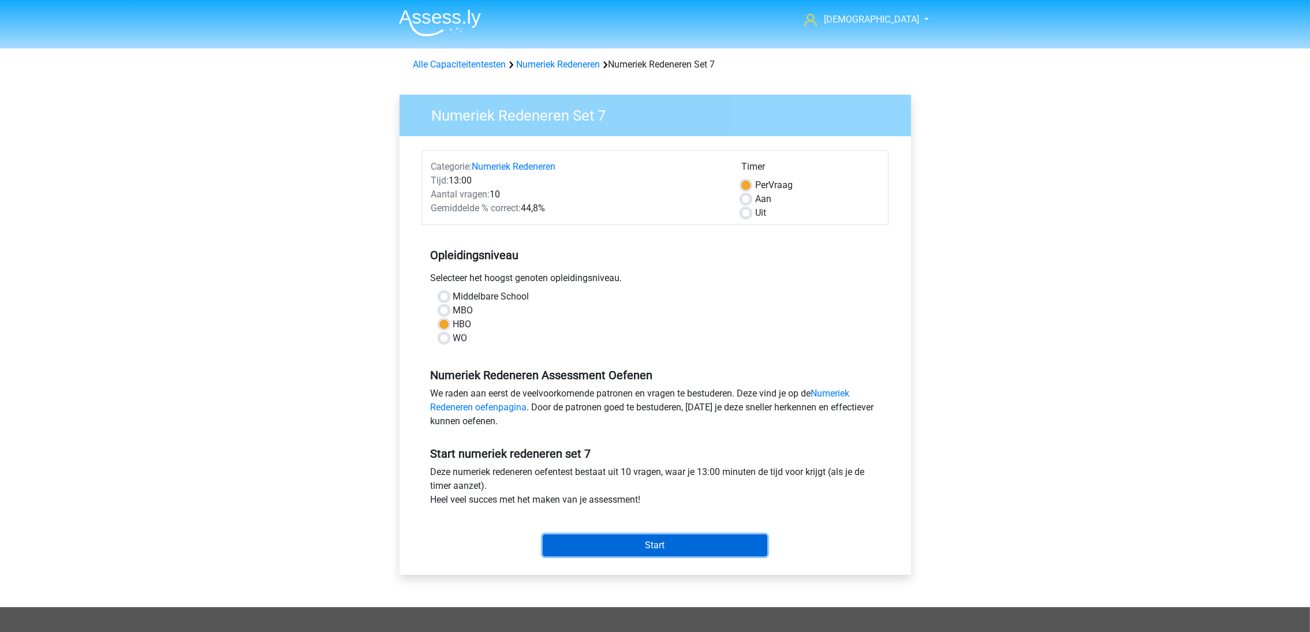
click at [662, 550] on input "Start" at bounding box center [655, 546] width 225 height 22
